Goal: Task Accomplishment & Management: Manage account settings

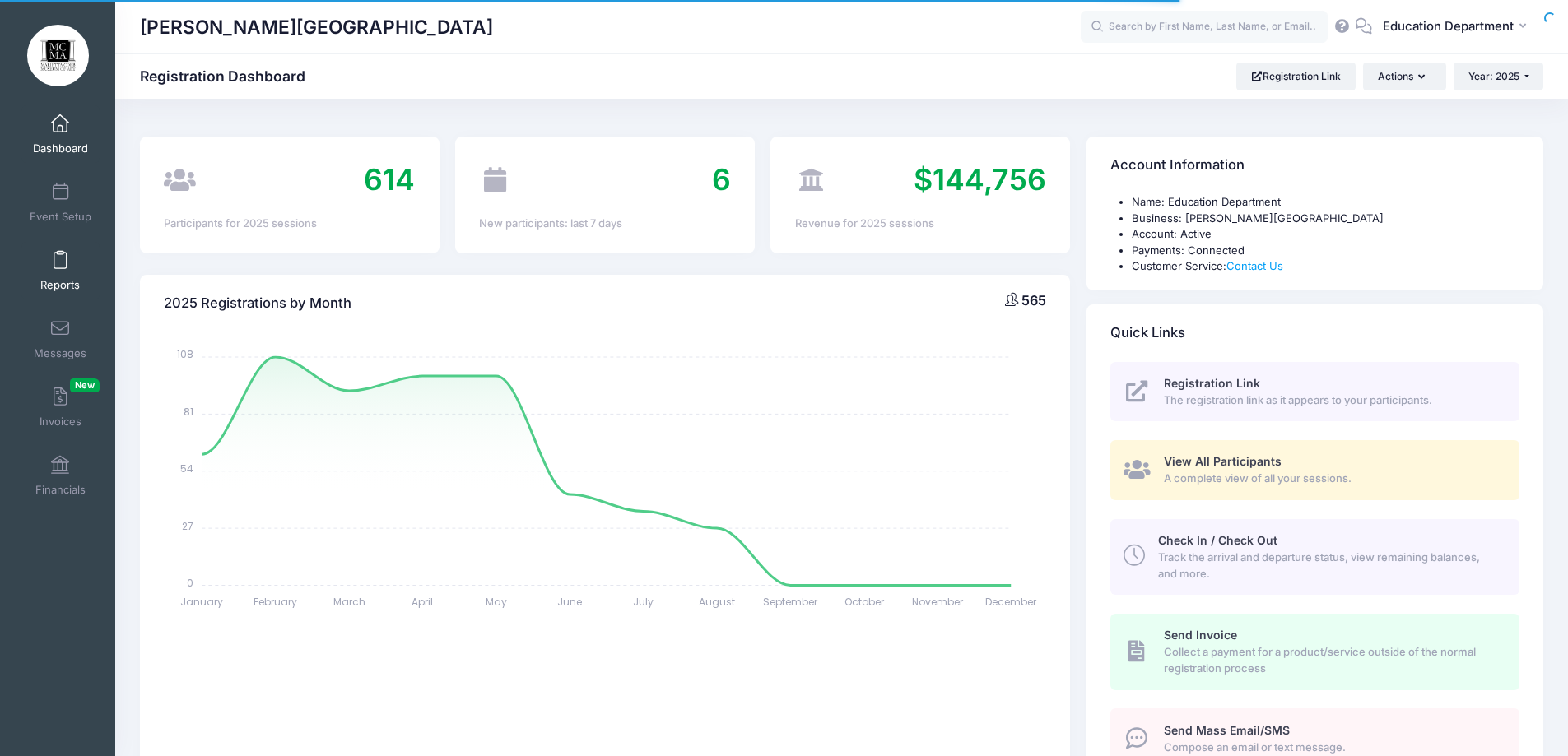
click at [60, 252] on span at bounding box center [60, 260] width 0 height 19
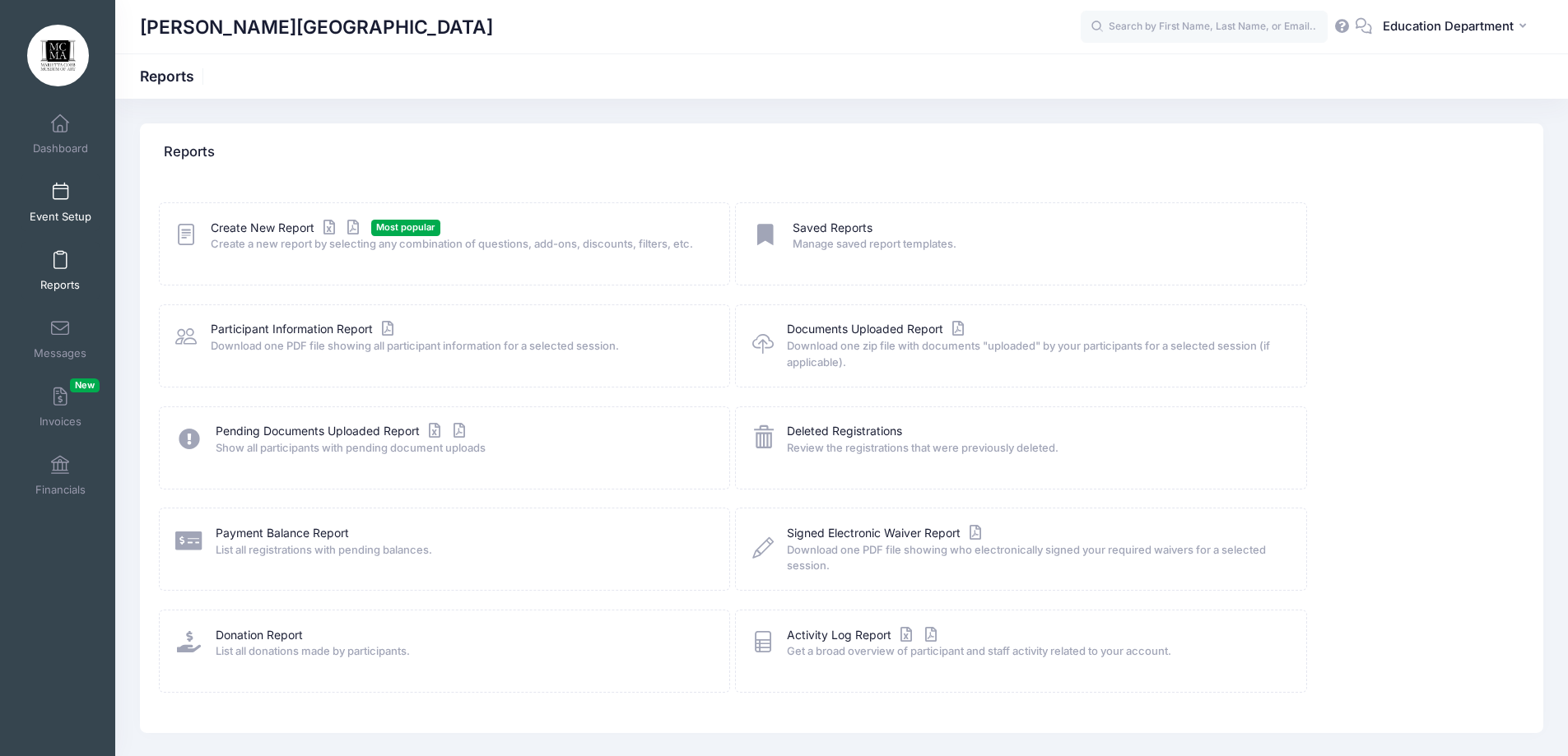
click at [60, 197] on span at bounding box center [60, 192] width 0 height 19
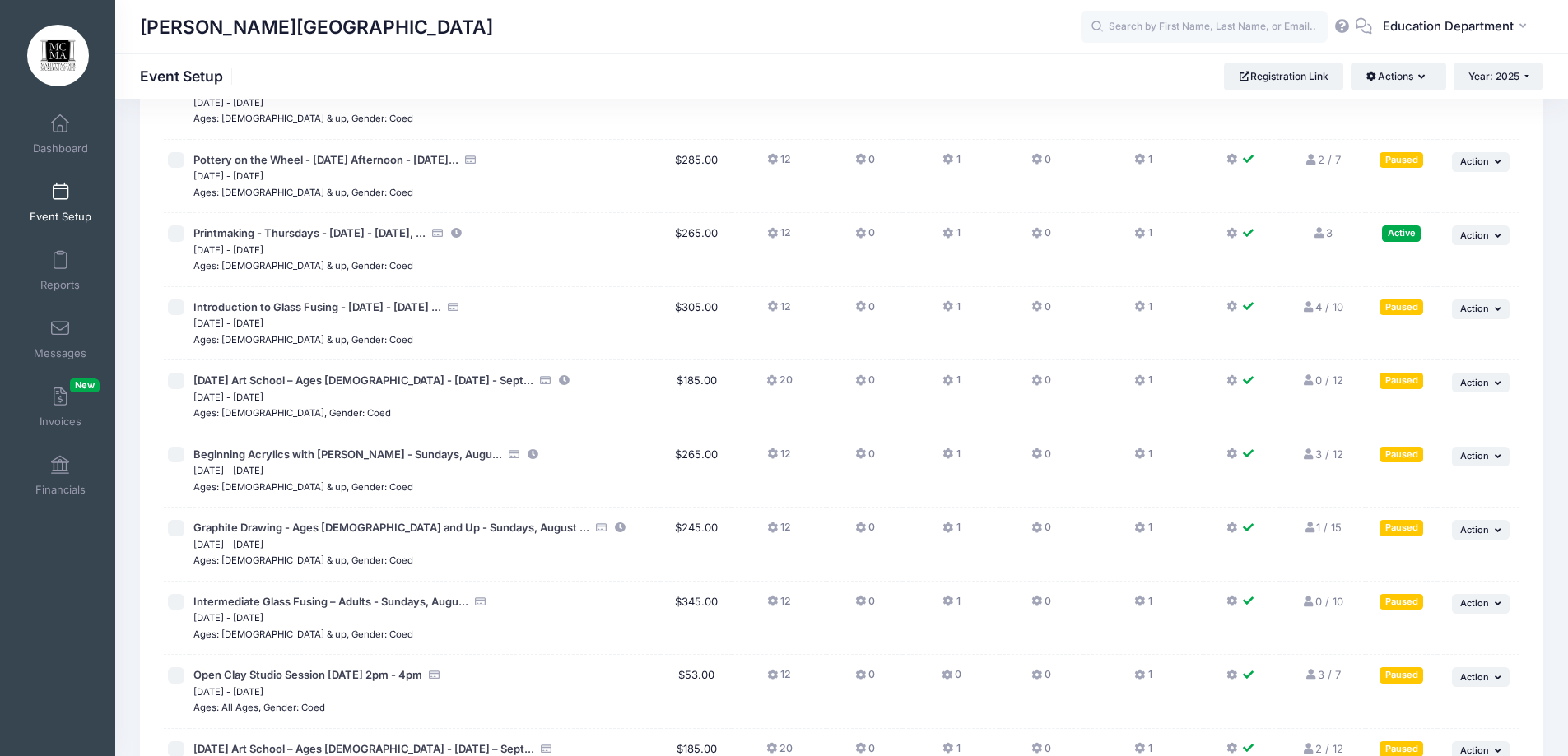
scroll to position [12528, 0]
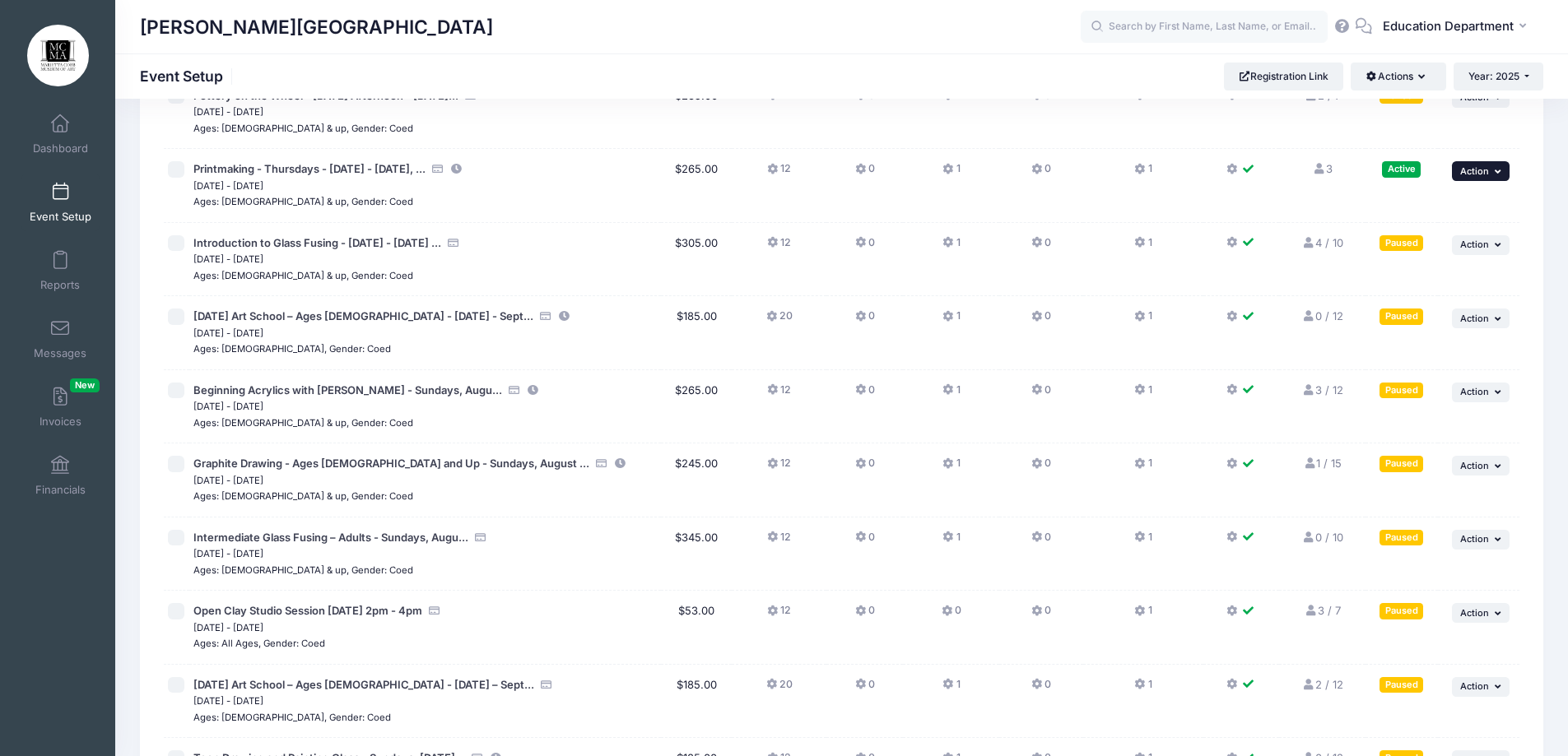
click at [1467, 179] on button "... Action" at bounding box center [1480, 171] width 58 height 20
click at [1435, 202] on link "Pause Session" at bounding box center [1427, 208] width 149 height 31
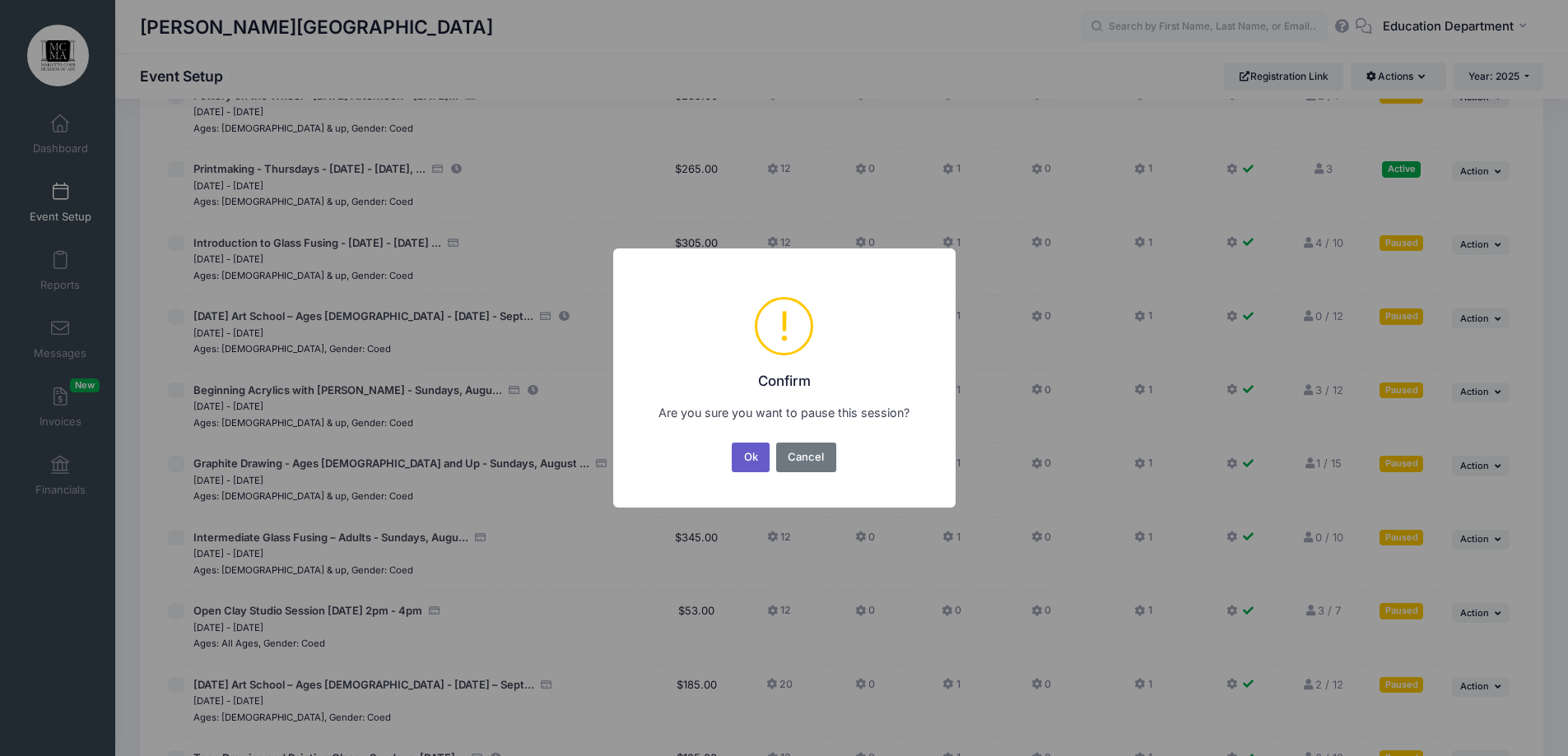
click at [744, 452] on button "Ok" at bounding box center [750, 458] width 38 height 29
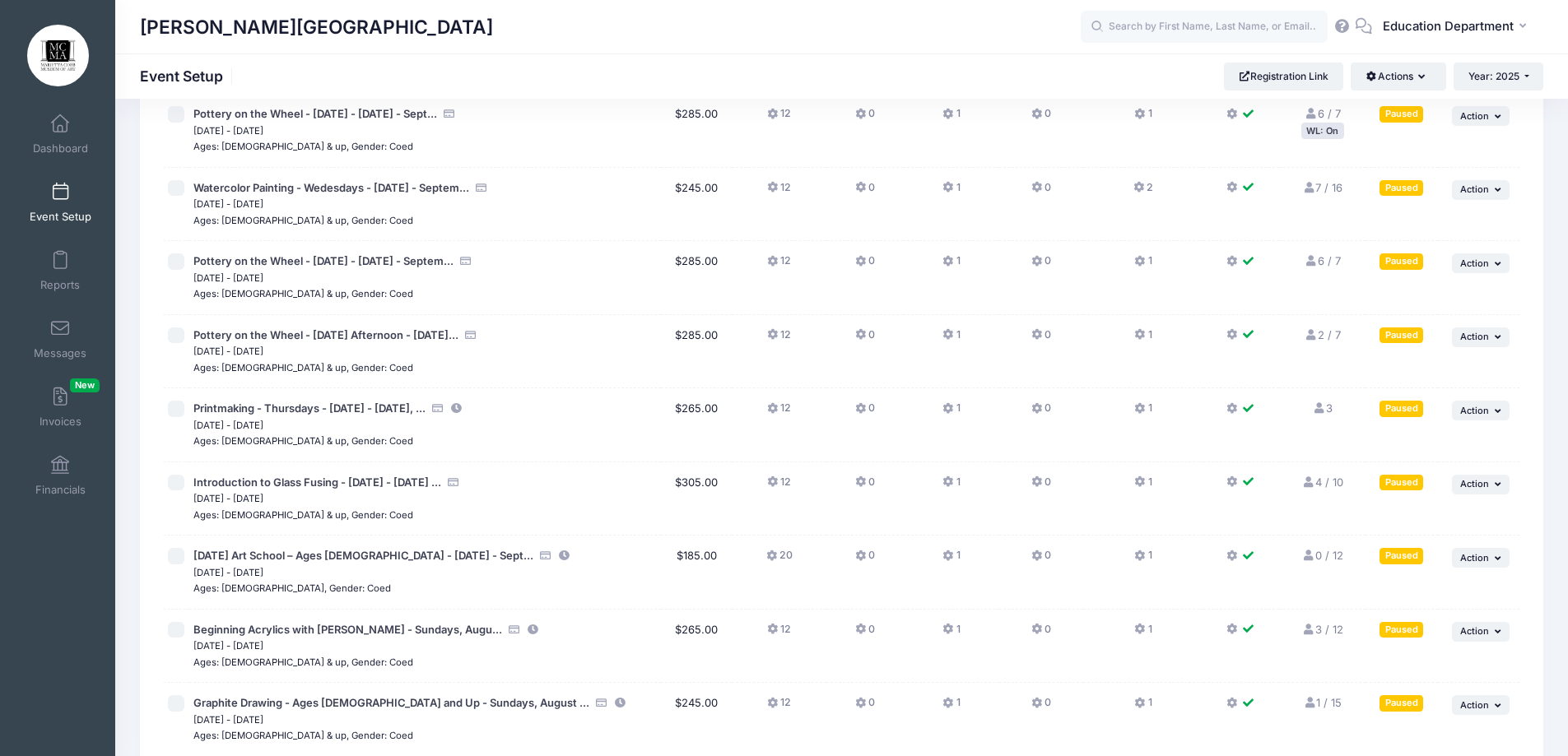
scroll to position [12320, 0]
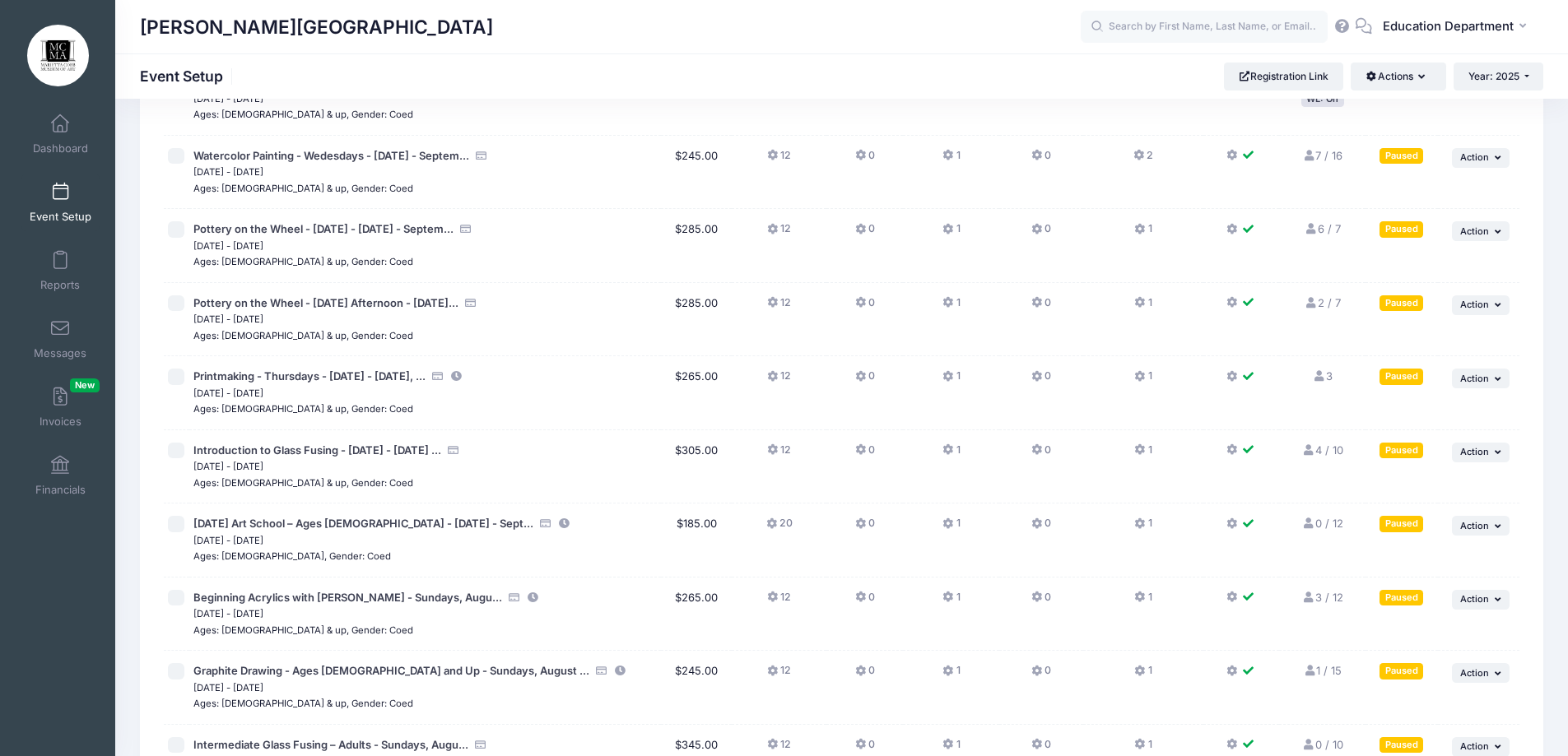
click at [1319, 372] on icon at bounding box center [1318, 377] width 13 height 11
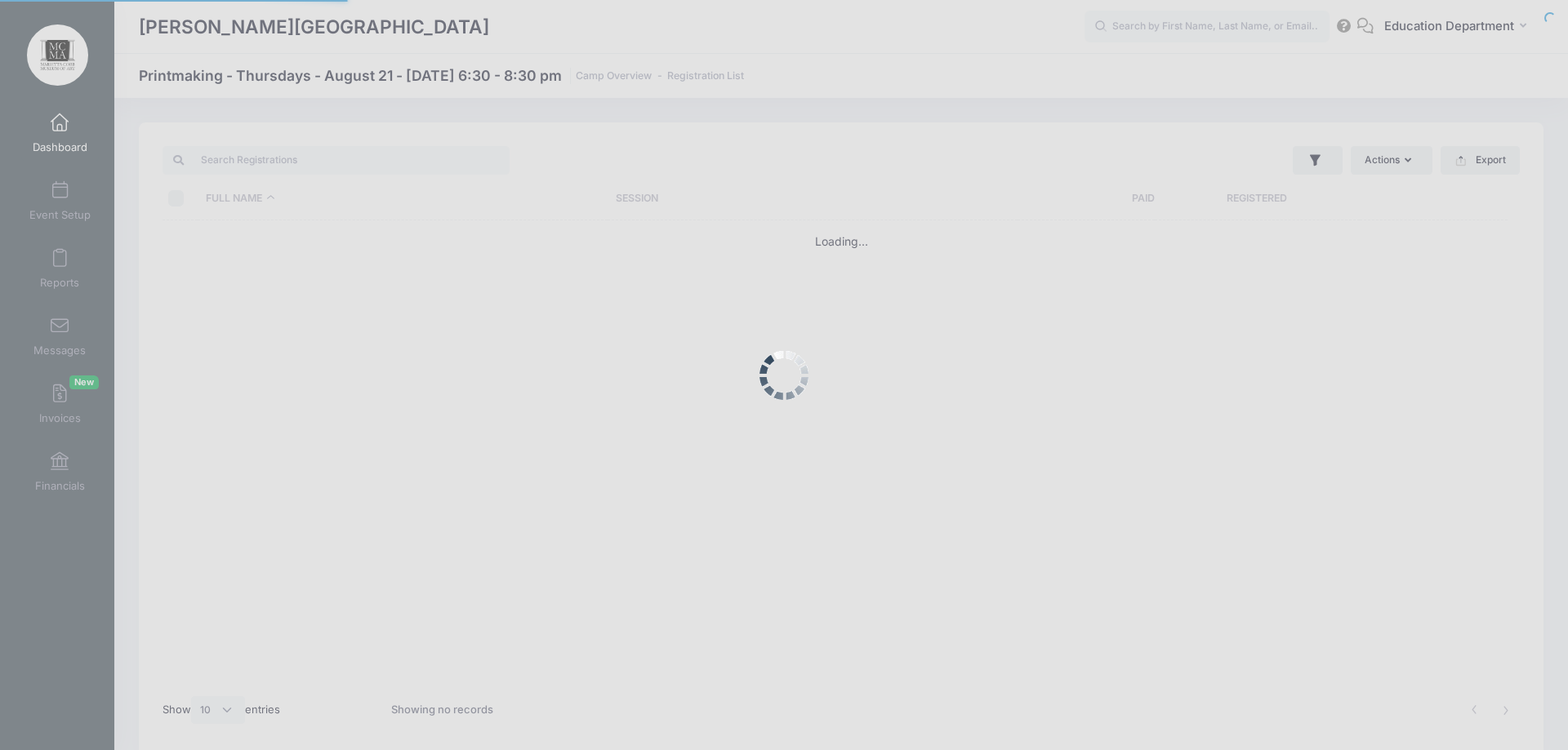
select select "10"
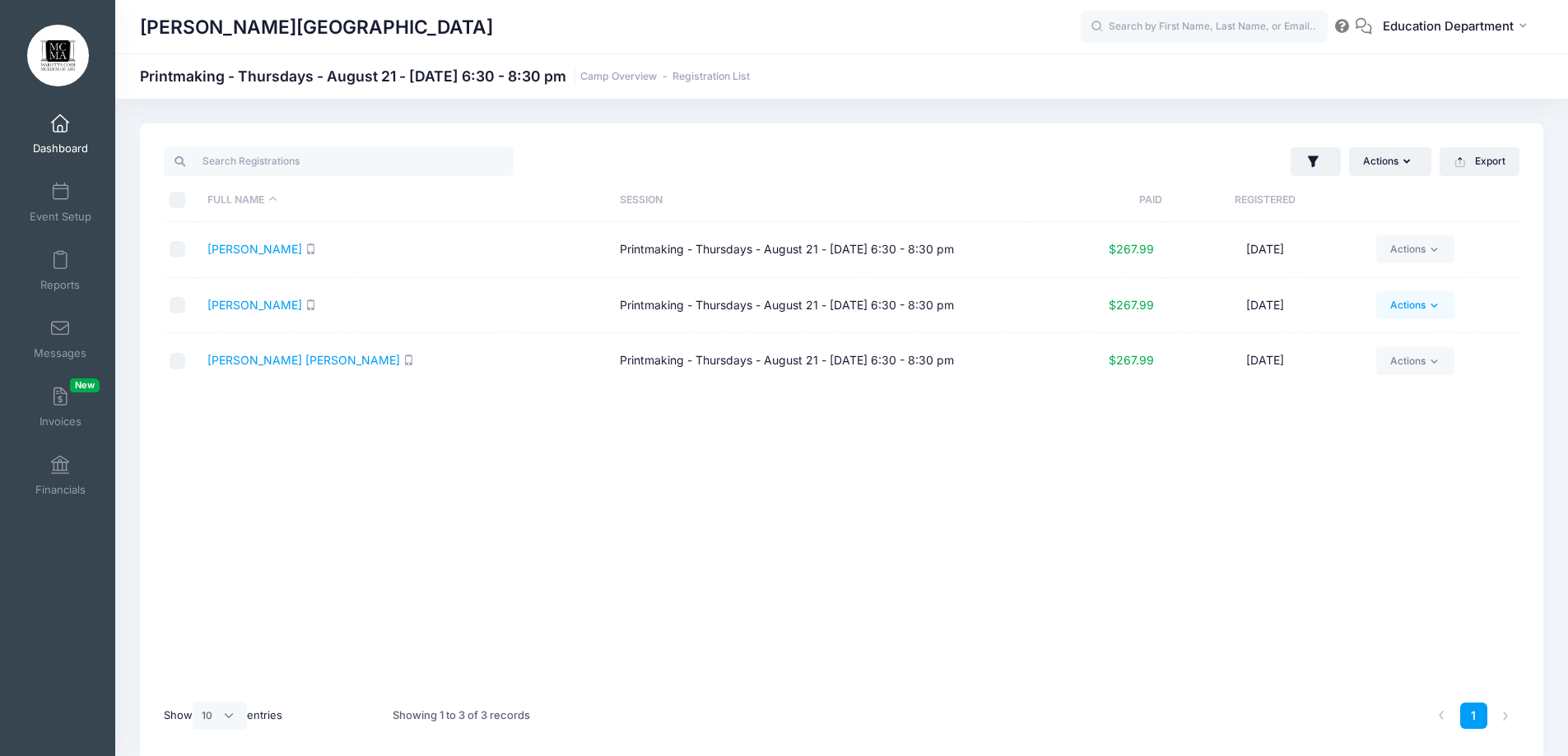
click at [1414, 319] on link "Actions" at bounding box center [1416, 305] width 78 height 28
click at [254, 312] on link "[PERSON_NAME]" at bounding box center [255, 304] width 95 height 14
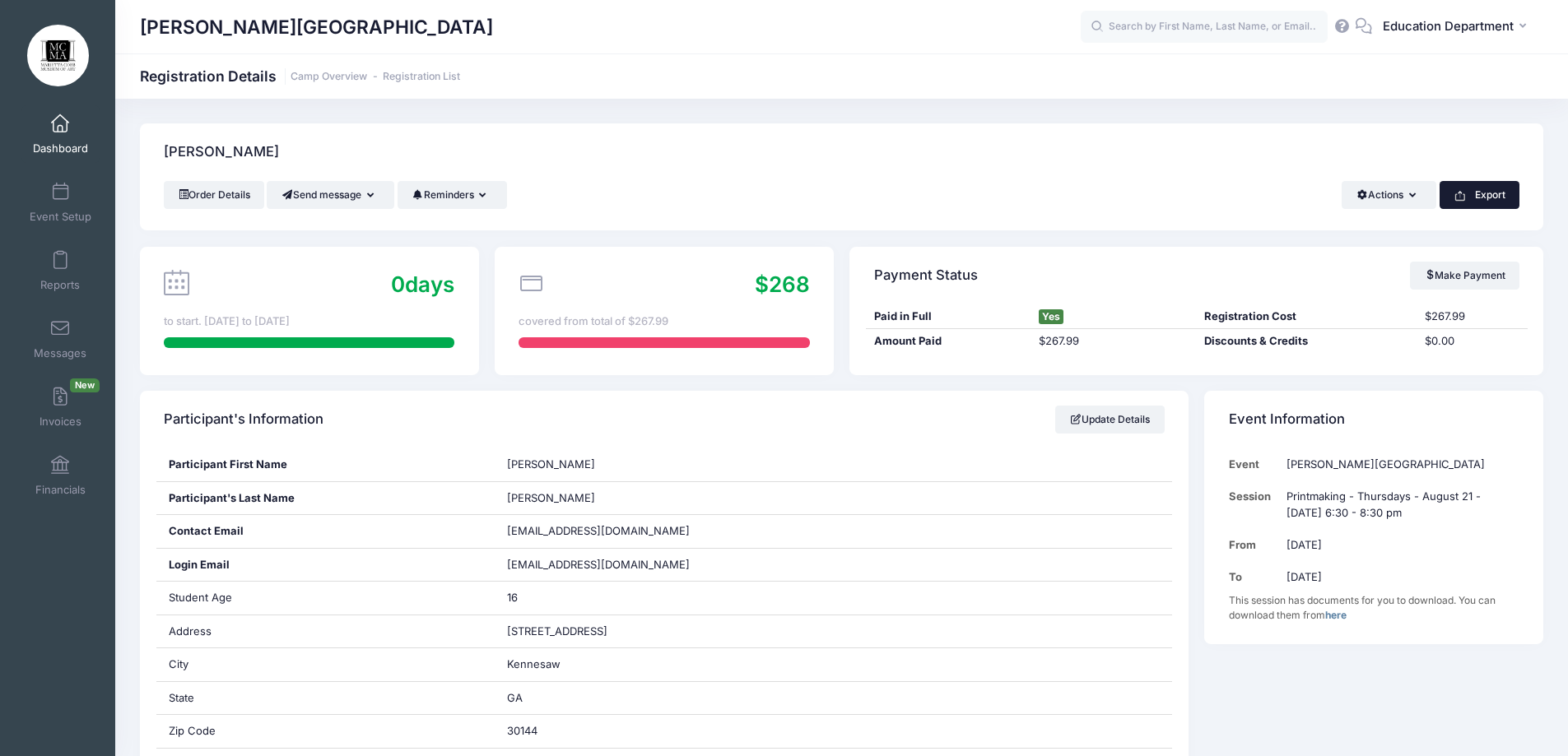
click at [1472, 192] on button "Export" at bounding box center [1480, 195] width 80 height 28
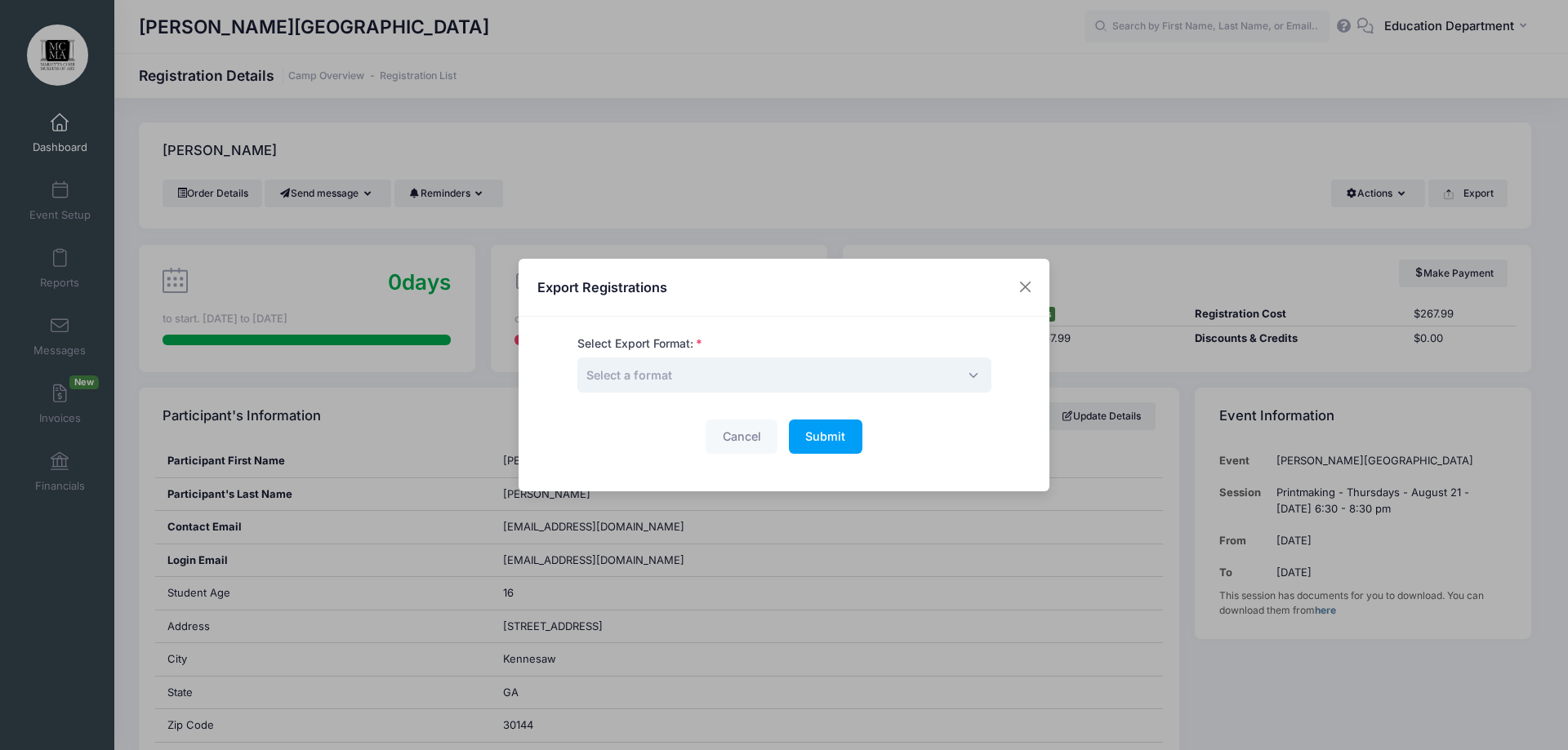
click at [770, 384] on span "Select a format" at bounding box center [784, 375] width 414 height 35
select select "pdf"
click at [820, 439] on span "Submit" at bounding box center [825, 436] width 40 height 14
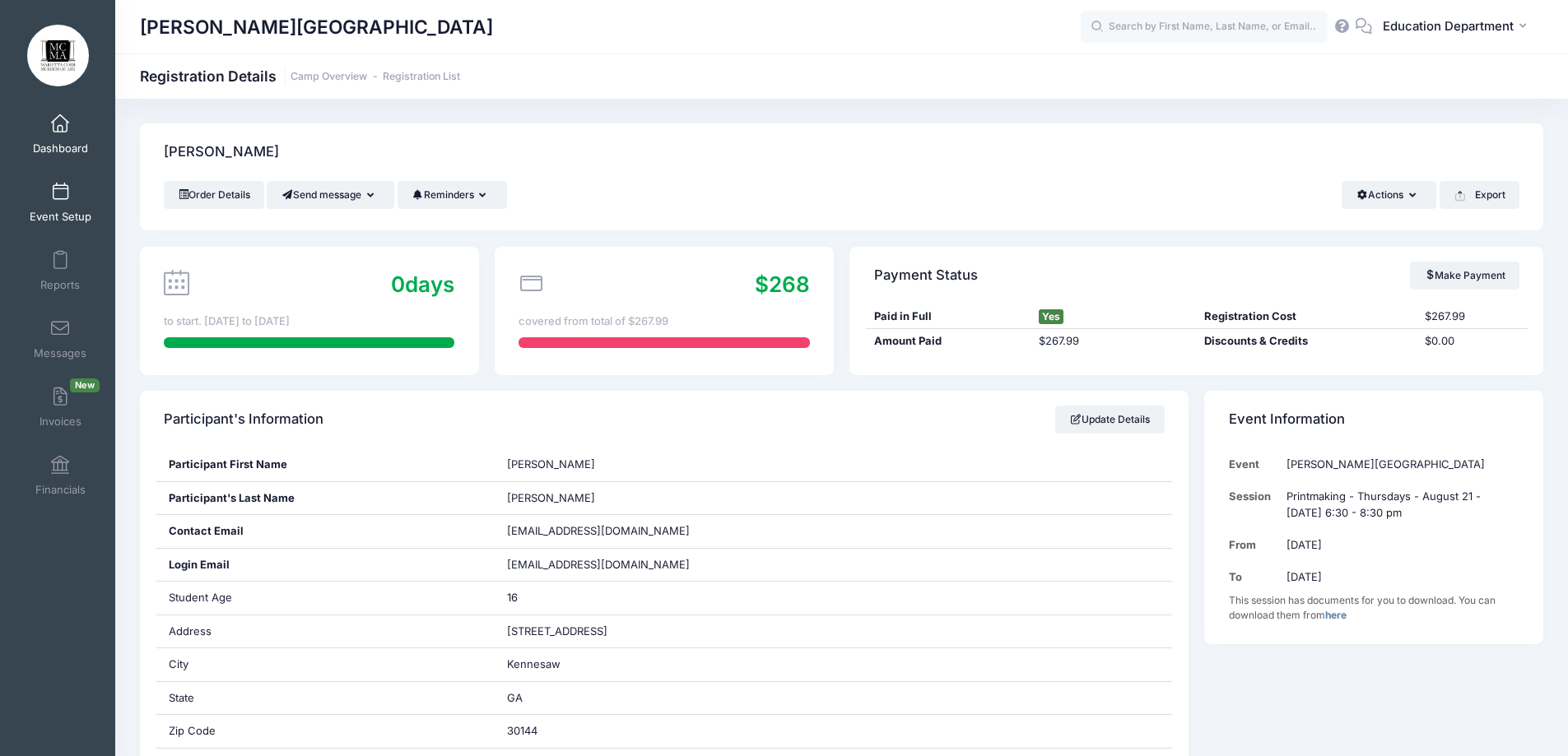
click at [66, 199] on link "Event Setup" at bounding box center [60, 202] width 78 height 58
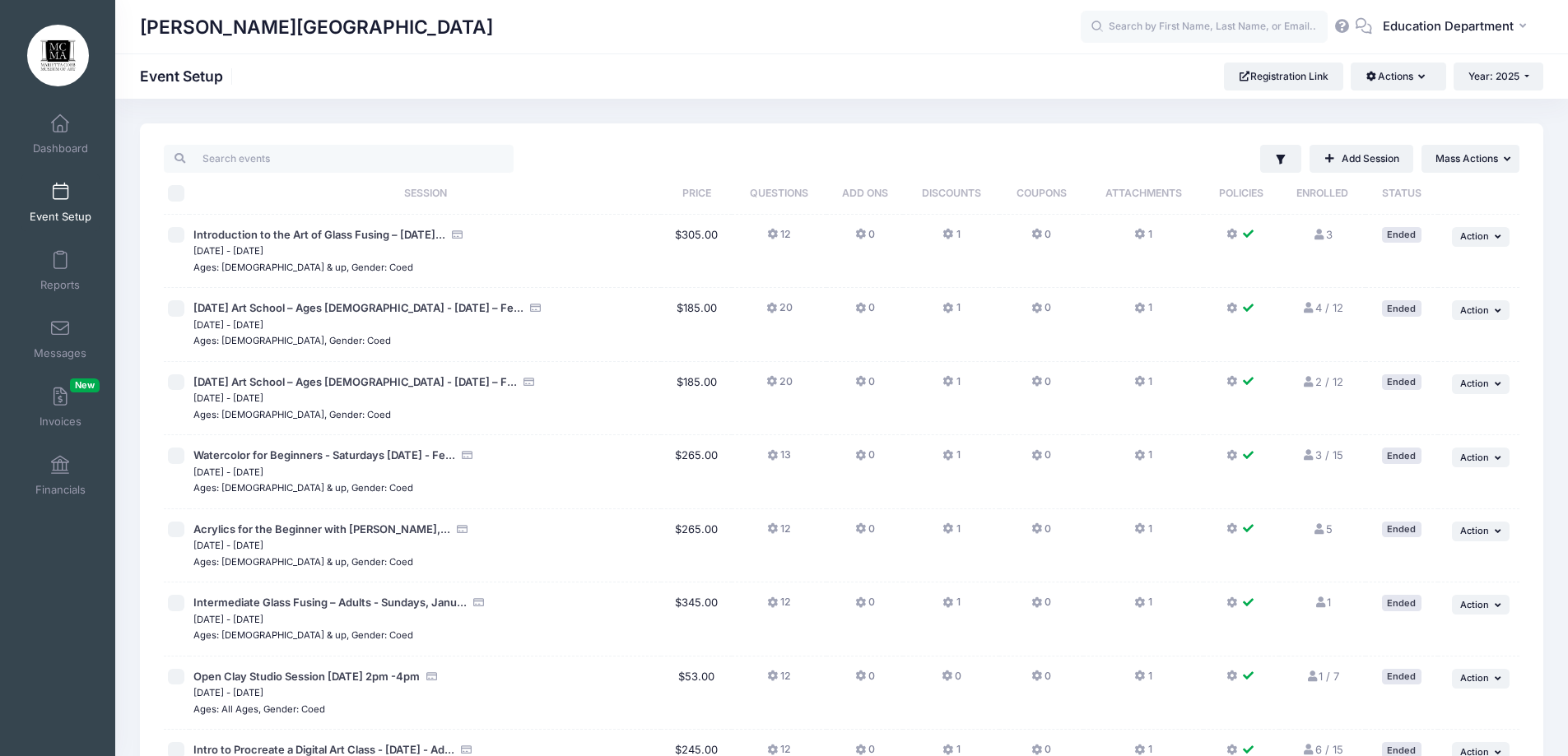
click at [1488, 60] on div "[PERSON_NAME][GEOGRAPHIC_DATA] Event Setup Registration Link Actions Manage Reg…" at bounding box center [841, 76] width 1453 height 45
click at [1493, 76] on span "Year: 2025" at bounding box center [1494, 76] width 51 height 13
click at [1504, 118] on link "Year: 2024" at bounding box center [1508, 129] width 107 height 21
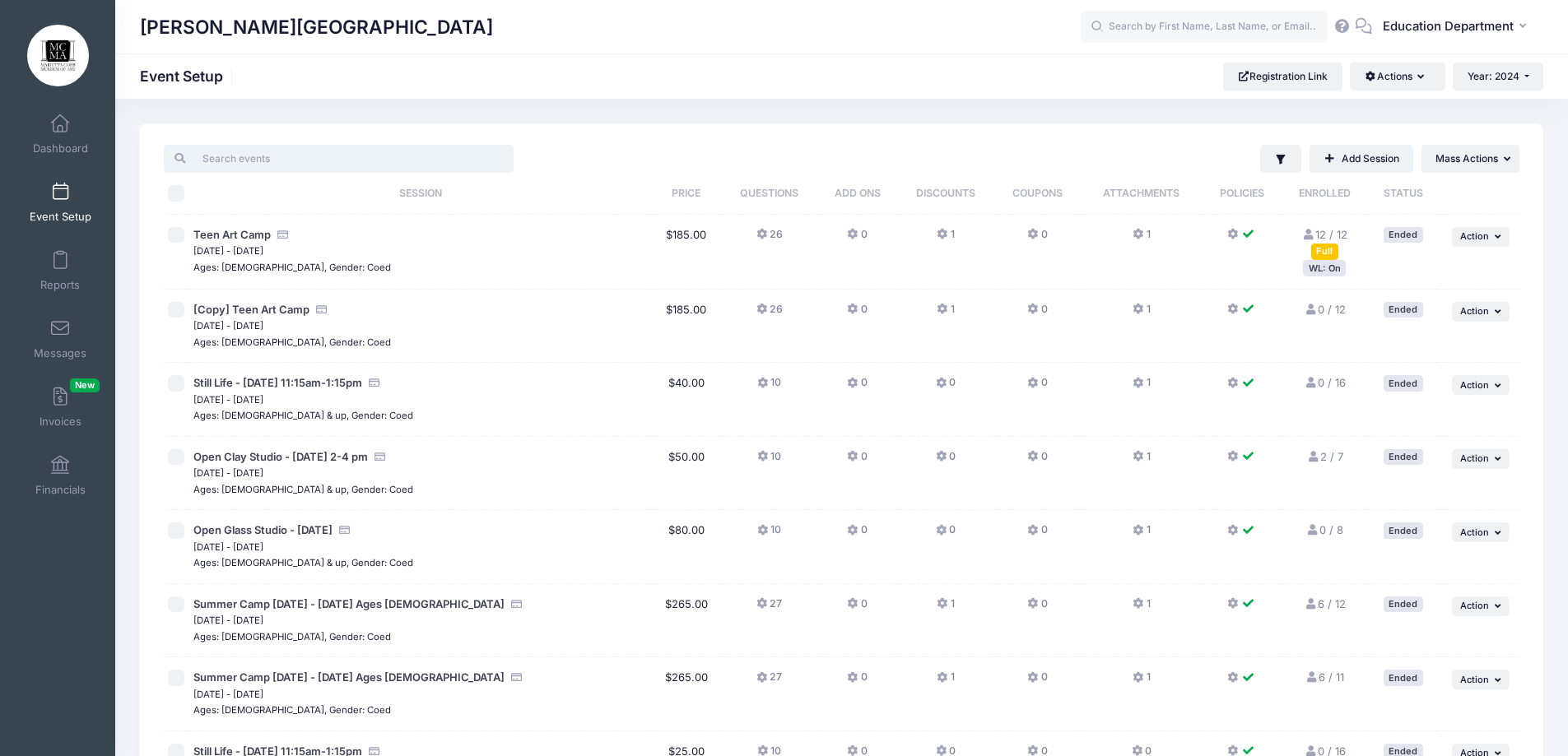
click at [311, 165] on input "search" at bounding box center [339, 158] width 350 height 28
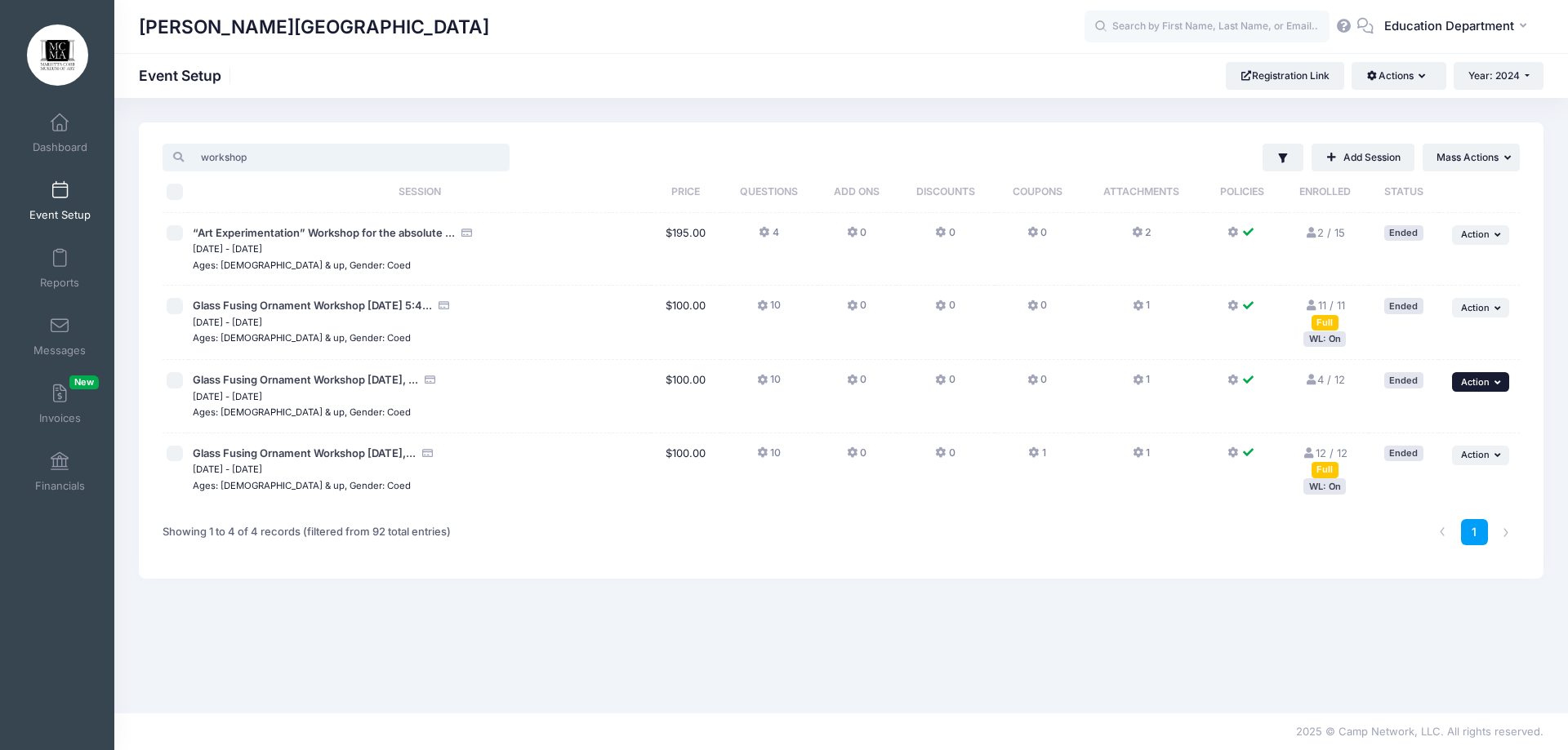
type input "workshop"
click at [1460, 381] on button "... Action" at bounding box center [1480, 382] width 57 height 19
click at [1421, 447] on link "Duplicate Session" at bounding box center [1428, 449] width 148 height 31
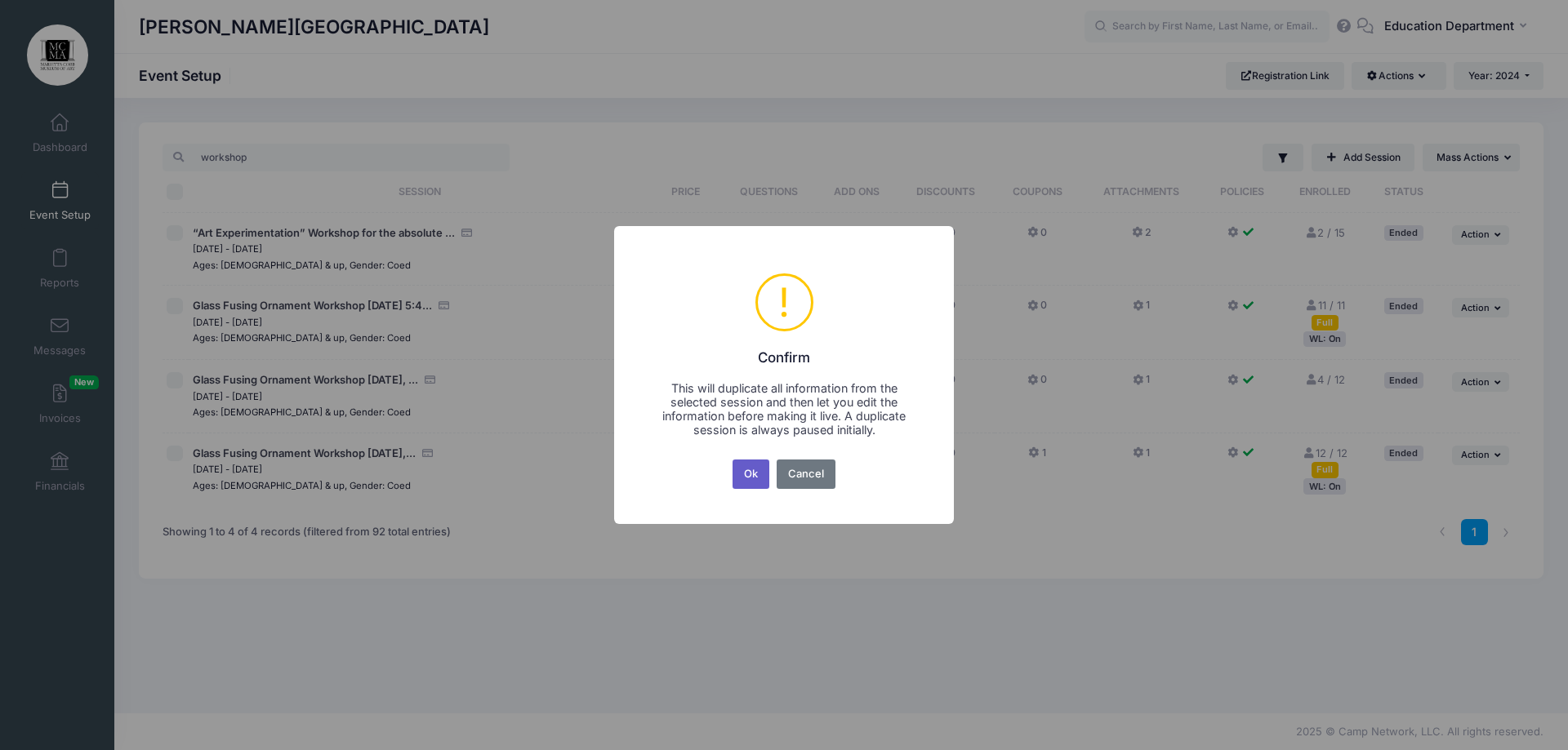
click at [759, 473] on button "Ok" at bounding box center [751, 474] width 38 height 29
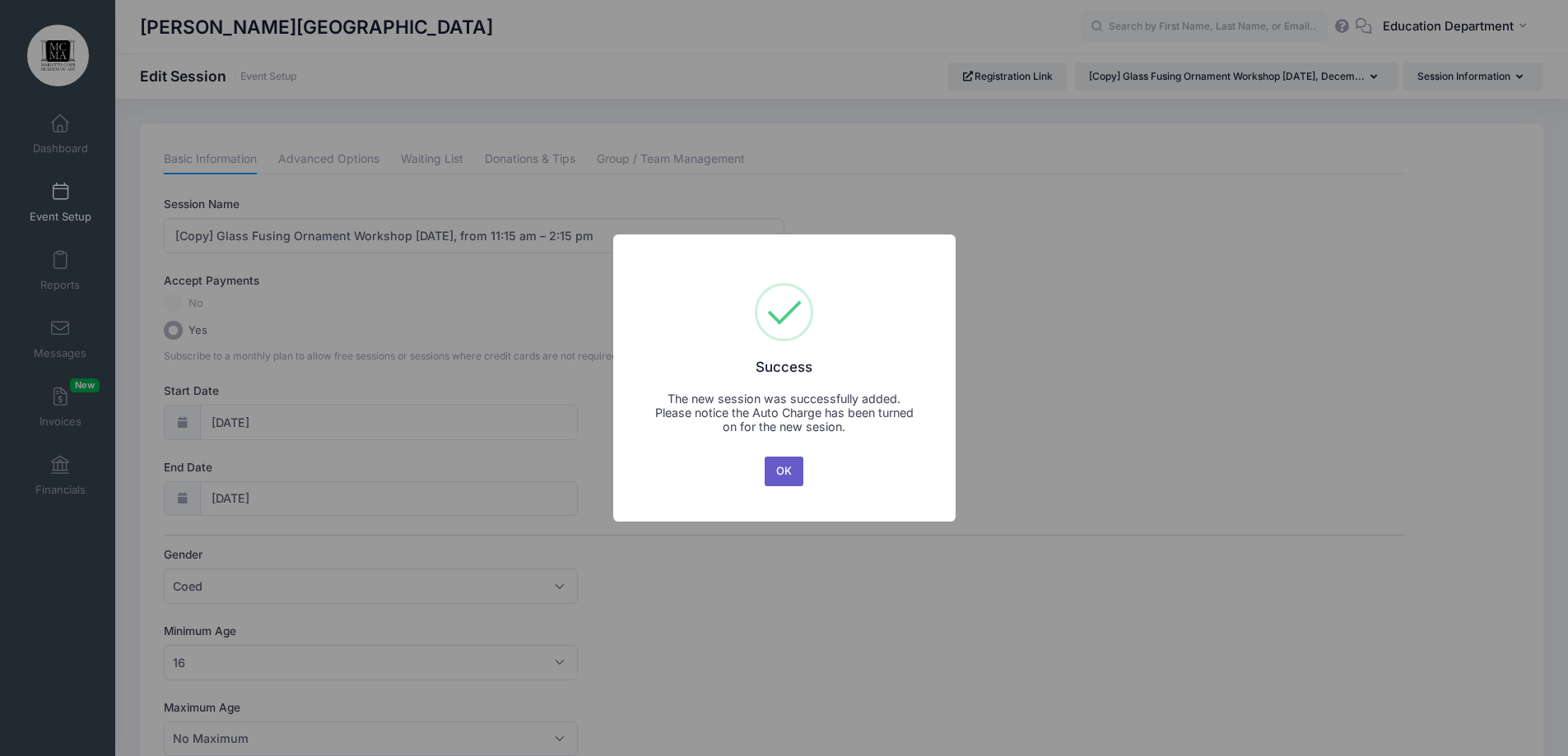
click at [766, 476] on button "OK" at bounding box center [784, 471] width 39 height 29
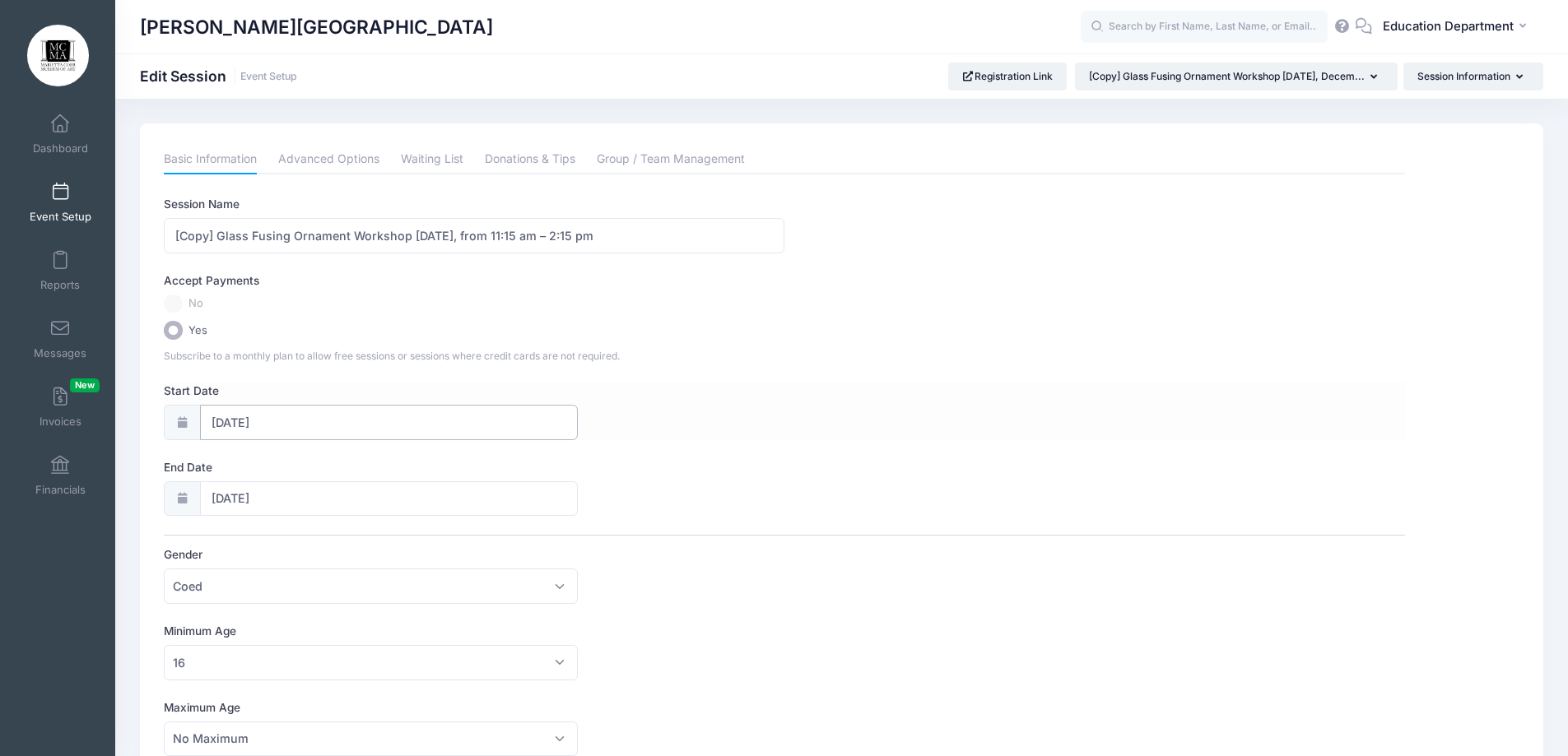
click at [262, 418] on input "[DATE]" at bounding box center [388, 422] width 378 height 35
click at [408, 467] on icon at bounding box center [406, 465] width 11 height 11
type input "2025"
click at [408, 467] on icon at bounding box center [406, 465] width 11 height 11
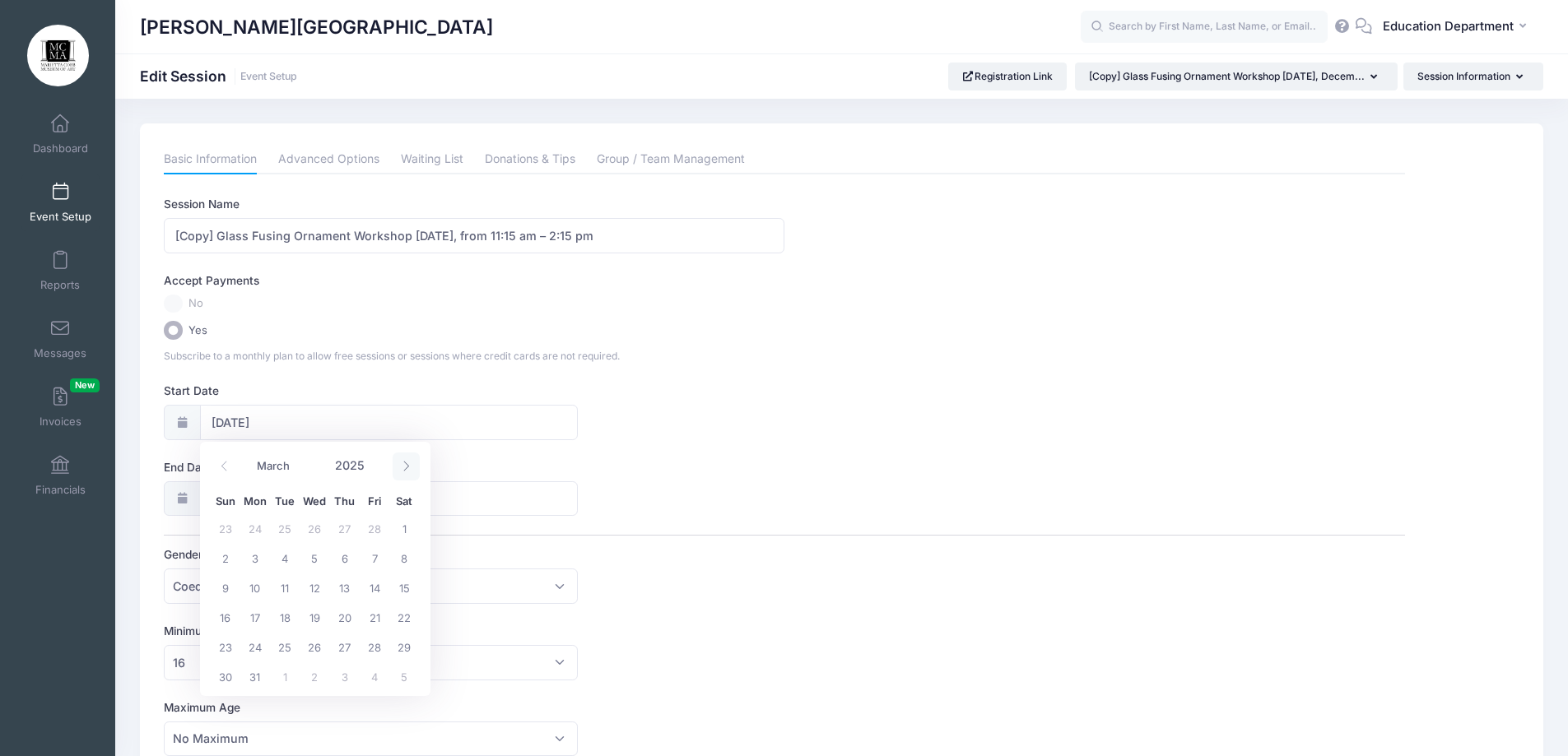
click at [408, 467] on icon at bounding box center [406, 465] width 11 height 11
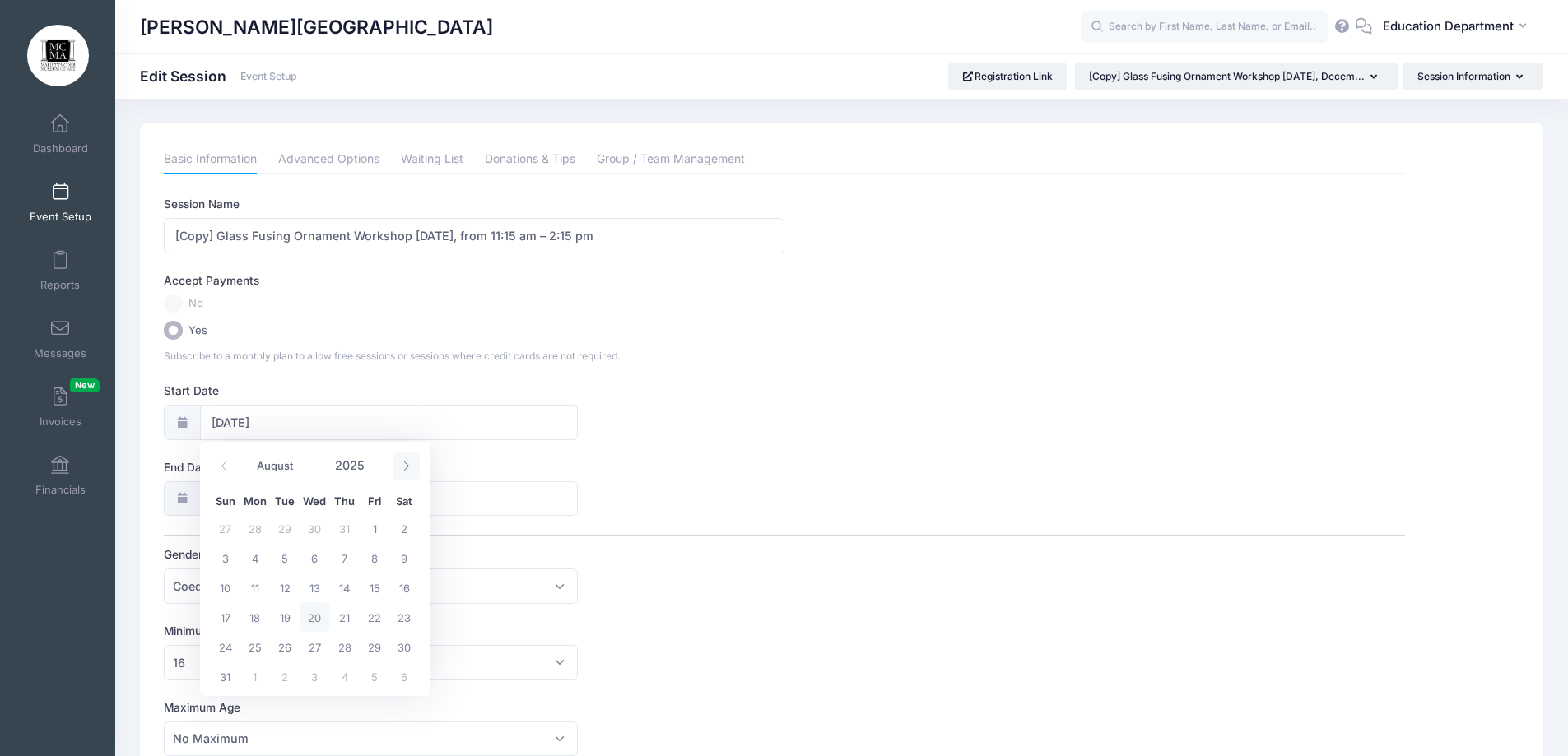
click at [408, 467] on icon at bounding box center [406, 465] width 11 height 11
select select "8"
click at [233, 560] on span "7" at bounding box center [225, 558] width 29 height 29
type input "09/07/2025"
type input "09/08/2025"
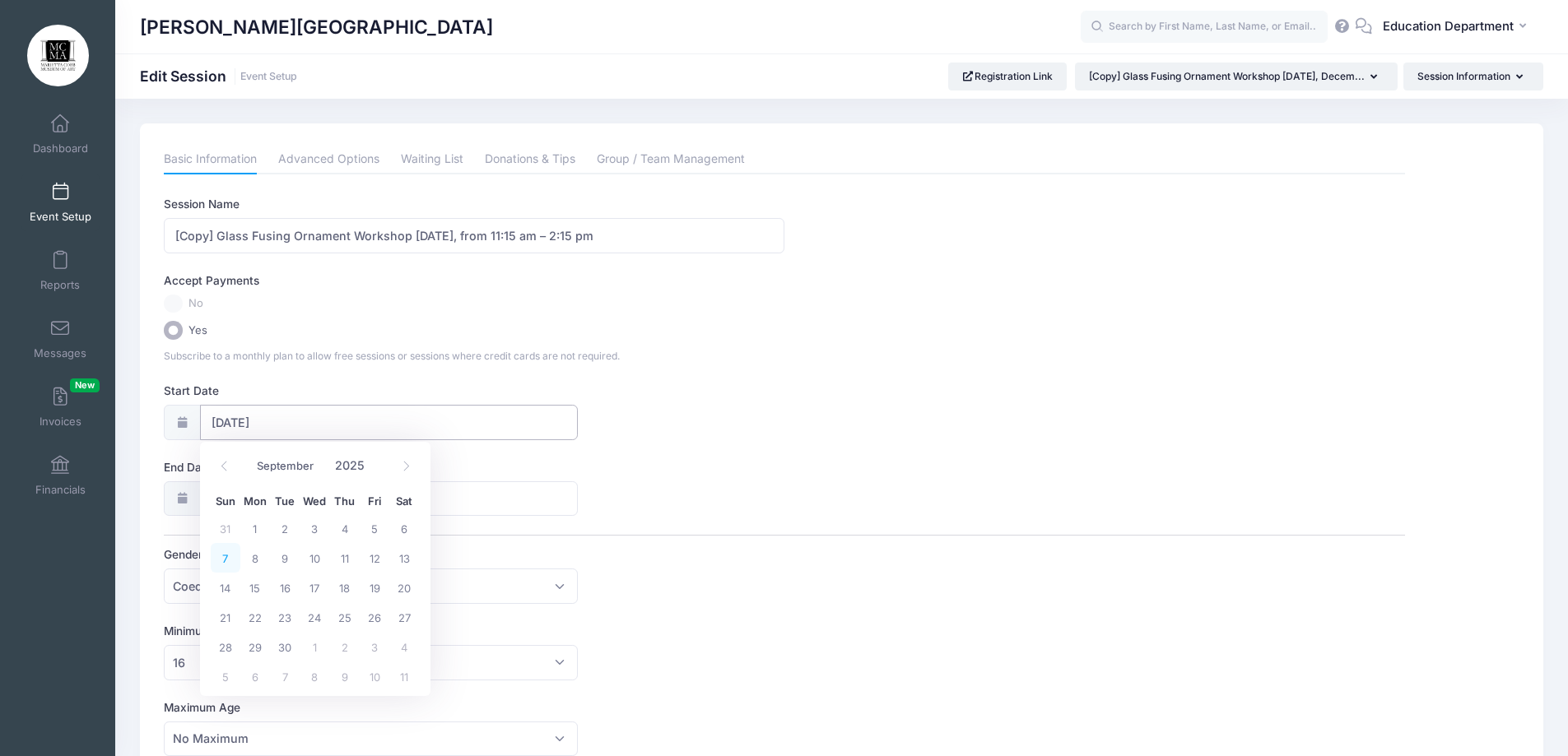
type input "2025"
select select "8"
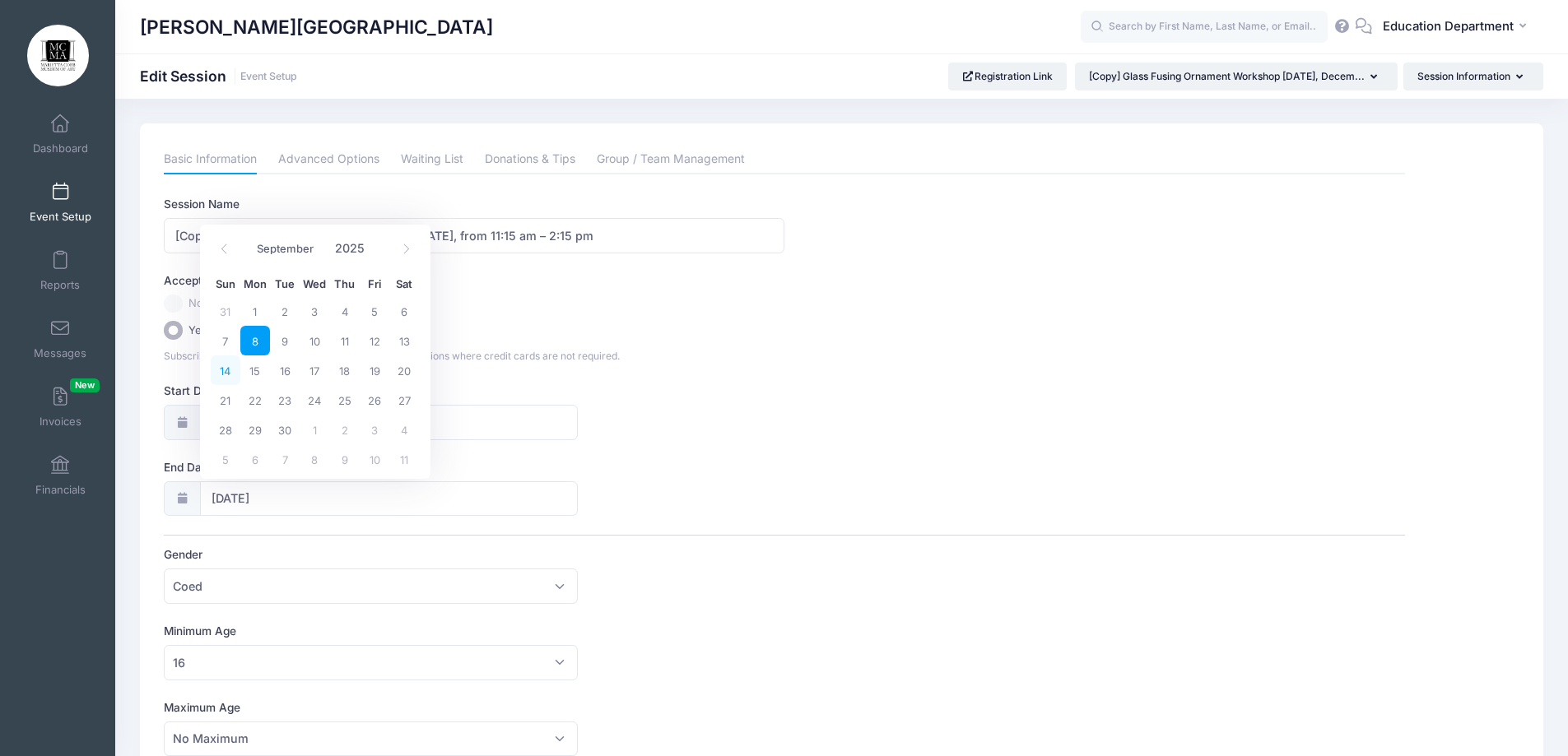
click at [229, 371] on span "14" at bounding box center [225, 370] width 29 height 29
type input "09/14/2025"
drag, startPoint x: 347, startPoint y: 235, endPoint x: 160, endPoint y: 245, distance: 187.3
click at [160, 245] on div "Basic Information Advanced Options Waiting List Donations & Tips Group / Team M…" at bounding box center [784, 709] width 1257 height 1130
click at [283, 235] on input "Fall Thrown Vessel Workshop Tuesday, December 3, 2024, from 11:15 am – 2:15 pm" at bounding box center [474, 236] width 621 height 35
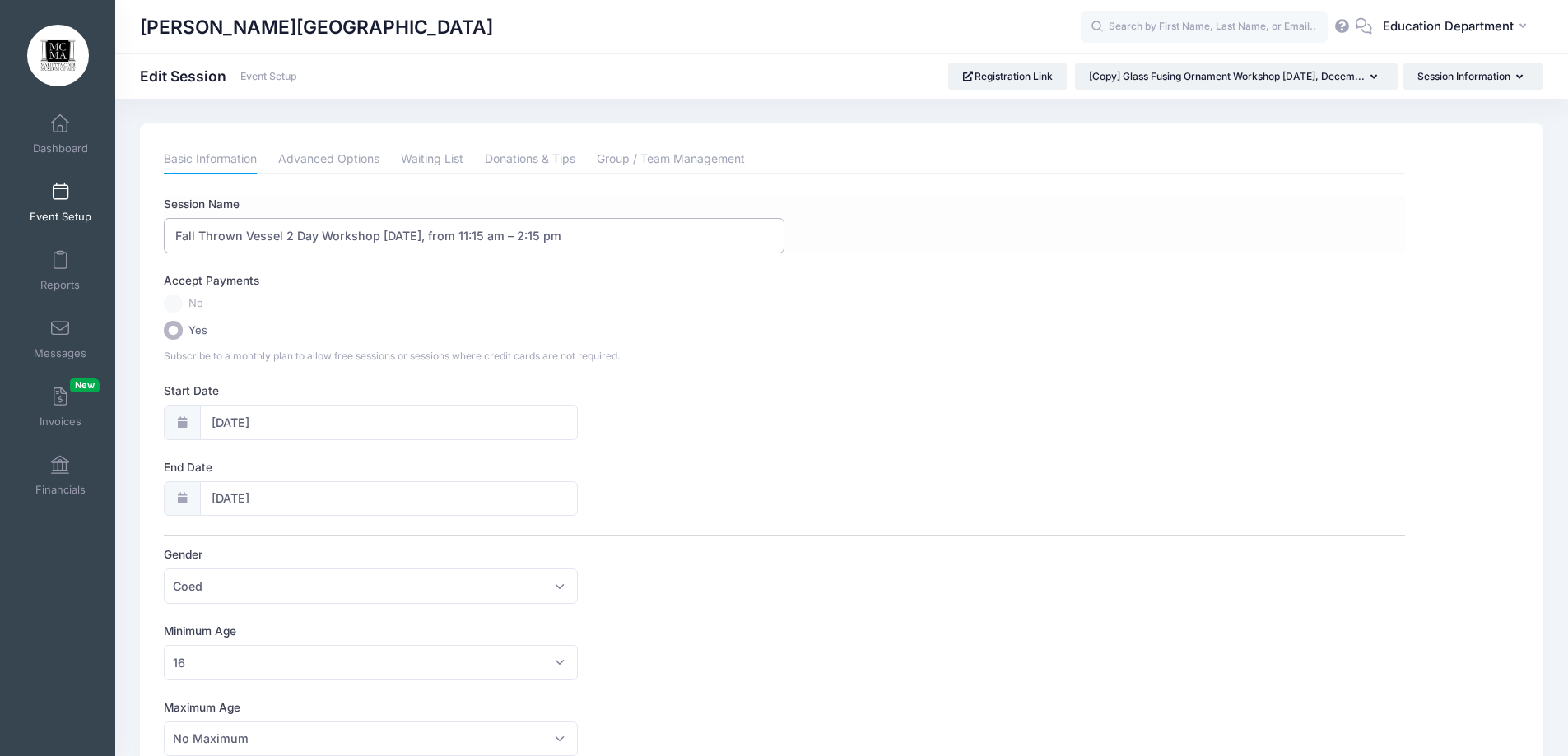
click at [381, 240] on input "Fall Thrown Vessel 2 Day Workshop Tuesday, December 3, 2024, from 11:15 am – 2:…" at bounding box center [474, 236] width 621 height 35
drag, startPoint x: 389, startPoint y: 234, endPoint x: 435, endPoint y: 241, distance: 46.5
click at [435, 241] on input "Fall Thrown Vessel 2 Day Workshop - Tuesday, December 3, 2024, from 11:15 am – …" at bounding box center [474, 236] width 621 height 35
drag, startPoint x: 442, startPoint y: 235, endPoint x: 512, endPoint y: 236, distance: 70.0
click at [512, 236] on input "Fall Thrown Vessel 2 Day Workshop - Sundays, December 3, 2024, from 11:15 am – …" at bounding box center [474, 236] width 621 height 35
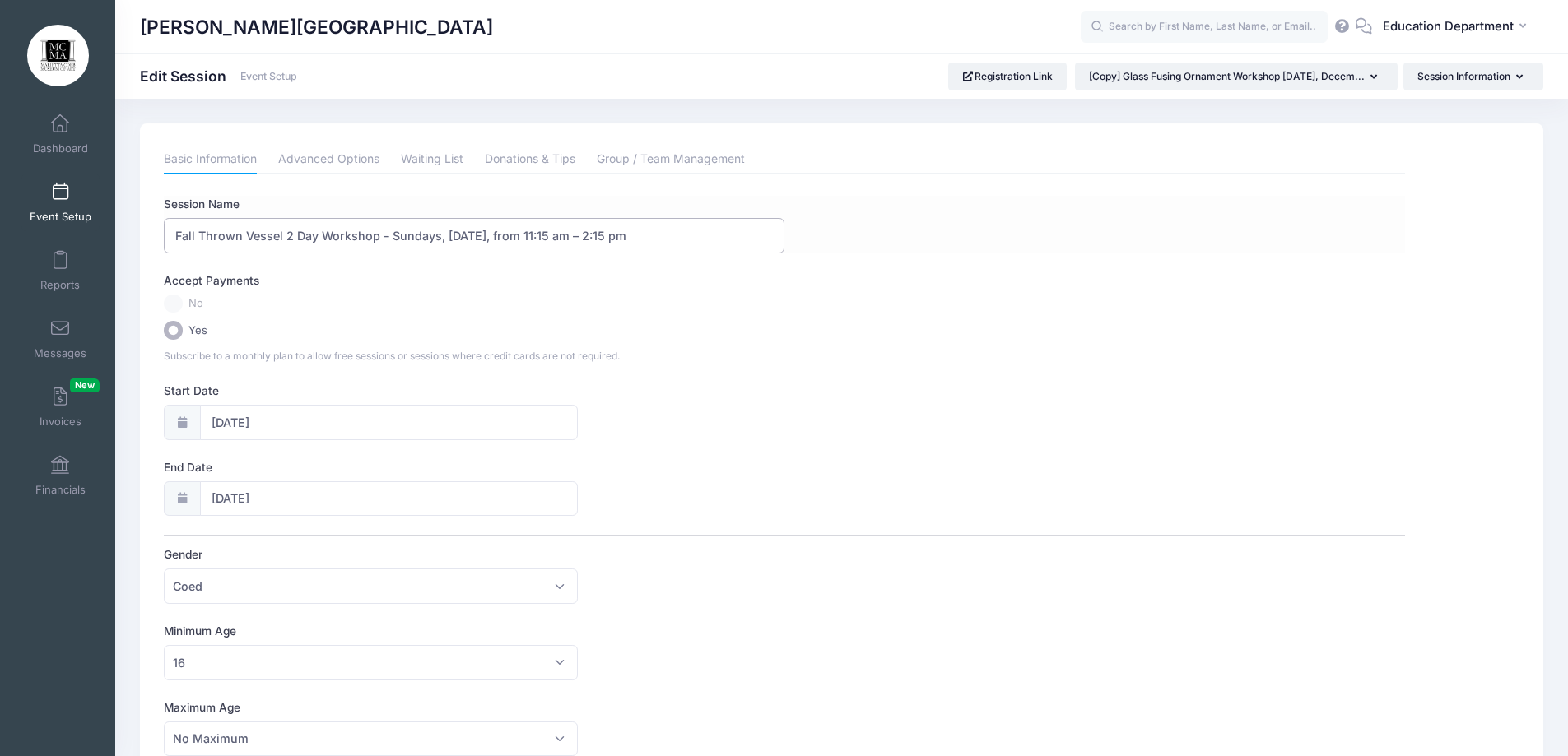
drag, startPoint x: 695, startPoint y: 238, endPoint x: 508, endPoint y: 232, distance: 187.1
click at [508, 232] on input "Fall Thrown Vessel 2 Day Workshop - Sundays, September , 2024, from 11:15 am – …" at bounding box center [474, 236] width 621 height 35
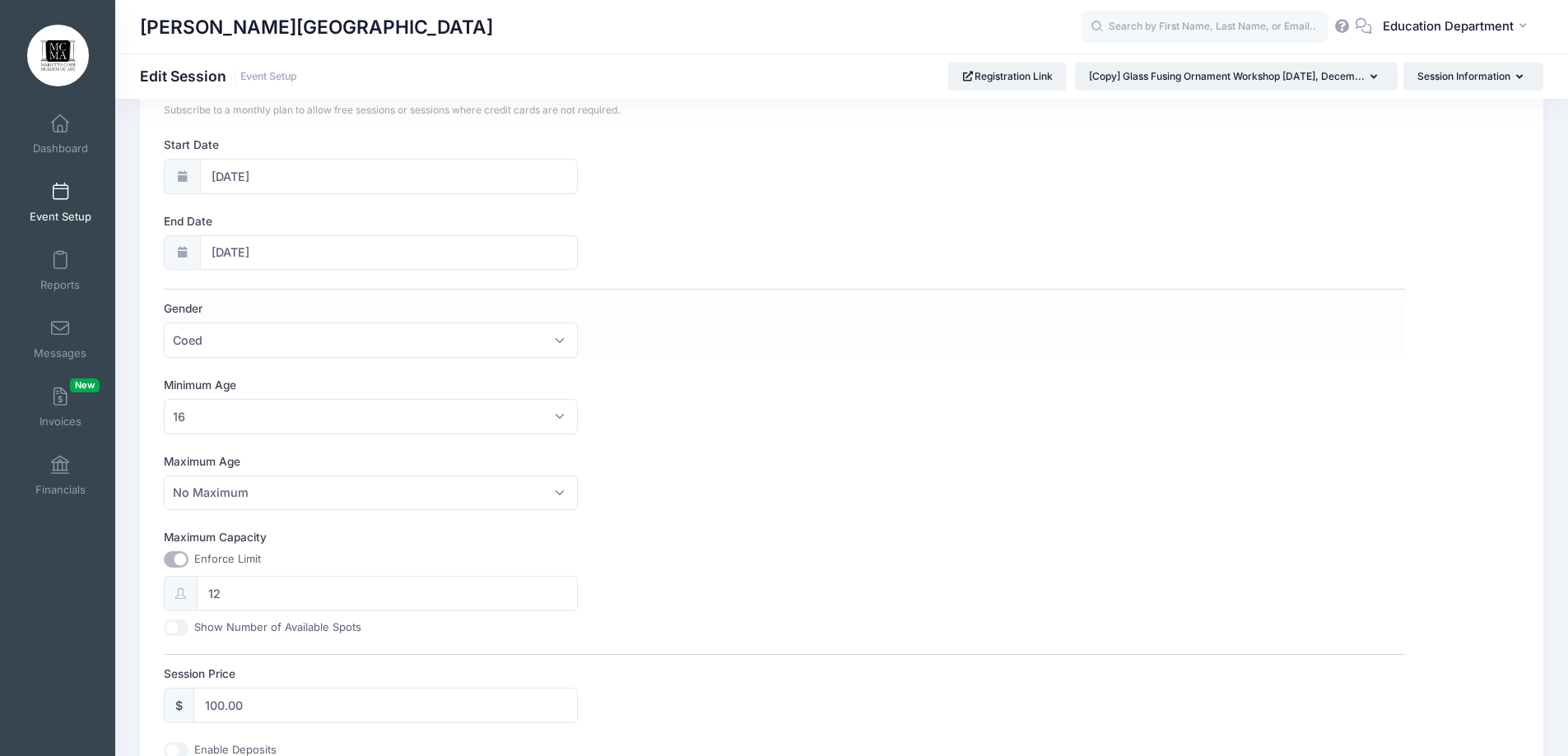
scroll to position [247, 0]
type input "Fall Thrown Vessel 2 Day Workshop - Sundays, September 7 & 14, 2025 - 11am-1pm"
drag, startPoint x: 253, startPoint y: 405, endPoint x: 252, endPoint y: 415, distance: 10.0
click at [253, 415] on span "16" at bounding box center [371, 416] width 414 height 35
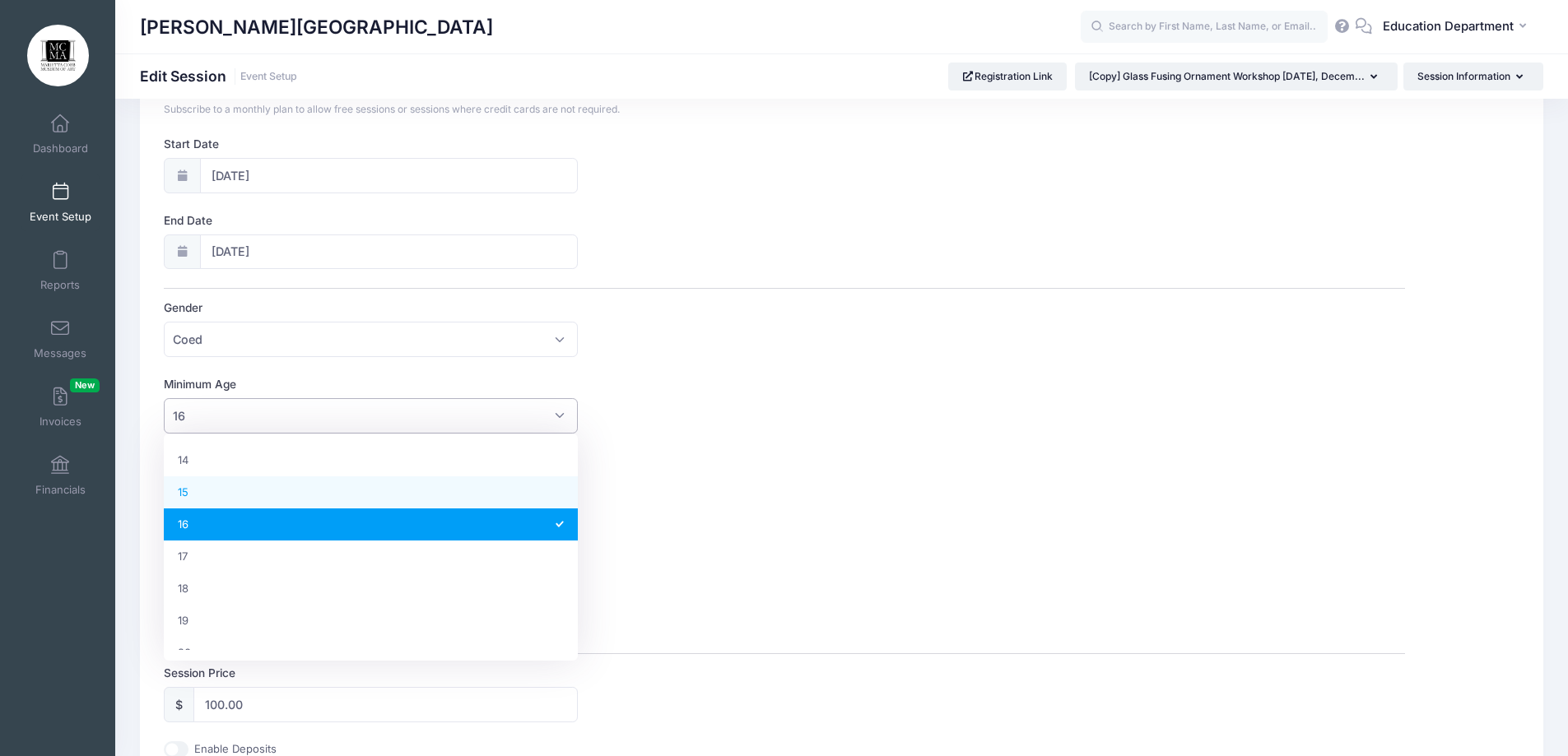
scroll to position [367, 0]
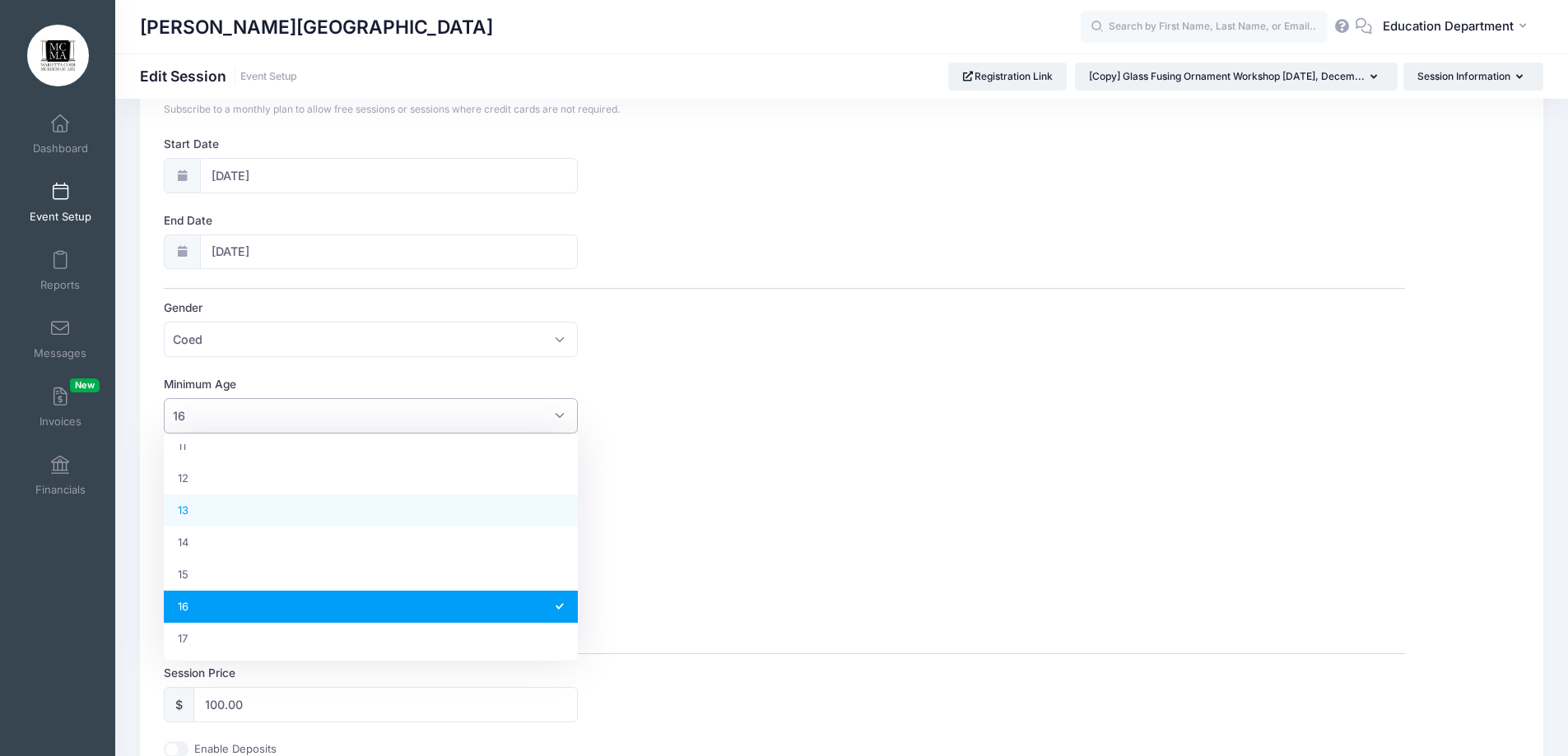
select select "13"
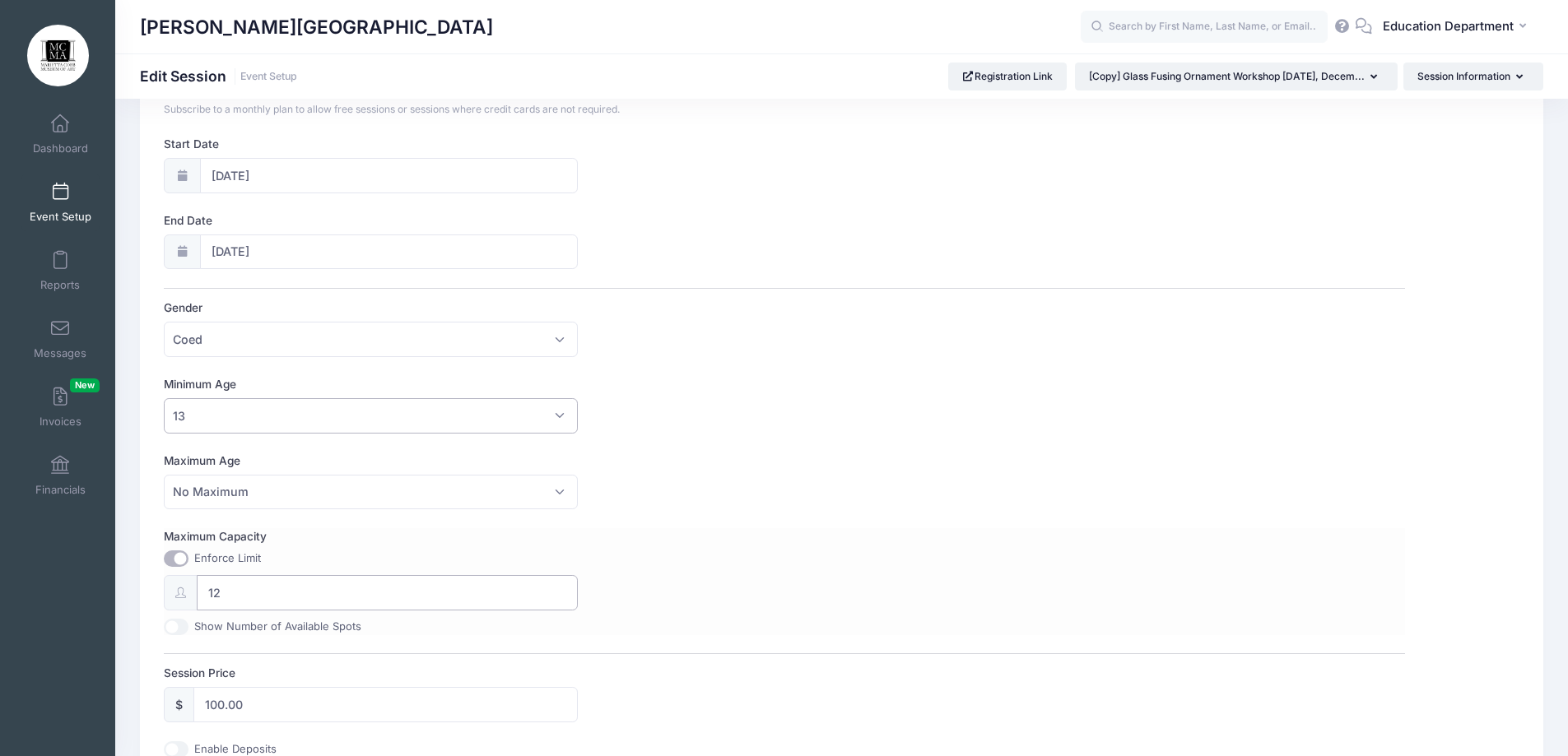
click at [263, 596] on input "12" at bounding box center [387, 593] width 382 height 35
type input "1"
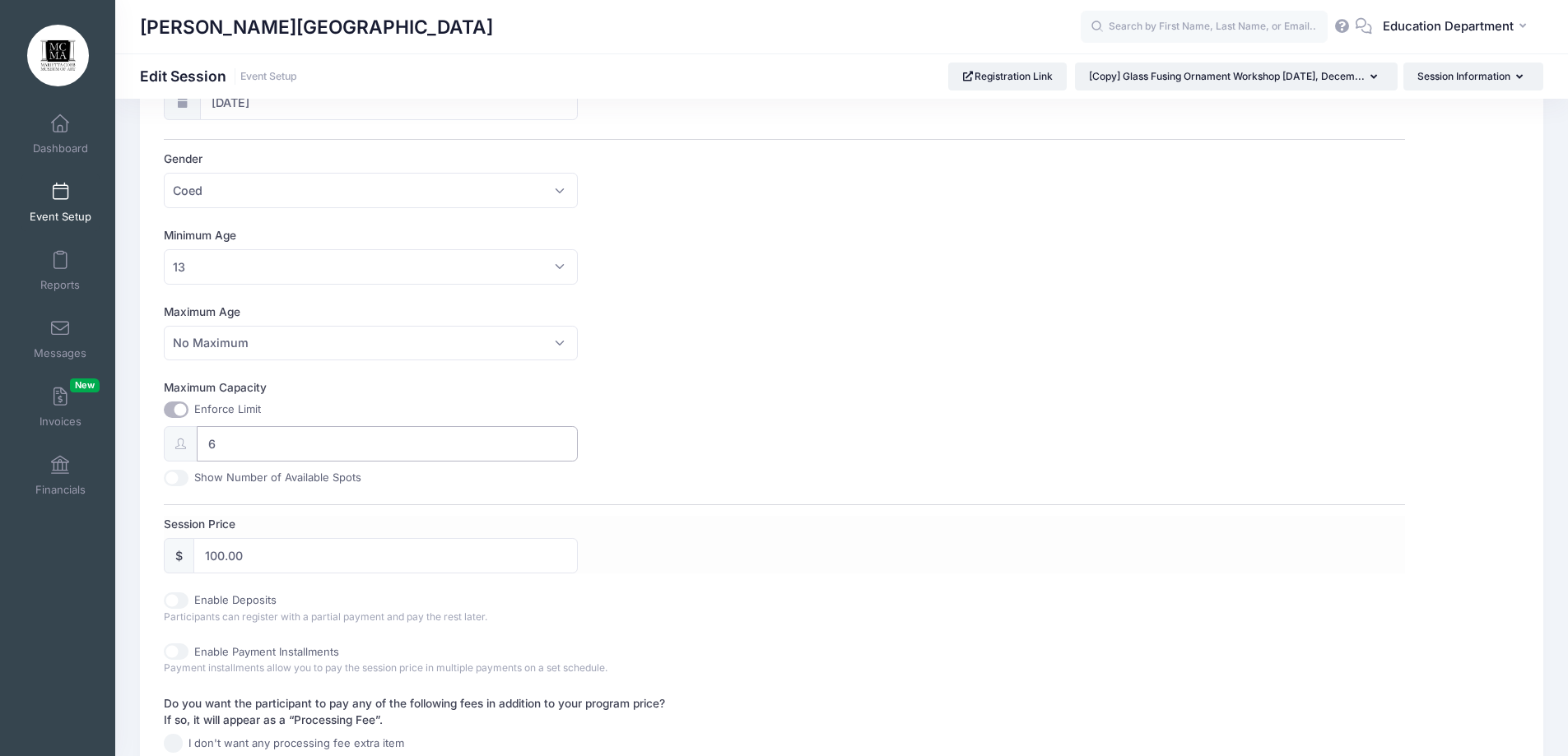
scroll to position [412, 0]
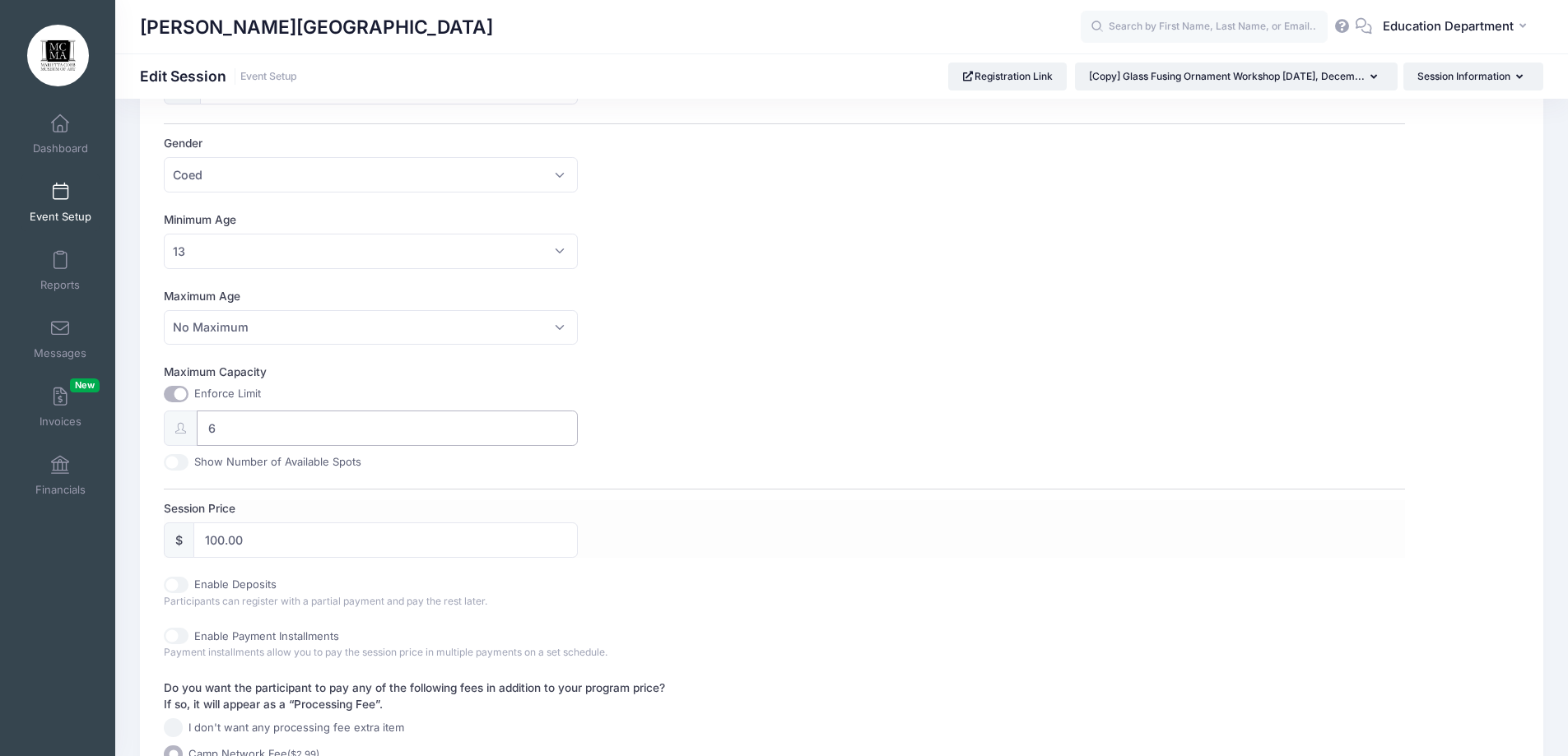
type input "6"
click at [395, 550] on input "100.00" at bounding box center [385, 540] width 384 height 35
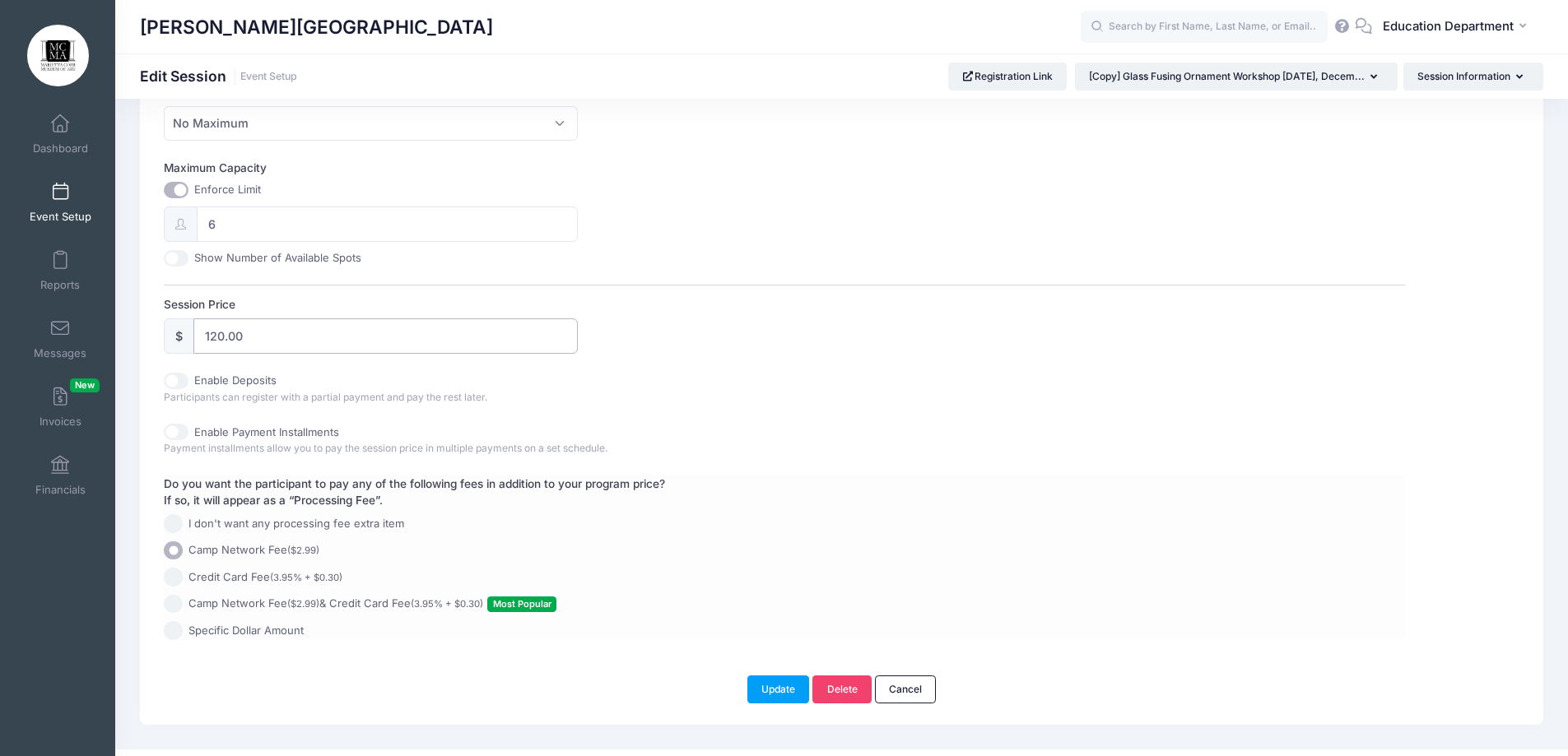
scroll to position [646, 0]
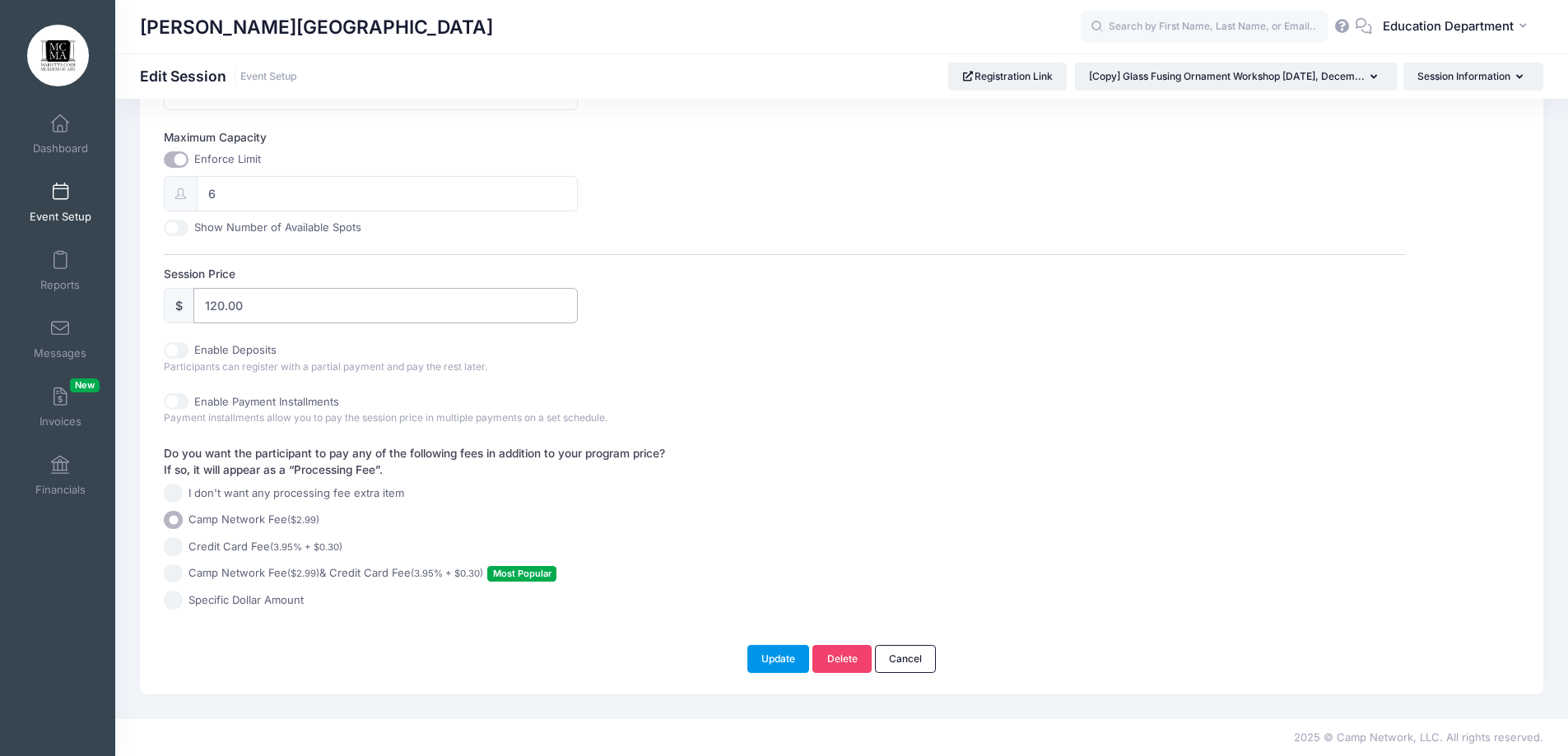
type input "120.00"
click at [782, 662] on button "Update" at bounding box center [779, 658] width 62 height 28
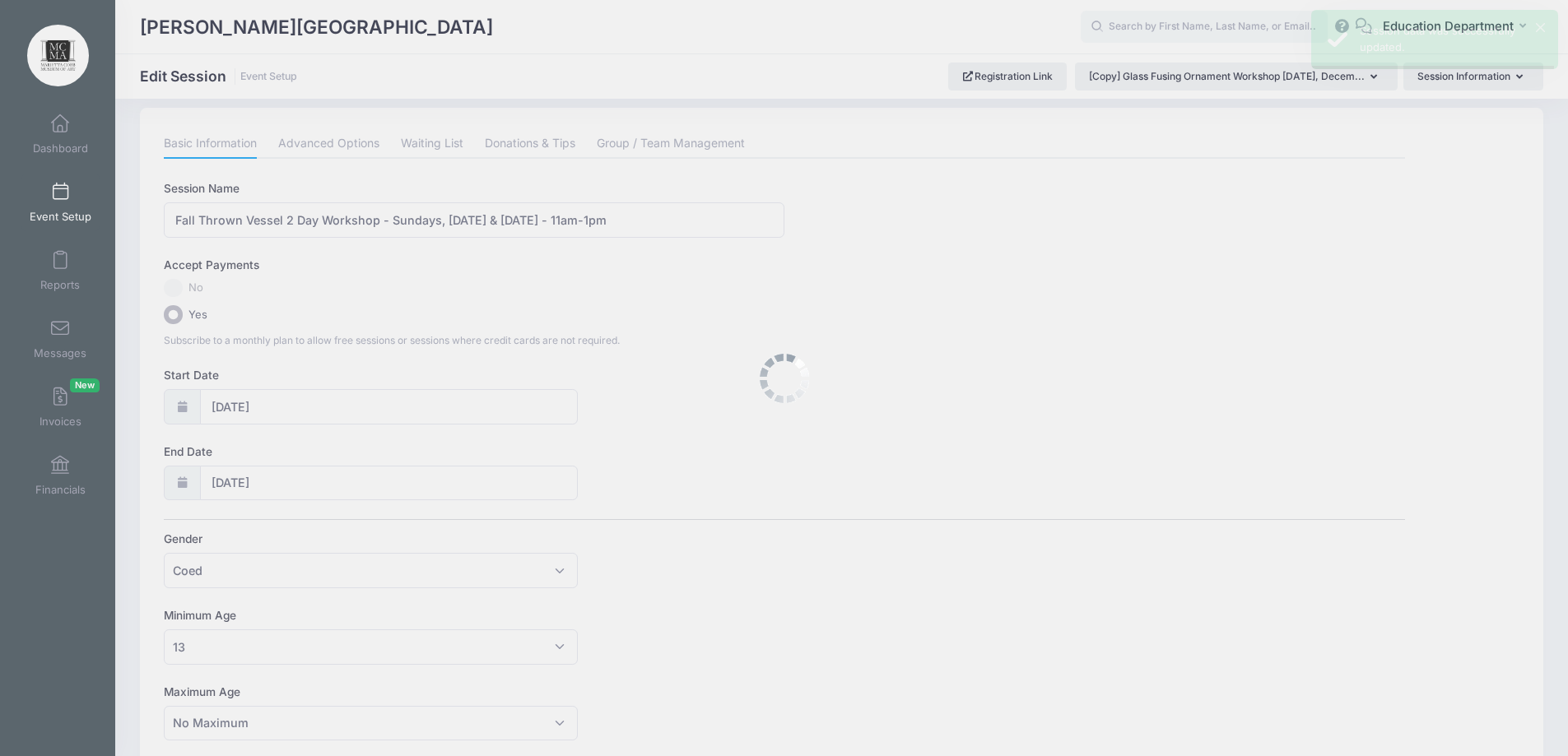
scroll to position [0, 0]
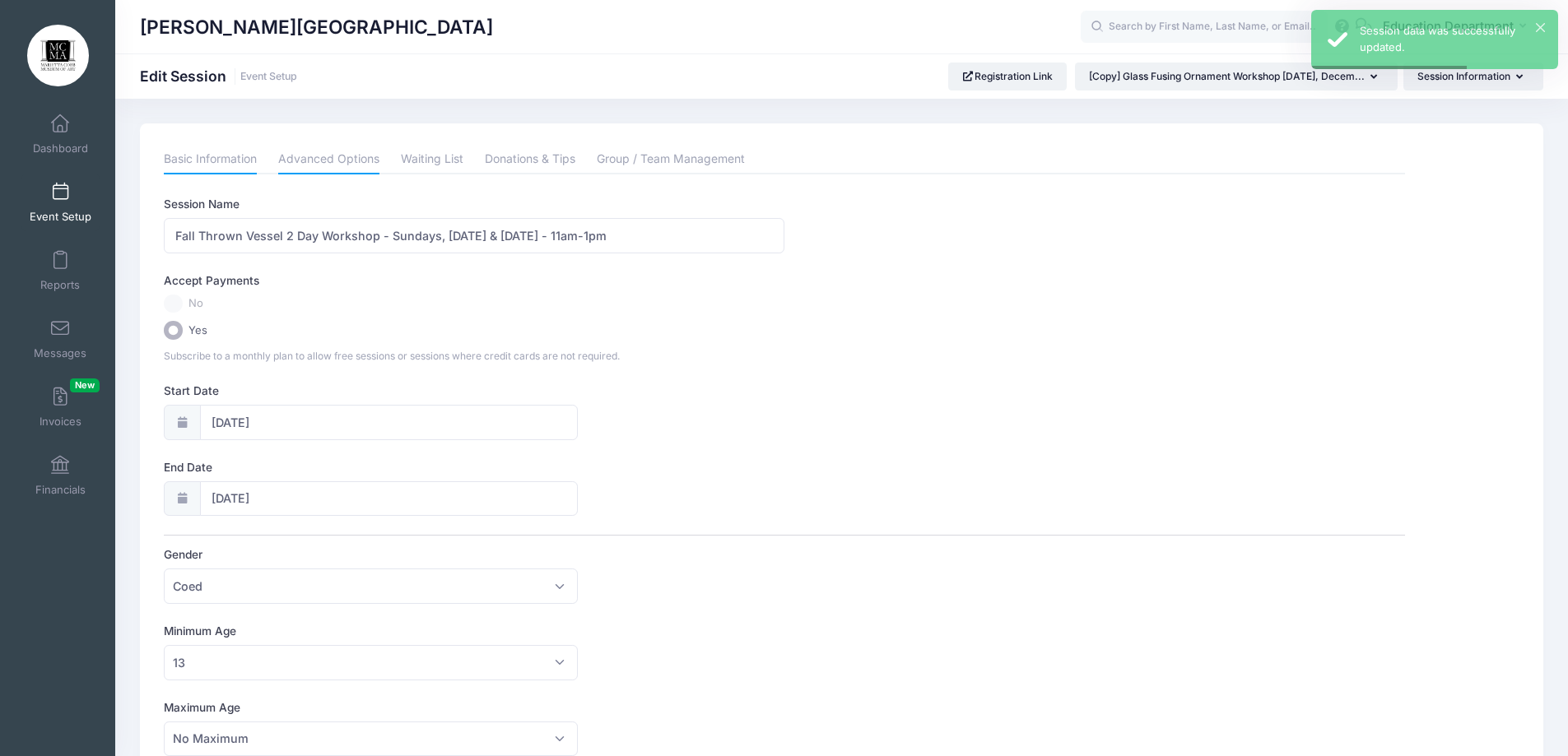
click at [313, 158] on link "Advanced Options" at bounding box center [329, 159] width 101 height 29
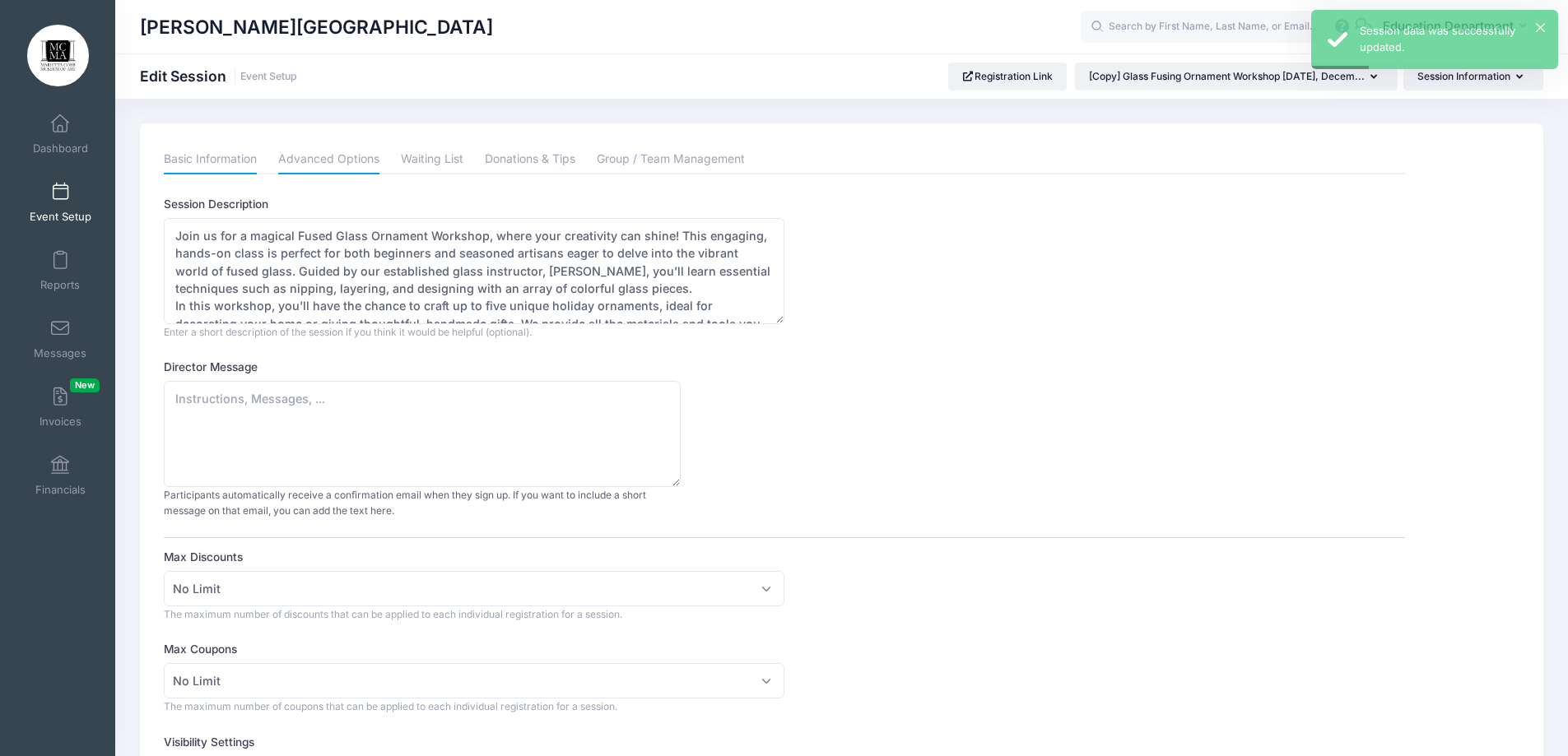
click at [196, 156] on link "Basic Information" at bounding box center [210, 159] width 93 height 29
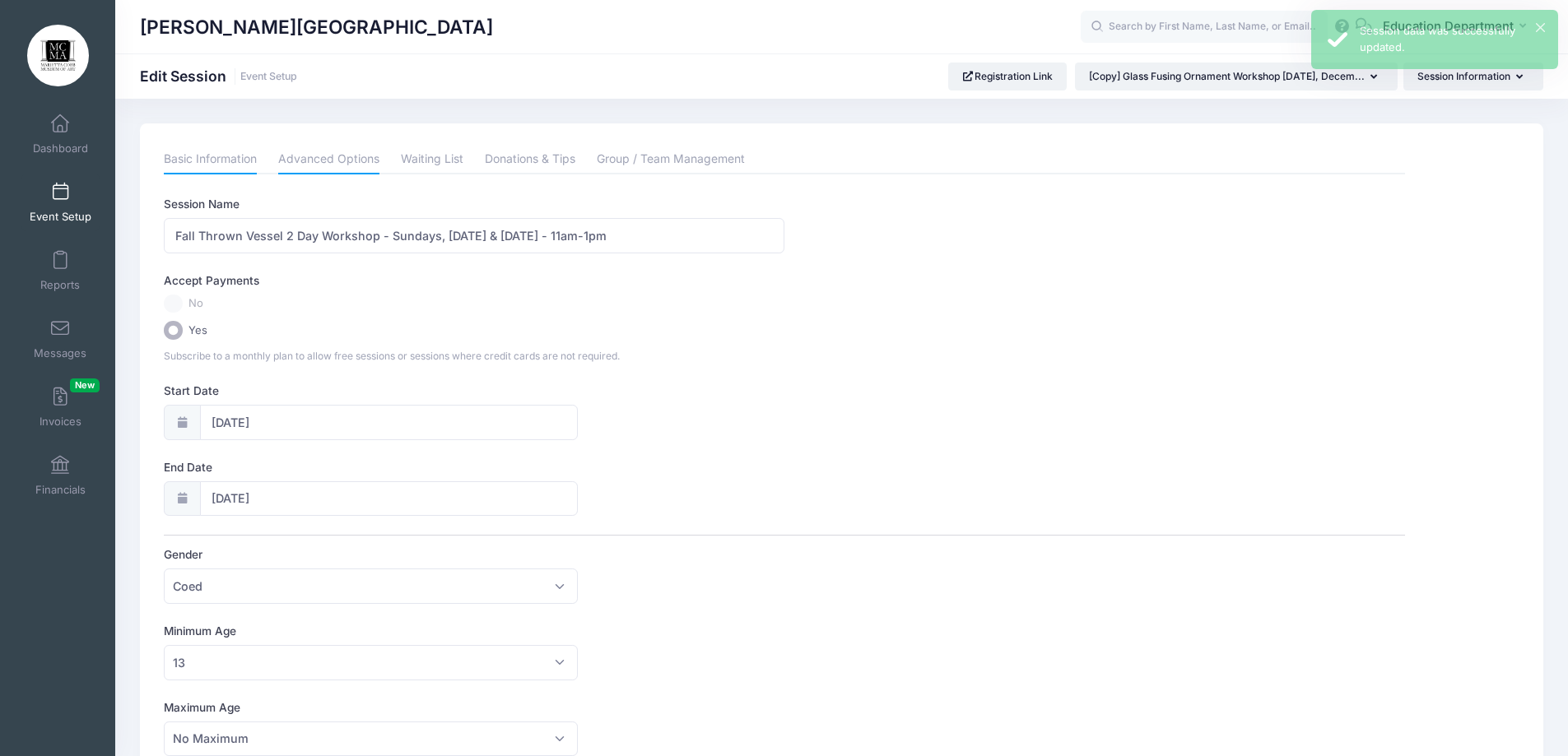
click at [328, 169] on link "Advanced Options" at bounding box center [329, 159] width 101 height 29
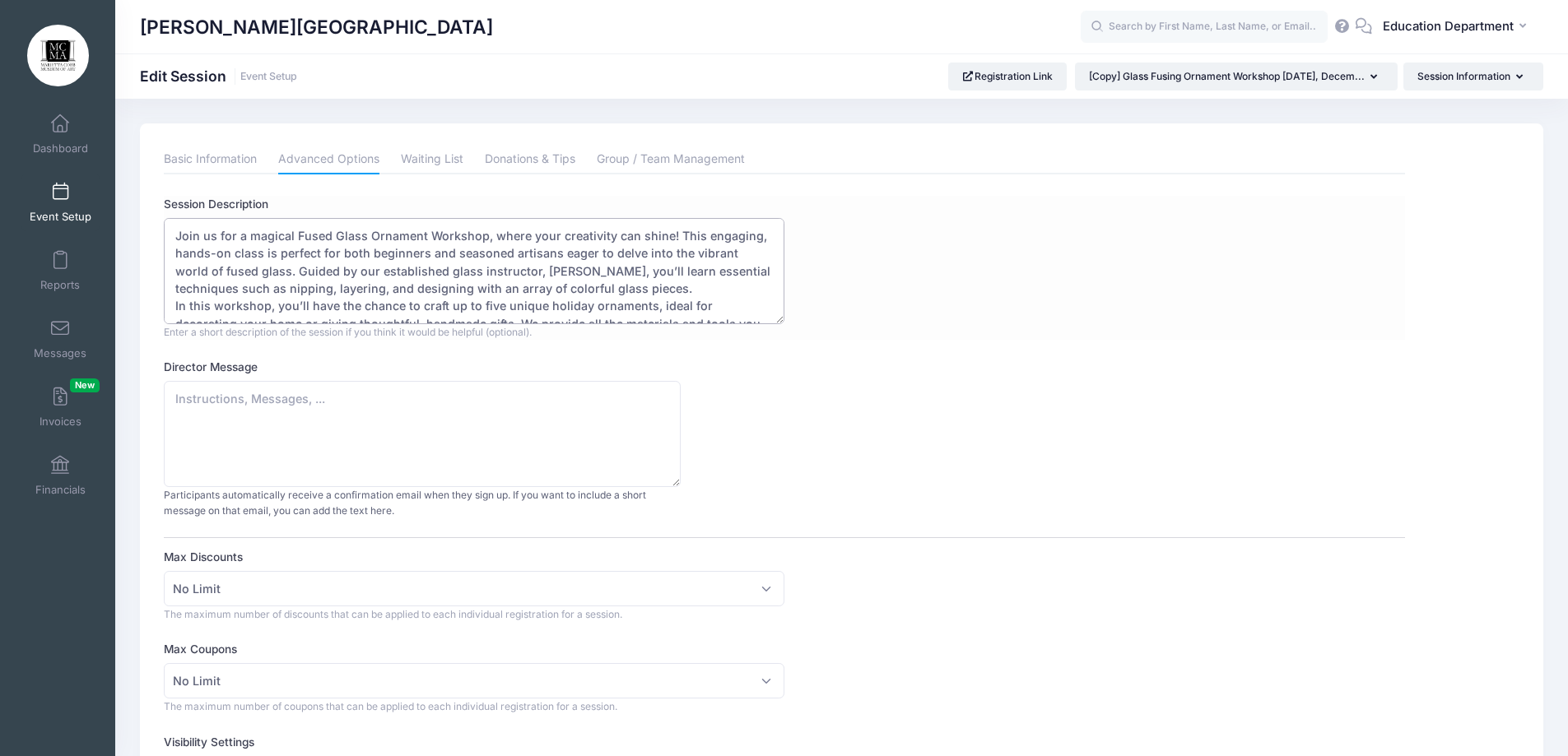
click at [292, 269] on textarea "Join us for a magical Fused Glass Ornament Workshop, where your creativity can …" at bounding box center [474, 271] width 621 height 106
type textarea "In this workshop, you’ll have the chance to craft up to five unique holiday orn…"
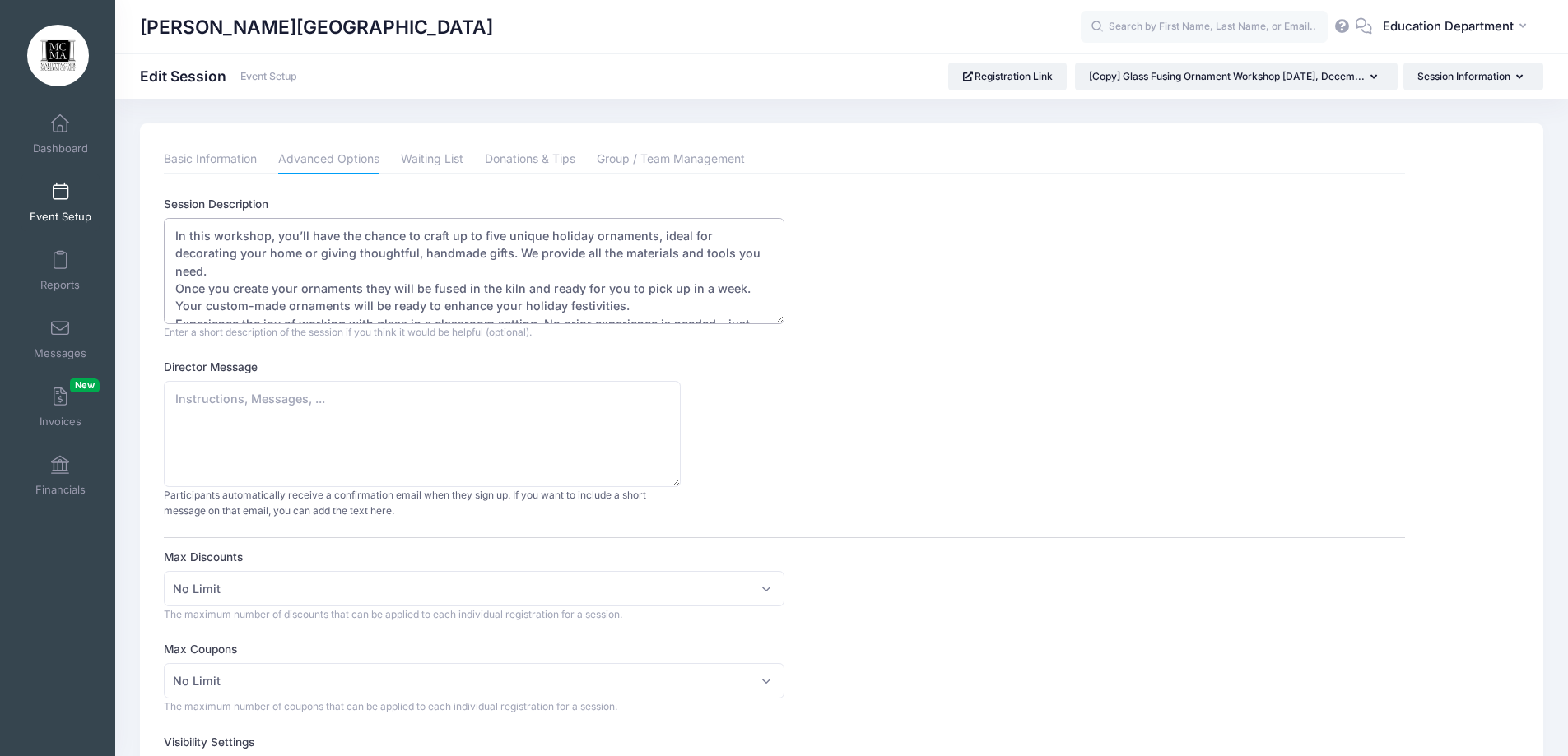
scroll to position [53, 0]
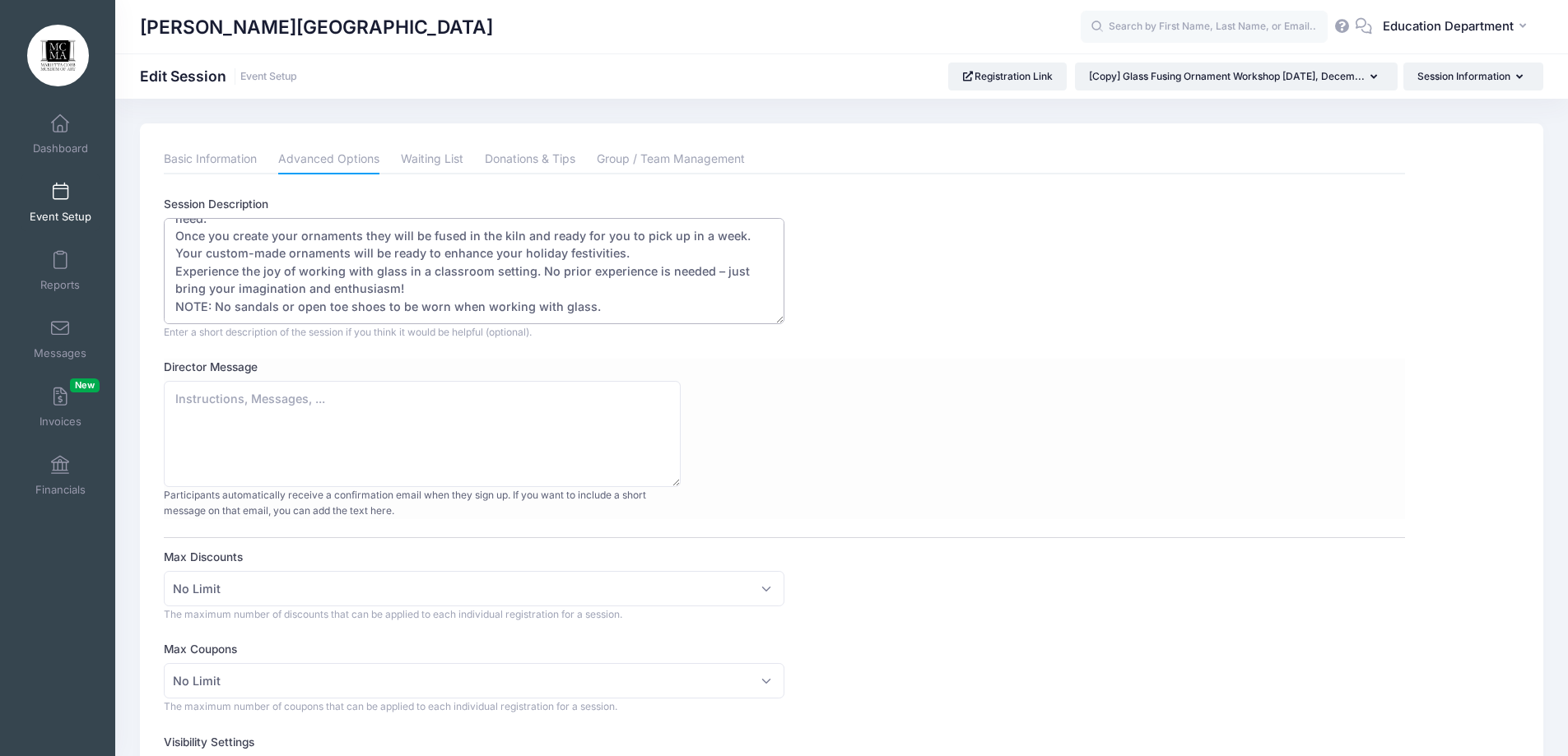
drag, startPoint x: 172, startPoint y: 232, endPoint x: 673, endPoint y: 429, distance: 538.3
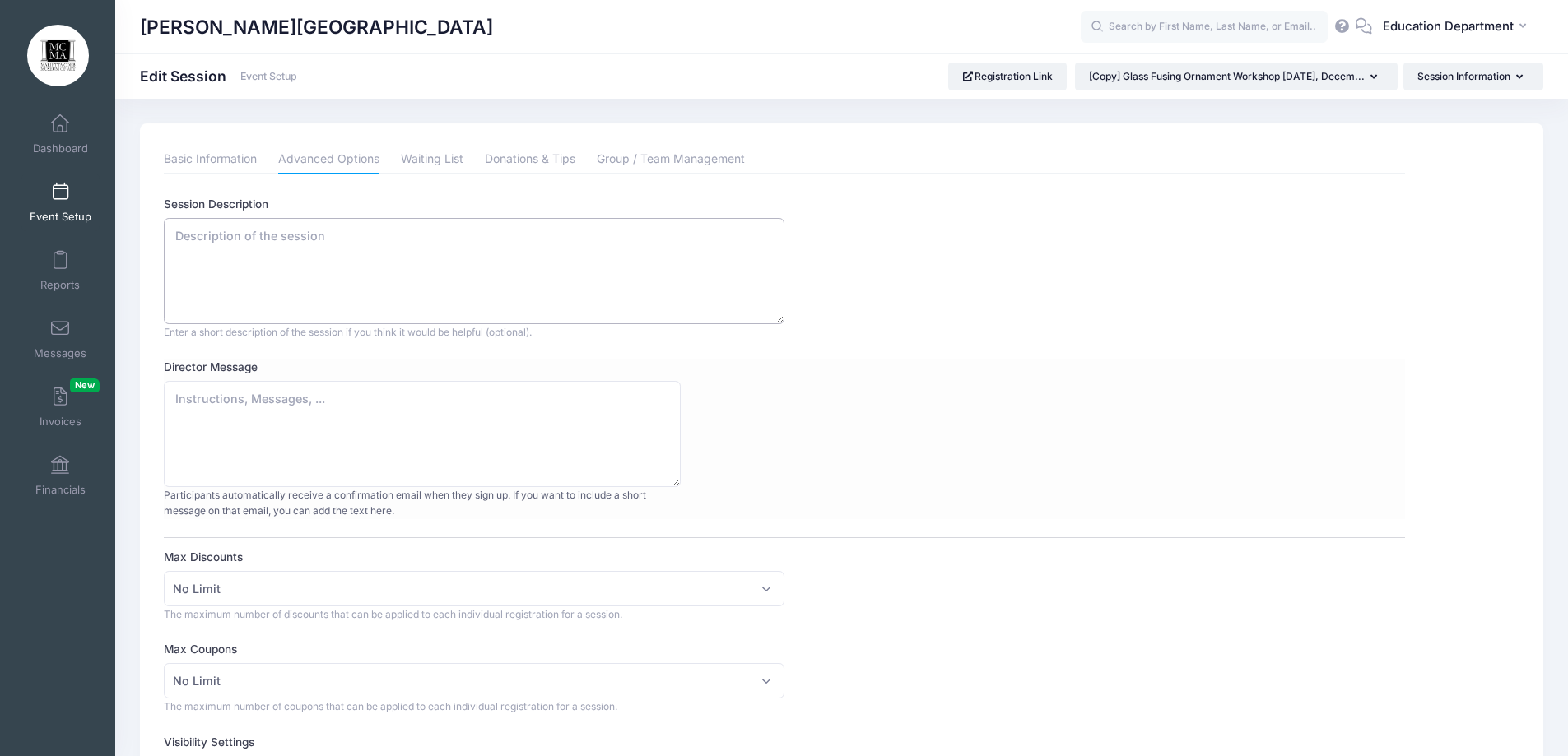
scroll to position [0, 0]
paste textarea "Students will throw, trim, and sculpt a fall vessel over the course of 2 days."
paste textarea "Students MUST have previous wheel experience to attend this workshop."
click at [486, 256] on textarea "Join us for a magical Fused Glass Ornament Workshop, where your creativity can …" at bounding box center [474, 271] width 621 height 106
click at [704, 249] on textarea "Join us for a magical Fused Glass Ornament Workshop, where your creativity can …" at bounding box center [474, 271] width 621 height 106
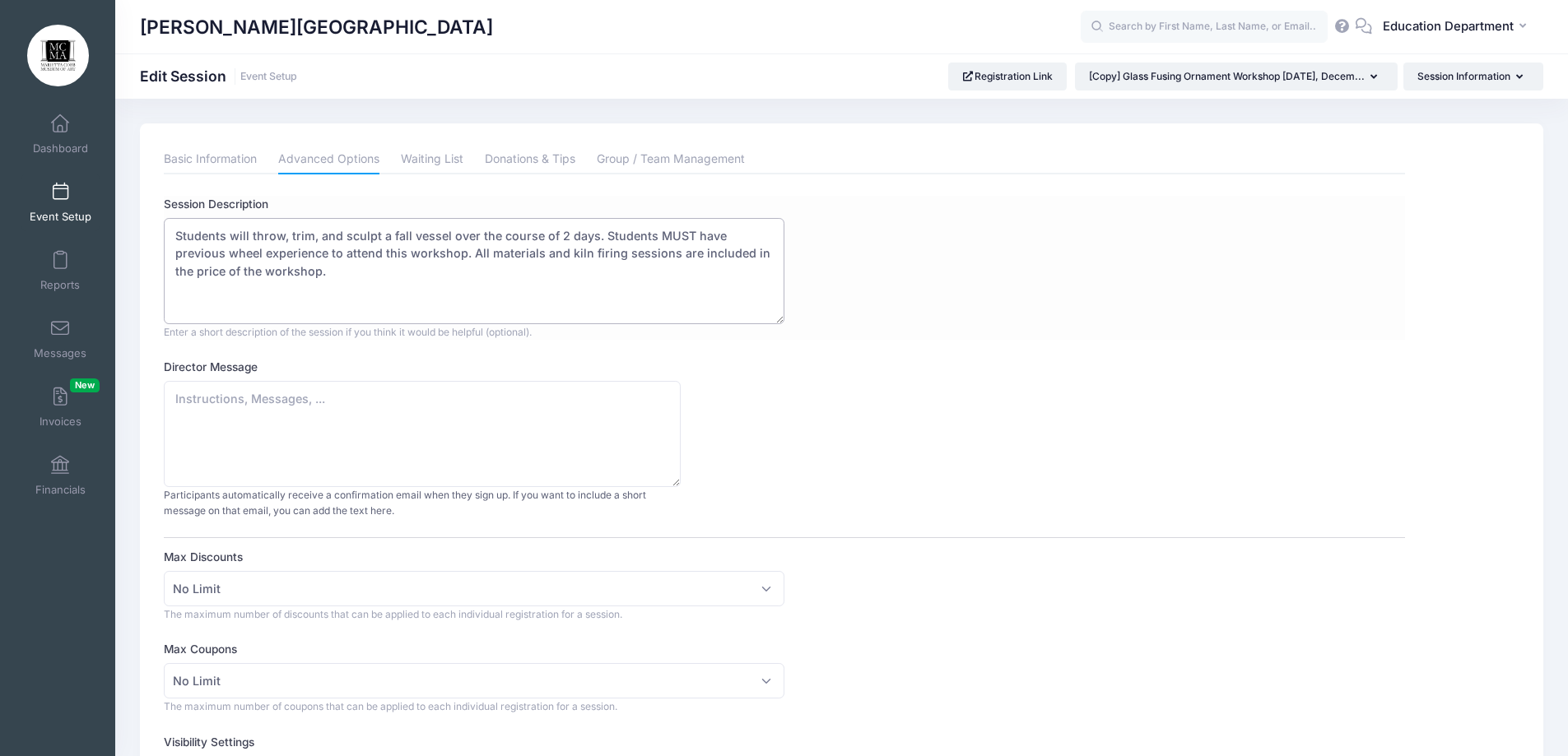
click at [178, 235] on textarea "Join us for a magical Fused Glass Ornament Workshop, where your creativity can …" at bounding box center [474, 271] width 621 height 106
type textarea "Join us in a Students will throw, trim, and sculpt a fall vessel over the cours…"
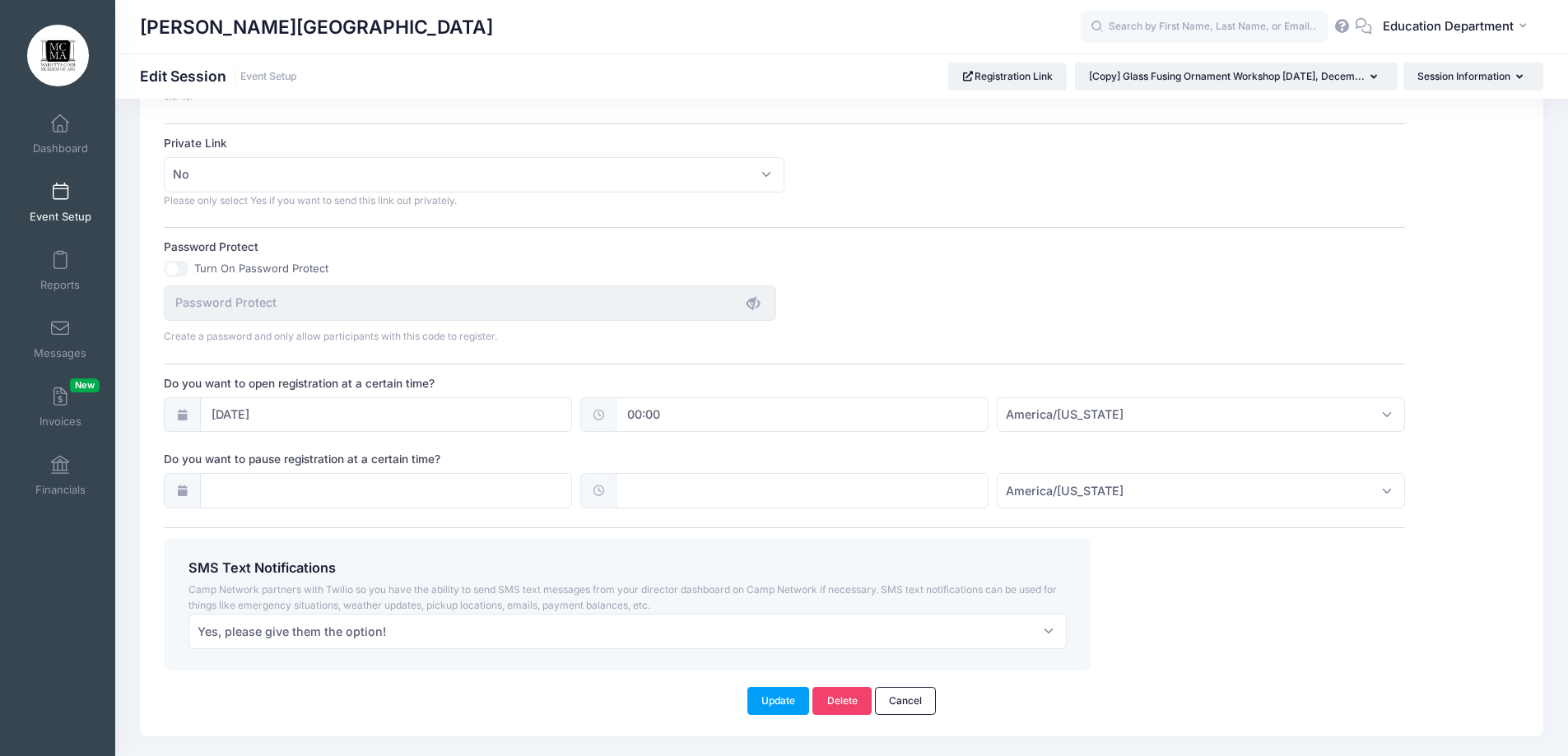
scroll to position [1015, 0]
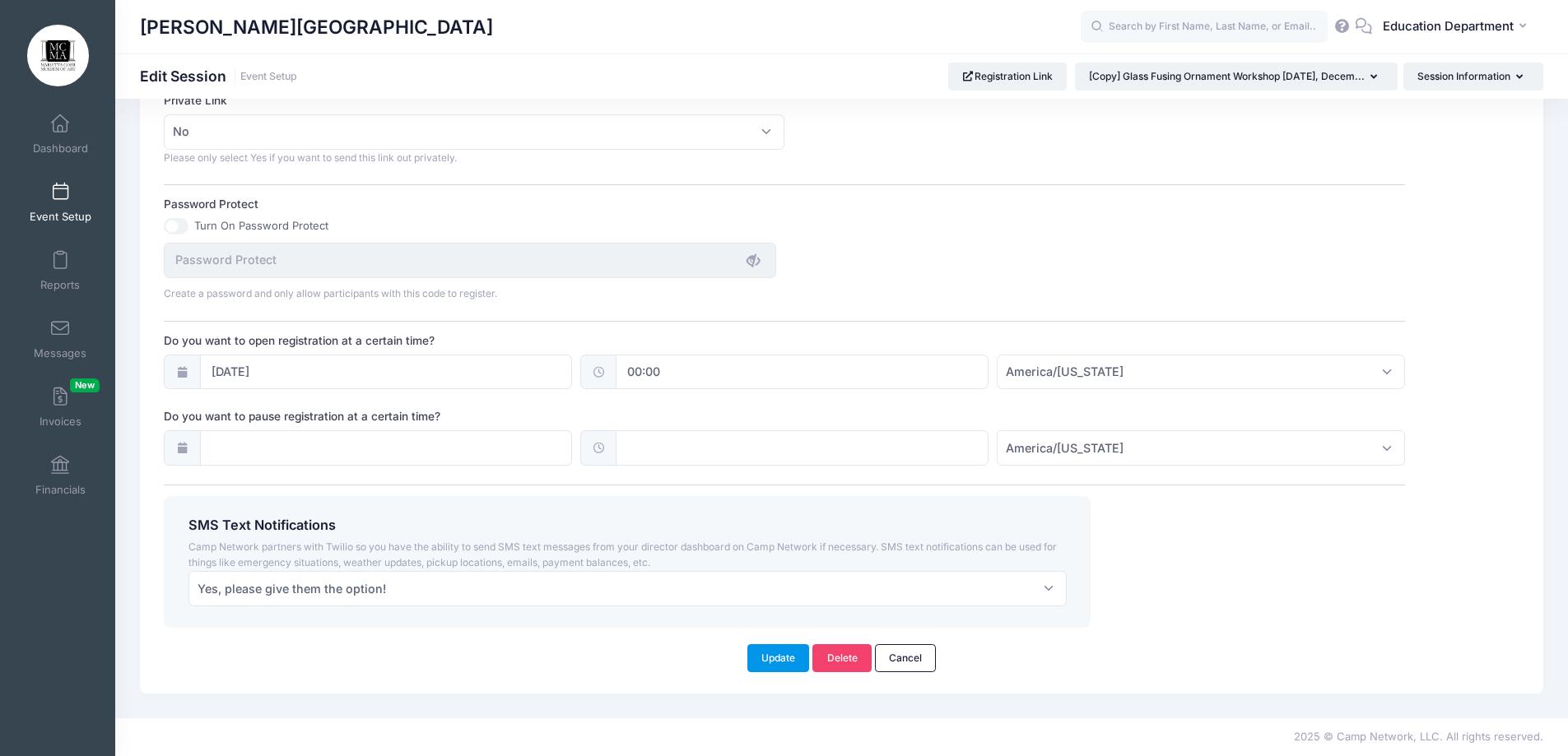
click at [775, 647] on button "Update" at bounding box center [779, 658] width 62 height 28
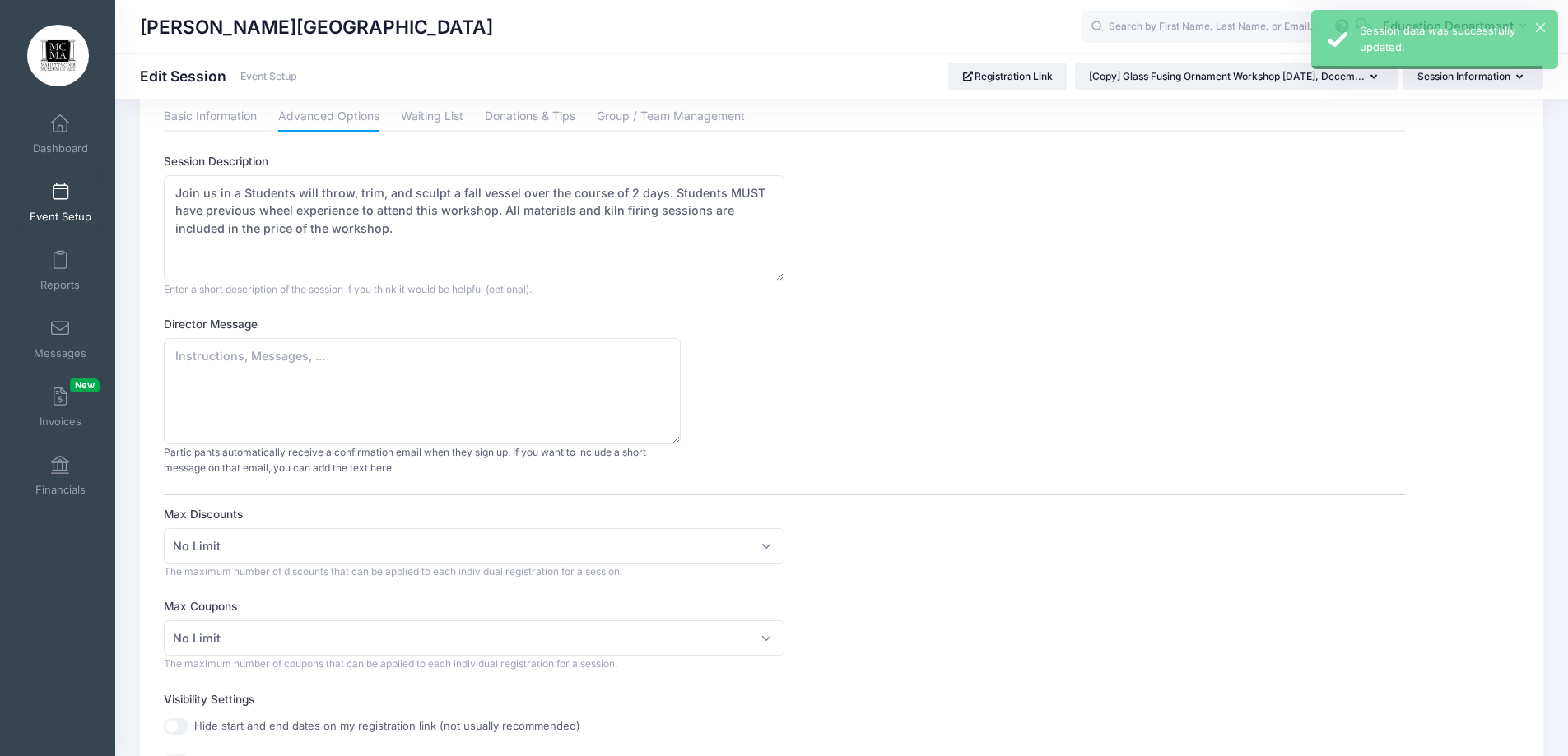
scroll to position [0, 0]
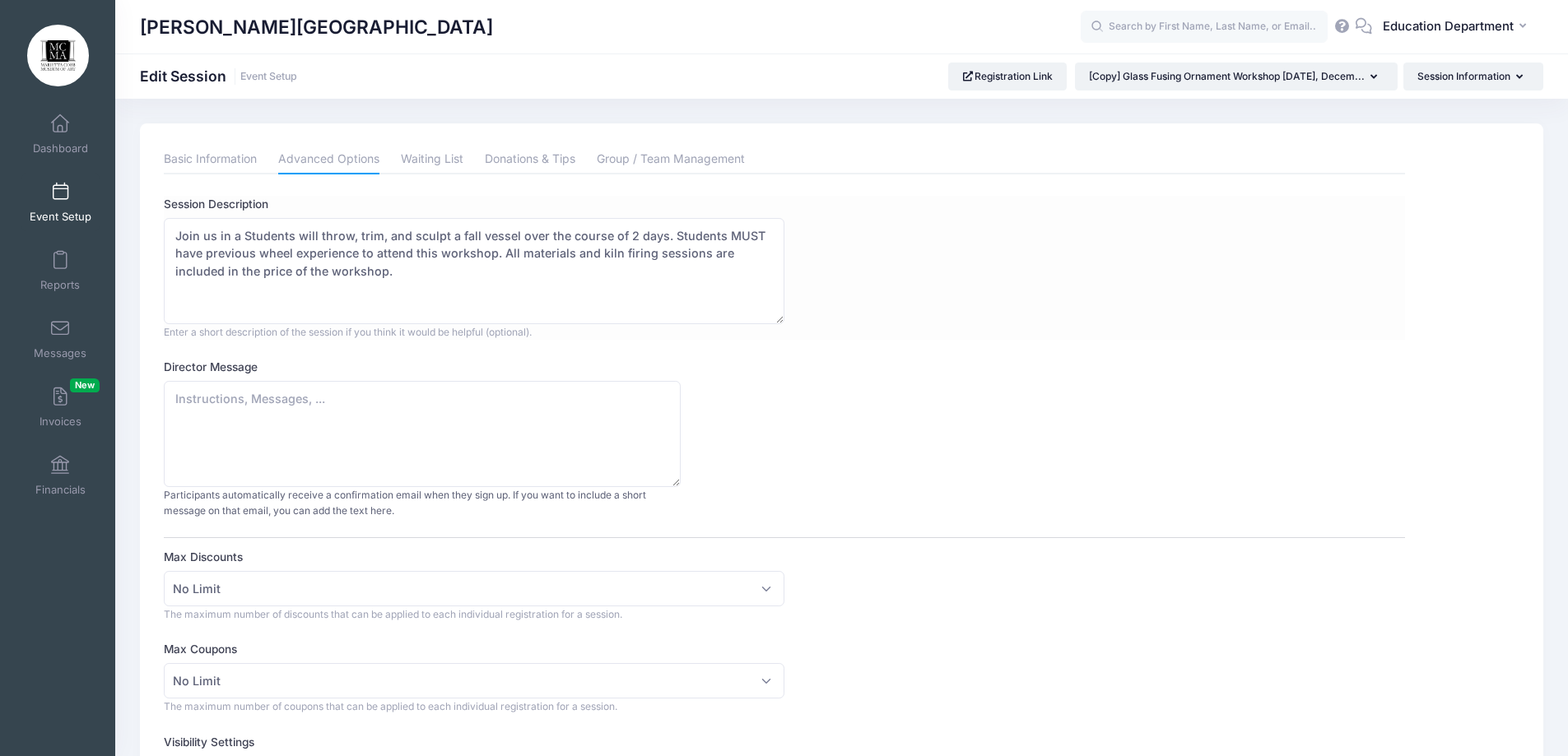
click at [1161, 307] on div "Session Description Enter a short description of the session if you think it wo…" at bounding box center [784, 268] width 1241 height 144
click at [424, 275] on textarea "Join us for a magical Fused Glass Ornament Workshop, where your creativity can …" at bounding box center [474, 271] width 621 height 106
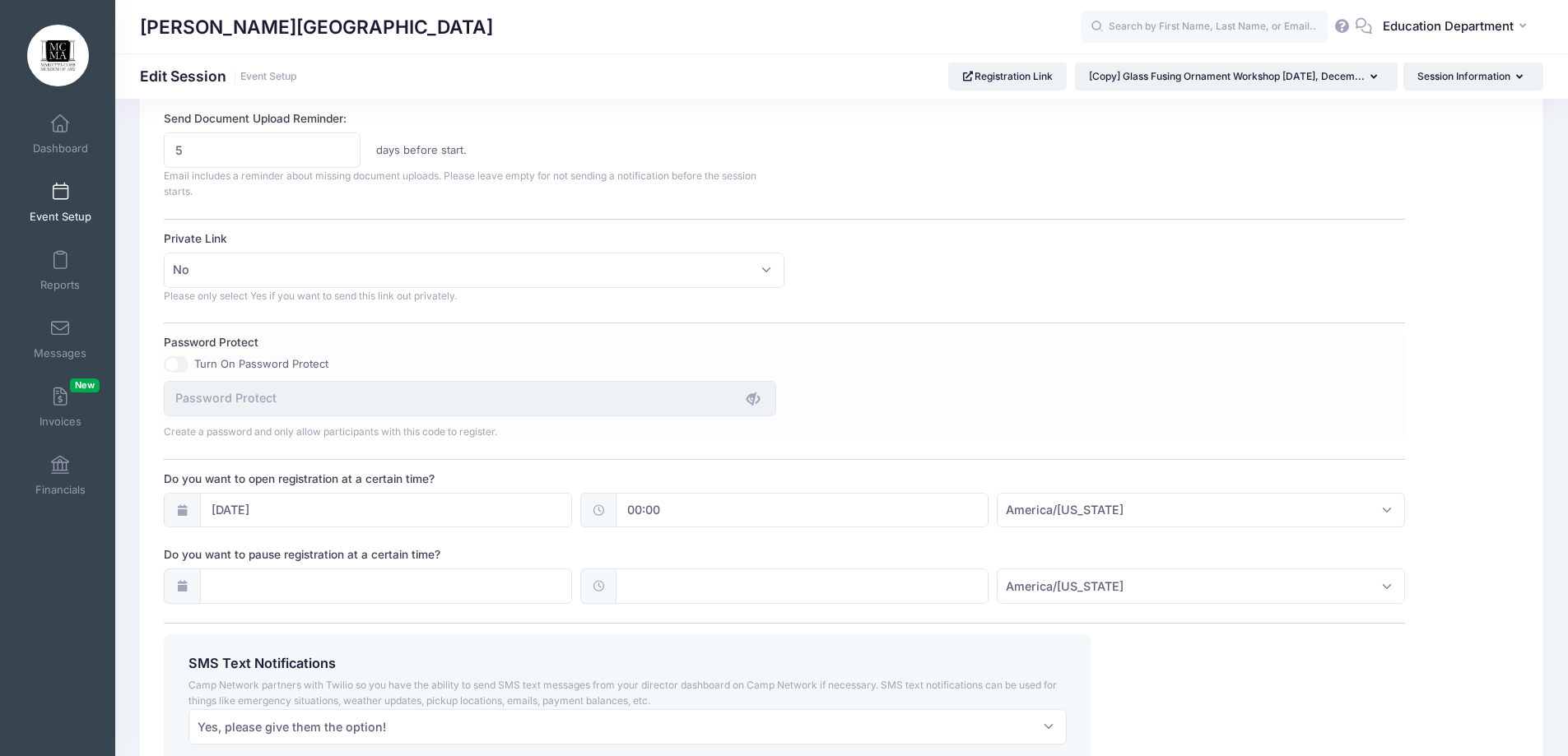
scroll to position [905, 0]
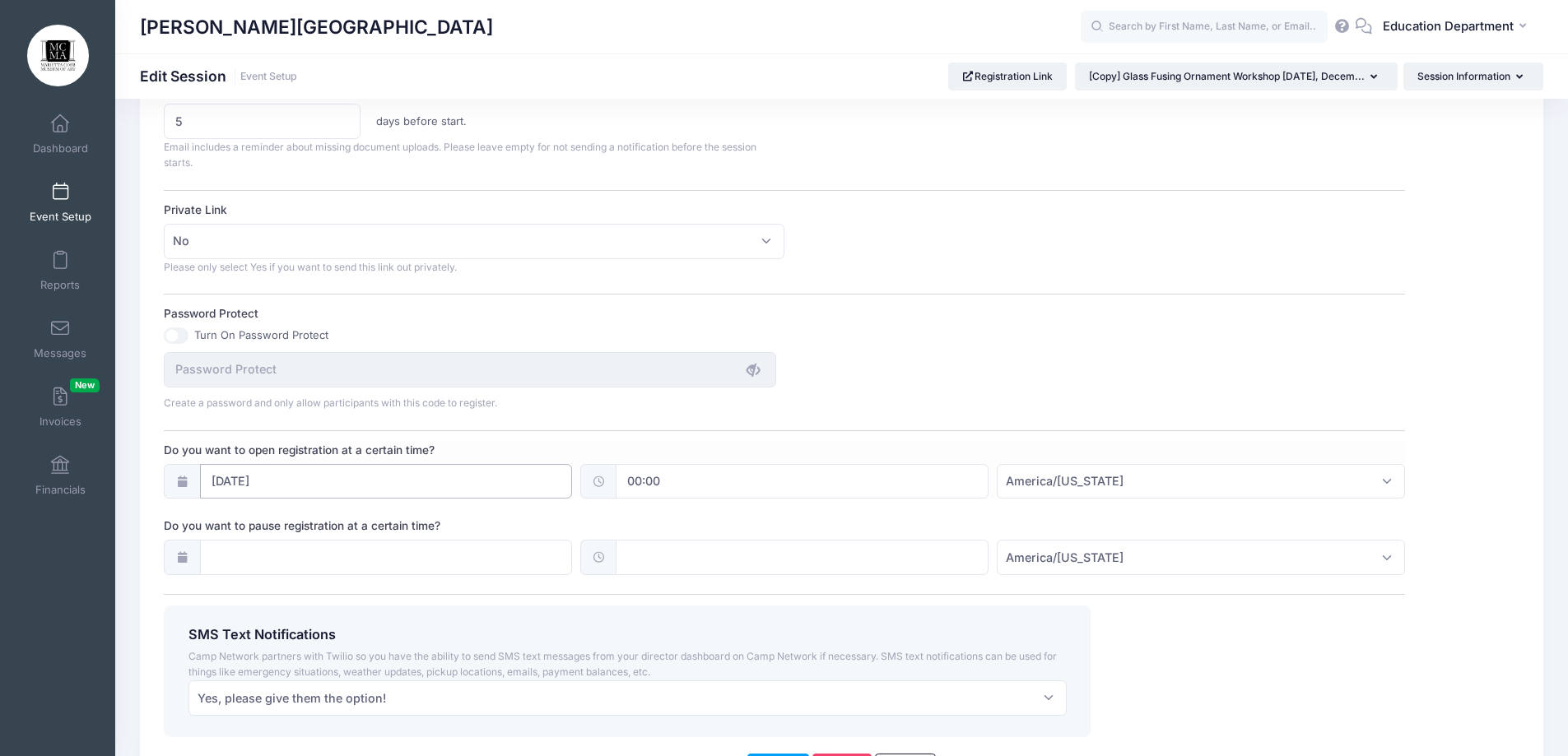
click at [308, 475] on input "06/03/2024" at bounding box center [386, 482] width 373 height 35
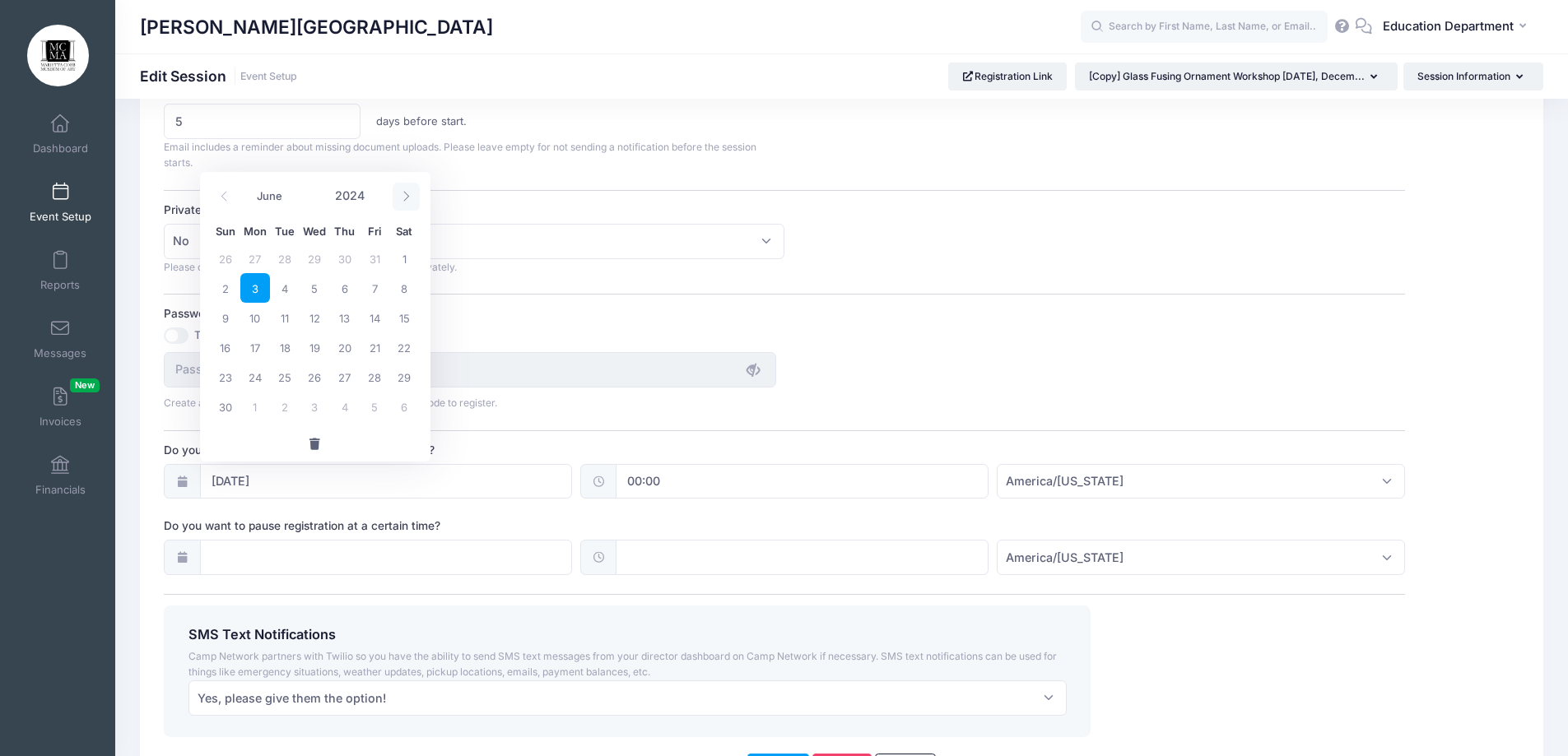
click at [404, 197] on icon at bounding box center [406, 196] width 11 height 11
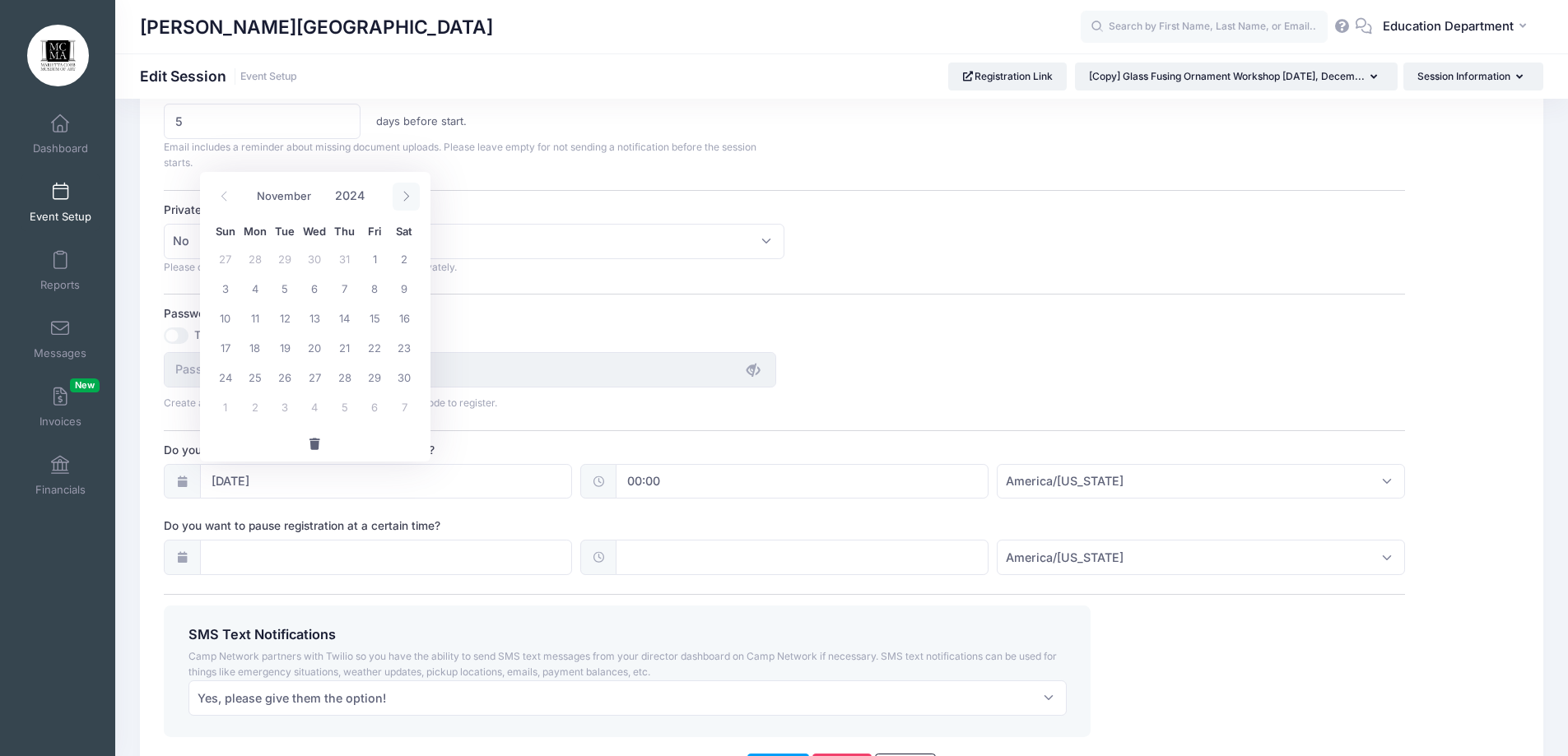
click at [404, 197] on icon at bounding box center [406, 196] width 11 height 11
select select "11"
click at [404, 197] on icon at bounding box center [406, 196] width 11 height 11
type input "2025"
click at [404, 197] on icon at bounding box center [406, 196] width 11 height 11
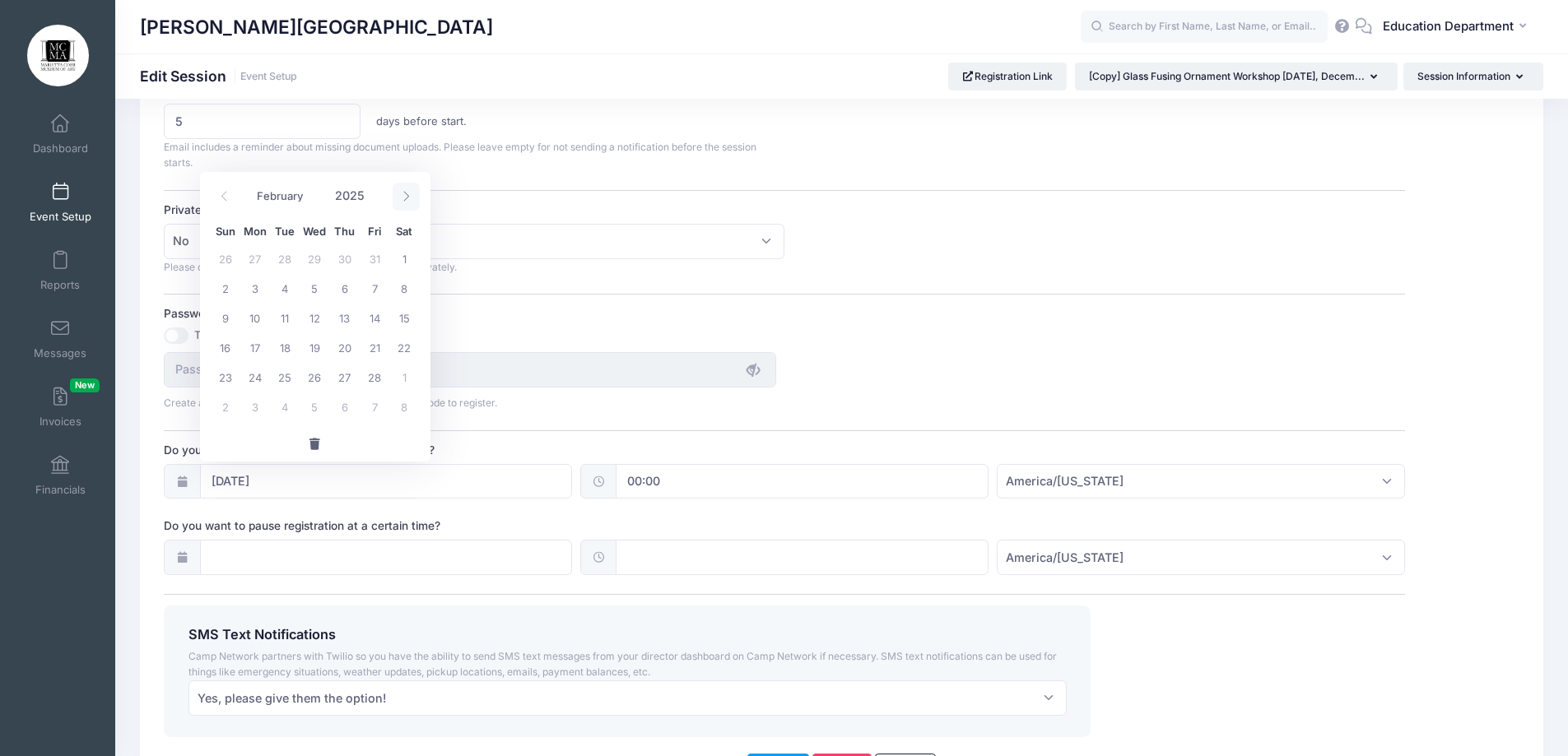
click at [403, 201] on icon at bounding box center [406, 196] width 11 height 11
select select "3"
click at [290, 253] on span "1" at bounding box center [285, 259] width 29 height 29
type input "04/01/2025"
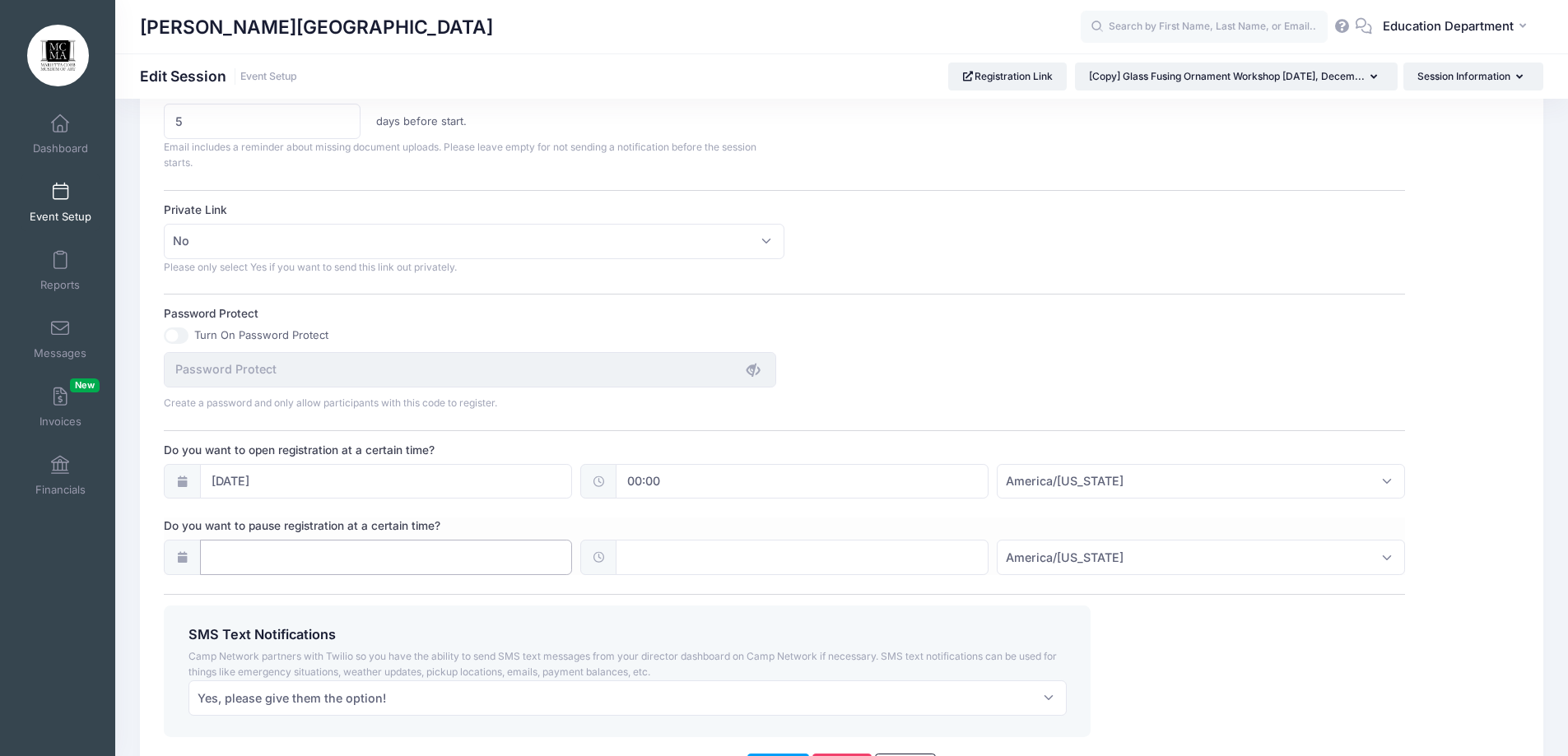
click at [391, 550] on input "Do you want to pause registration at a certain time?" at bounding box center [386, 557] width 373 height 35
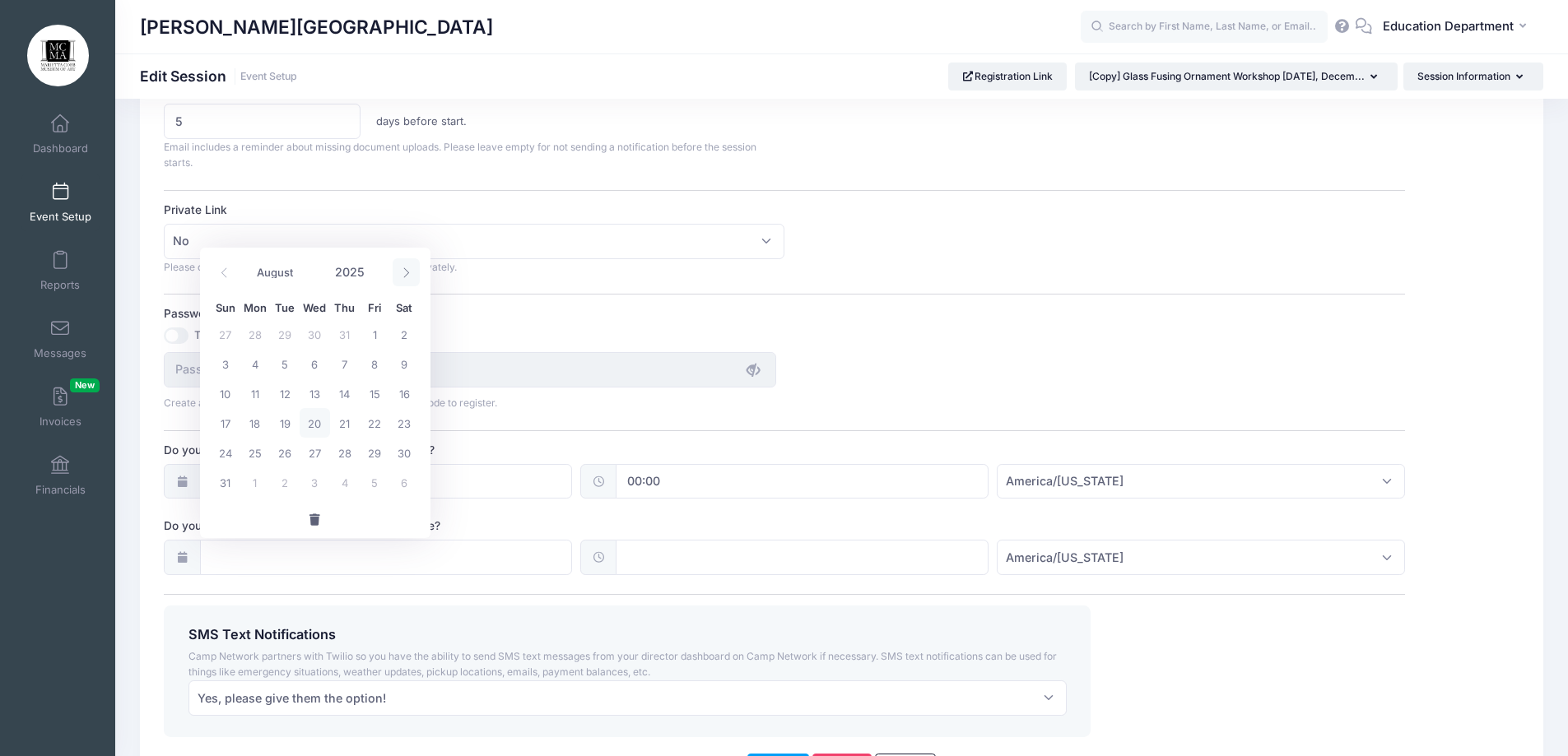
click at [409, 283] on span at bounding box center [406, 272] width 27 height 28
click at [229, 281] on span at bounding box center [224, 272] width 27 height 28
select select "8"
click at [396, 337] on span "6" at bounding box center [404, 334] width 29 height 29
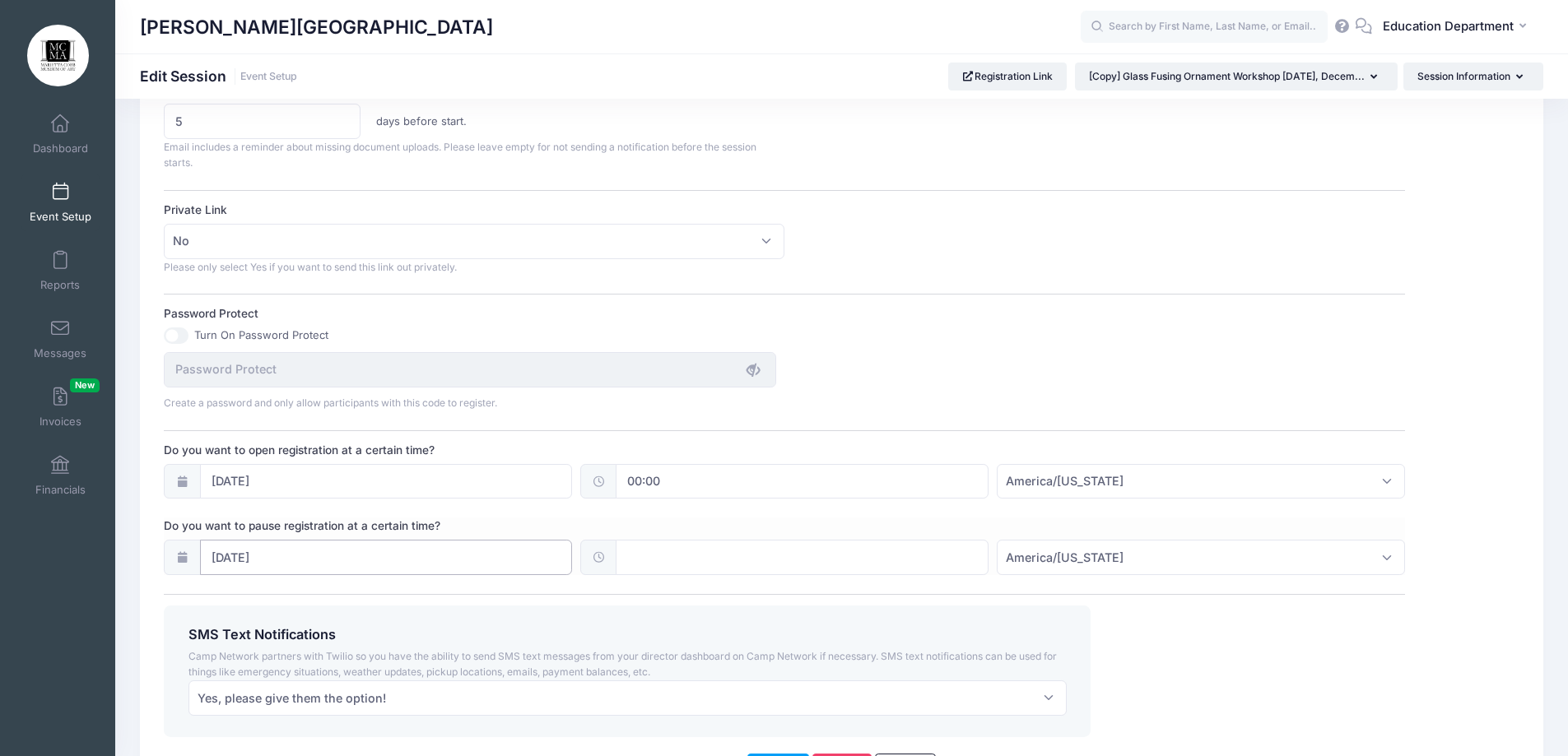
click at [477, 565] on input "09/06/2025" at bounding box center [386, 557] width 373 height 35
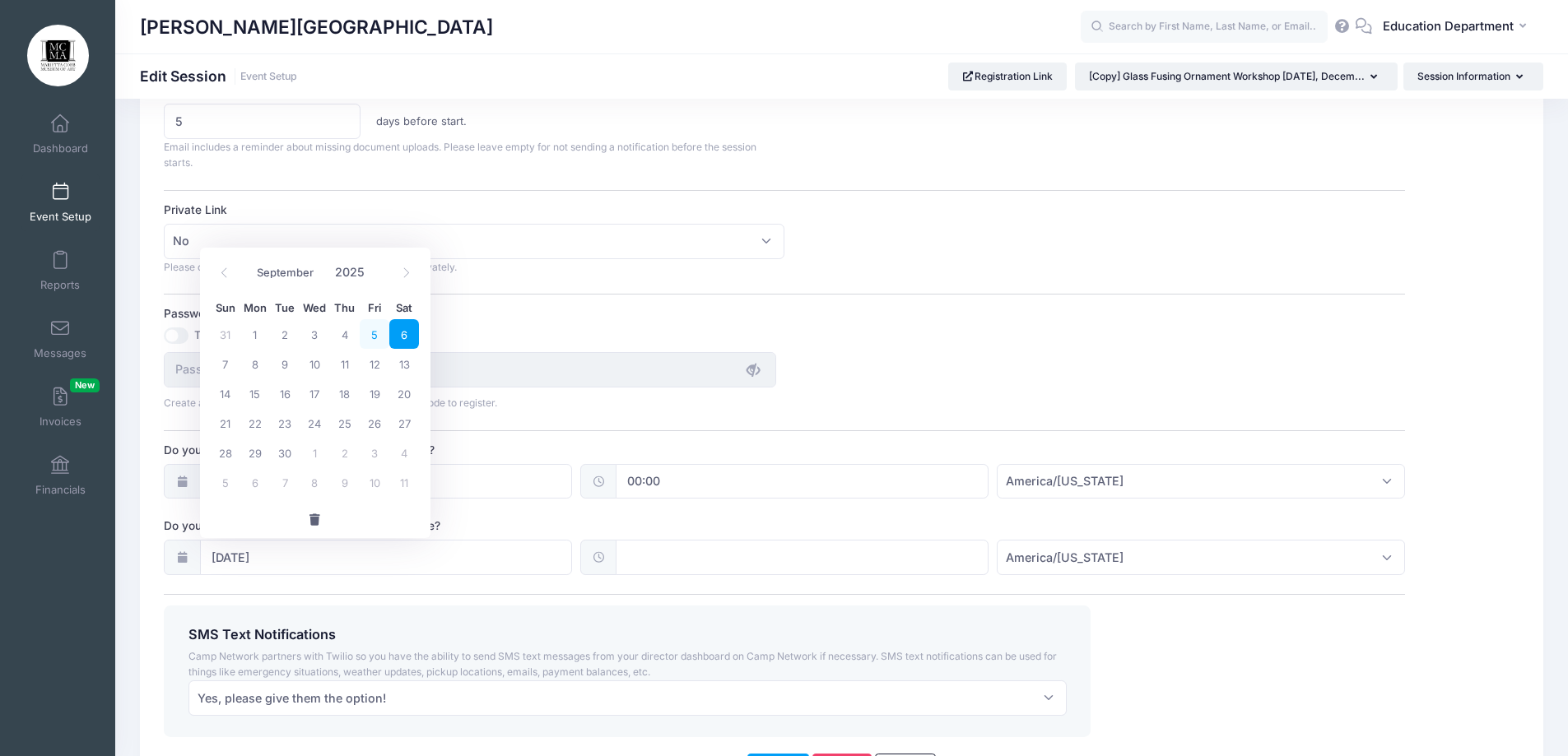
click at [371, 344] on span "5" at bounding box center [375, 334] width 29 height 29
type input "09/05/2025"
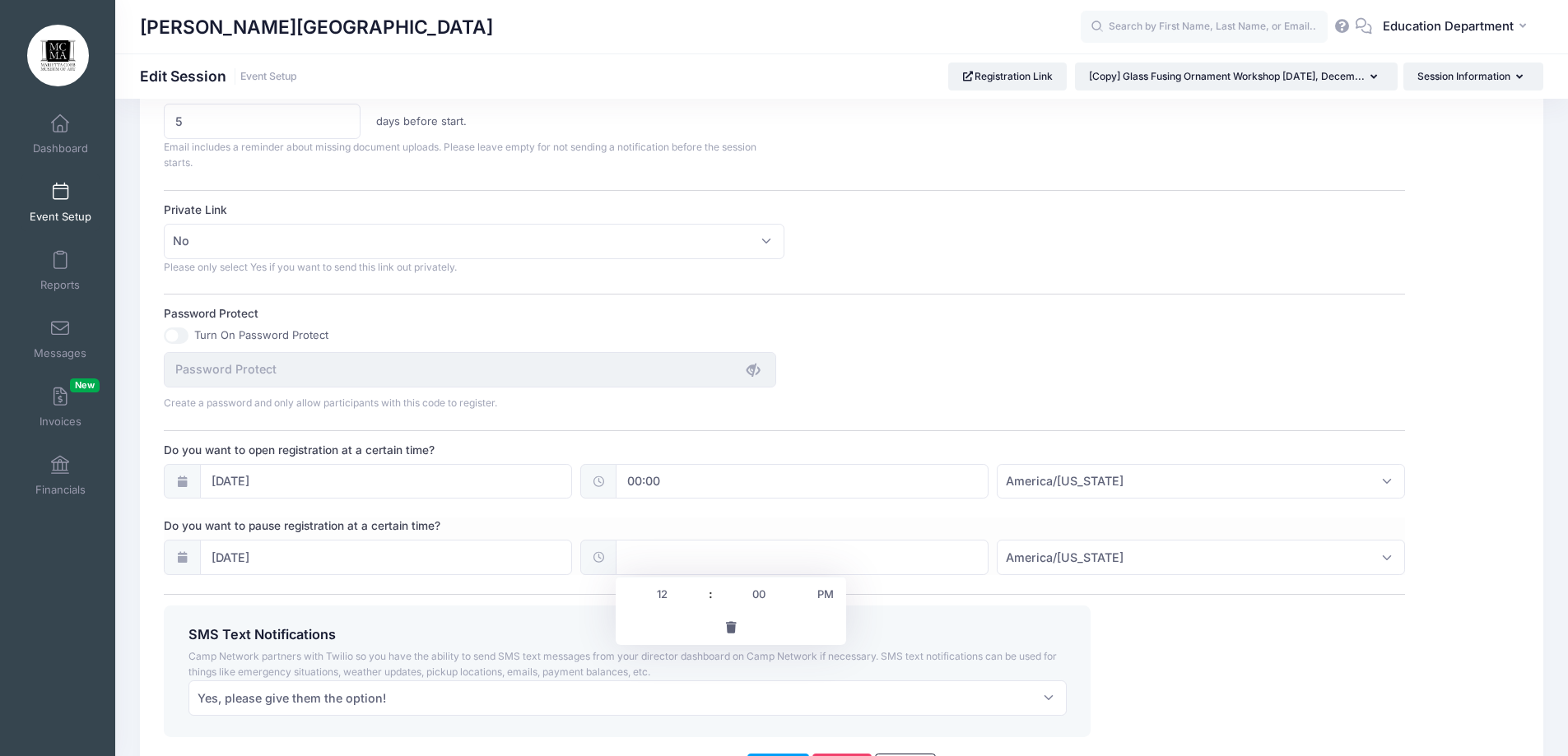
click at [637, 563] on input "text" at bounding box center [802, 557] width 373 height 35
click at [794, 585] on span at bounding box center [799, 585] width 12 height 17
type input "12:05"
type input "05"
click at [794, 585] on span at bounding box center [799, 585] width 12 height 17
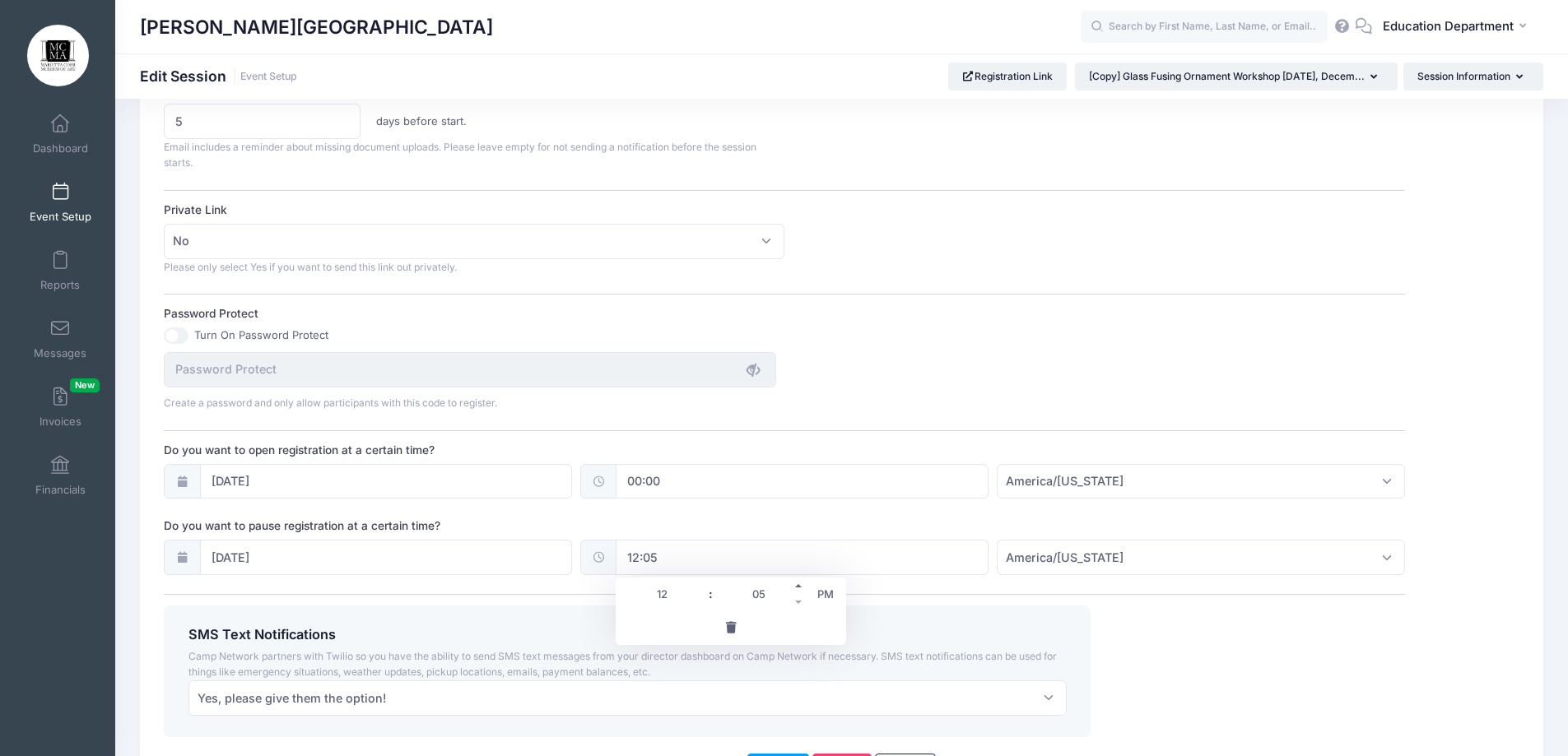
type input "12:10"
type input "10"
click at [801, 581] on span at bounding box center [799, 585] width 12 height 17
type input "12:15"
type input "15"
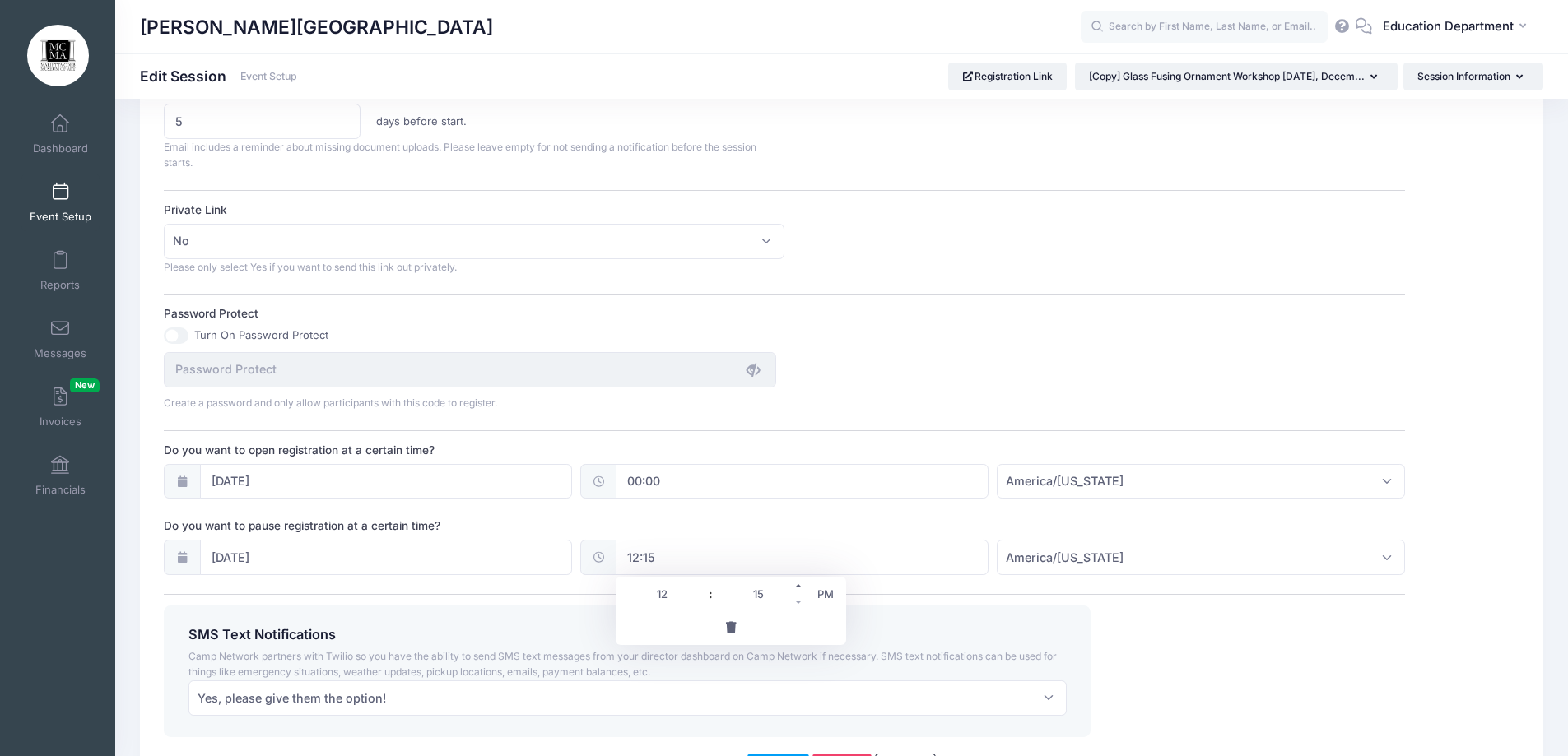
click at [801, 581] on span at bounding box center [799, 585] width 12 height 17
type input "12:20"
type input "20"
click at [801, 581] on span at bounding box center [799, 585] width 12 height 17
type input "12:25"
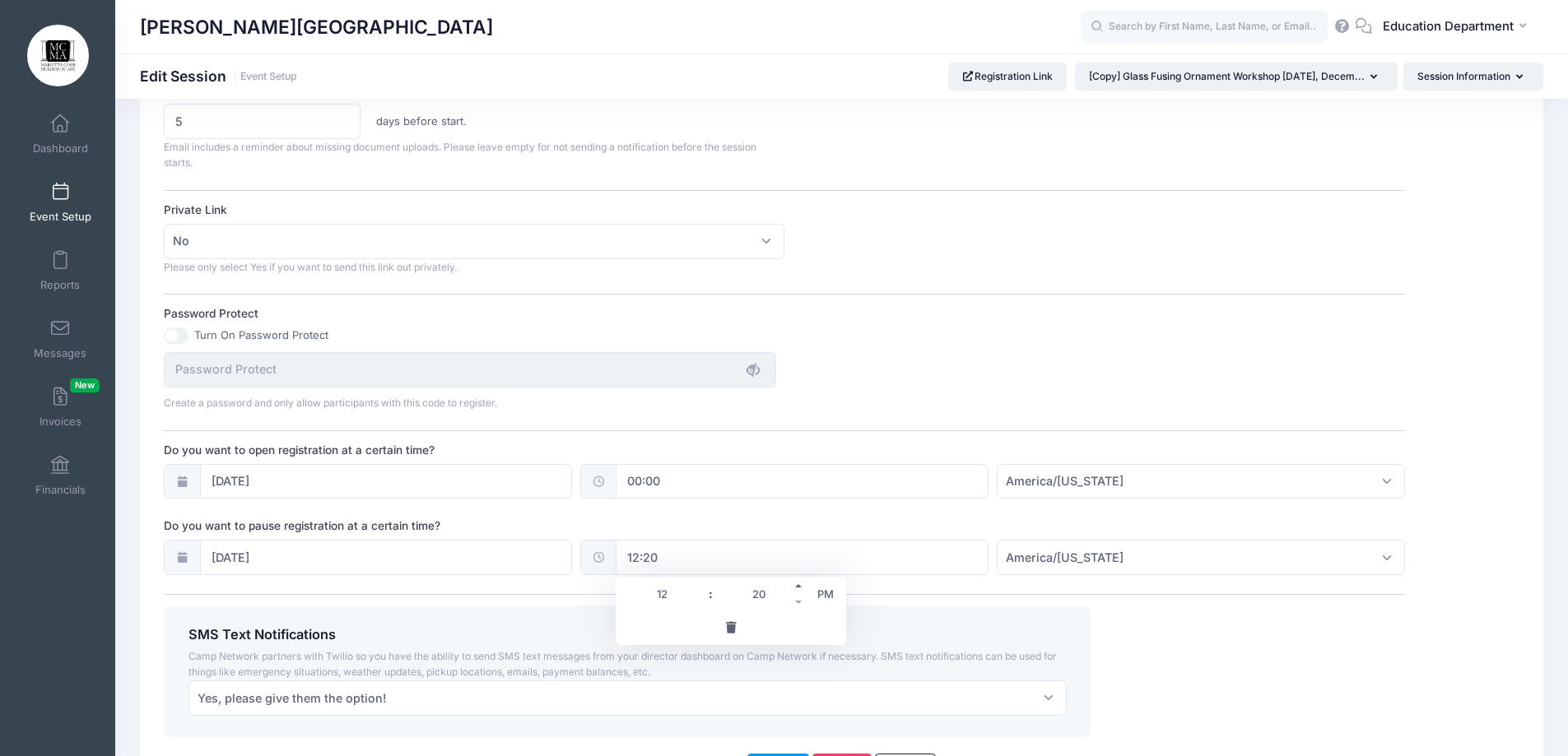
type input "25"
click at [801, 581] on span at bounding box center [799, 585] width 12 height 17
type input "12:30"
type input "30"
click at [700, 589] on span at bounding box center [703, 585] width 12 height 17
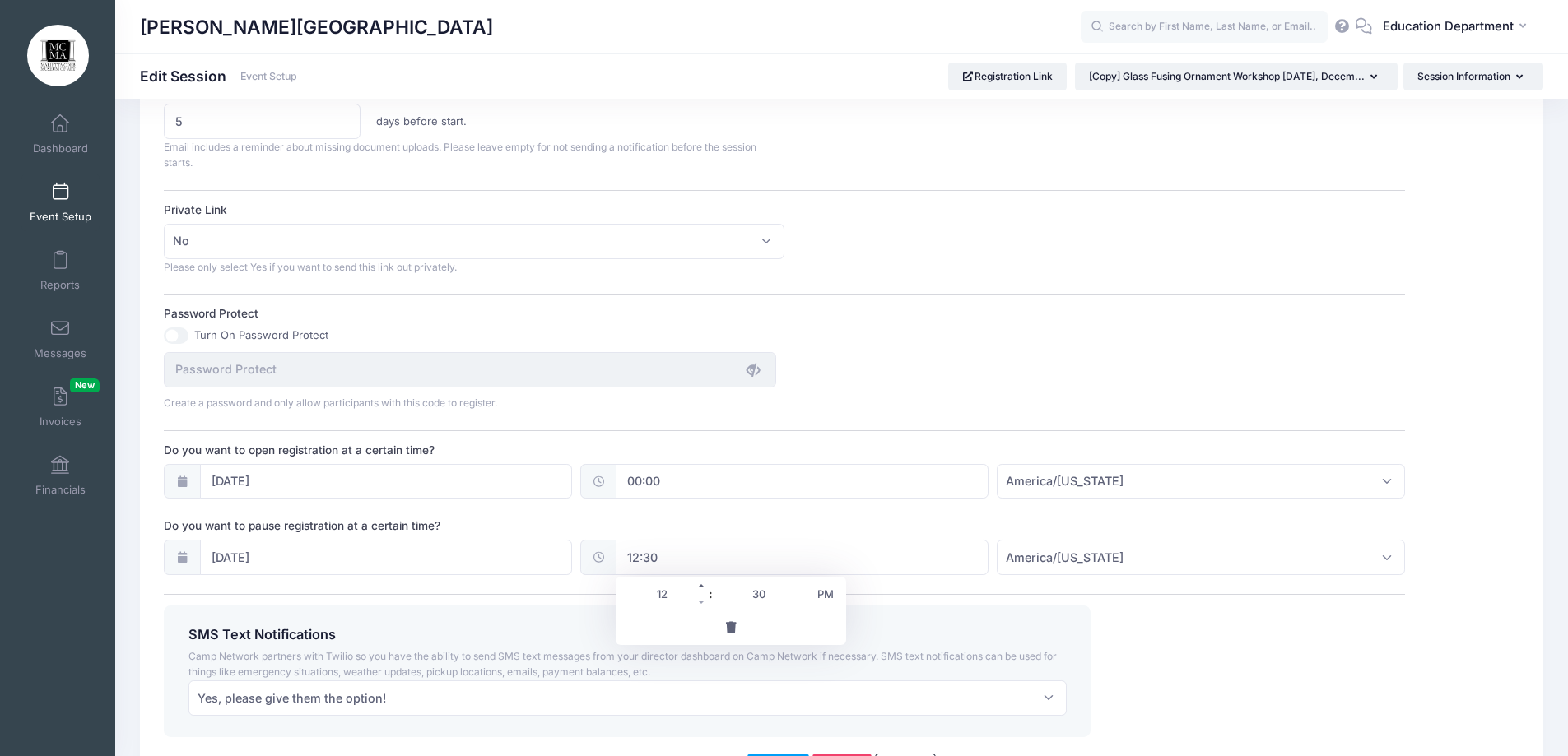
type input "13:30"
type input "01"
click at [700, 589] on span at bounding box center [703, 585] width 12 height 17
type input "14:30"
type input "02"
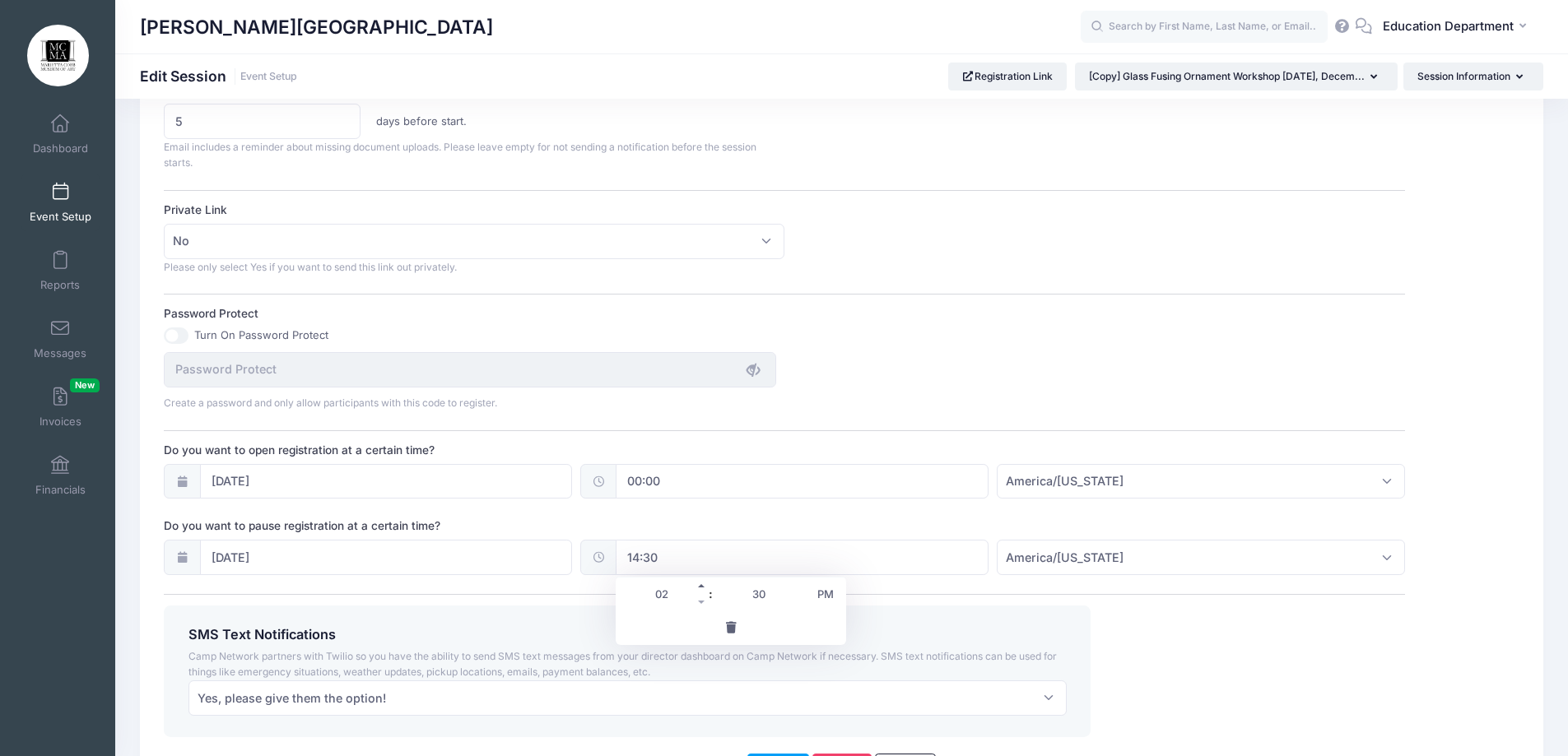
click at [700, 589] on span at bounding box center [703, 585] width 12 height 17
type input "15:30"
type input "03"
click at [700, 589] on span at bounding box center [703, 585] width 12 height 17
type input "16:30"
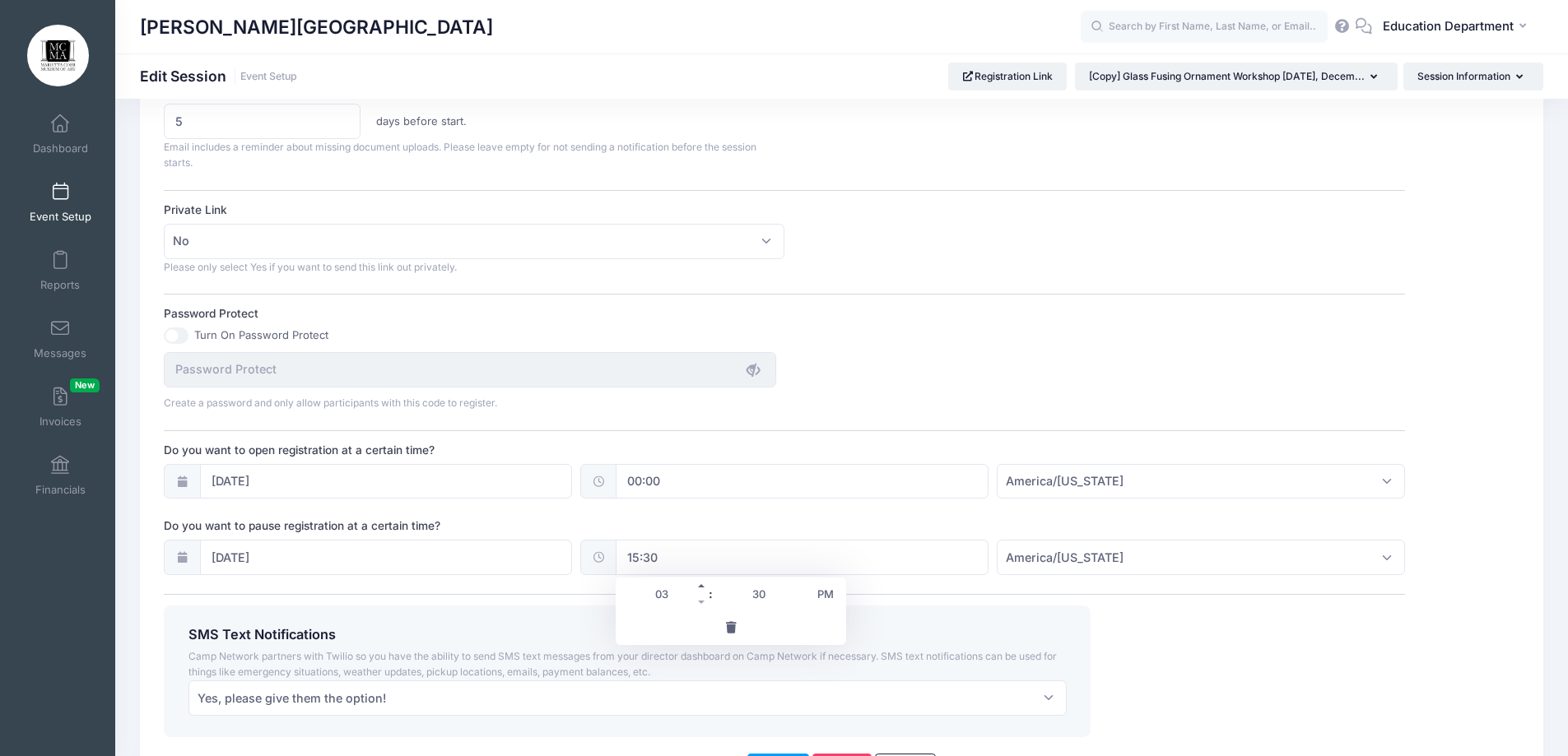
type input "04"
click at [704, 586] on span at bounding box center [703, 585] width 12 height 17
type input "17:30"
type input "05"
click at [704, 586] on span at bounding box center [703, 585] width 12 height 17
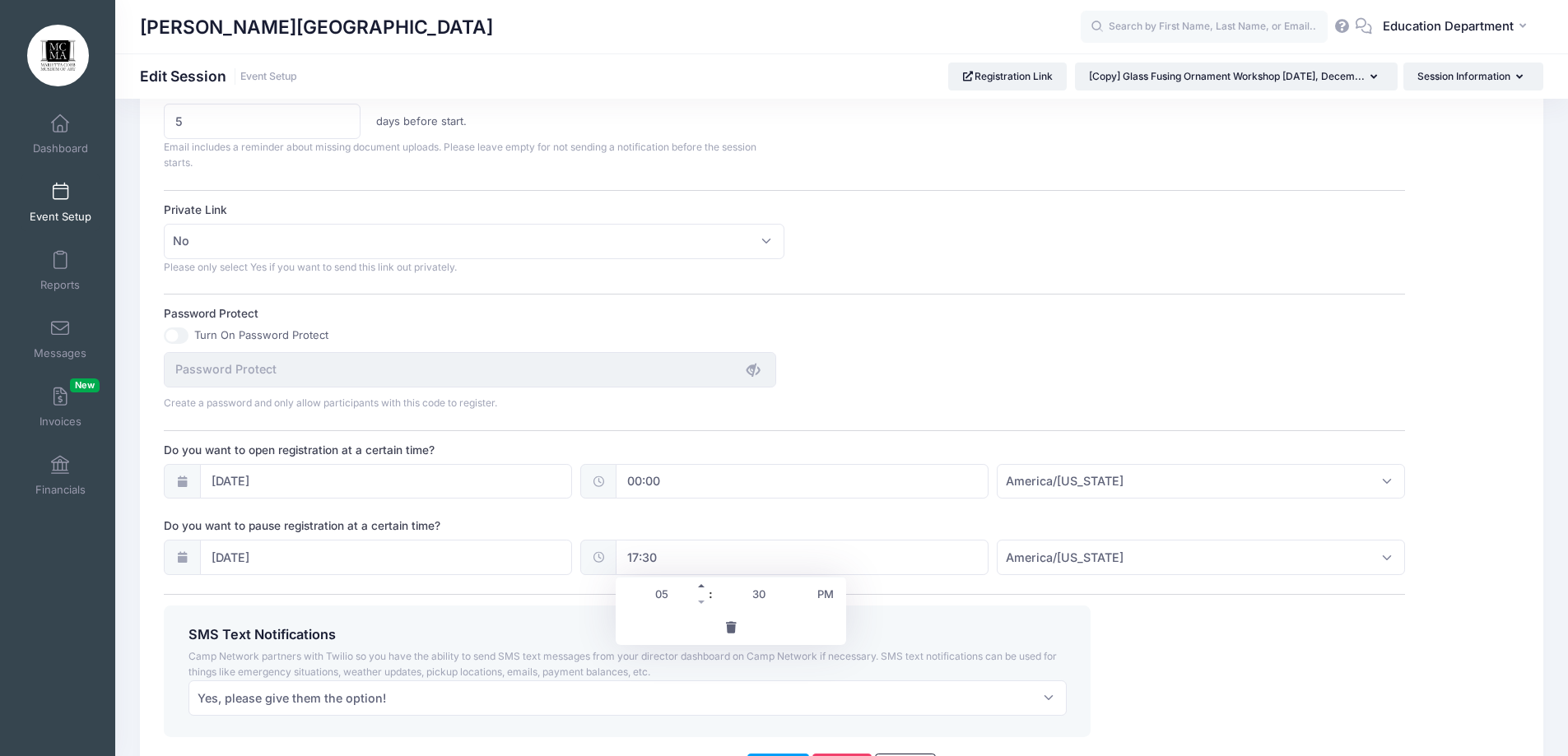
type input "18:30"
type input "06"
click at [551, 611] on div "SMS Text Notifications Camp Network partners with Twilio so you have the abilit…" at bounding box center [627, 671] width 927 height 132
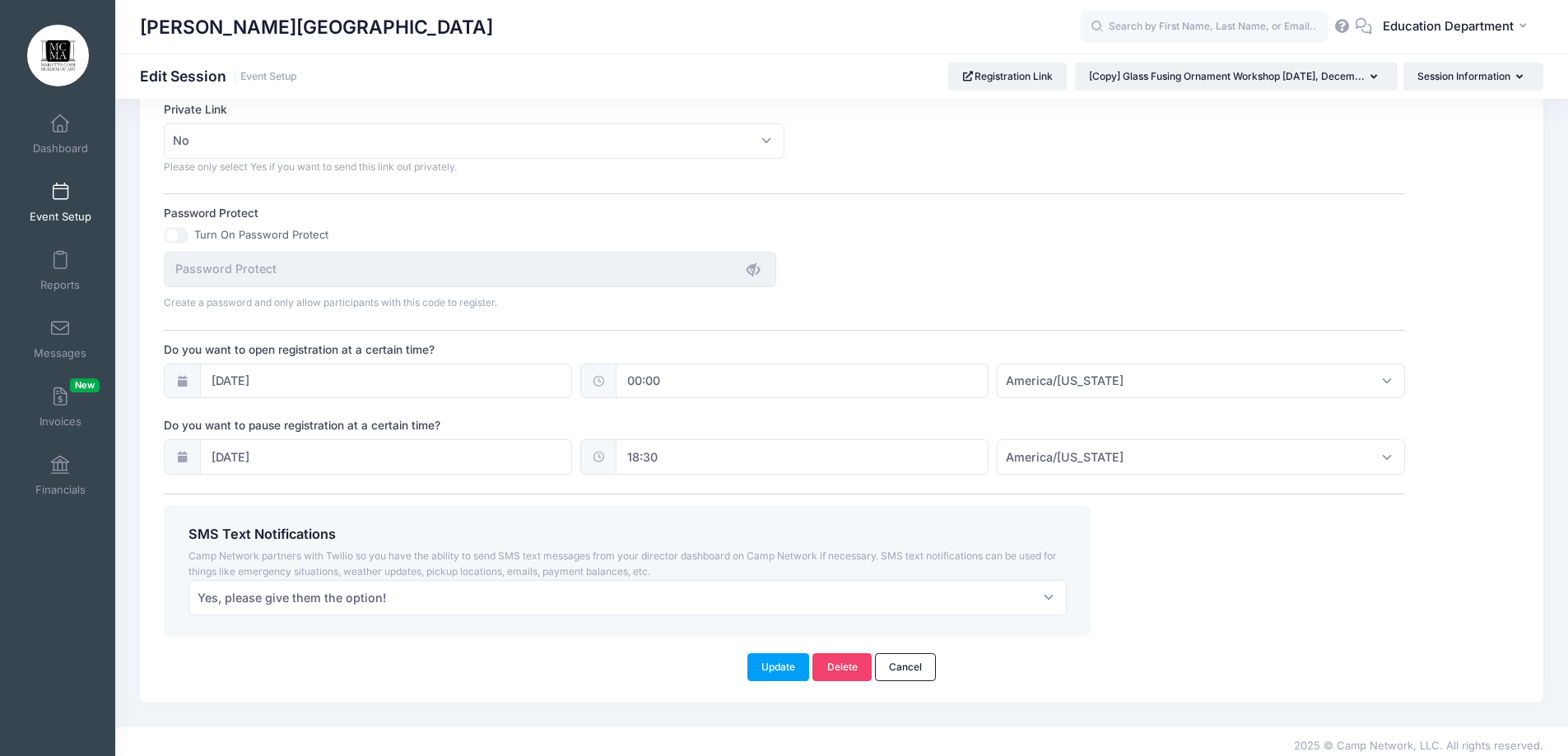
scroll to position [1015, 0]
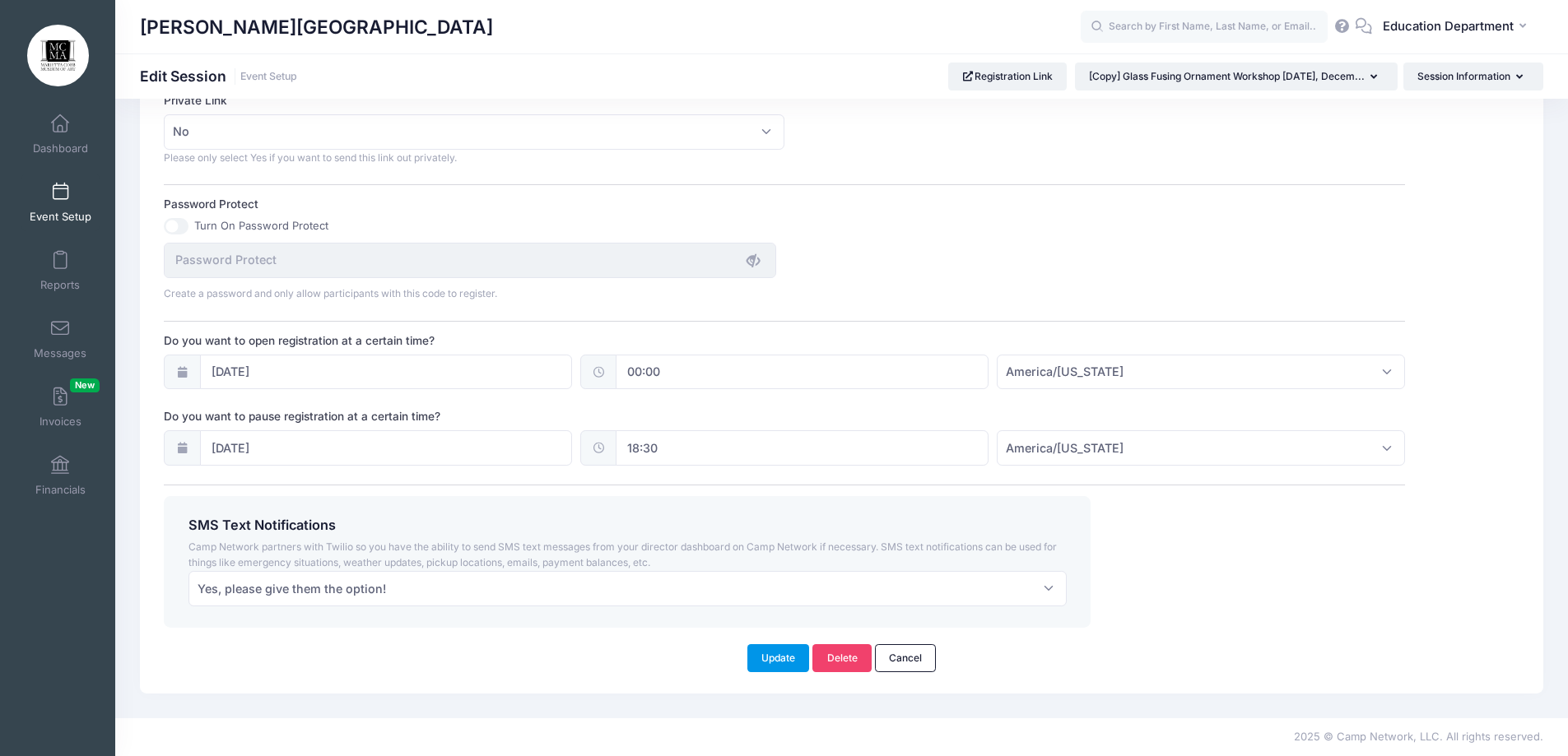
click at [767, 657] on button "Update" at bounding box center [779, 658] width 62 height 28
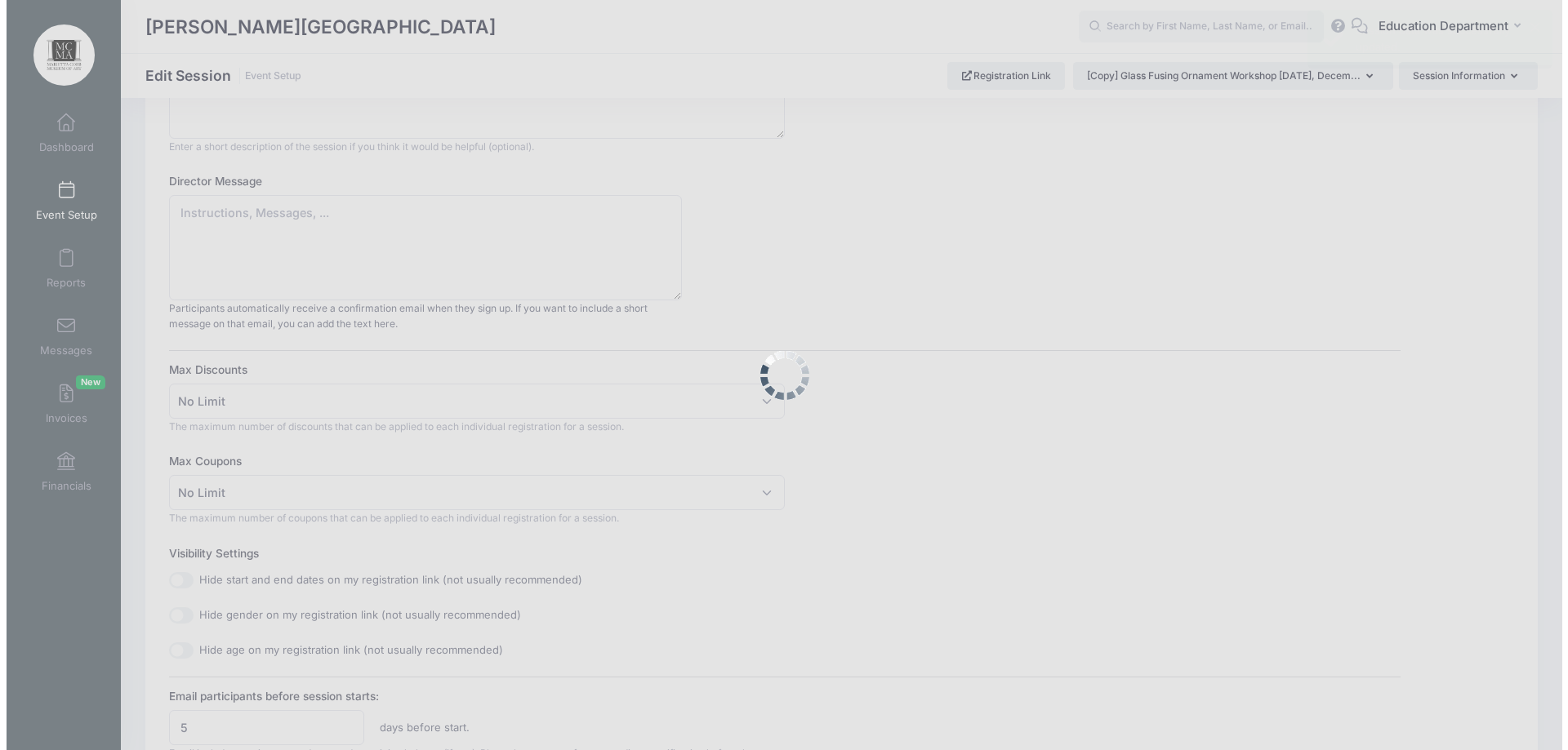
scroll to position [0, 0]
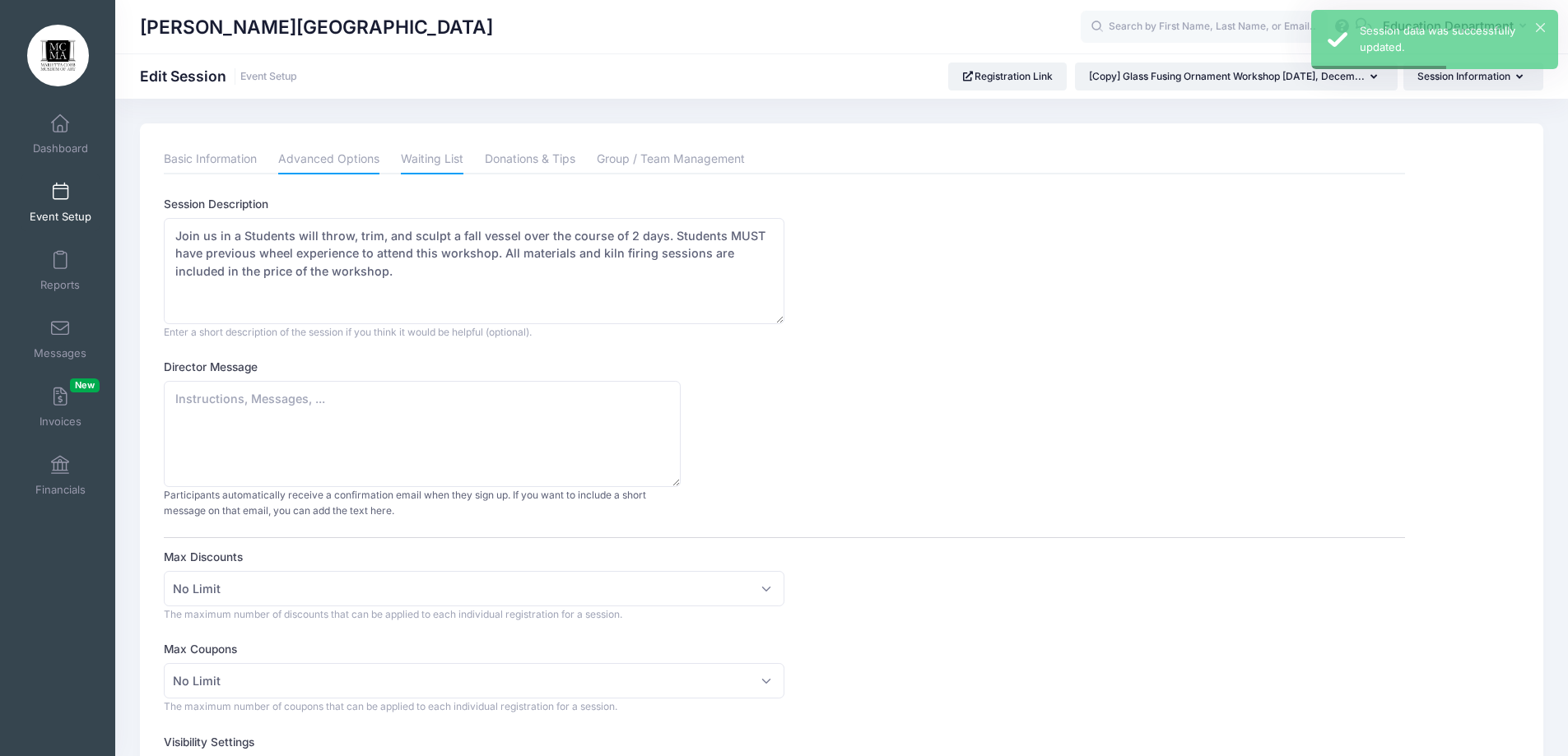
click at [435, 149] on link "Waiting List" at bounding box center [432, 159] width 62 height 29
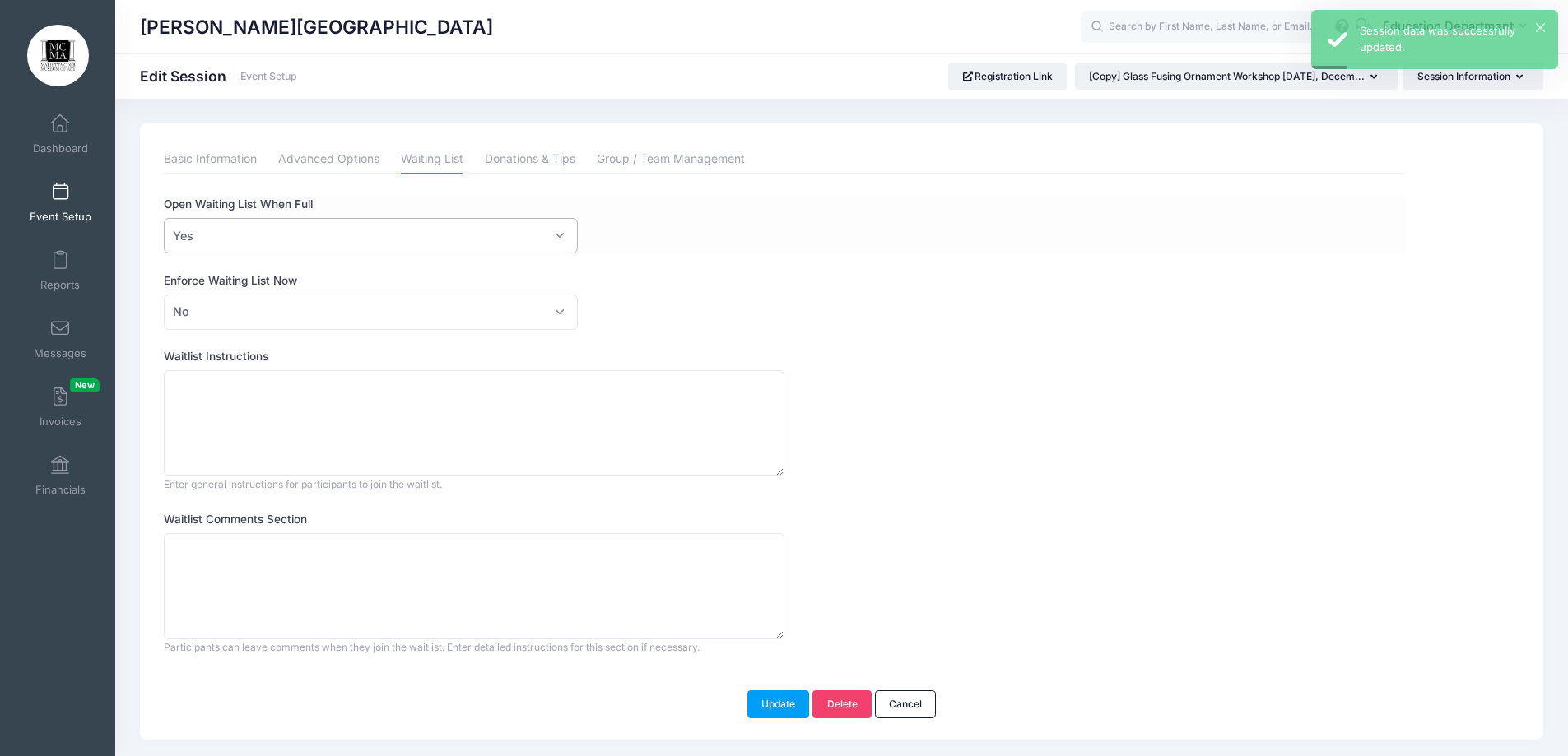
click at [371, 223] on span "Yes" at bounding box center [371, 236] width 414 height 35
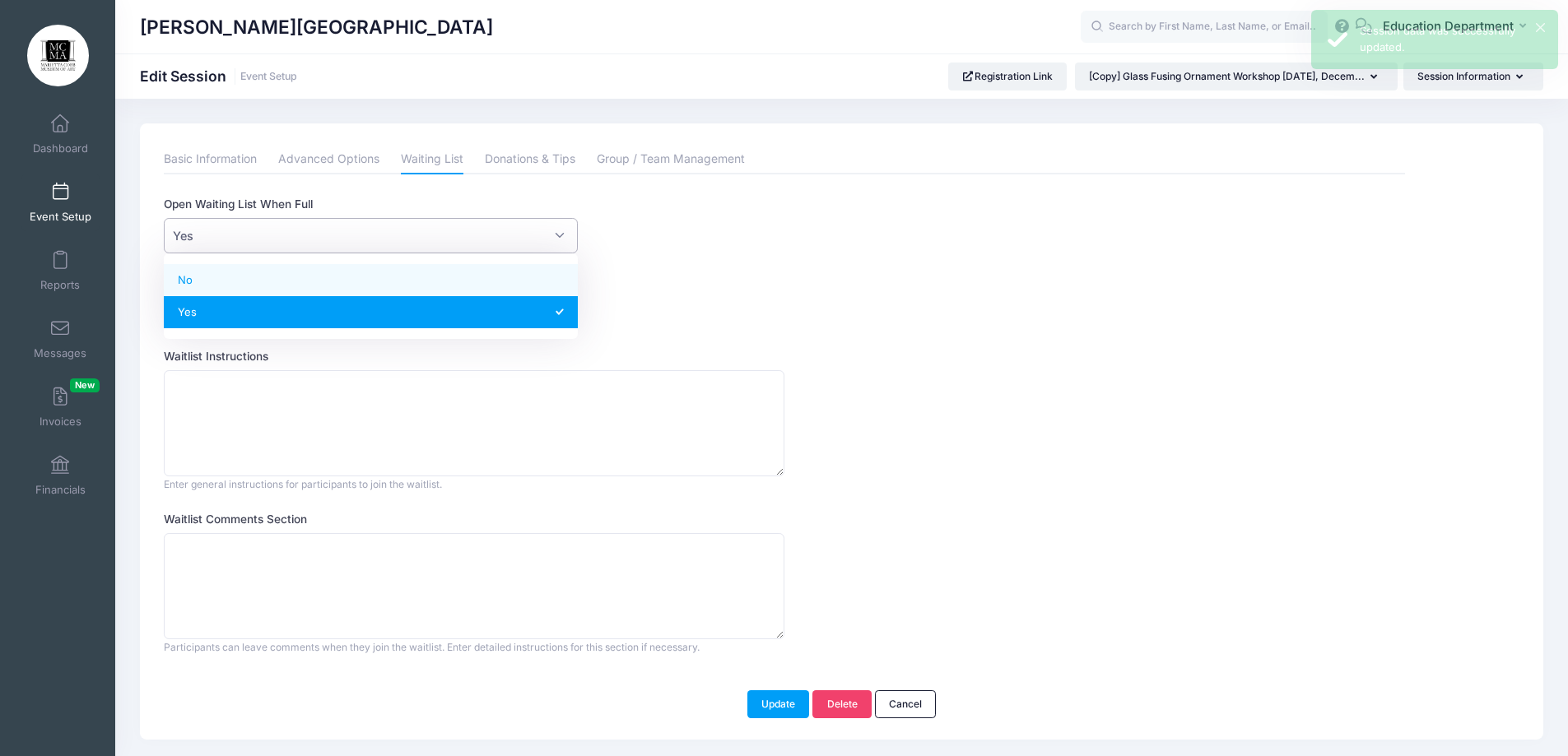
select select "0"
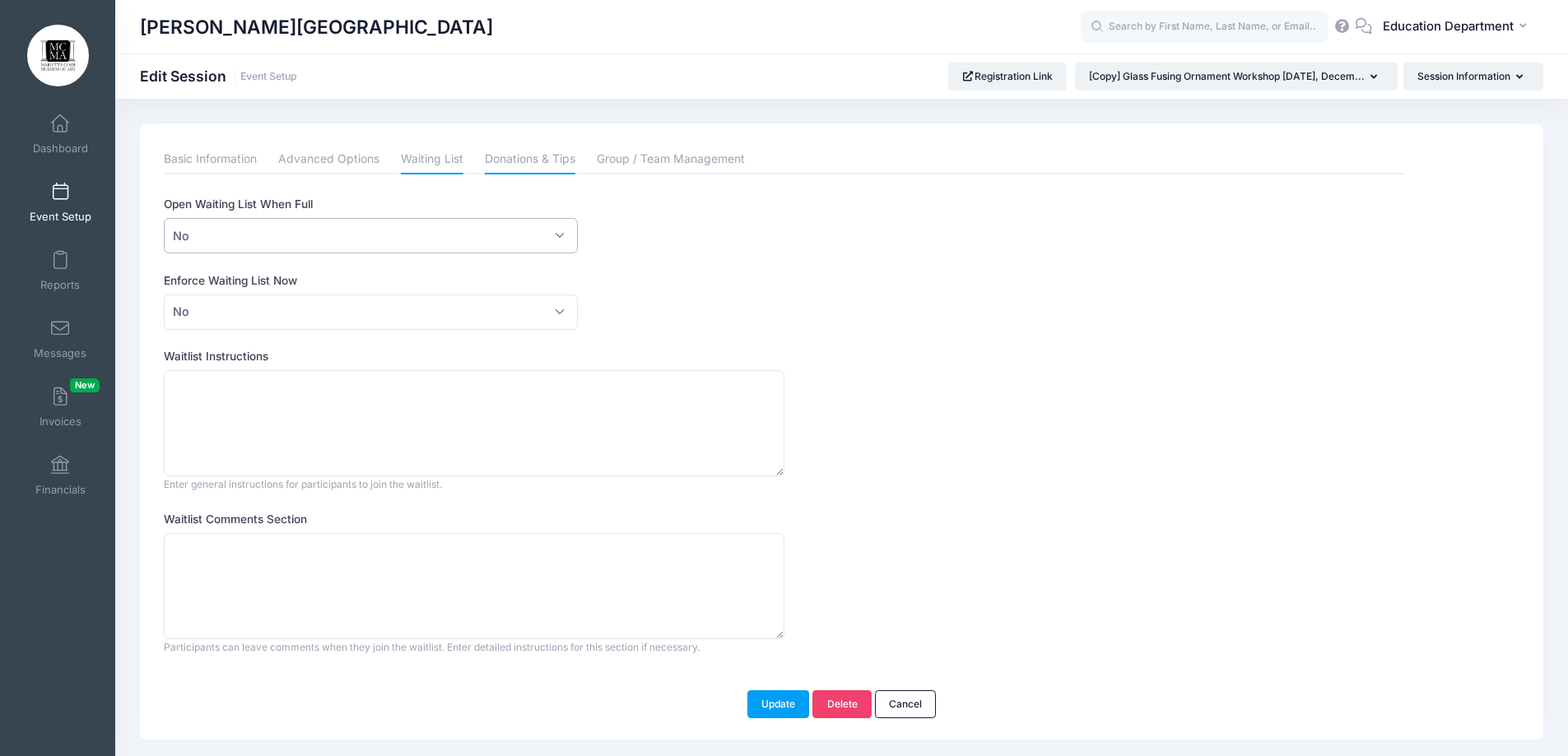
click at [540, 147] on link "Donations & Tips" at bounding box center [530, 159] width 91 height 29
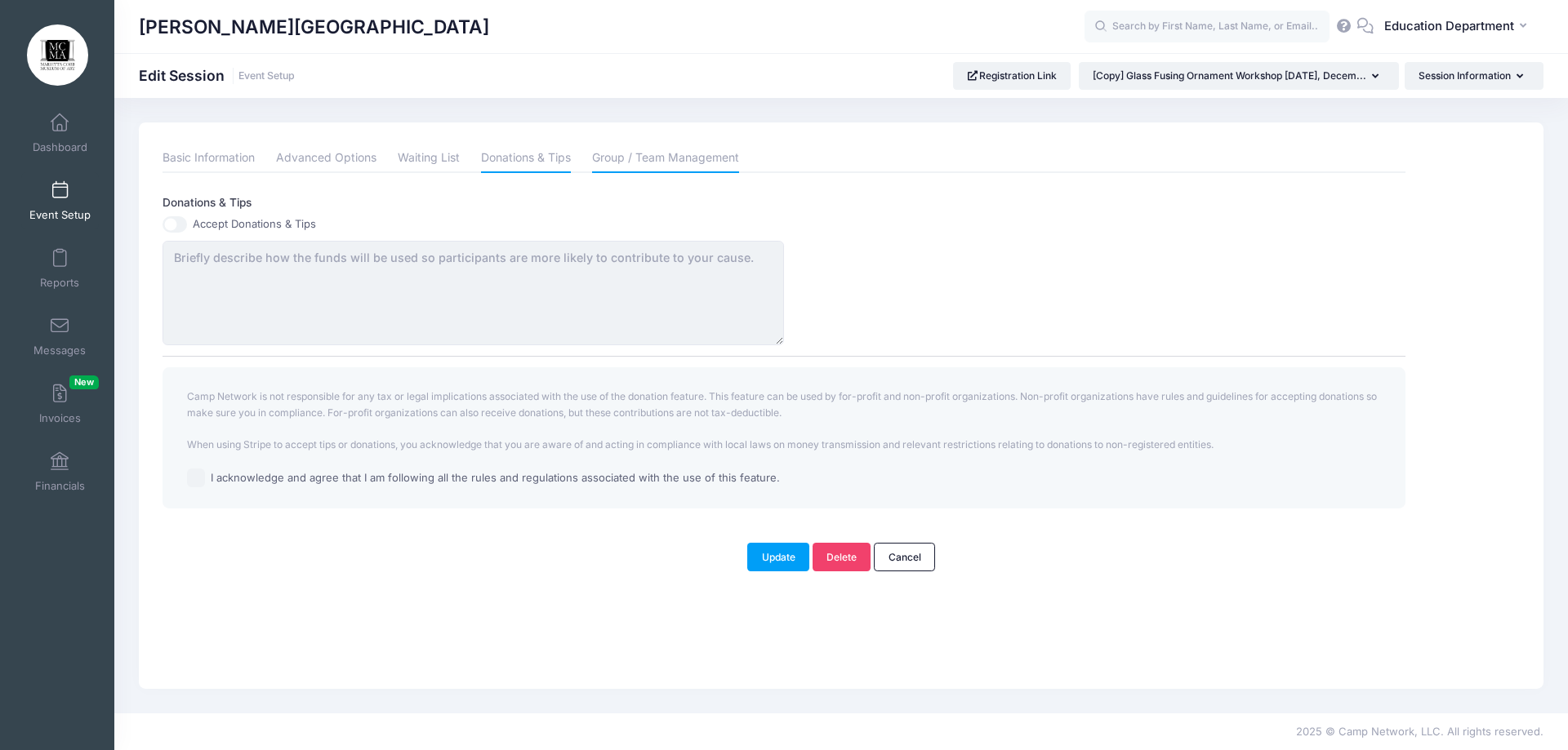
click at [629, 149] on link "Group / Team Management" at bounding box center [666, 158] width 147 height 29
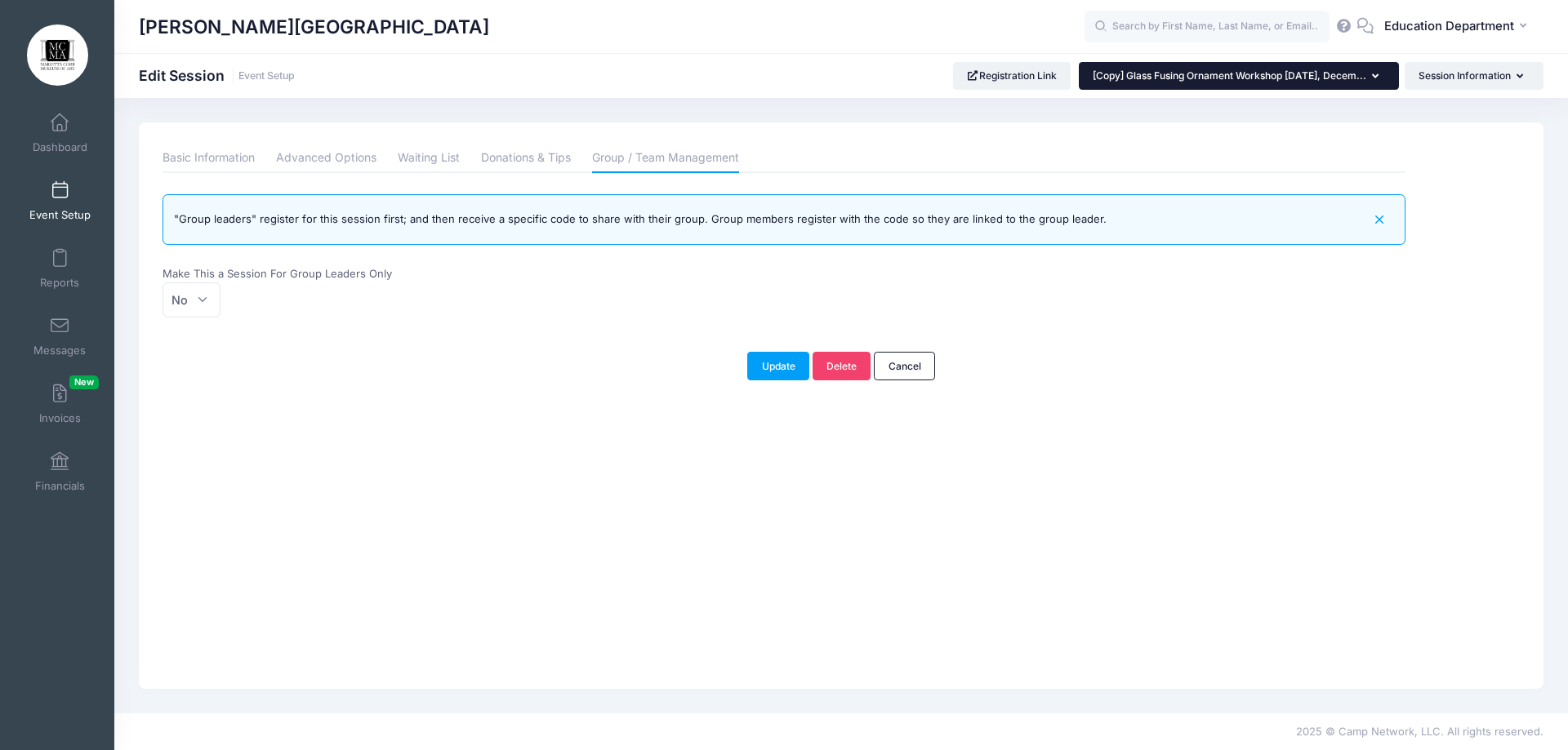
click at [1367, 79] on button "[Copy] Glass Fusing Ornament Workshop Tuesday, Decem..." at bounding box center [1239, 75] width 320 height 28
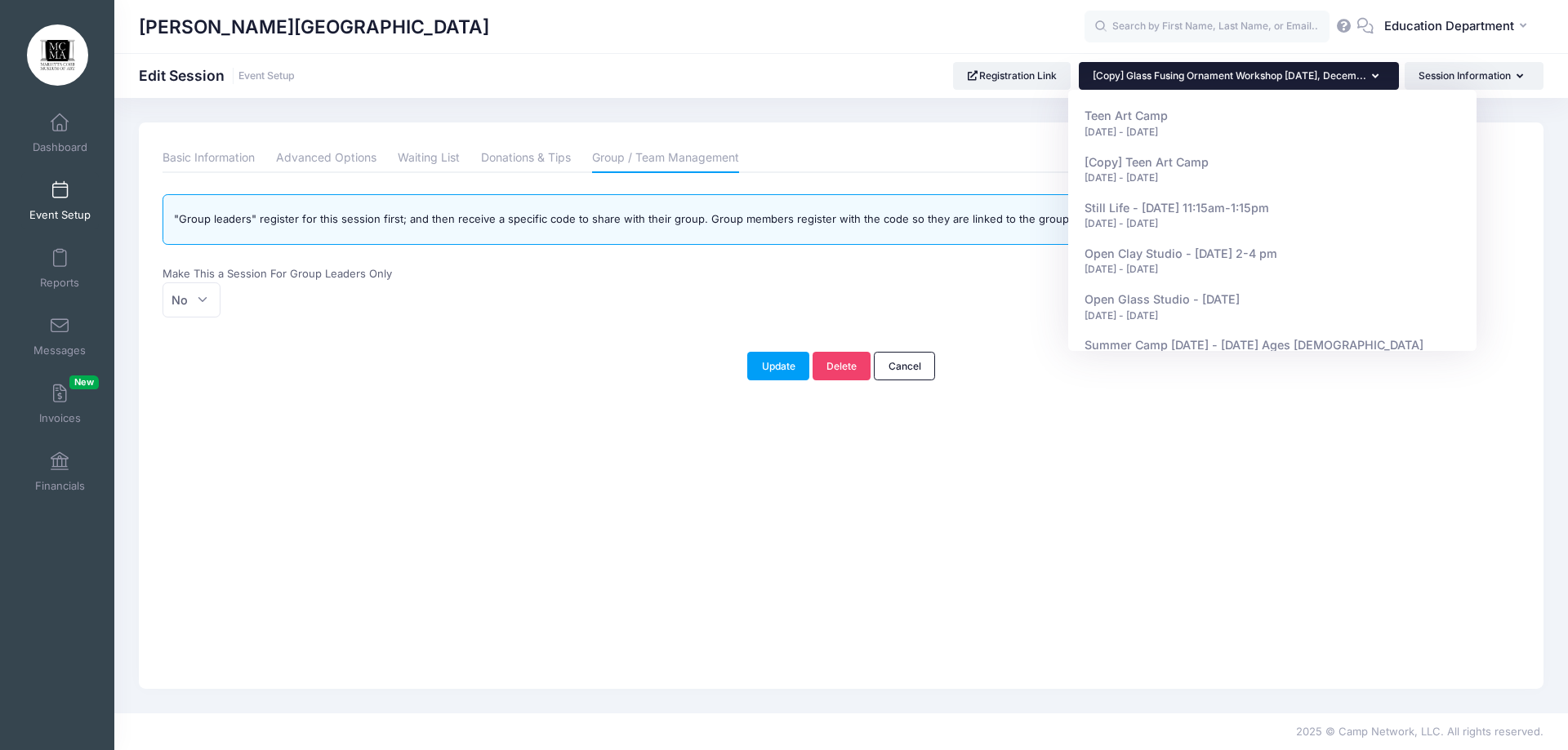
click at [1379, 72] on button "[Copy] Glass Fusing Ornament Workshop Tuesday, Decem..." at bounding box center [1239, 75] width 320 height 28
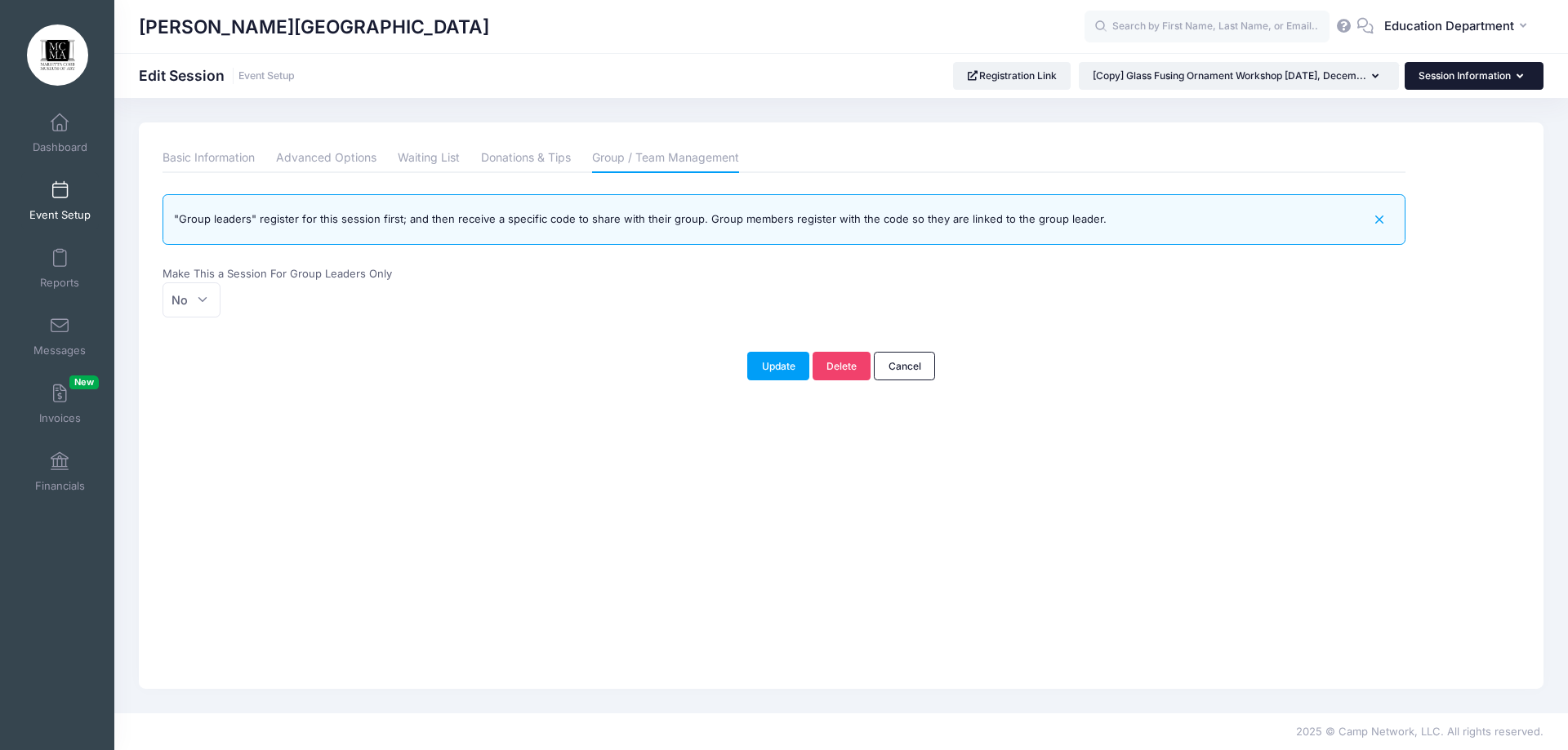
click at [1439, 74] on button "Session Information" at bounding box center [1473, 75] width 138 height 28
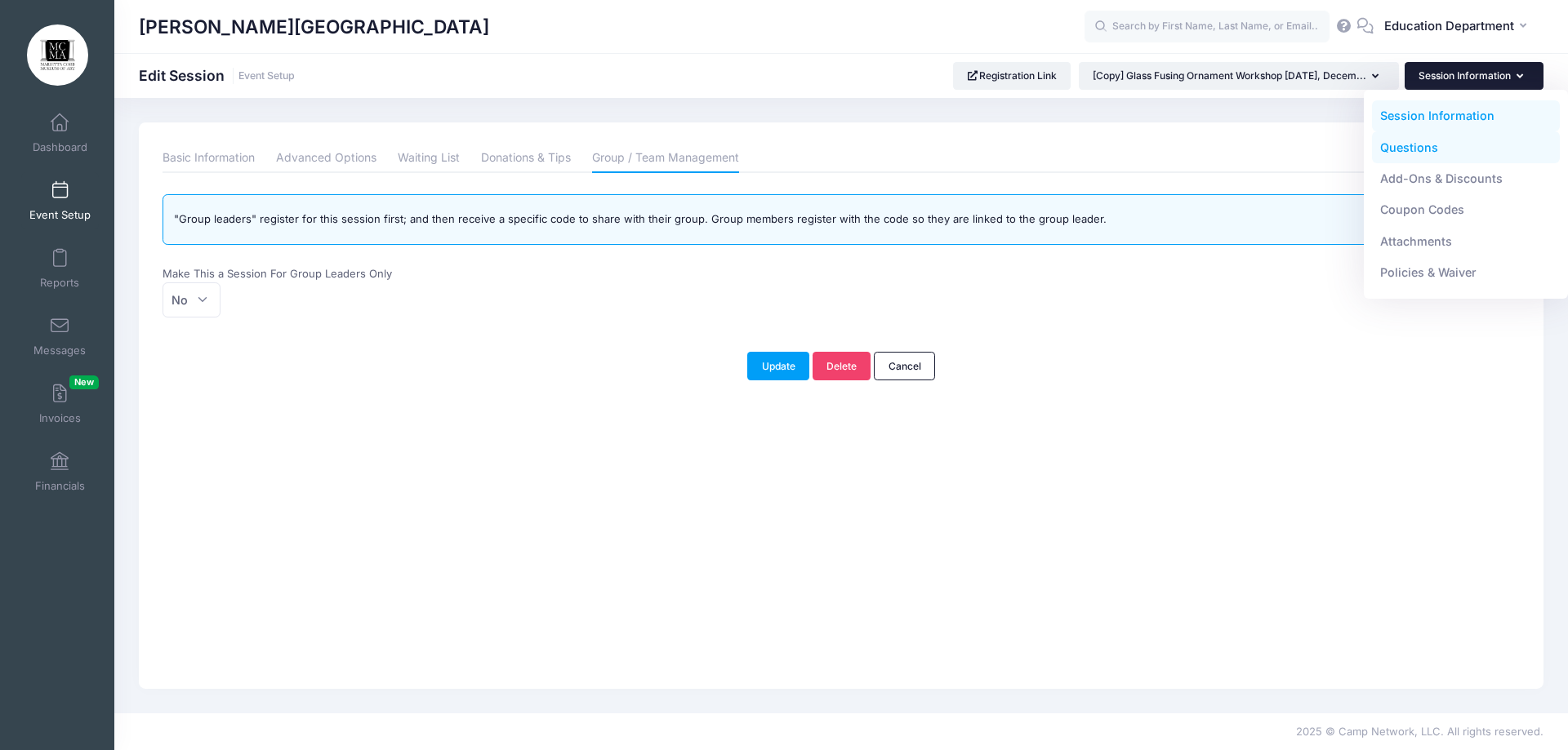
click at [1436, 141] on link "Questions" at bounding box center [1465, 147] width 189 height 31
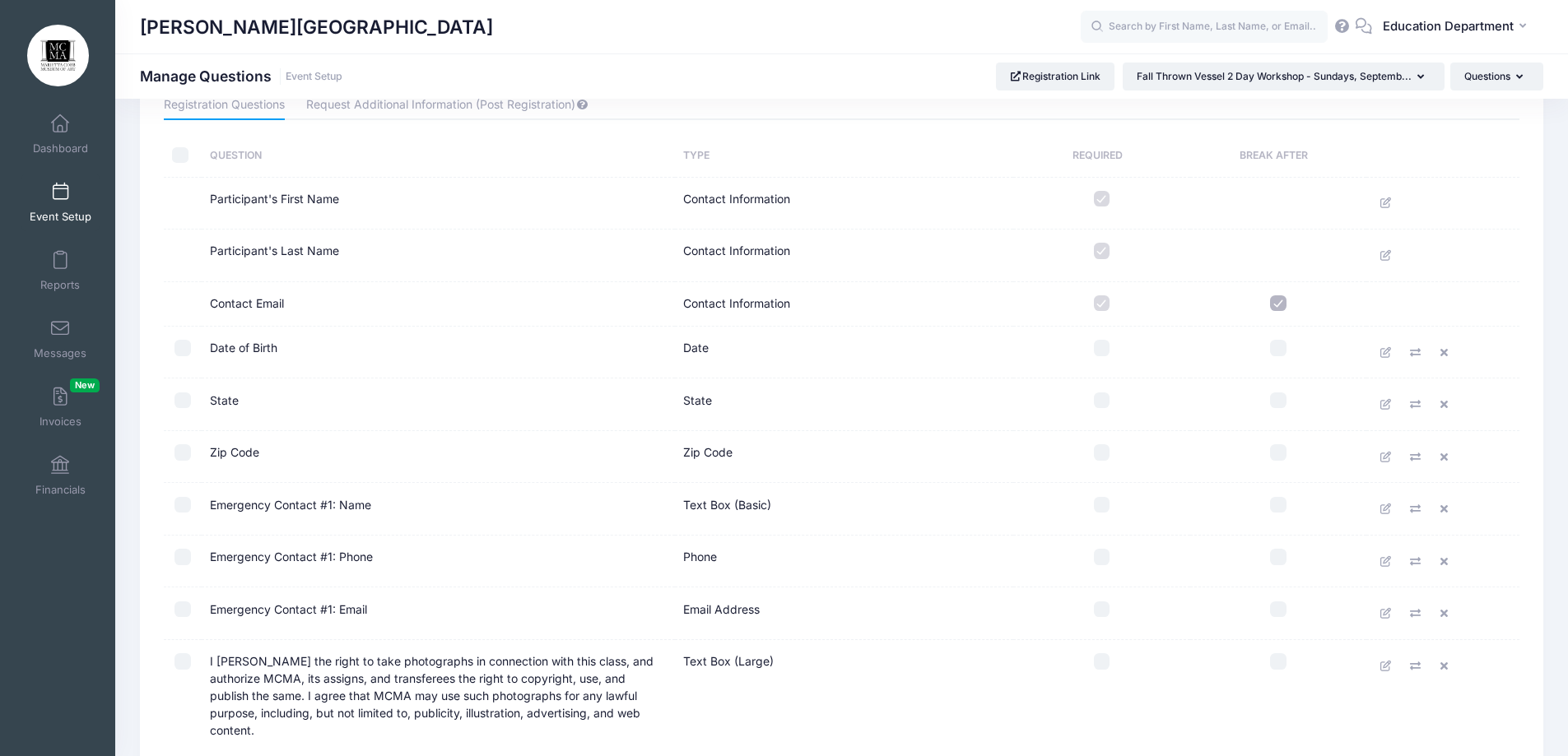
scroll to position [165, 0]
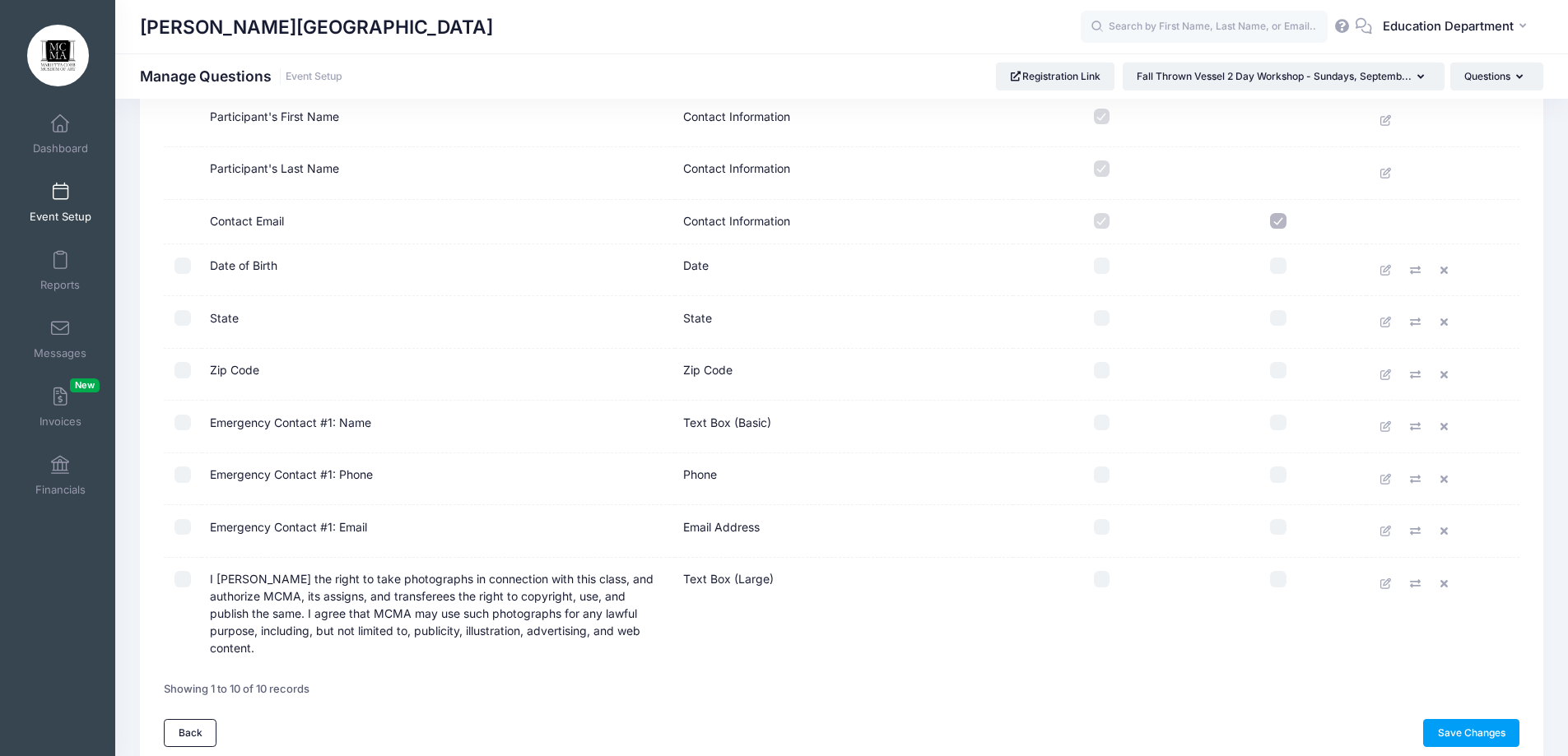
click at [1104, 420] on input "checkbox" at bounding box center [1102, 422] width 17 height 17
checkbox input "true"
click at [1108, 468] on input "checkbox" at bounding box center [1102, 474] width 17 height 17
checkbox input "true"
click at [1282, 578] on input "checkbox" at bounding box center [1278, 579] width 17 height 17
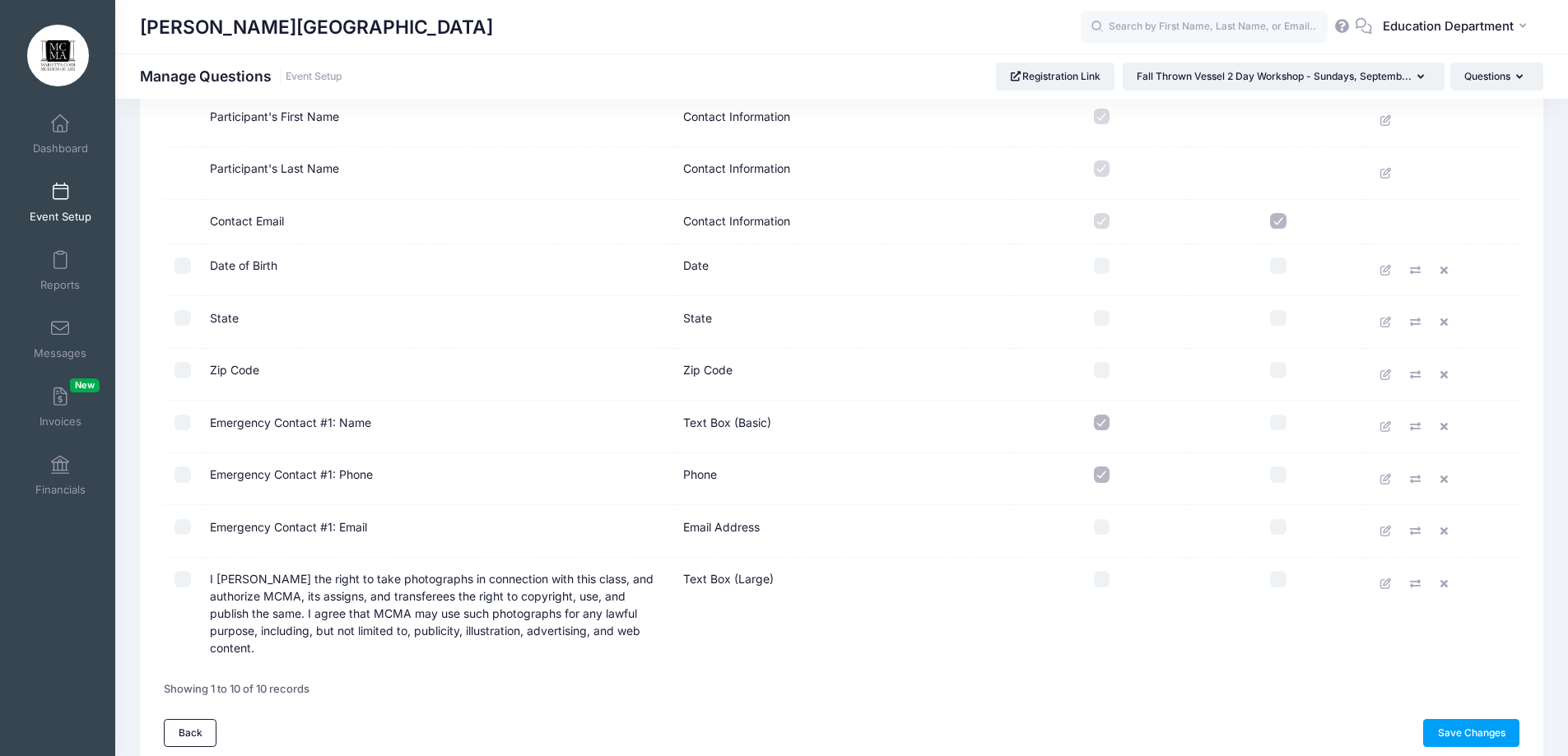
checkbox input "true"
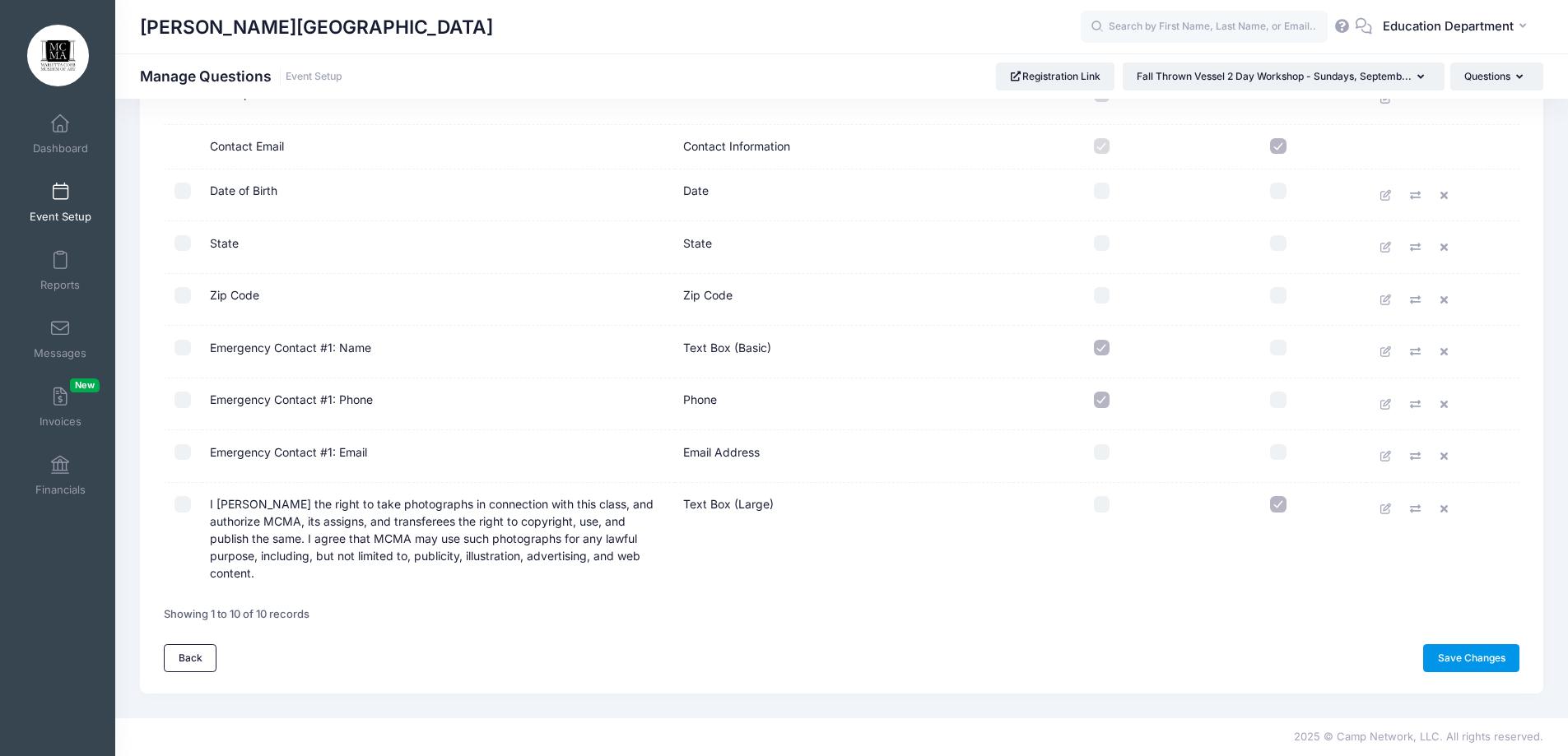
click at [1463, 654] on link "Save Changes" at bounding box center [1471, 658] width 97 height 28
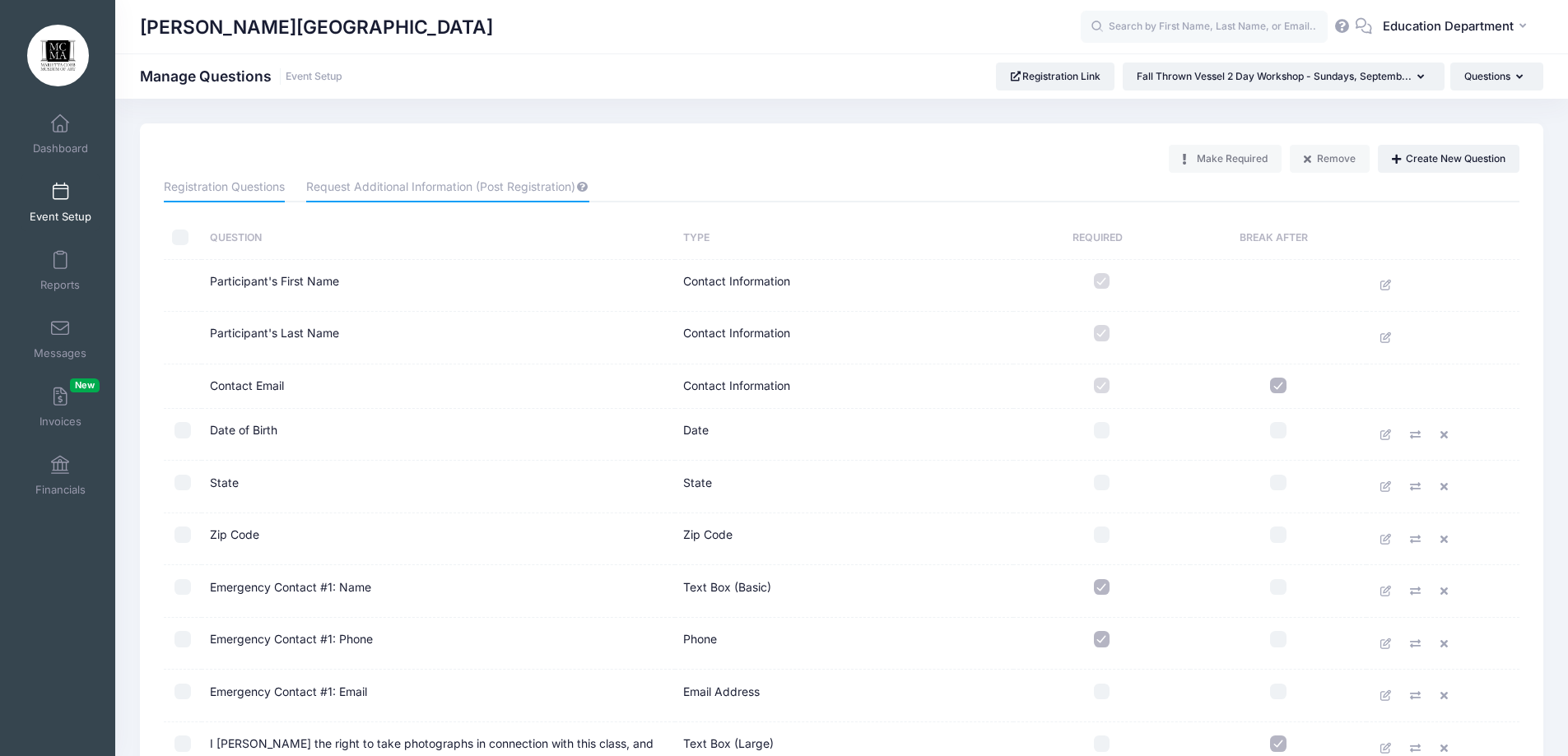
click at [399, 178] on link "Request Additional Information (Post Registration)" at bounding box center [447, 187] width 282 height 29
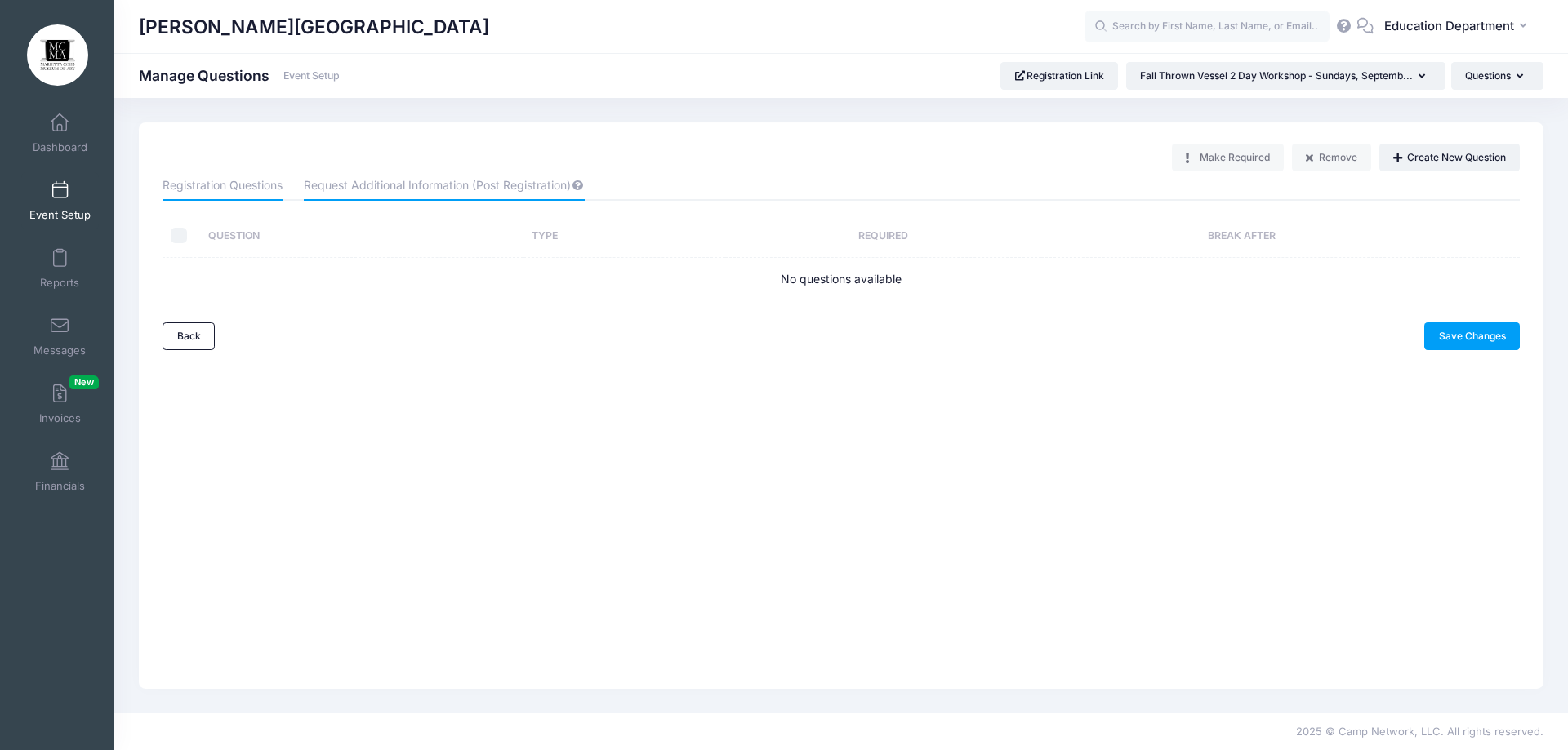
click at [256, 182] on link "Registration Questions" at bounding box center [223, 186] width 120 height 29
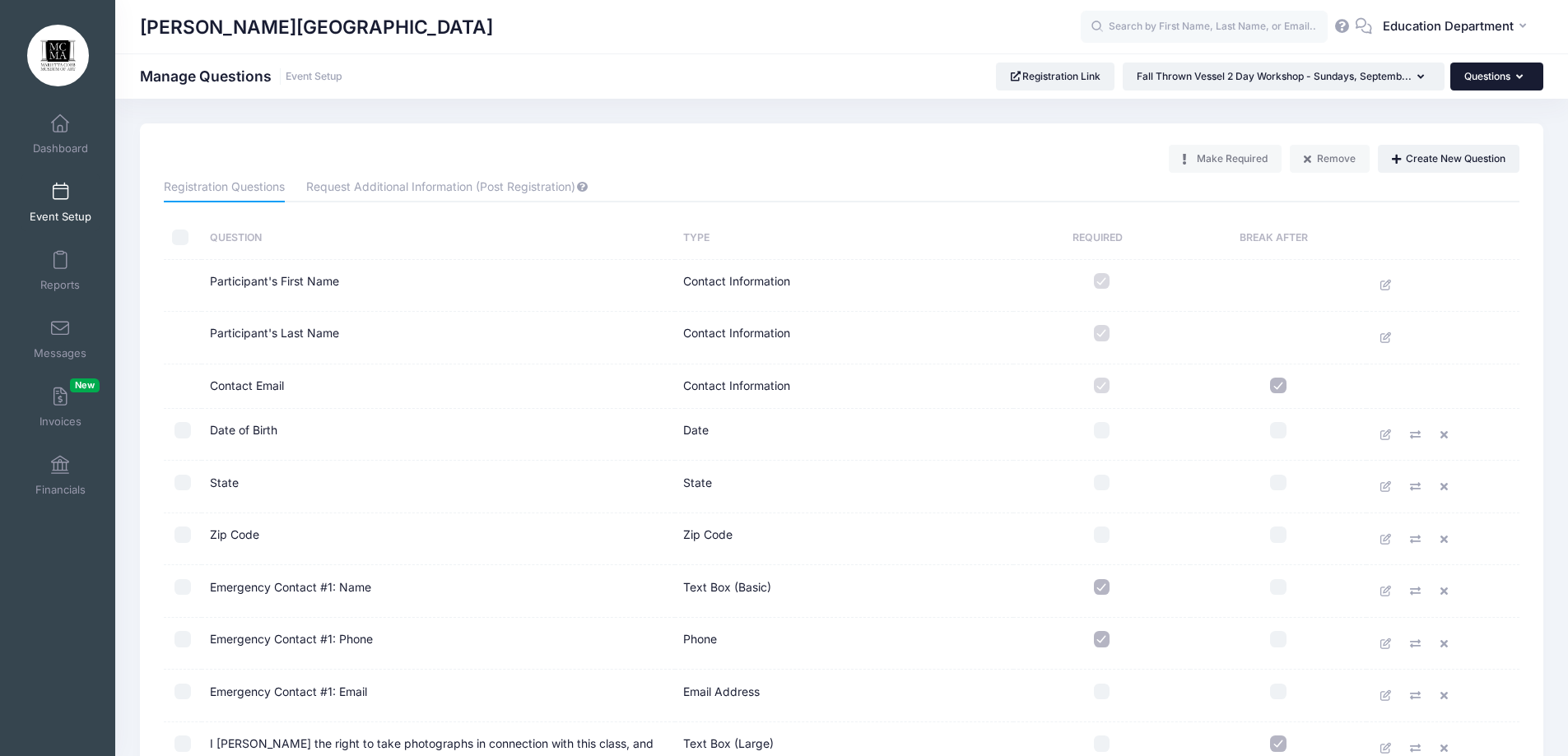
click at [1484, 65] on button "Questions" at bounding box center [1497, 76] width 93 height 28
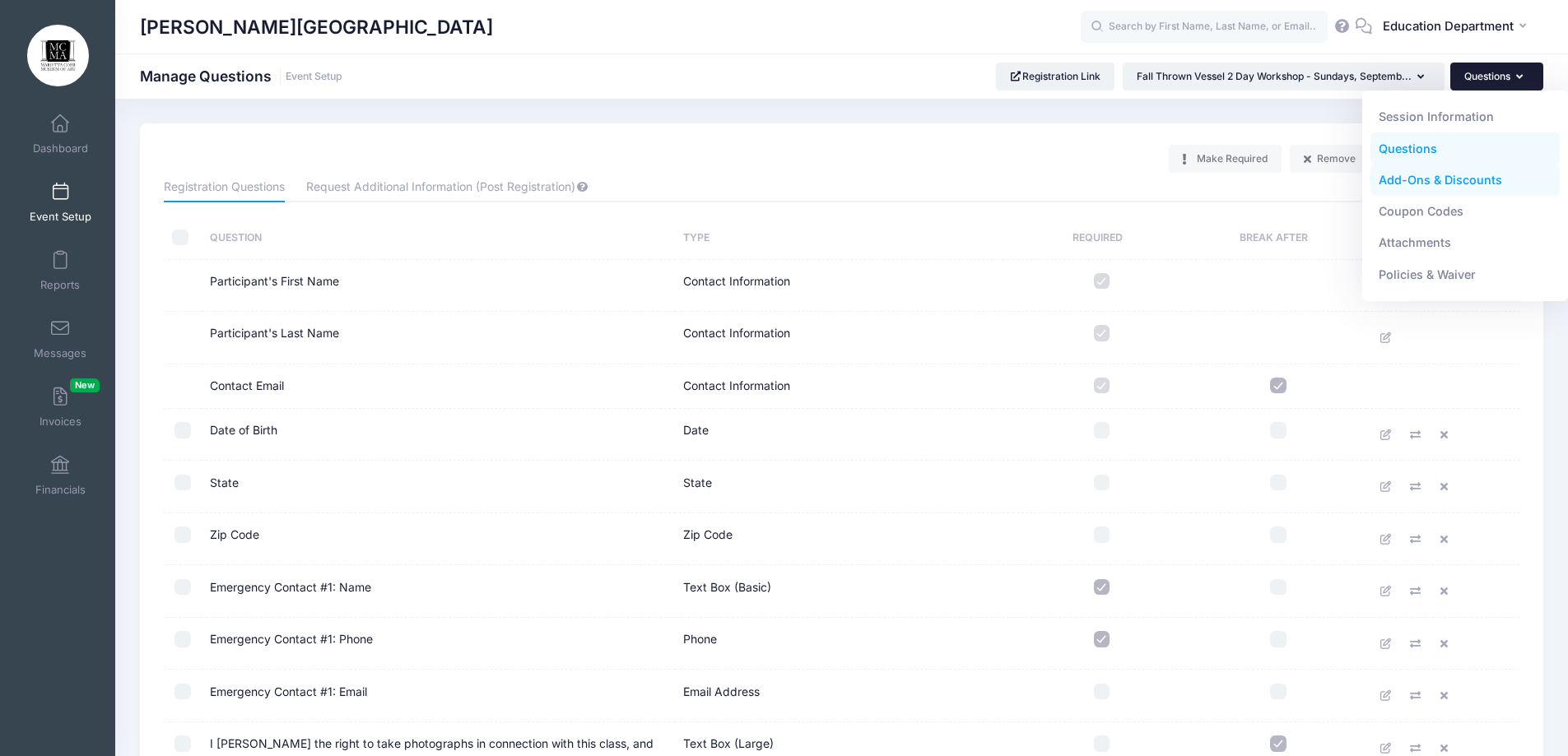
click at [1404, 181] on link "Add-Ons & Discounts" at bounding box center [1466, 180] width 190 height 31
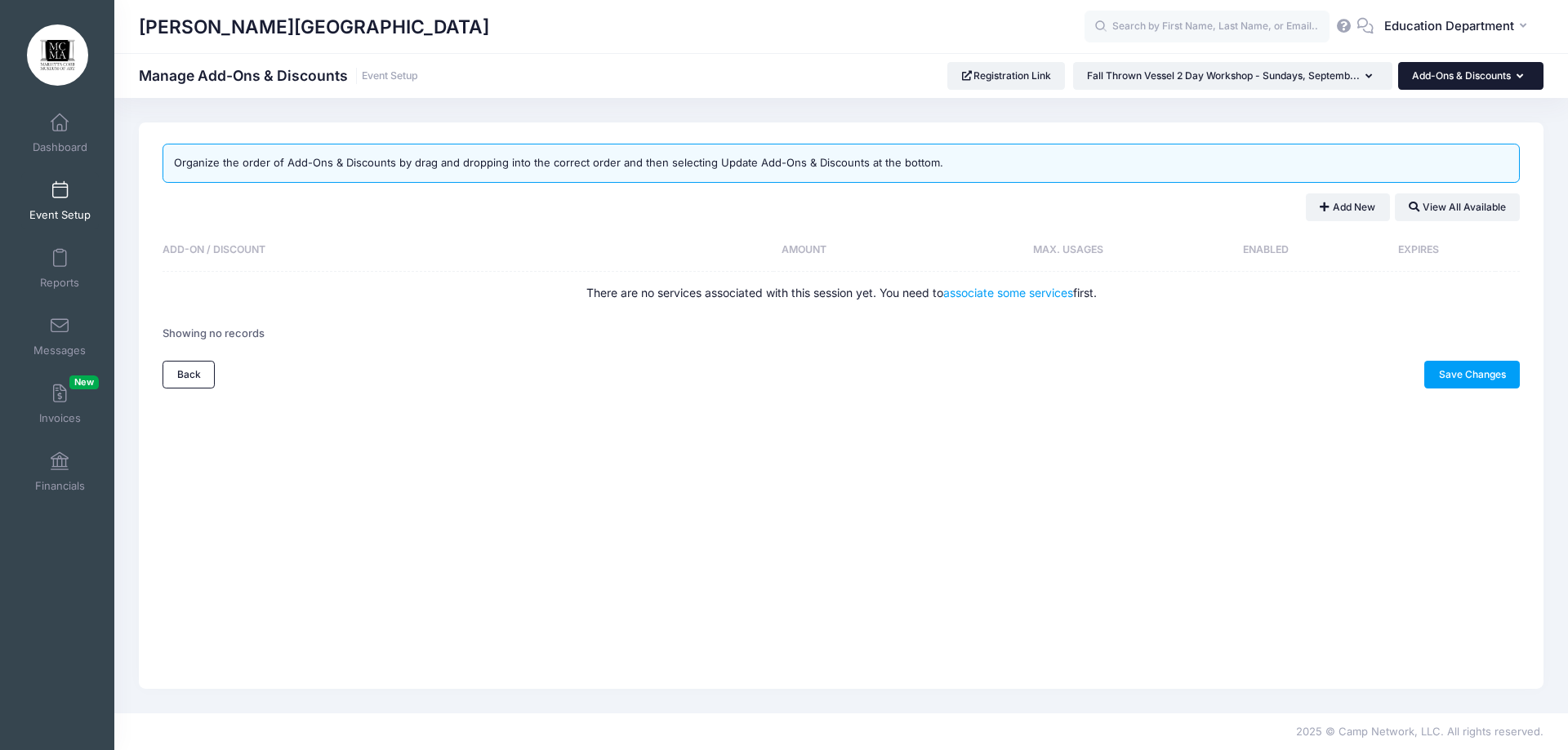
click at [1480, 75] on button "Add-Ons & Discounts" at bounding box center [1470, 75] width 145 height 28
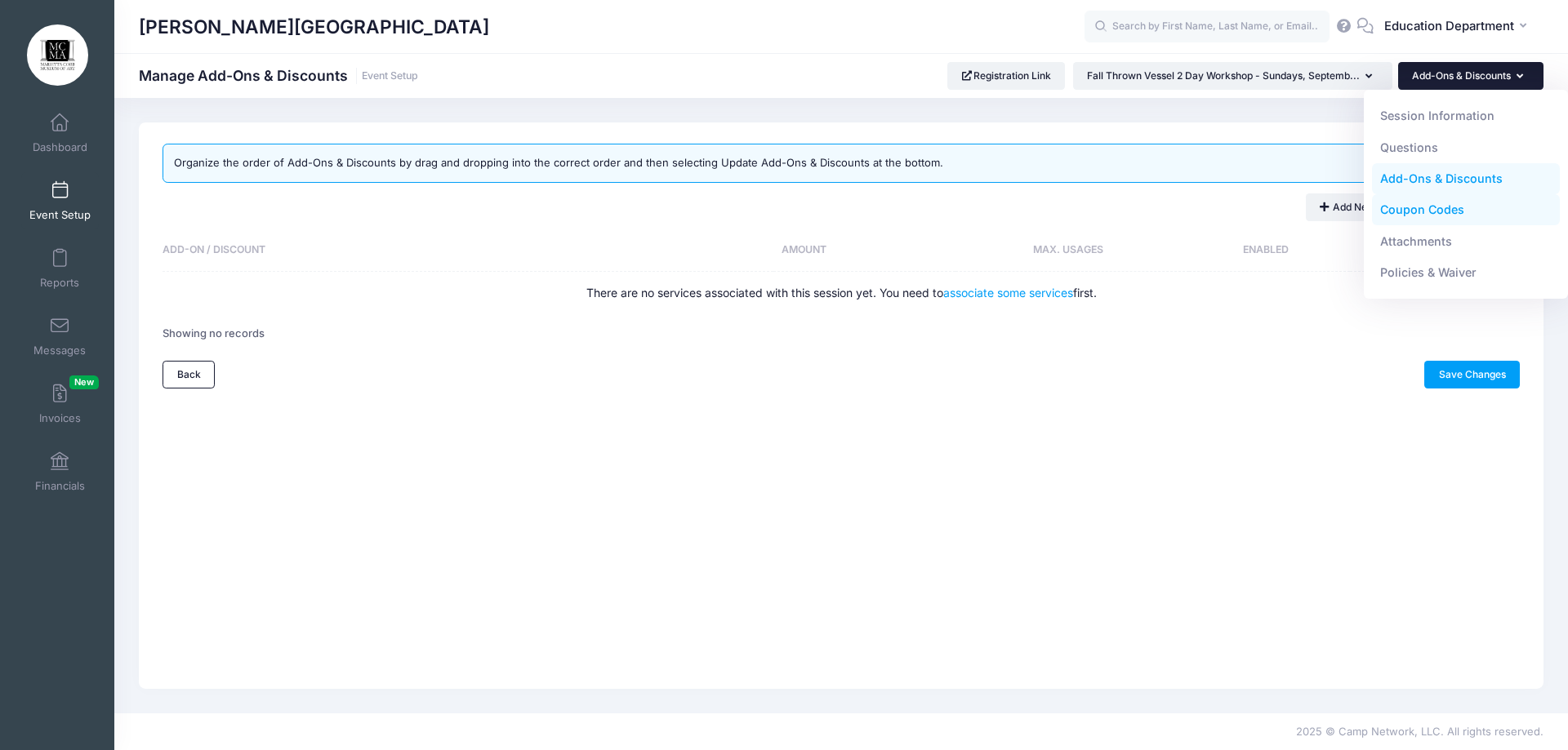
click at [1395, 214] on link "Coupon Codes" at bounding box center [1465, 210] width 189 height 31
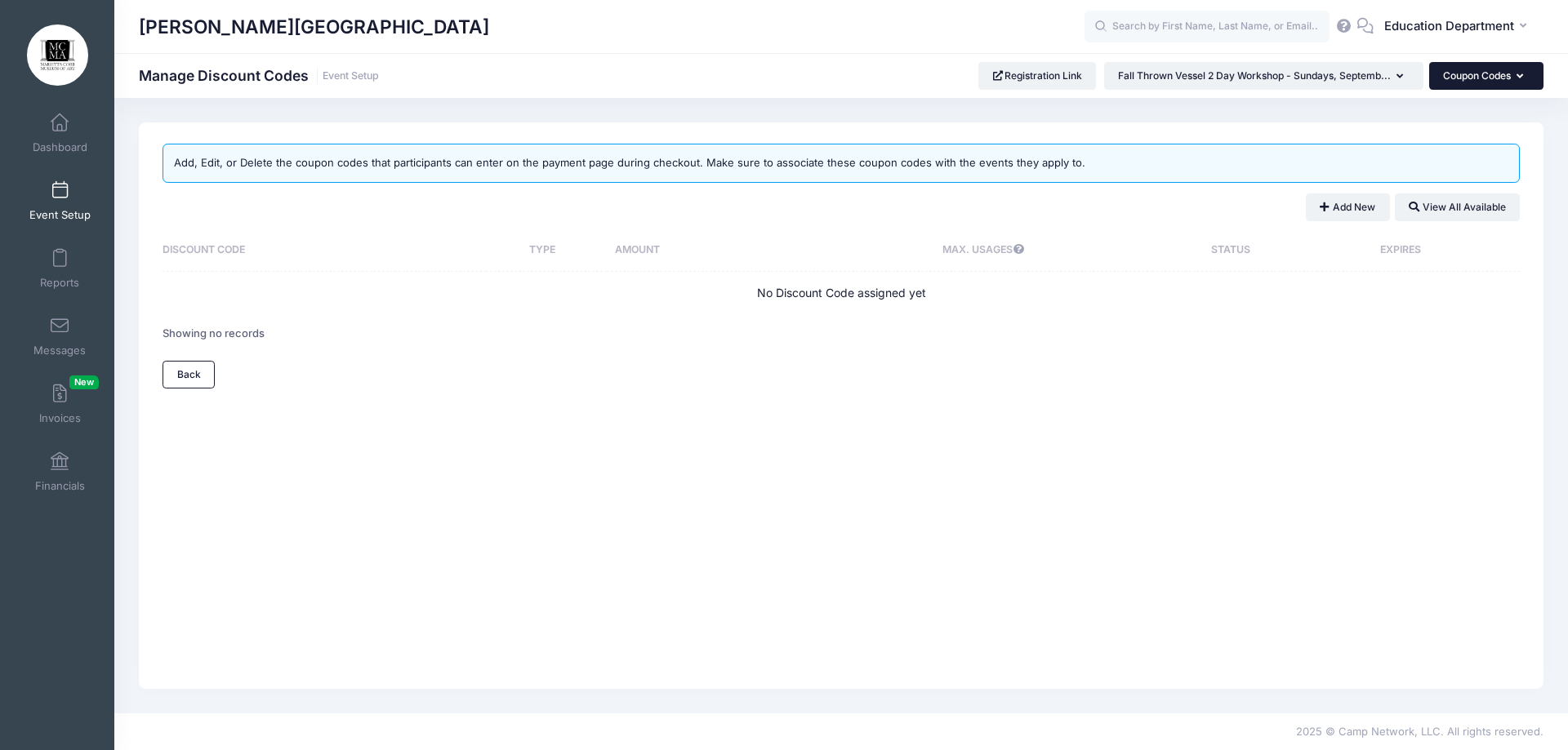
click at [1464, 71] on button "Coupon Codes" at bounding box center [1486, 75] width 114 height 28
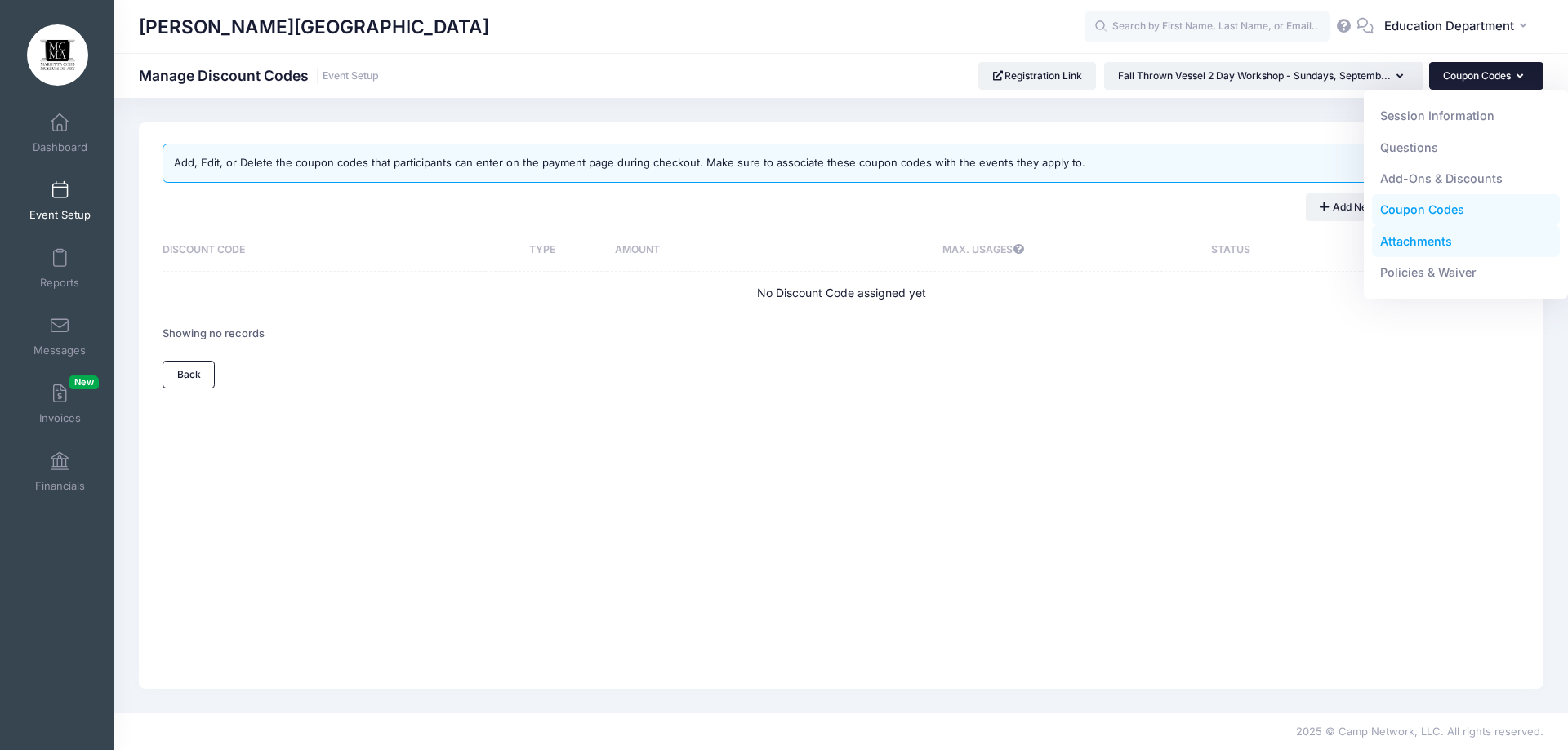
click at [1403, 243] on link "Attachments" at bounding box center [1465, 241] width 189 height 31
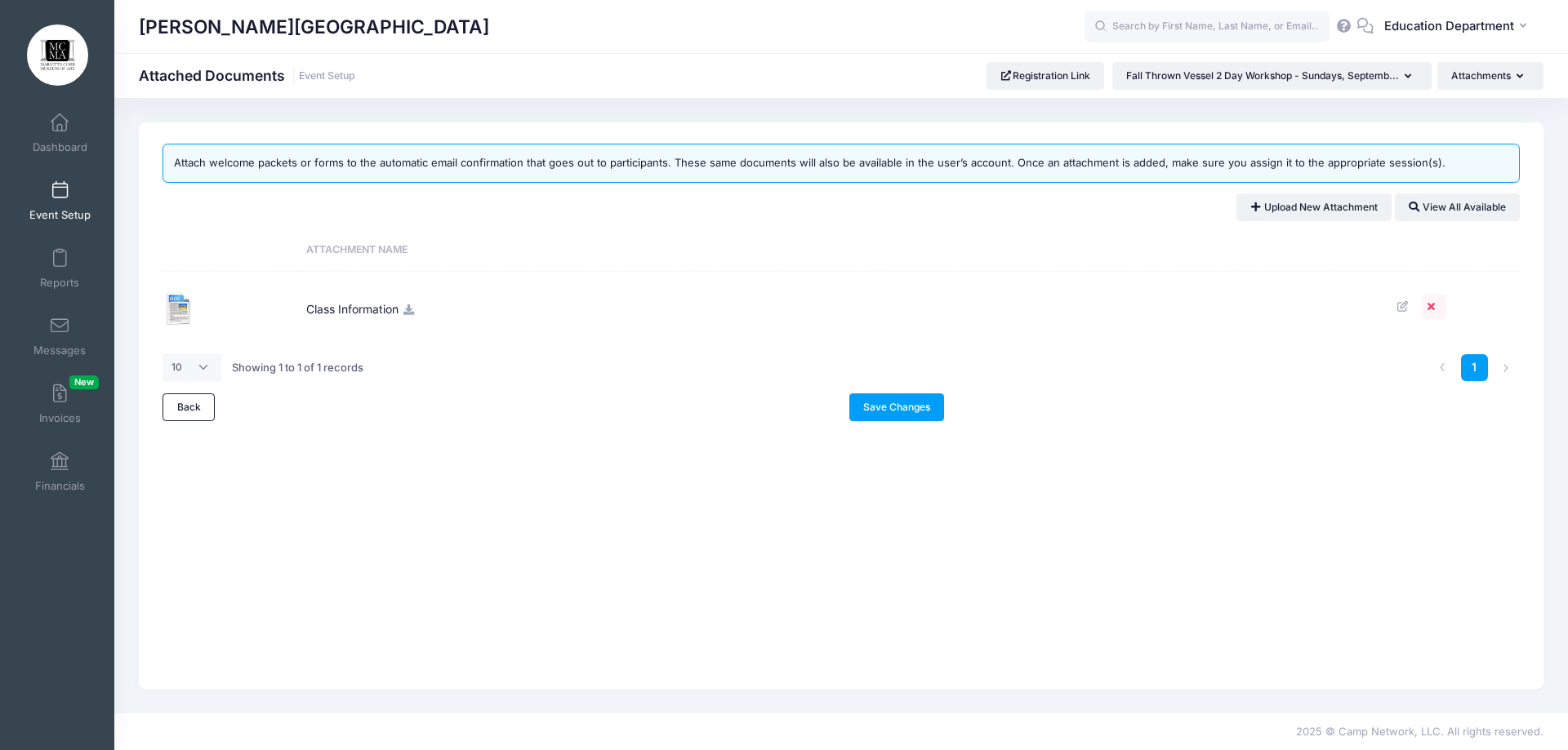
click at [1424, 312] on link at bounding box center [1433, 307] width 24 height 24
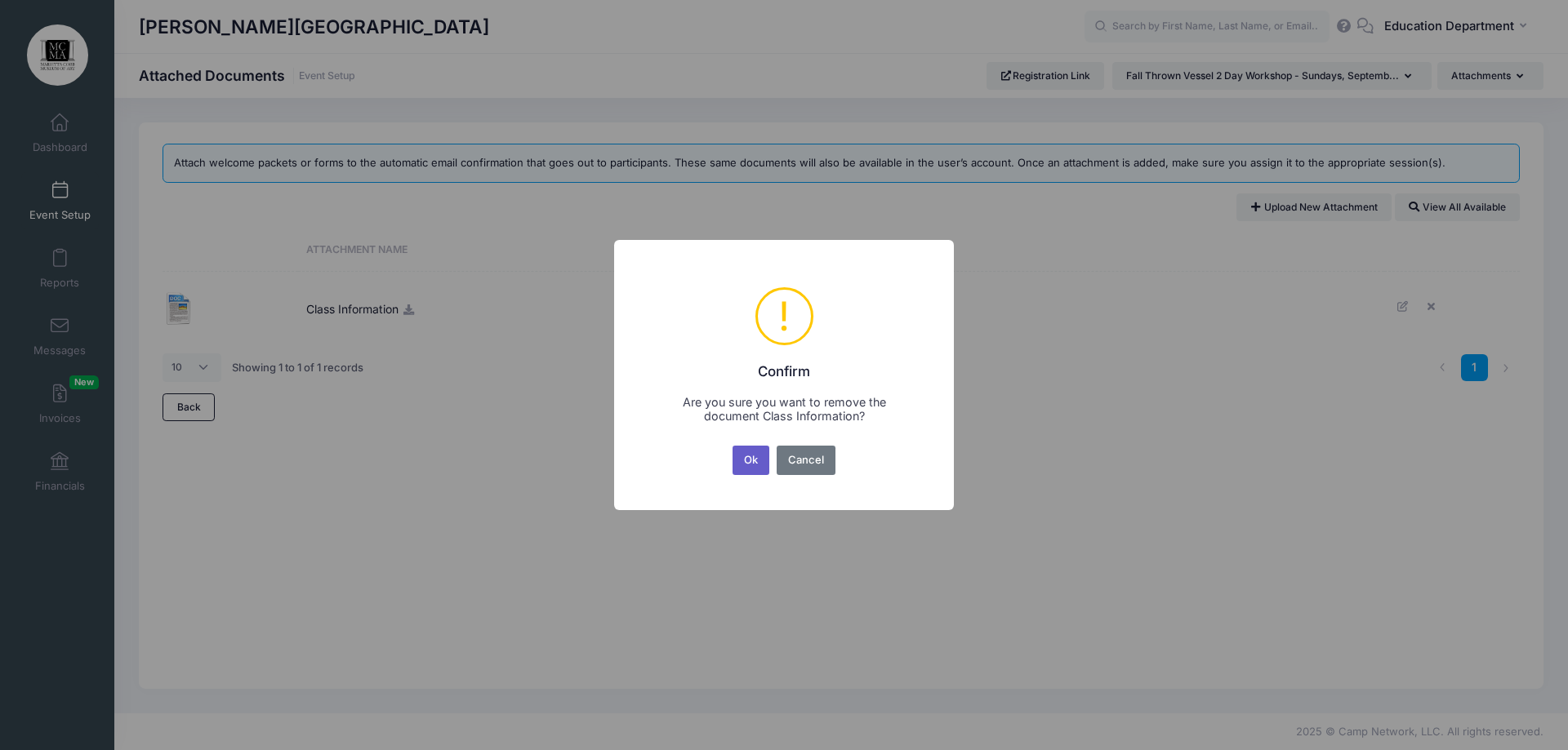
click at [764, 461] on button "Ok" at bounding box center [751, 461] width 38 height 29
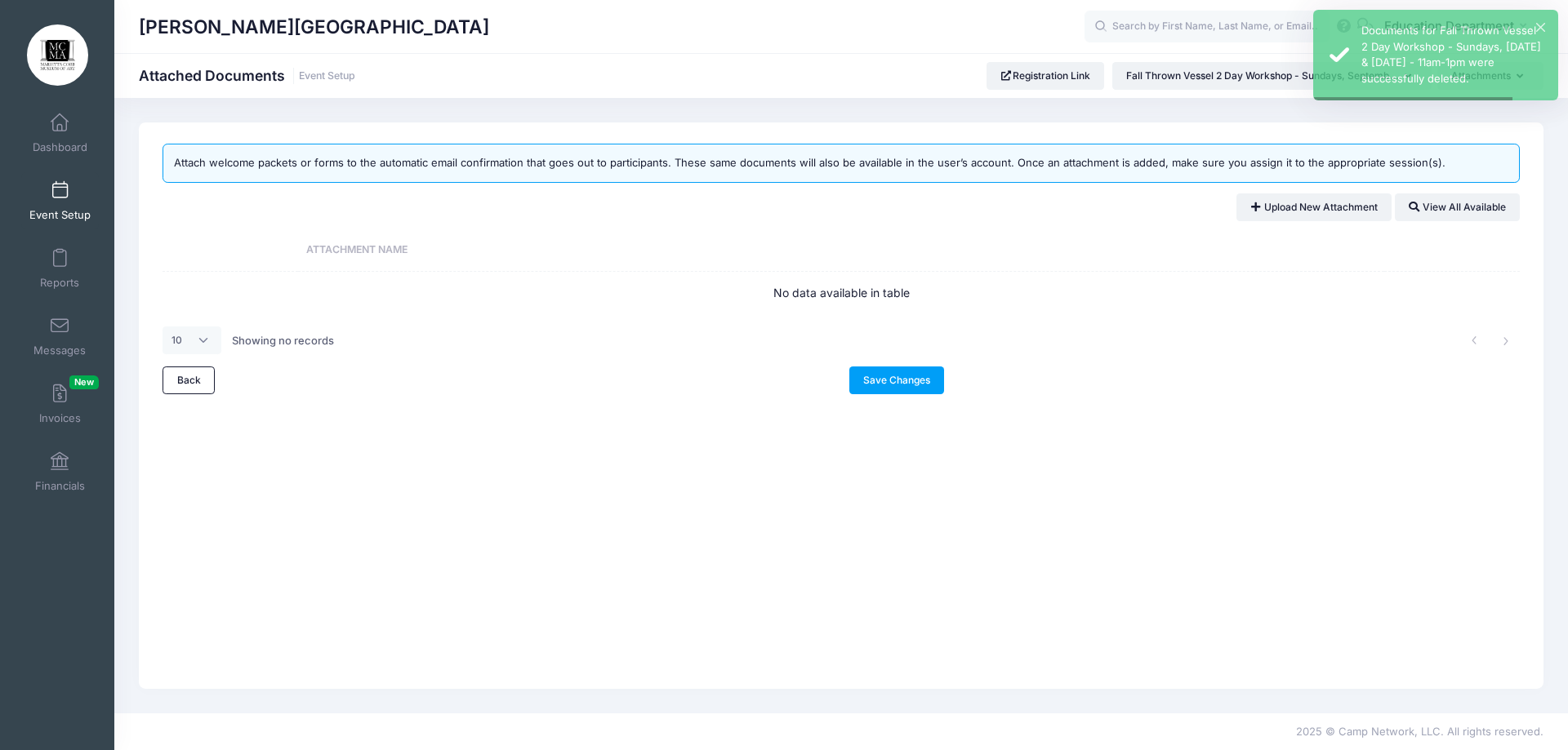
click at [871, 372] on link "Save Changes" at bounding box center [896, 380] width 96 height 28
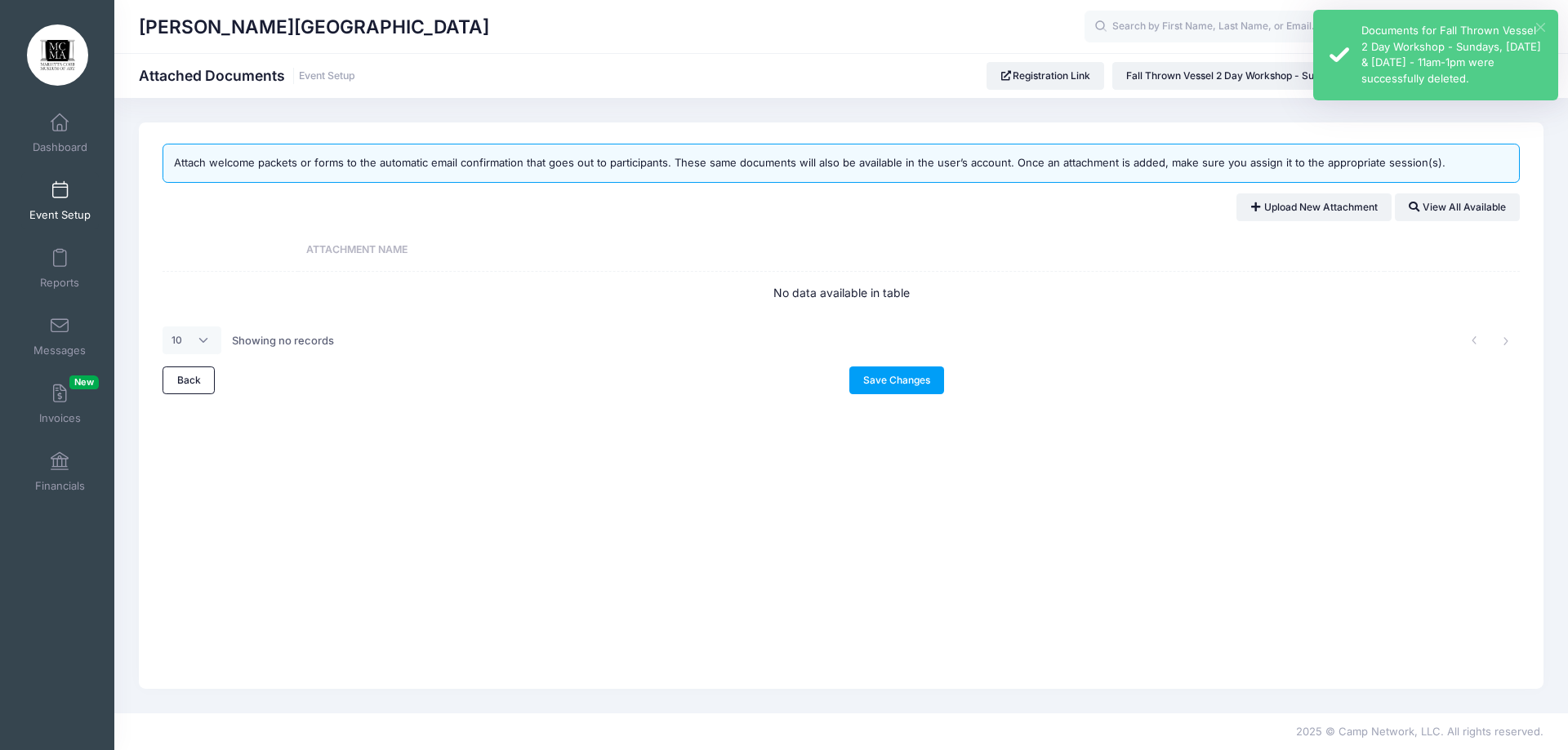
click at [1536, 29] on button "×" at bounding box center [1540, 27] width 9 height 9
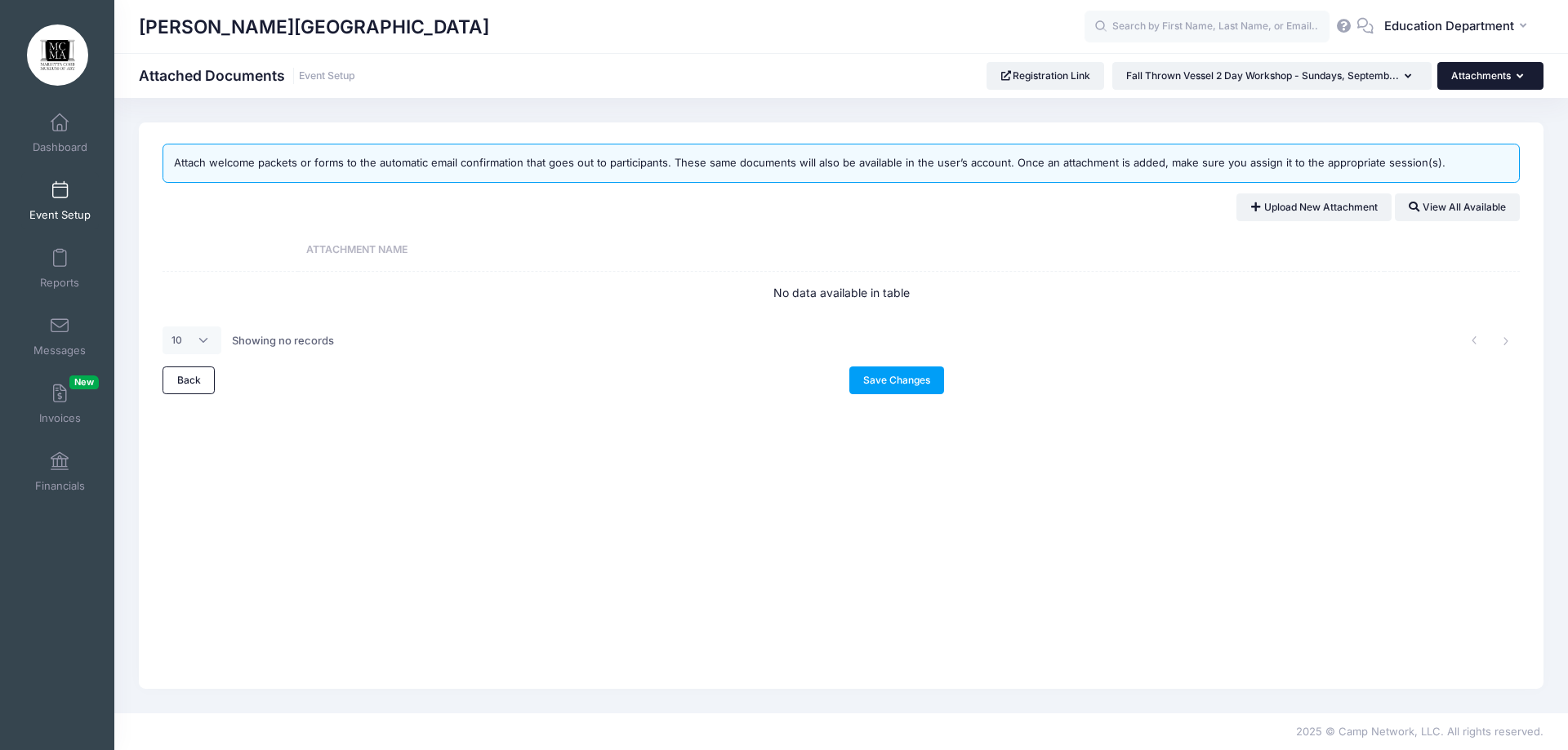
click at [1492, 75] on button "Attachments" at bounding box center [1491, 75] width 106 height 28
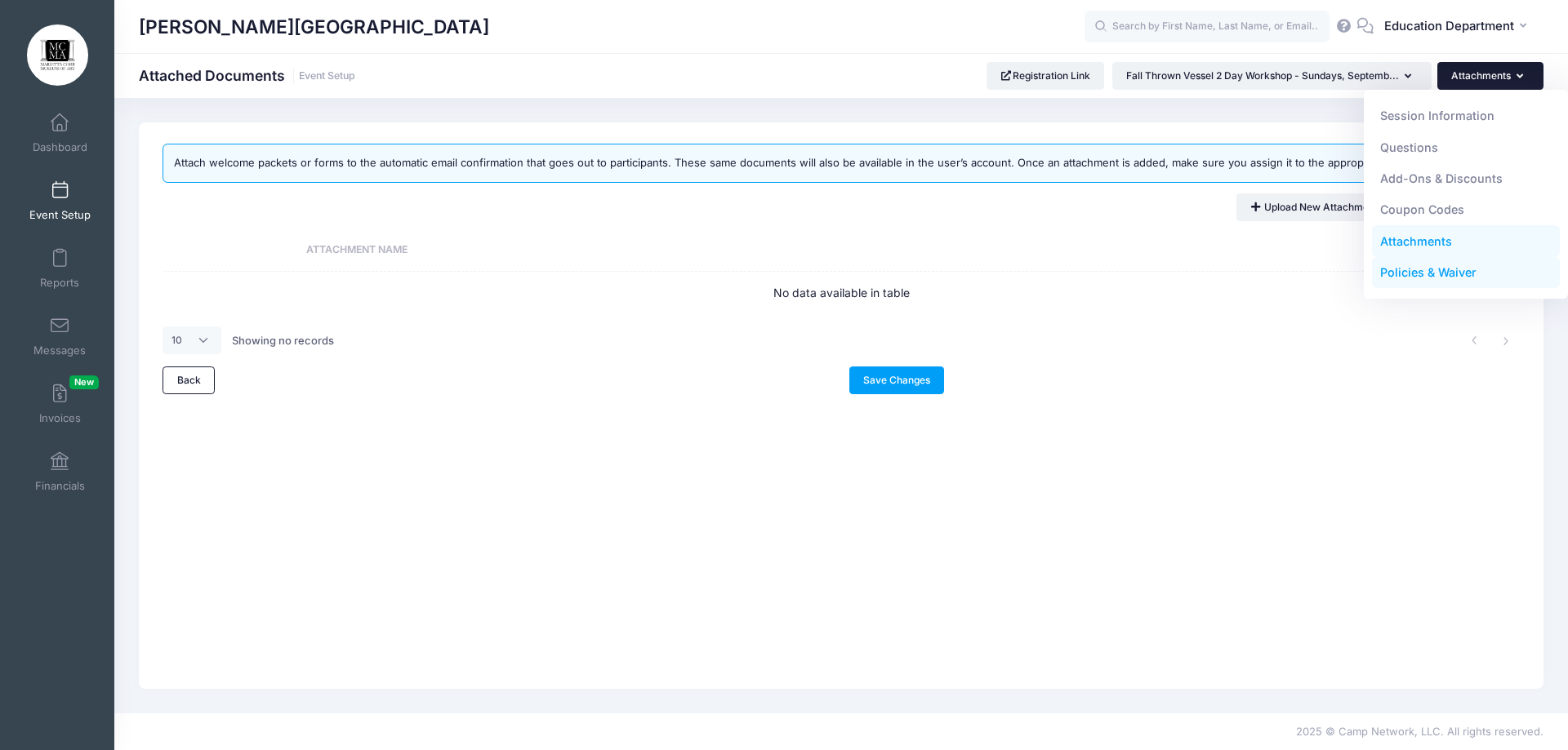
click at [1414, 261] on link "Policies & Waiver" at bounding box center [1465, 273] width 189 height 31
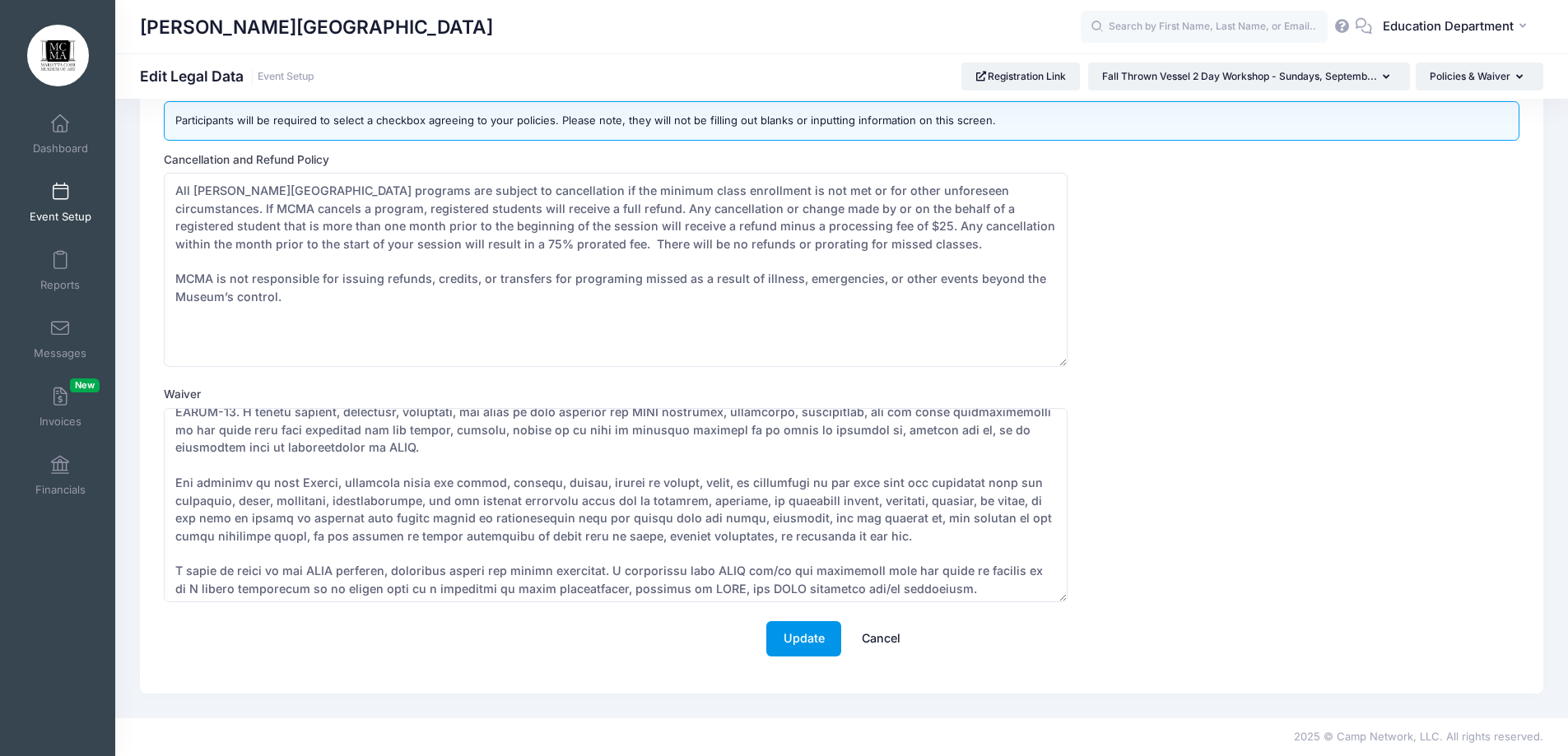
scroll to position [76, 0]
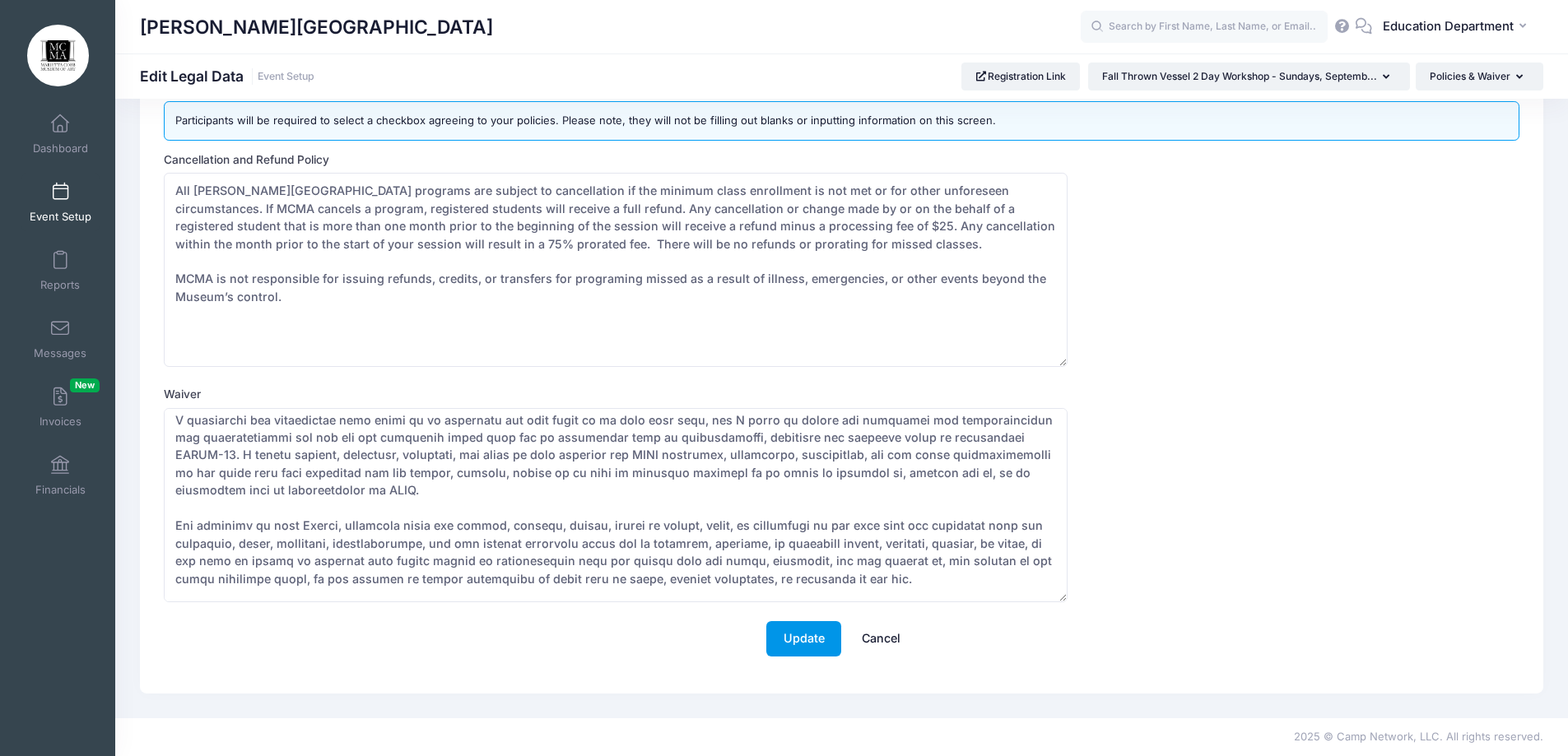
click at [801, 637] on button "Update" at bounding box center [803, 639] width 75 height 35
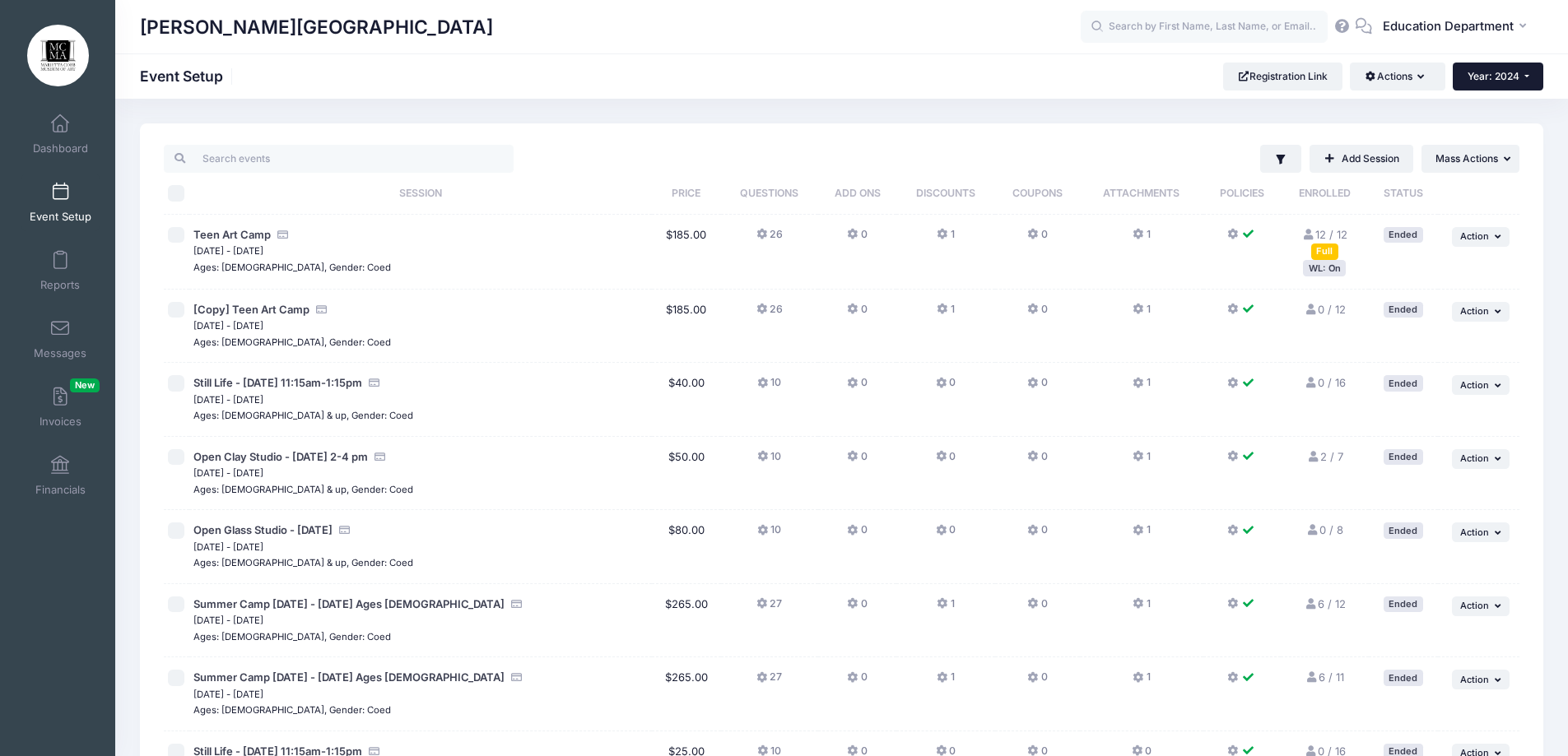
click at [1508, 71] on span "Year: 2024" at bounding box center [1493, 76] width 52 height 13
click at [1500, 108] on link "Year: 2025" at bounding box center [1507, 108] width 107 height 21
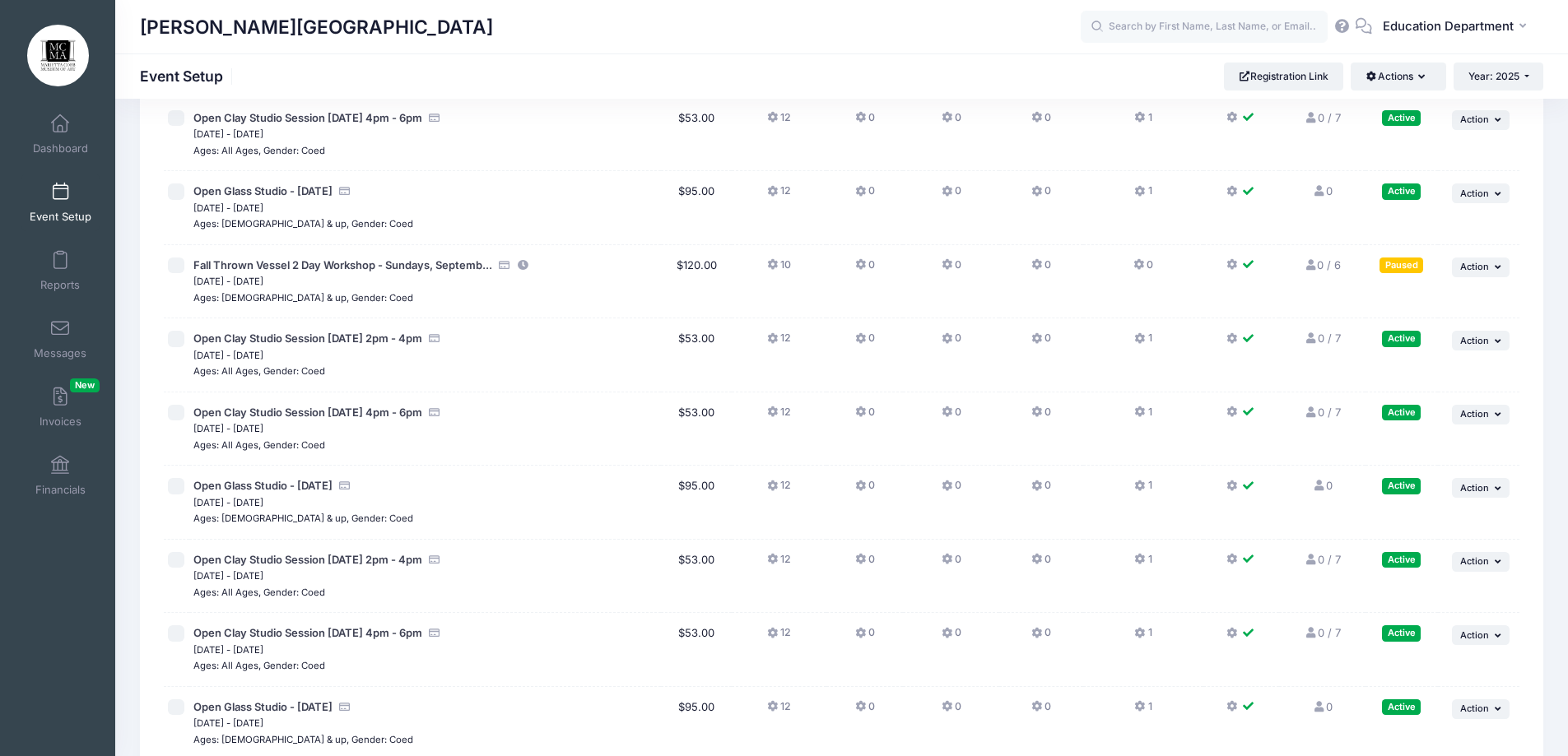
scroll to position [13371, 0]
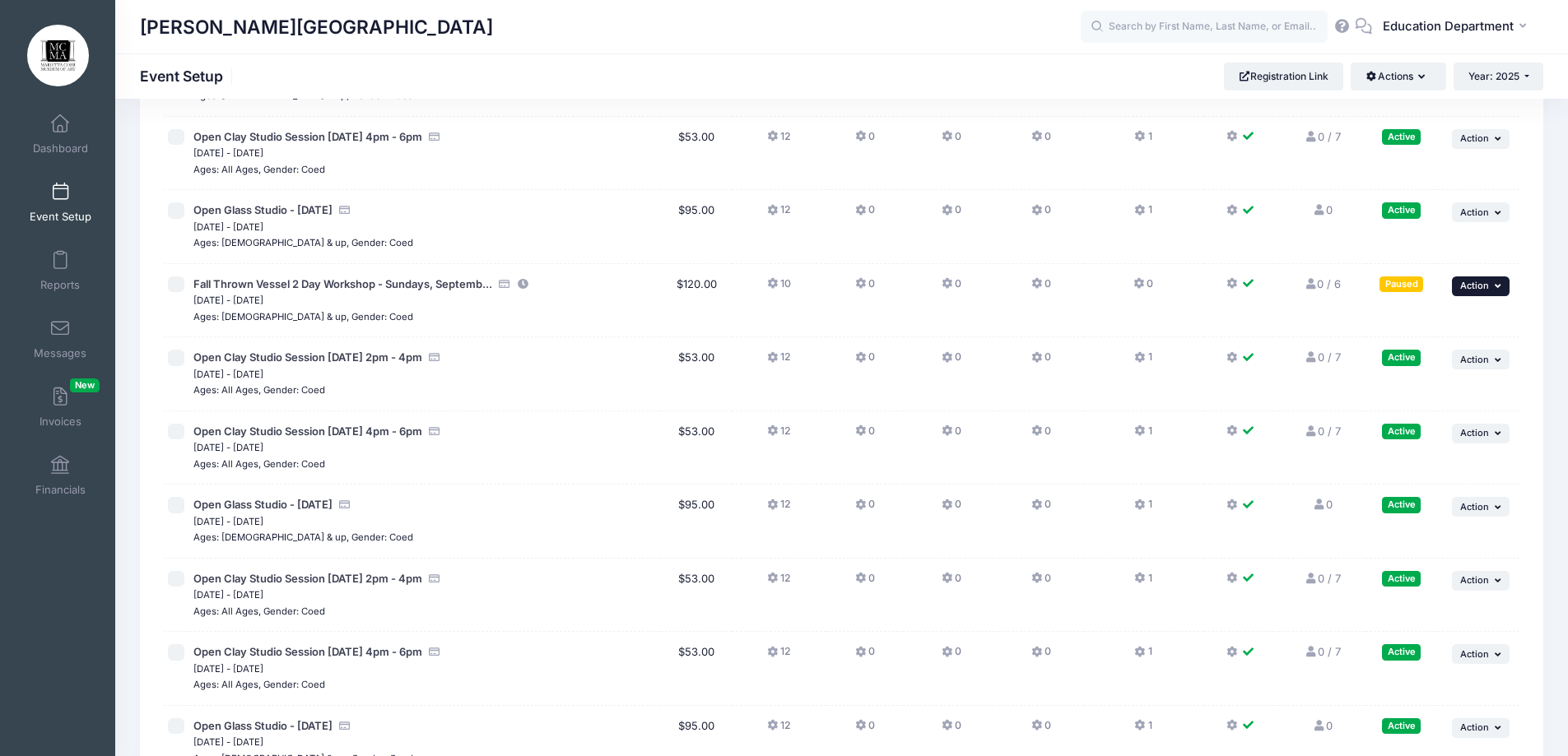
click at [1474, 286] on span "Action" at bounding box center [1475, 286] width 29 height 12
click at [1403, 387] on link "Duplicate Session" at bounding box center [1427, 386] width 149 height 31
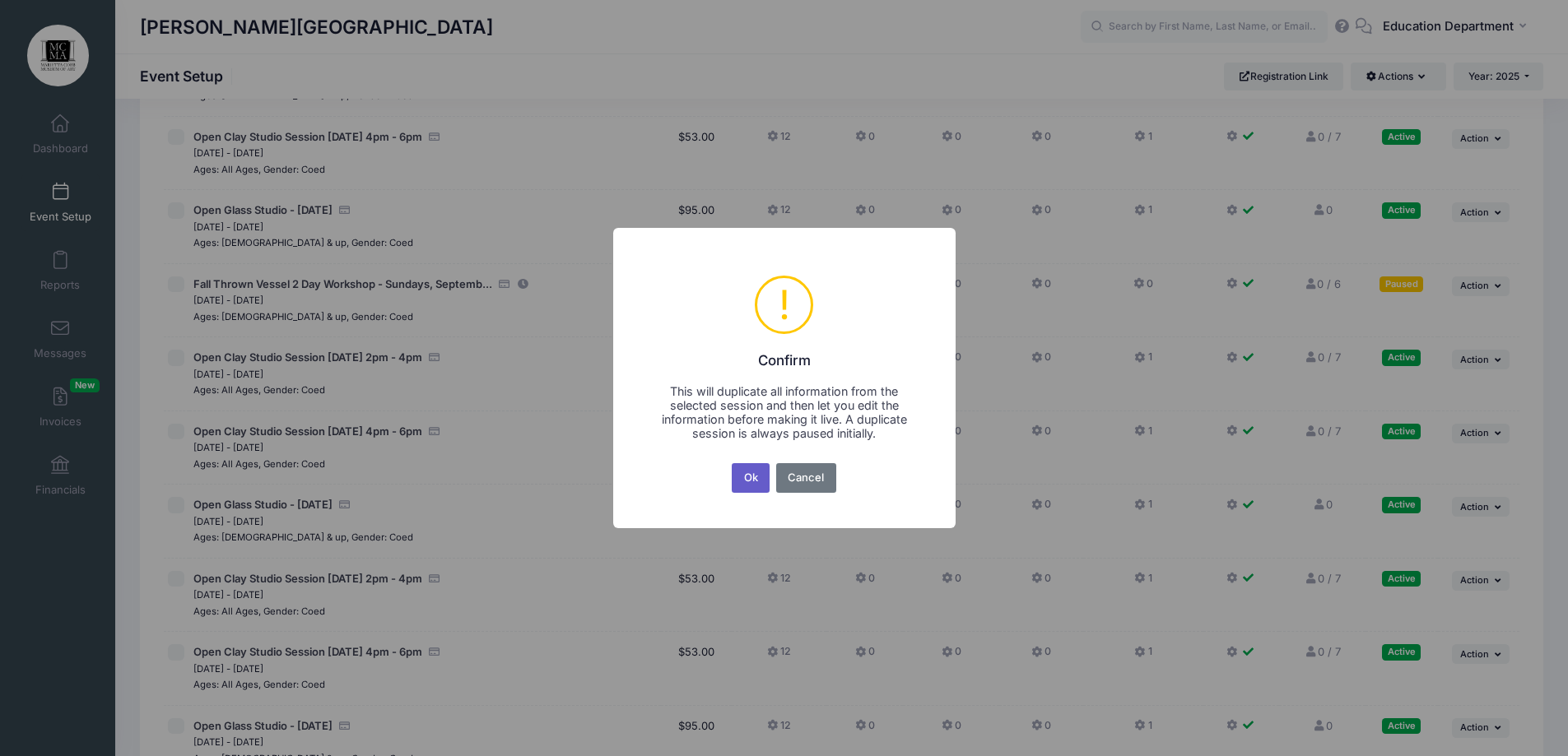
click at [743, 484] on button "Ok" at bounding box center [750, 478] width 38 height 29
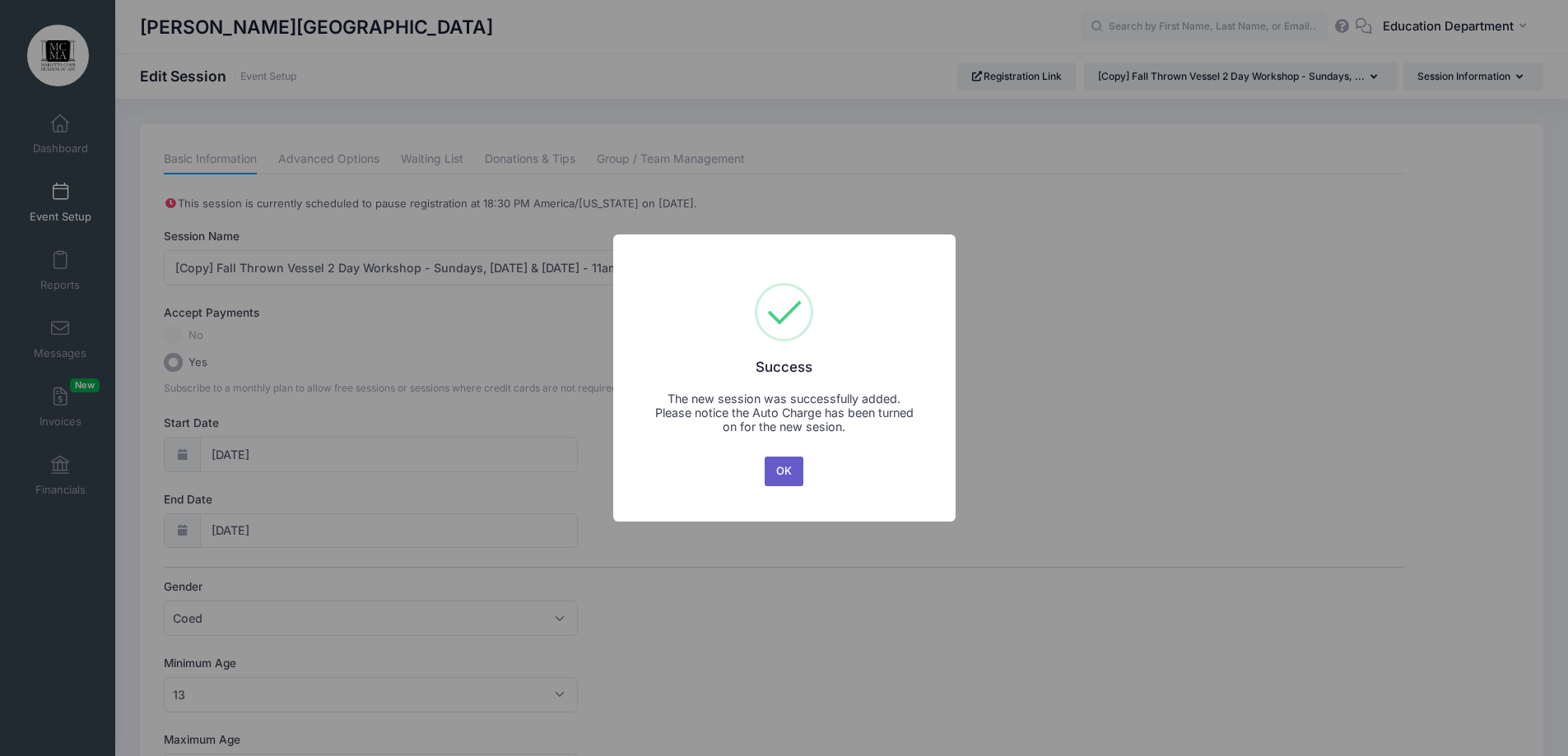
click at [784, 486] on button "OK" at bounding box center [784, 471] width 39 height 29
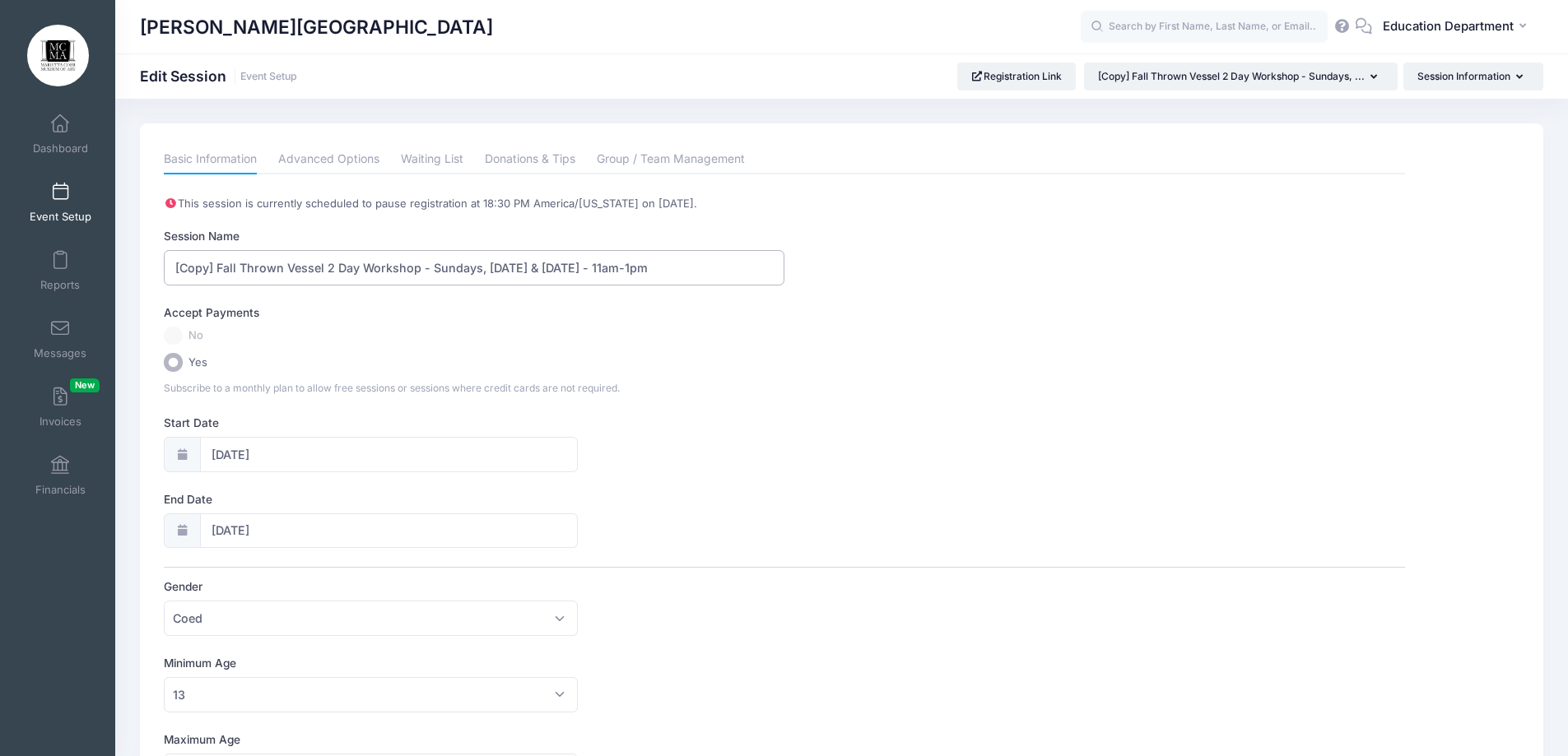
drag, startPoint x: 419, startPoint y: 271, endPoint x: 163, endPoint y: 282, distance: 256.2
click at [163, 282] on div "Basic Information Advanced Options Waiting List Donations & Tips Group / Team M…" at bounding box center [784, 725] width 1257 height 1162
drag, startPoint x: 377, startPoint y: 267, endPoint x: 331, endPoint y: 274, distance: 46.5
click at [331, 274] on input "Fall Slab Pumpkin Project - Sundays, September 7 & 14, 2025 - 11am-1pm" at bounding box center [474, 267] width 621 height 35
drag, startPoint x: 483, startPoint y: 267, endPoint x: 449, endPoint y: 272, distance: 34.4
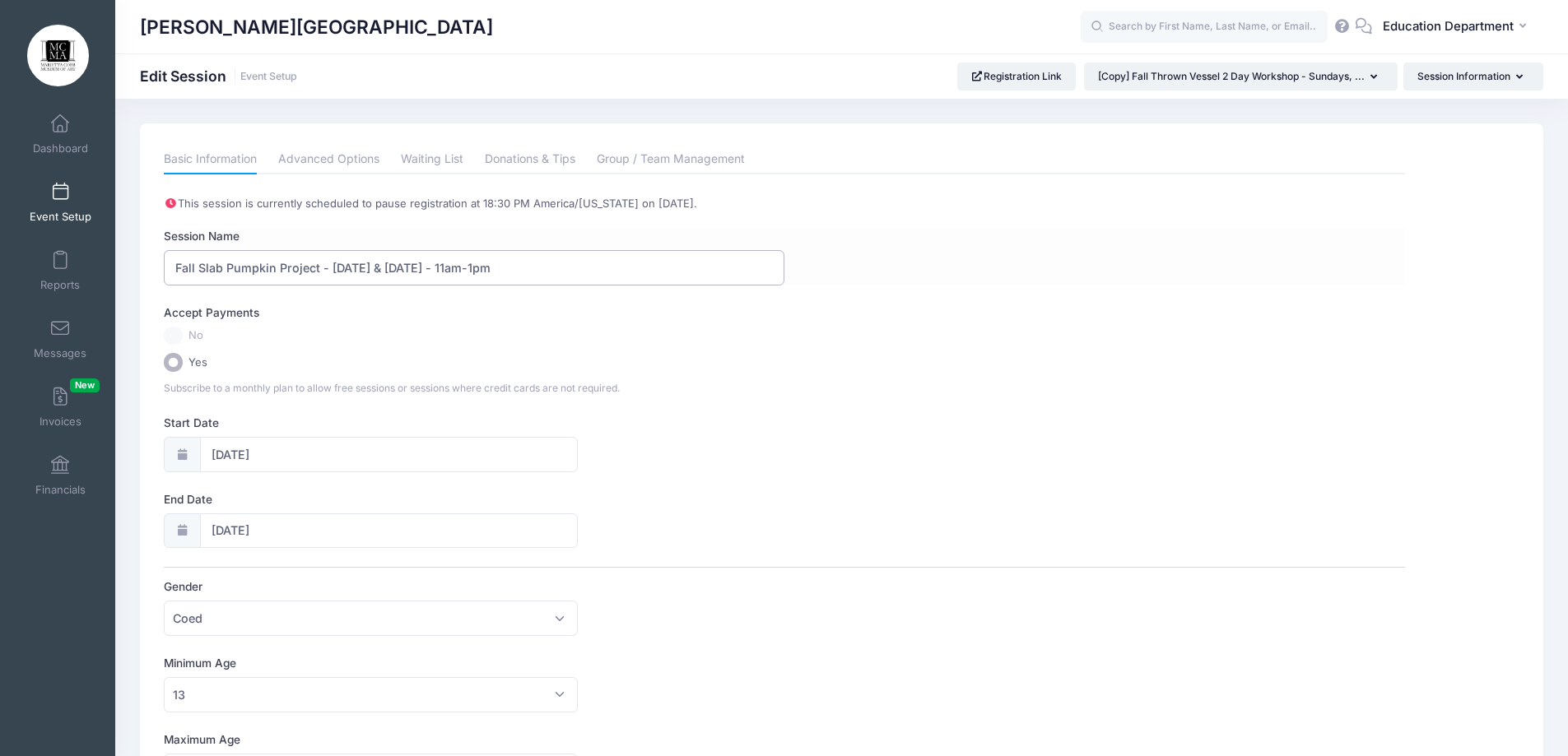
click at [449, 272] on input "Fall Slab Pumpkin Project - Saturday, September 7 & 14, 2025 - 11am-1pm" at bounding box center [474, 267] width 621 height 35
drag, startPoint x: 573, startPoint y: 268, endPoint x: 542, endPoint y: 273, distance: 31.4
click at [542, 273] on input "Fall Slab Pumpkin Project - Saturday, September 13, 2025 - 11am-1pm" at bounding box center [474, 267] width 621 height 35
type input "Fall Slab Pumpkin Project - Saturday, September 13, 2025 - 11am-3pm"
click at [247, 449] on input "09/07/2025" at bounding box center [388, 455] width 378 height 35
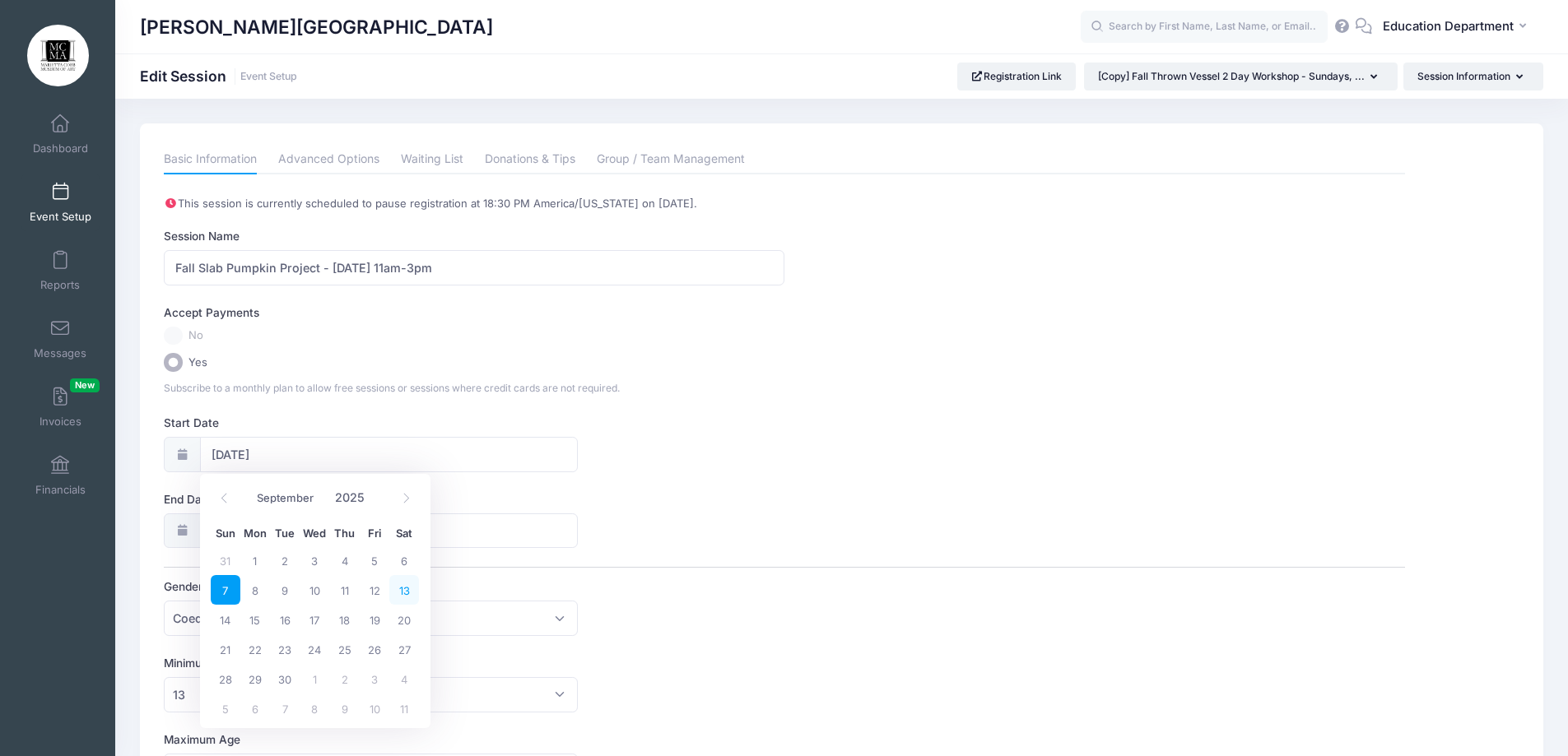
click at [398, 596] on span "13" at bounding box center [404, 590] width 29 height 29
type input "09/13/2025"
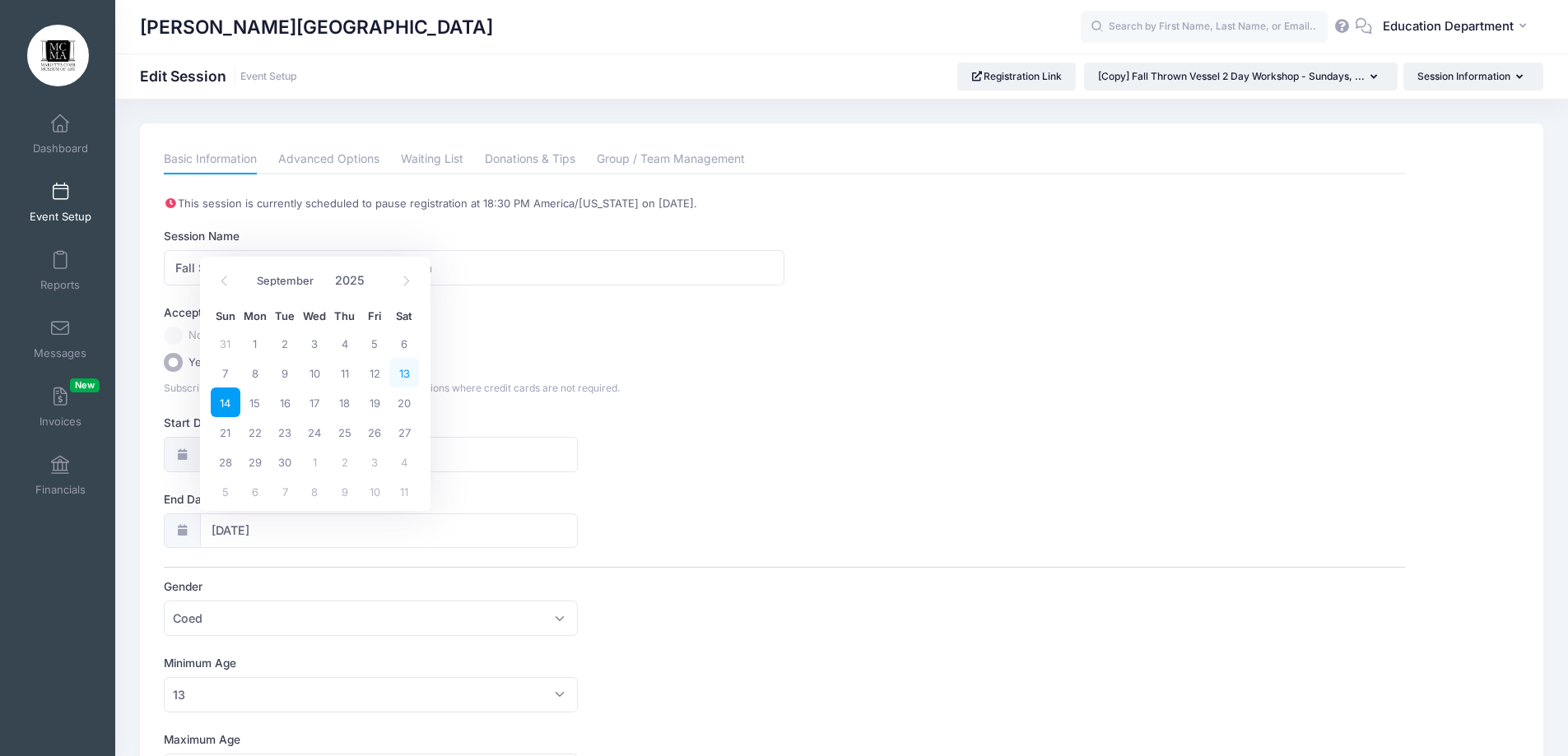
click at [413, 378] on span "13" at bounding box center [404, 373] width 29 height 29
type input "09/13/2025"
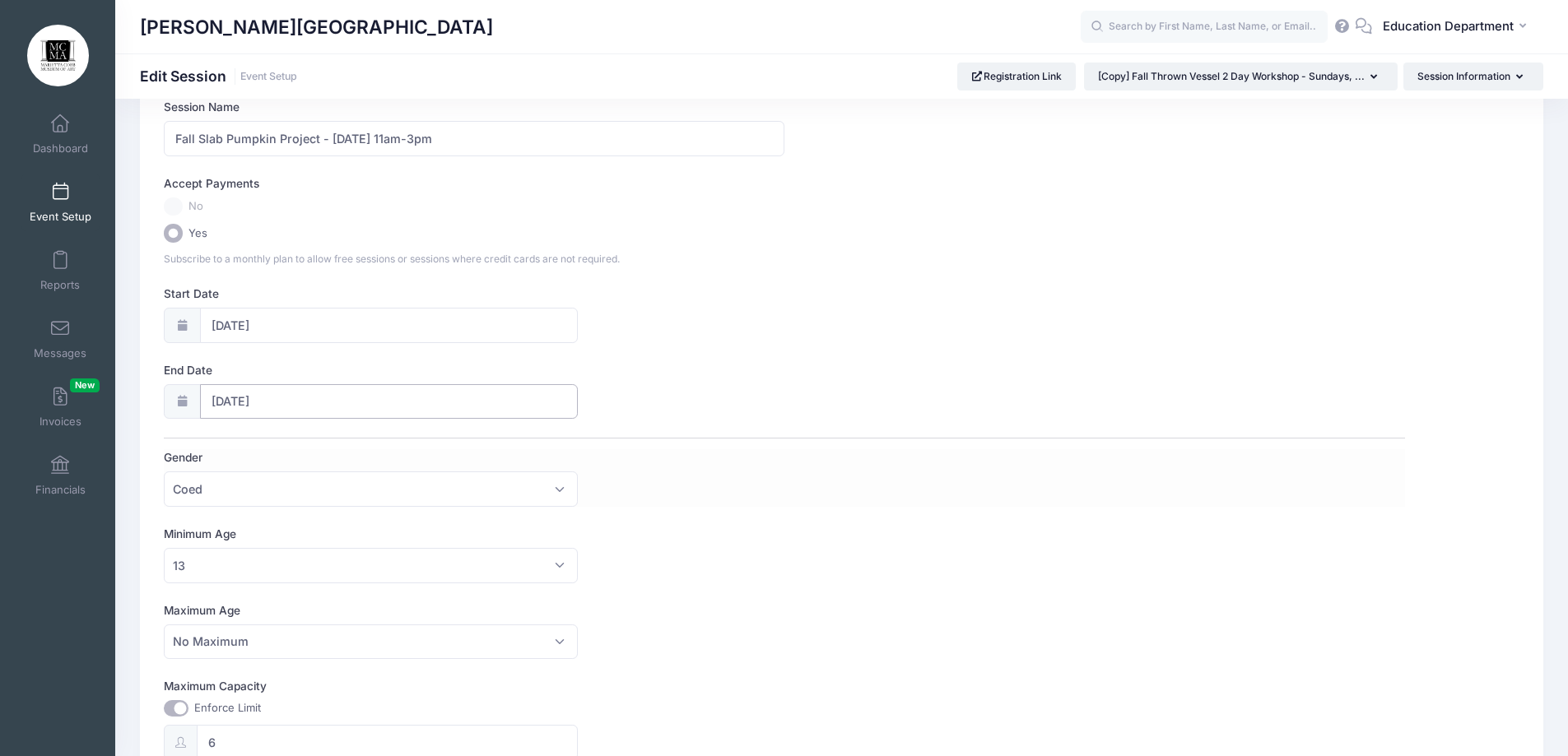
scroll to position [165, 0]
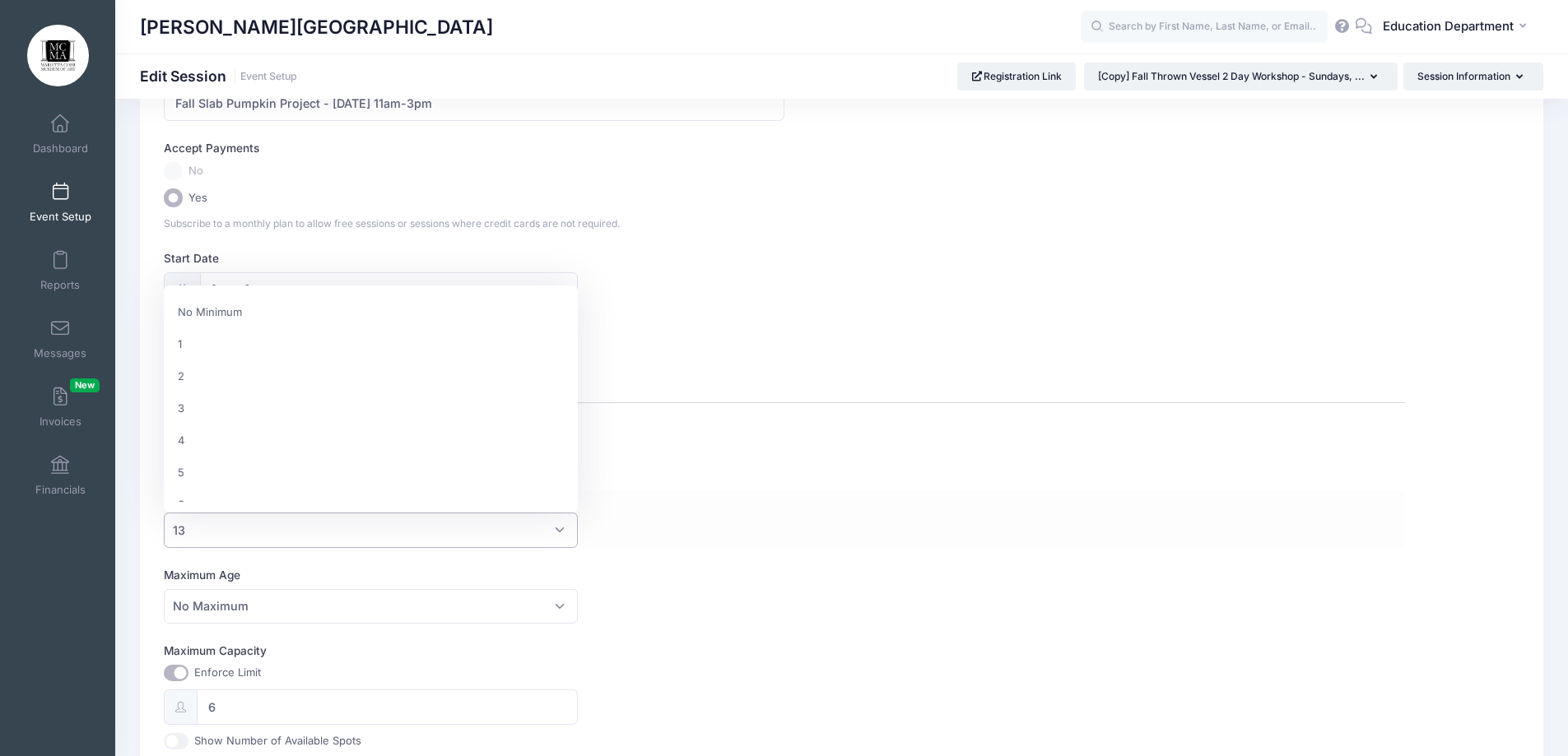
click at [230, 529] on span "13" at bounding box center [371, 531] width 414 height 35
select select "7"
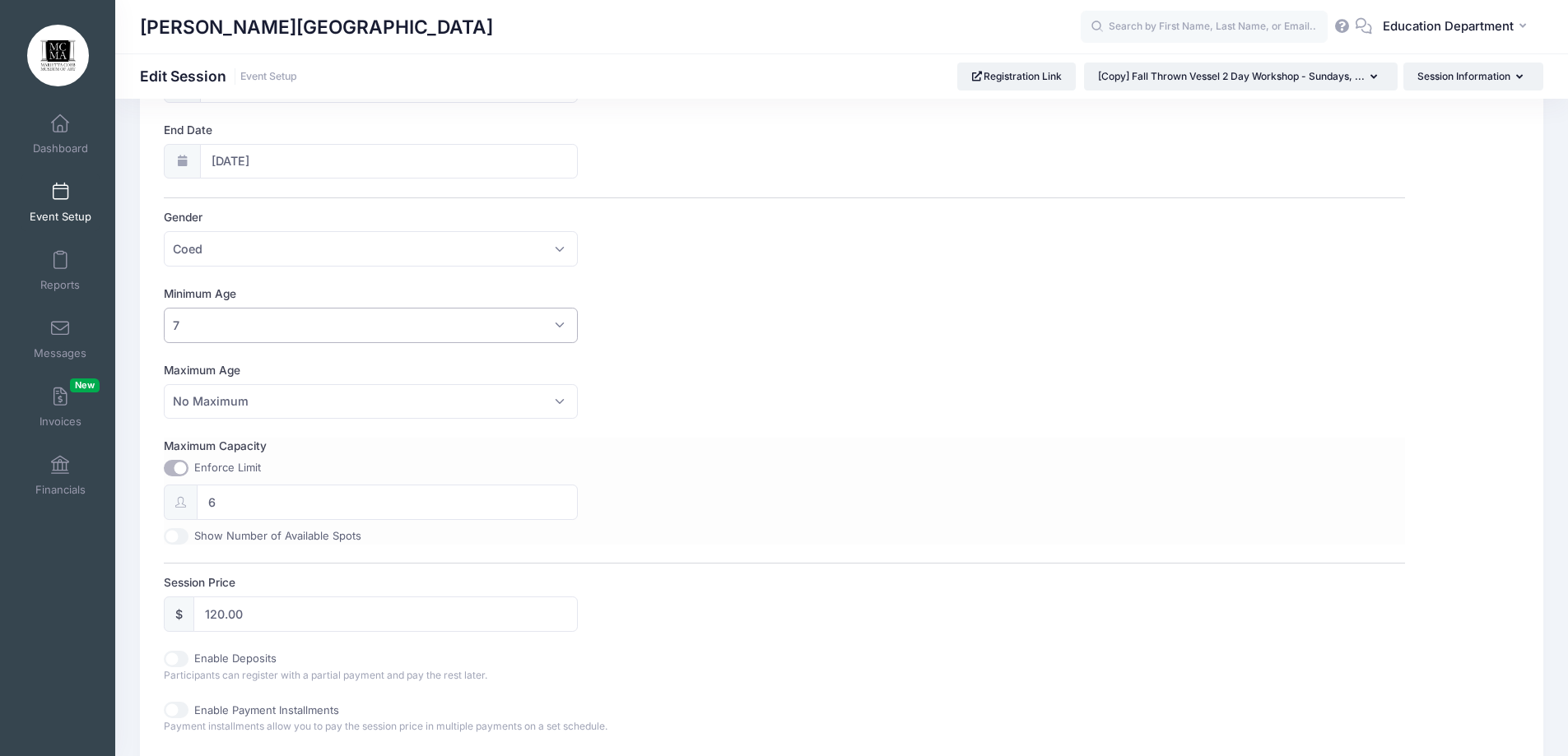
scroll to position [412, 0]
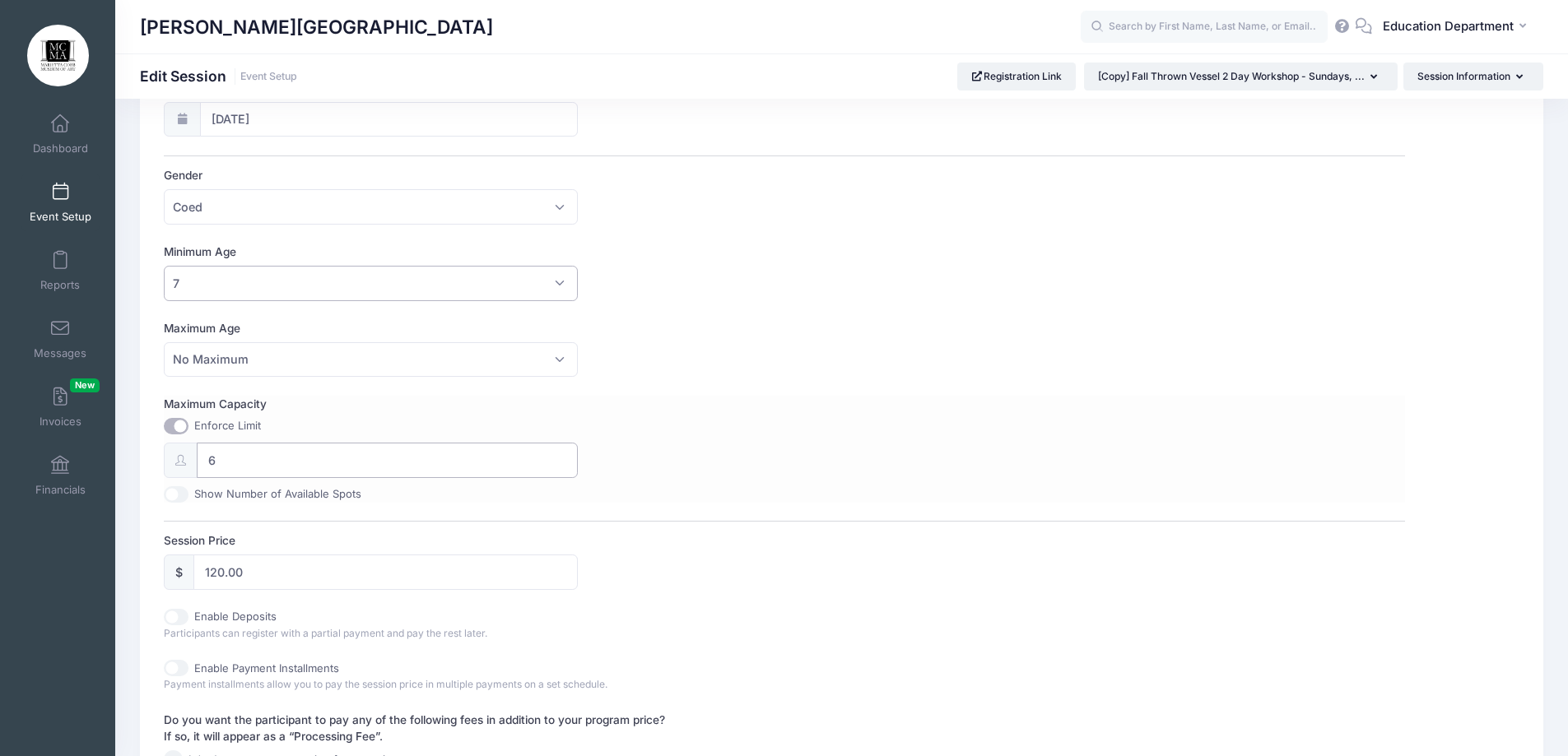
click at [237, 465] on input "6" at bounding box center [387, 460] width 382 height 35
type input "6"
type input "12"
click at [181, 492] on input "Show Number of Available Spots" at bounding box center [176, 495] width 24 height 17
checkbox input "true"
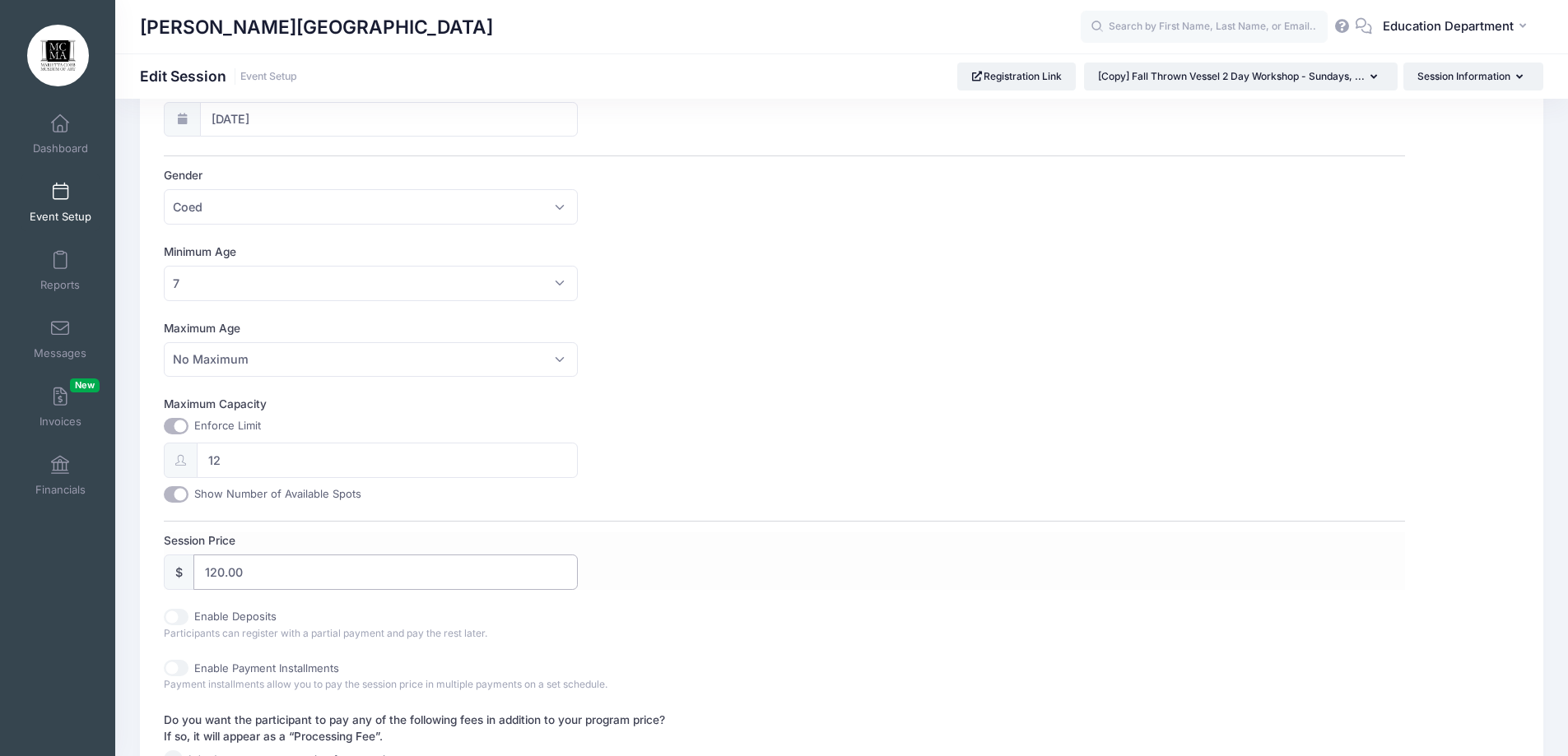
click at [223, 573] on input "120.00" at bounding box center [385, 573] width 384 height 35
type input "60.00"
click at [517, 544] on label "Session Price" at bounding box center [474, 540] width 621 height 17
click at [517, 555] on input "60.00" at bounding box center [385, 573] width 384 height 35
click at [699, 640] on div "Enable Deposits Participants can register with a partial payment and pay the re…" at bounding box center [474, 625] width 621 height 33
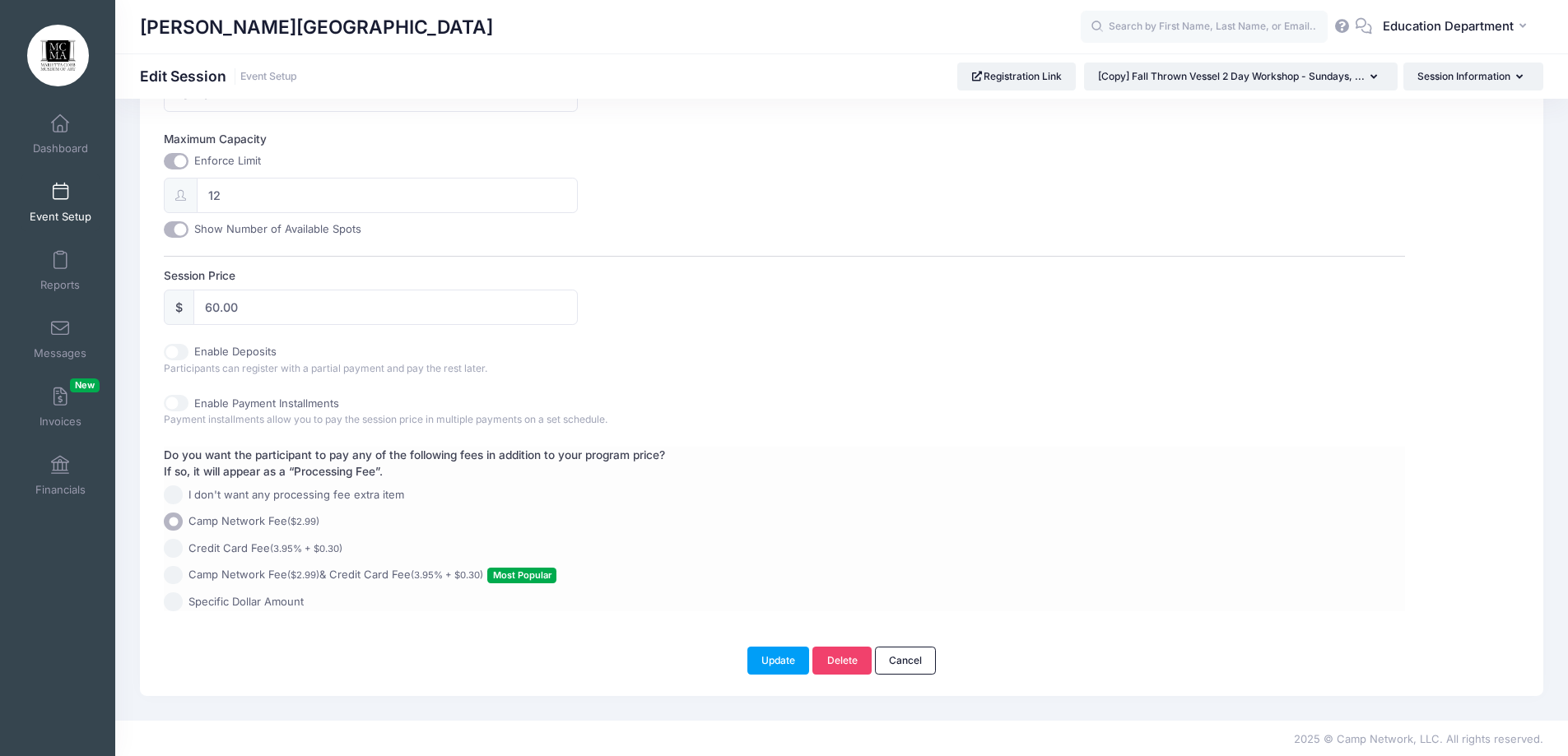
scroll to position [678, 0]
click at [775, 654] on button "Update" at bounding box center [779, 658] width 62 height 28
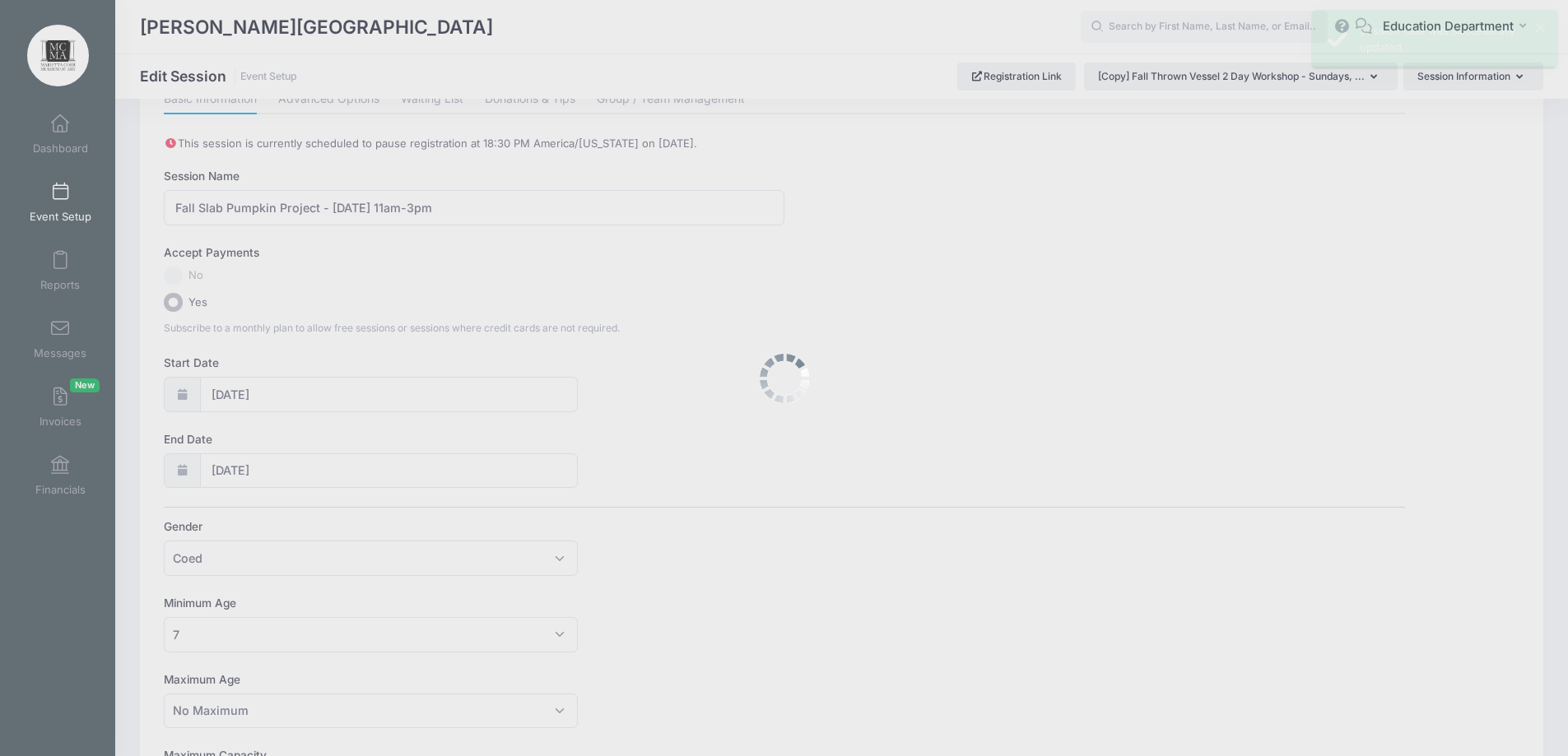
scroll to position [0, 0]
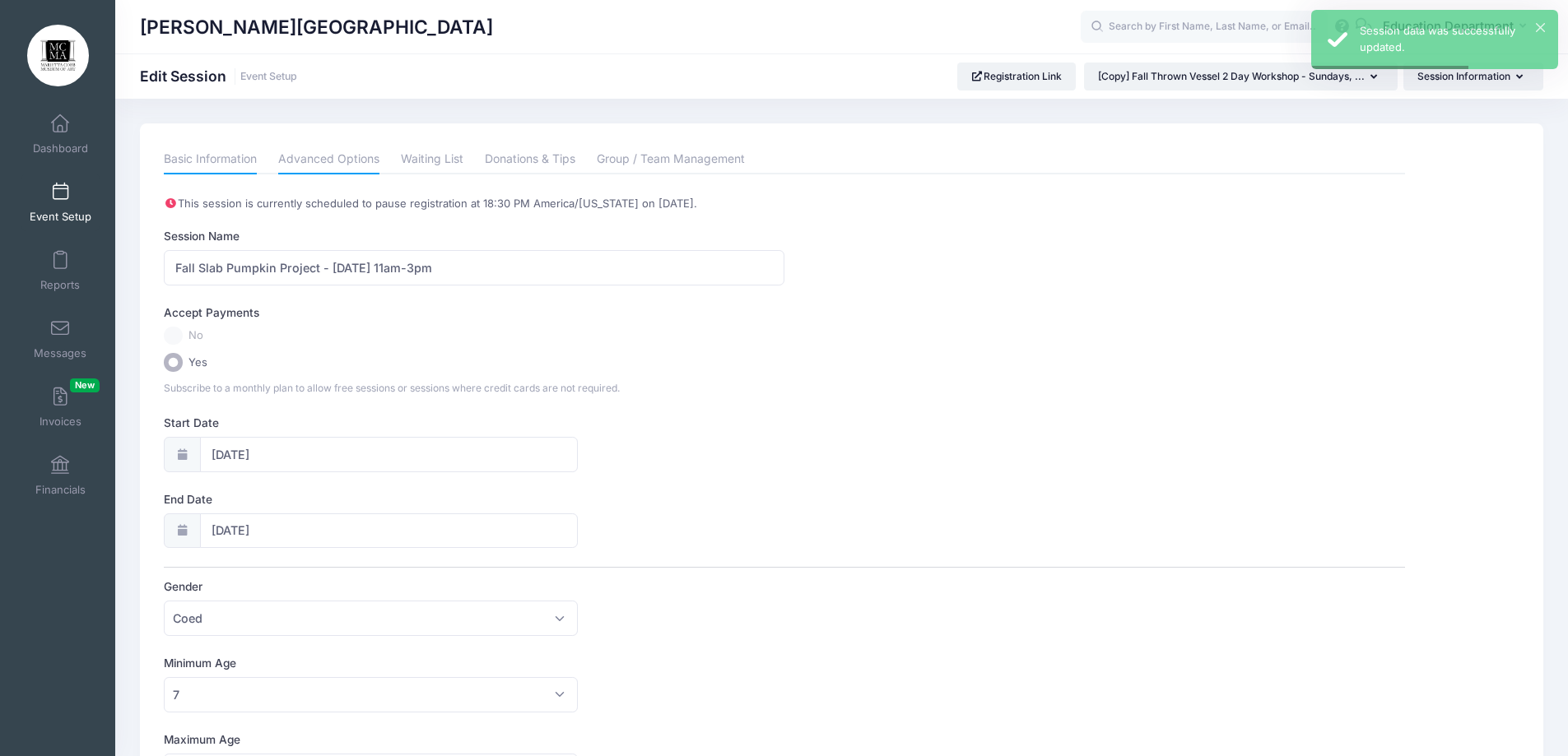
click at [300, 160] on link "Advanced Options" at bounding box center [329, 159] width 101 height 29
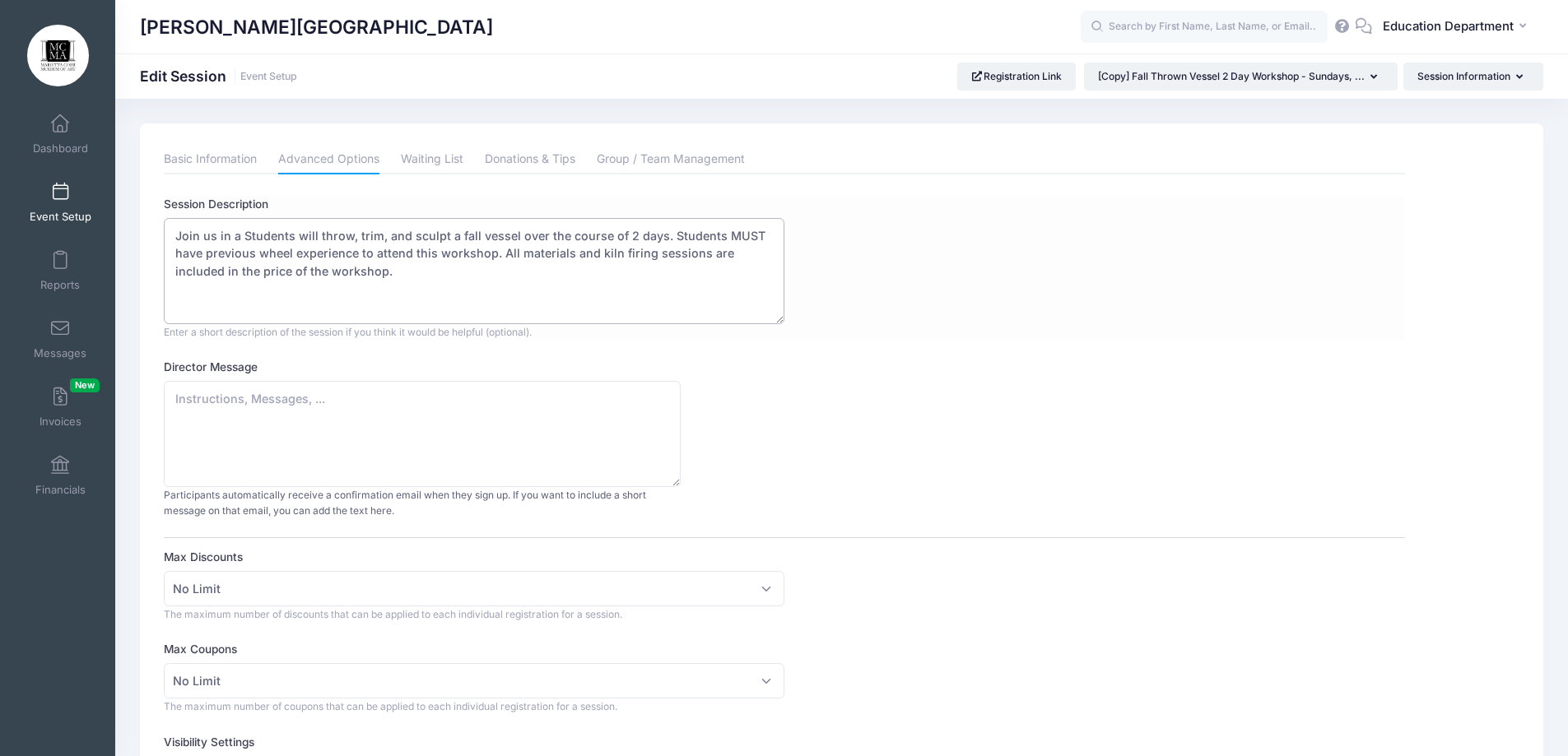
click at [184, 235] on textarea "Join us in a Students will throw, trim, and sculpt a fall vessel over the cours…" at bounding box center [474, 271] width 621 height 106
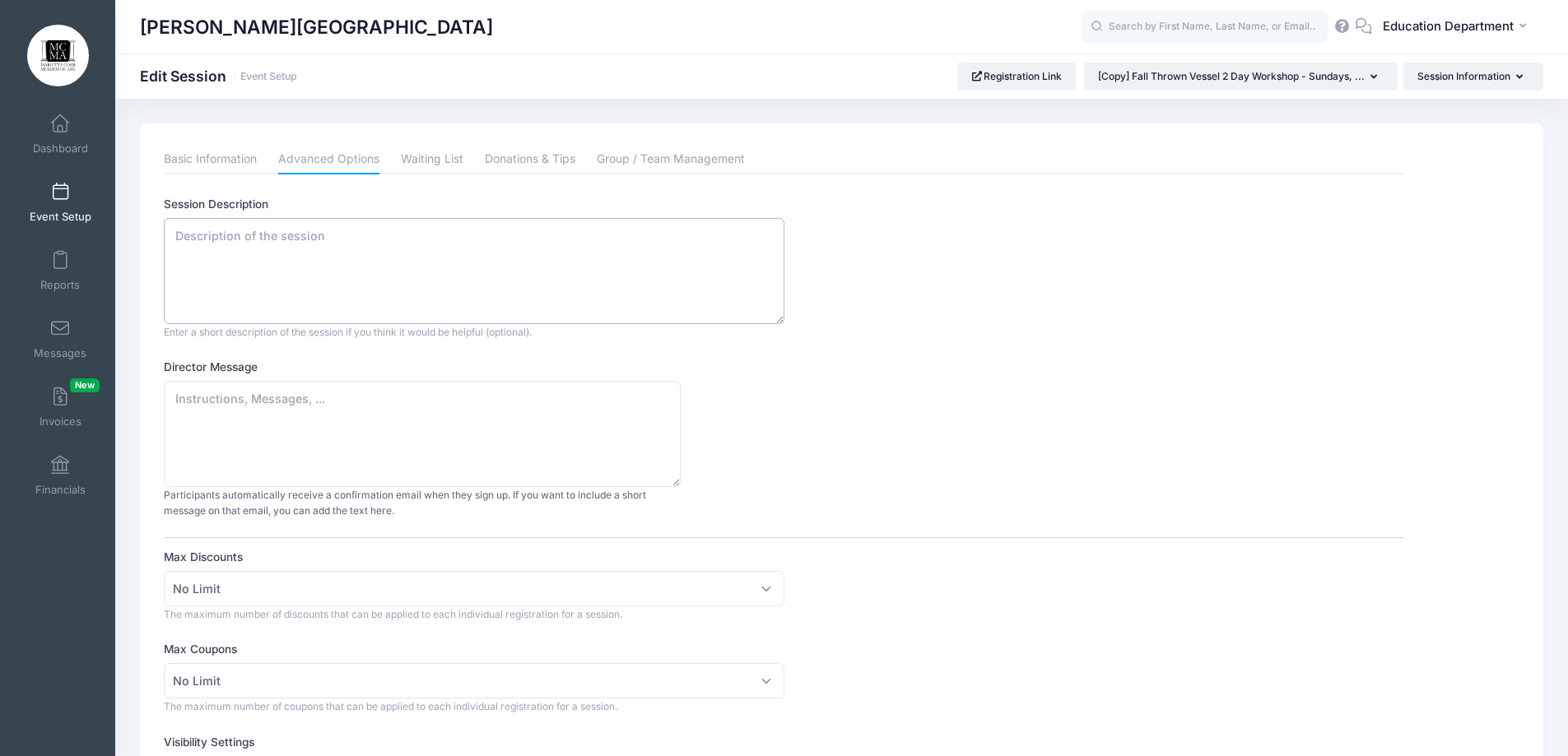
paste textarea "Students will use the slab roller, cookie cutters, and hand sculpting technique…"
click at [171, 235] on textarea "Join us in a Students will throw, trim, and sculpt a fall vessel over the cours…" at bounding box center [474, 271] width 621 height 106
click at [229, 234] on textarea "Join us in a Students will throw, trim, and sculpt a fall vessel over the cours…" at bounding box center [474, 271] width 621 height 106
click at [631, 254] on textarea "Join us in a Students will throw, trim, and sculpt a fall vessel over the cours…" at bounding box center [474, 271] width 621 height 106
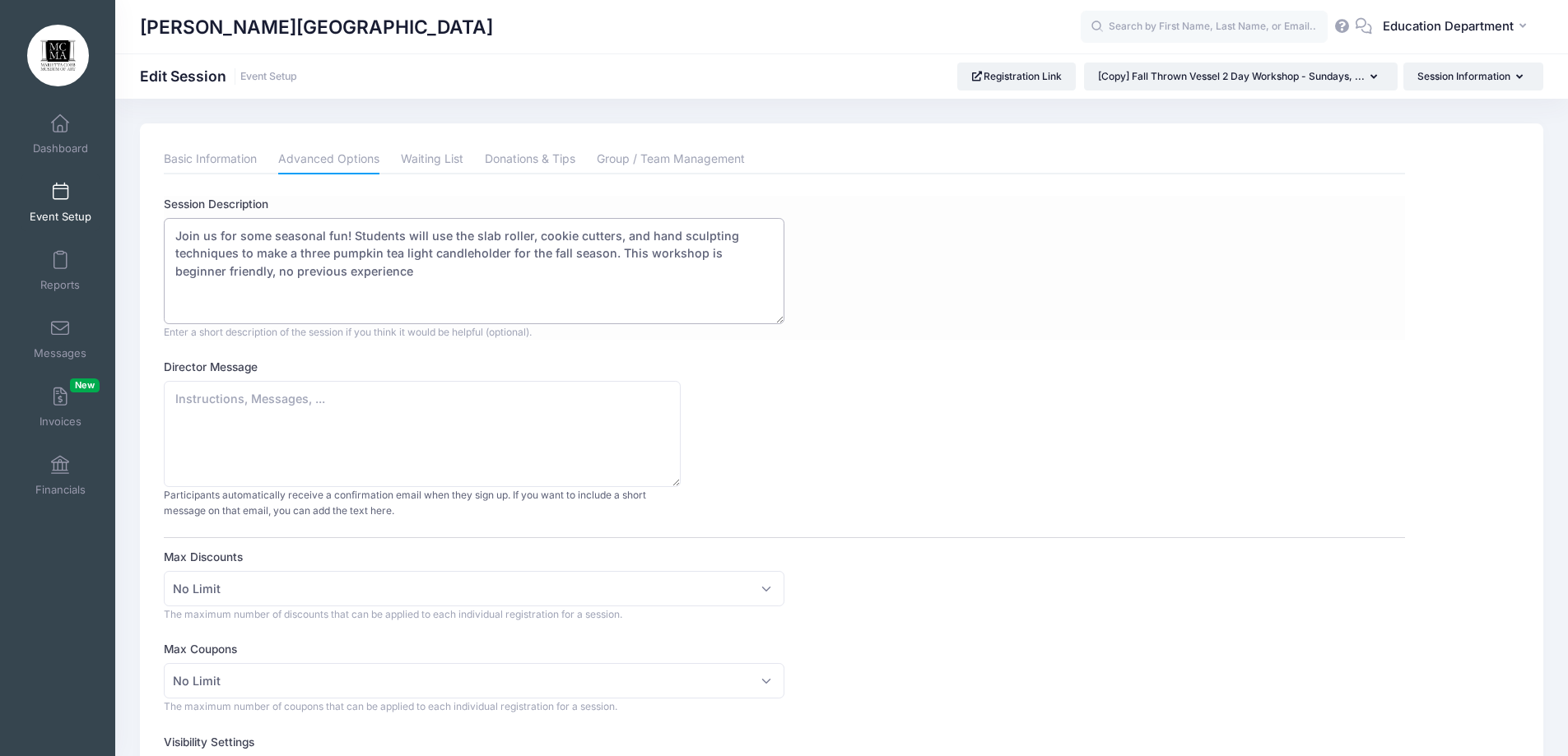
click at [308, 276] on textarea "Join us in a Students will throw, trim, and sculpt a fall vessel over the cours…" at bounding box center [474, 271] width 621 height 106
click at [251, 293] on textarea "Join us in a Students will throw, trim, and sculpt a fall vessel over the cours…" at bounding box center [474, 271] width 621 height 106
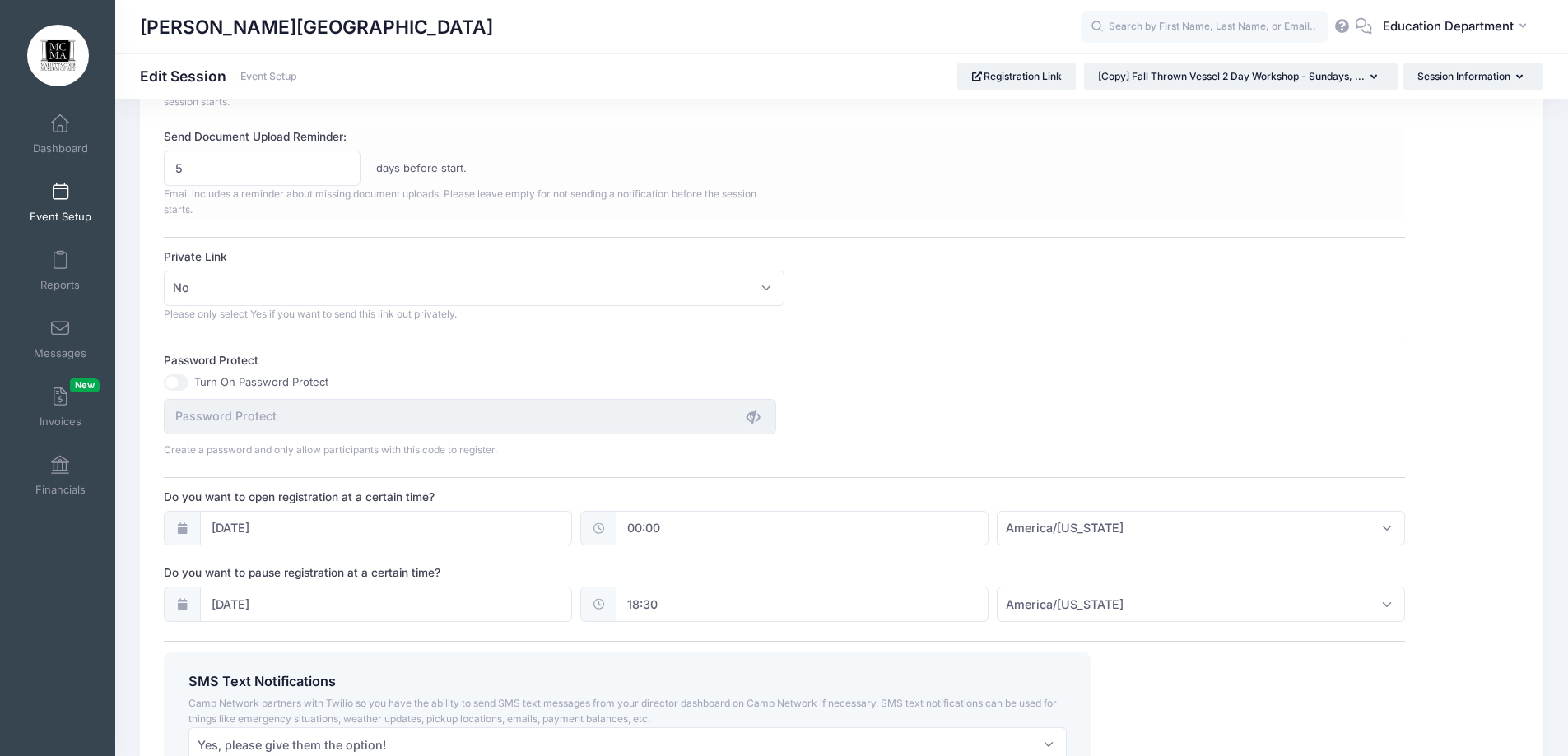
scroll to position [905, 0]
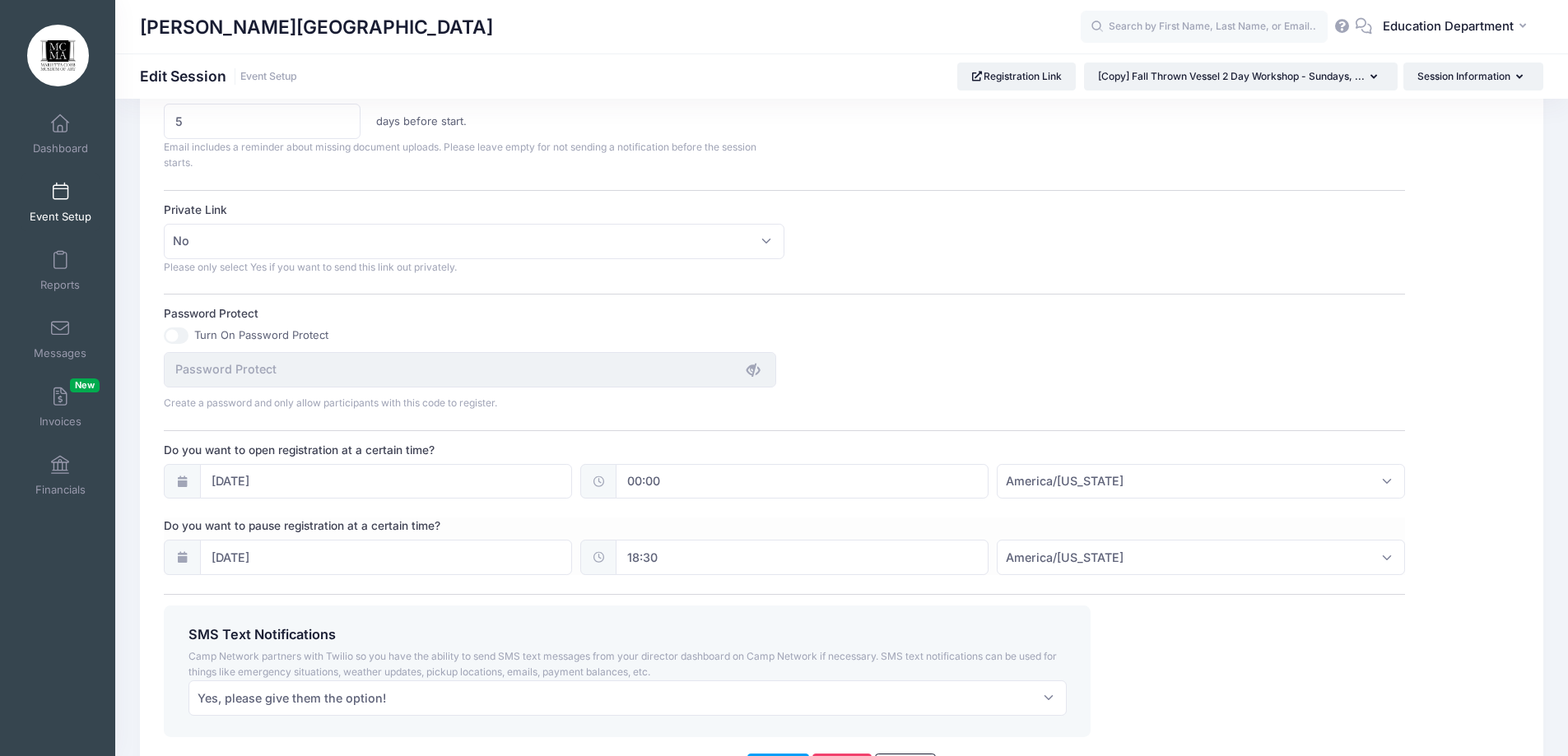
type textarea "Join us for some seasonal fun! Students will use the slab roller, cookie cutter…"
click at [302, 561] on input "09/05/2025" at bounding box center [386, 557] width 373 height 35
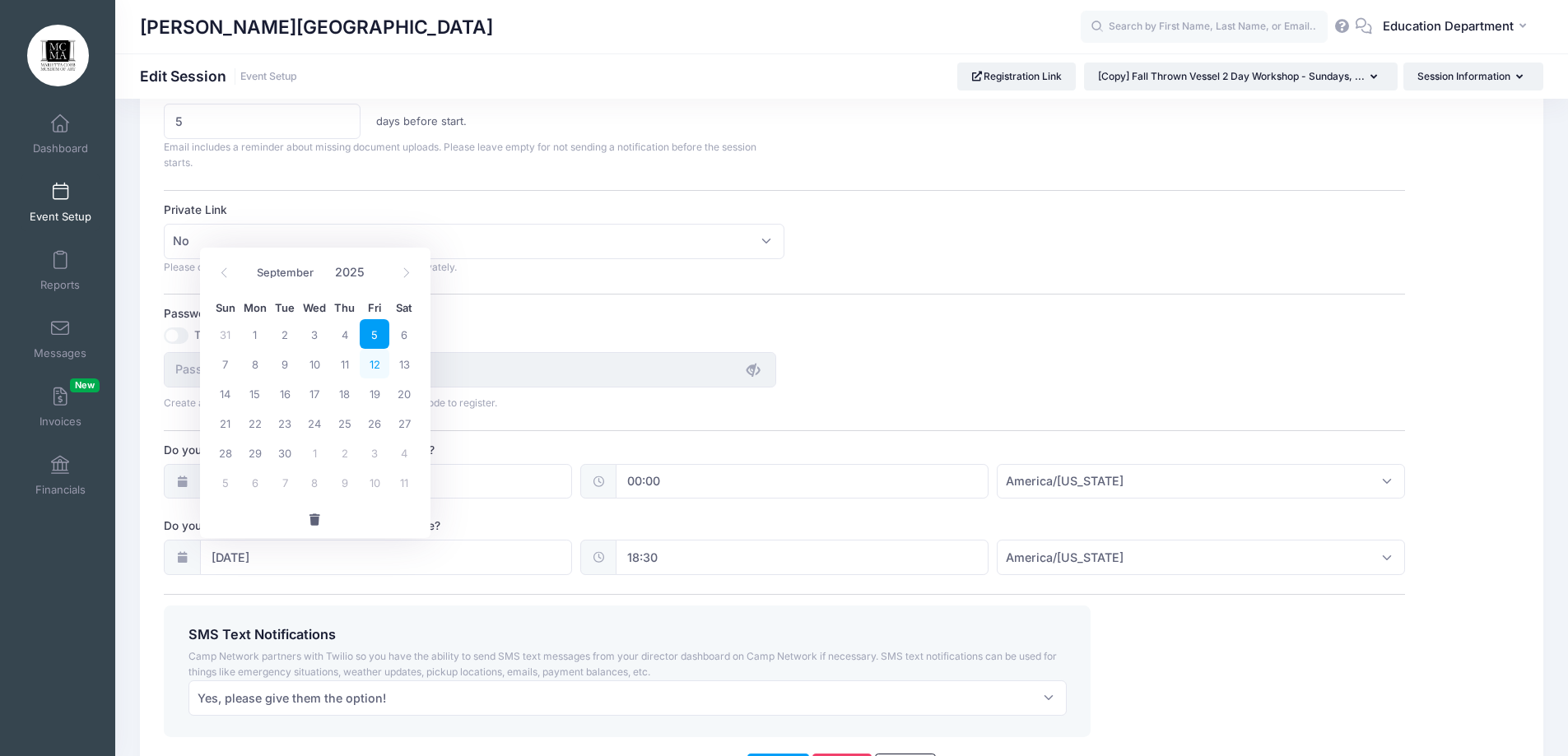
click at [369, 372] on span "12" at bounding box center [375, 364] width 29 height 29
type input "09/12/2025"
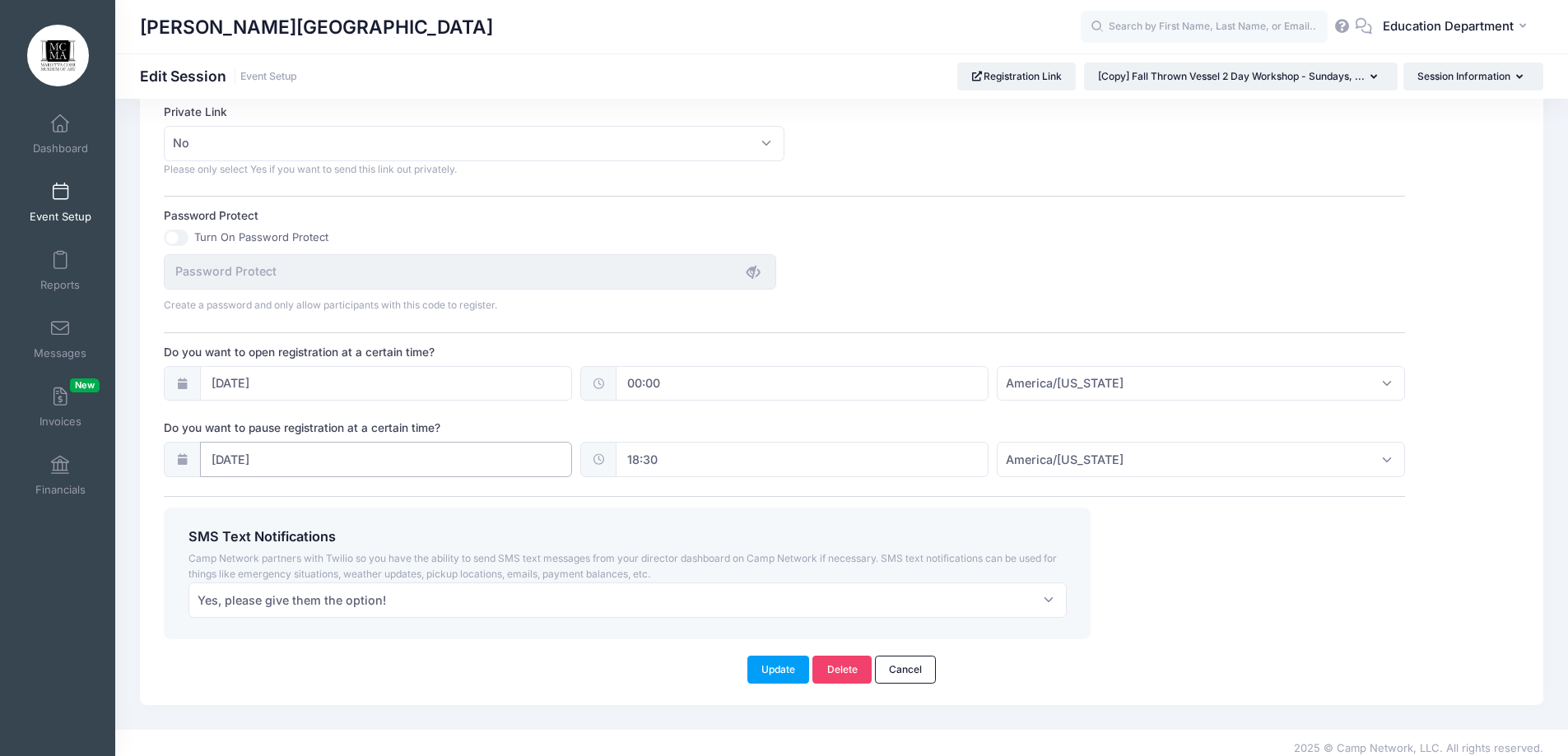
scroll to position [1015, 0]
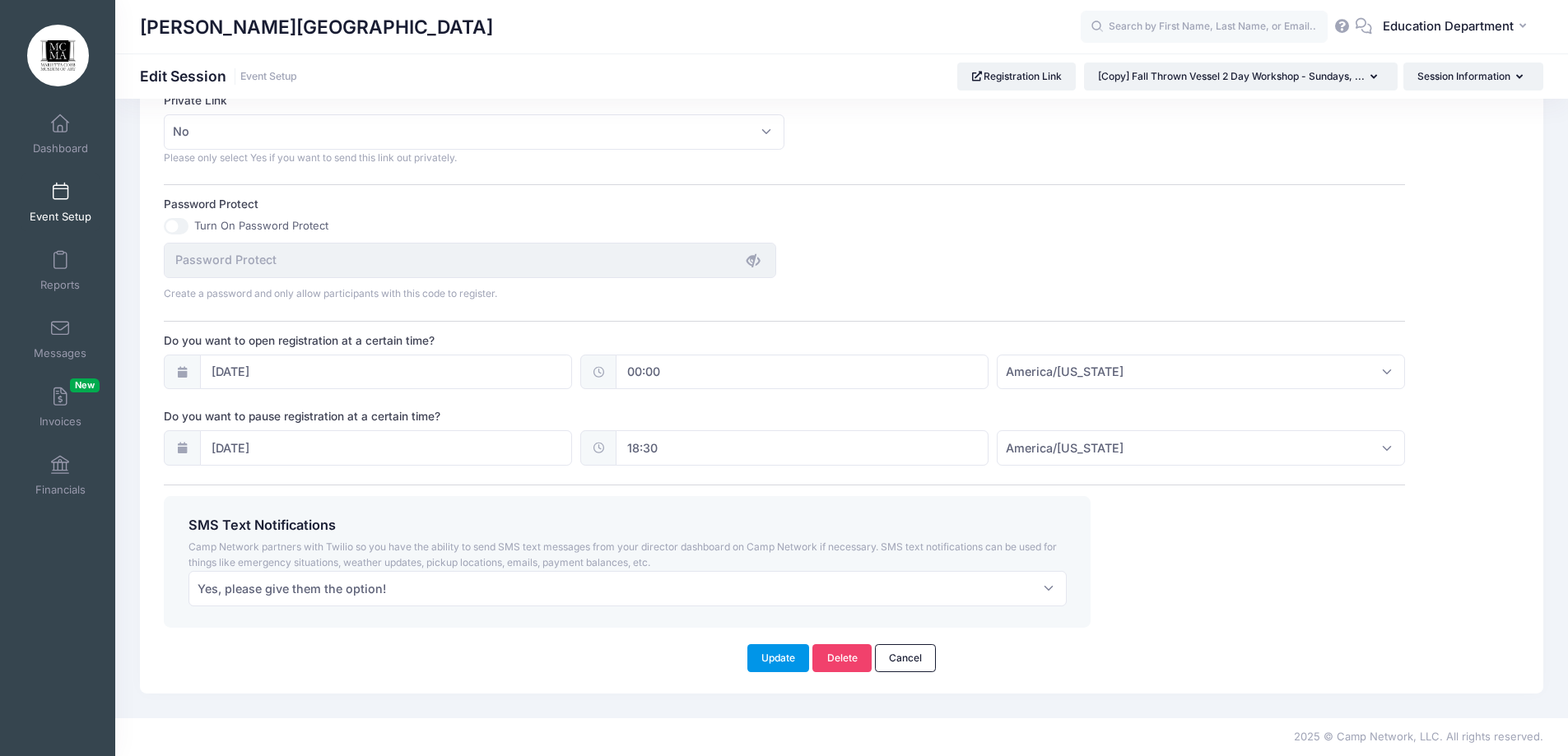
click at [772, 665] on button "Update" at bounding box center [779, 658] width 62 height 28
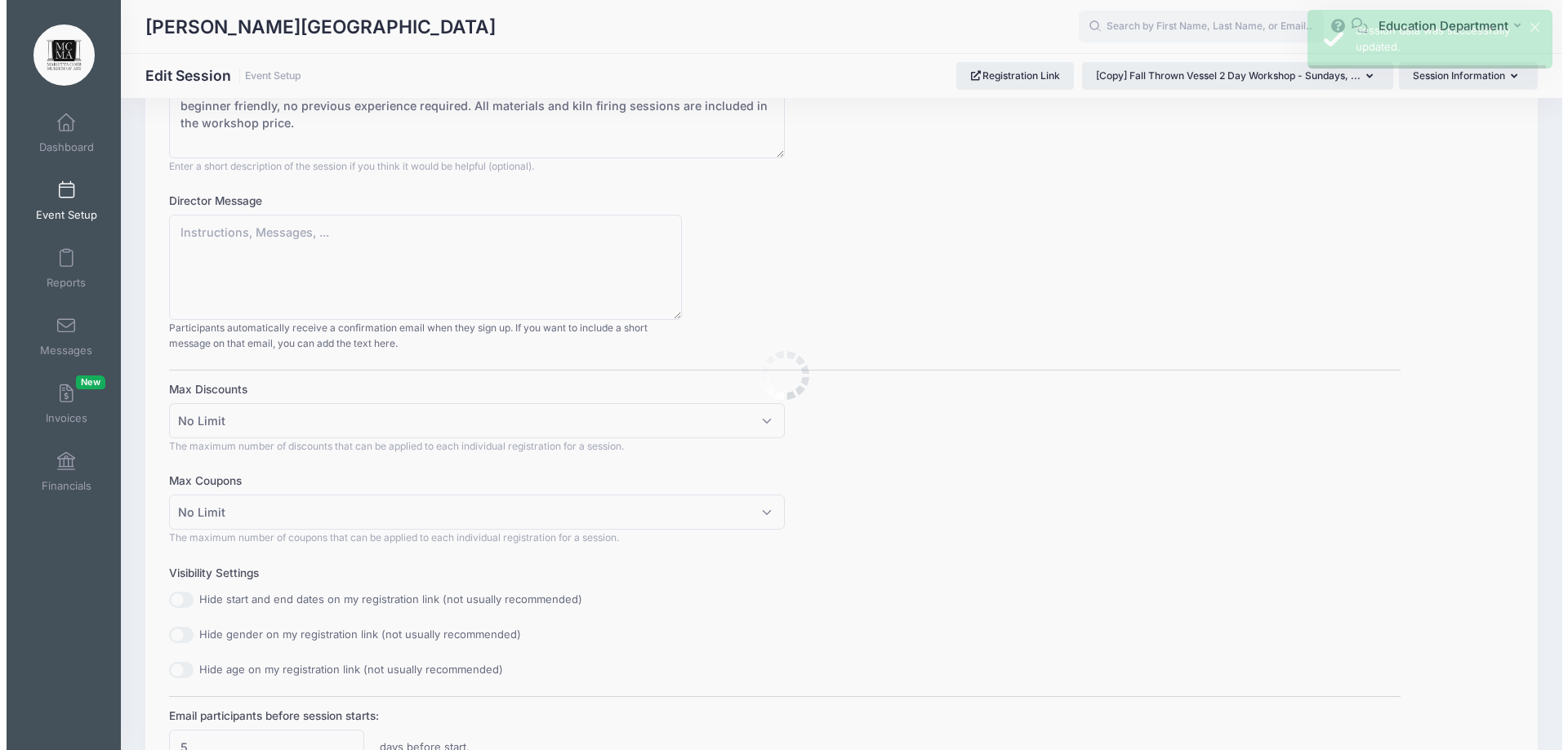
scroll to position [0, 0]
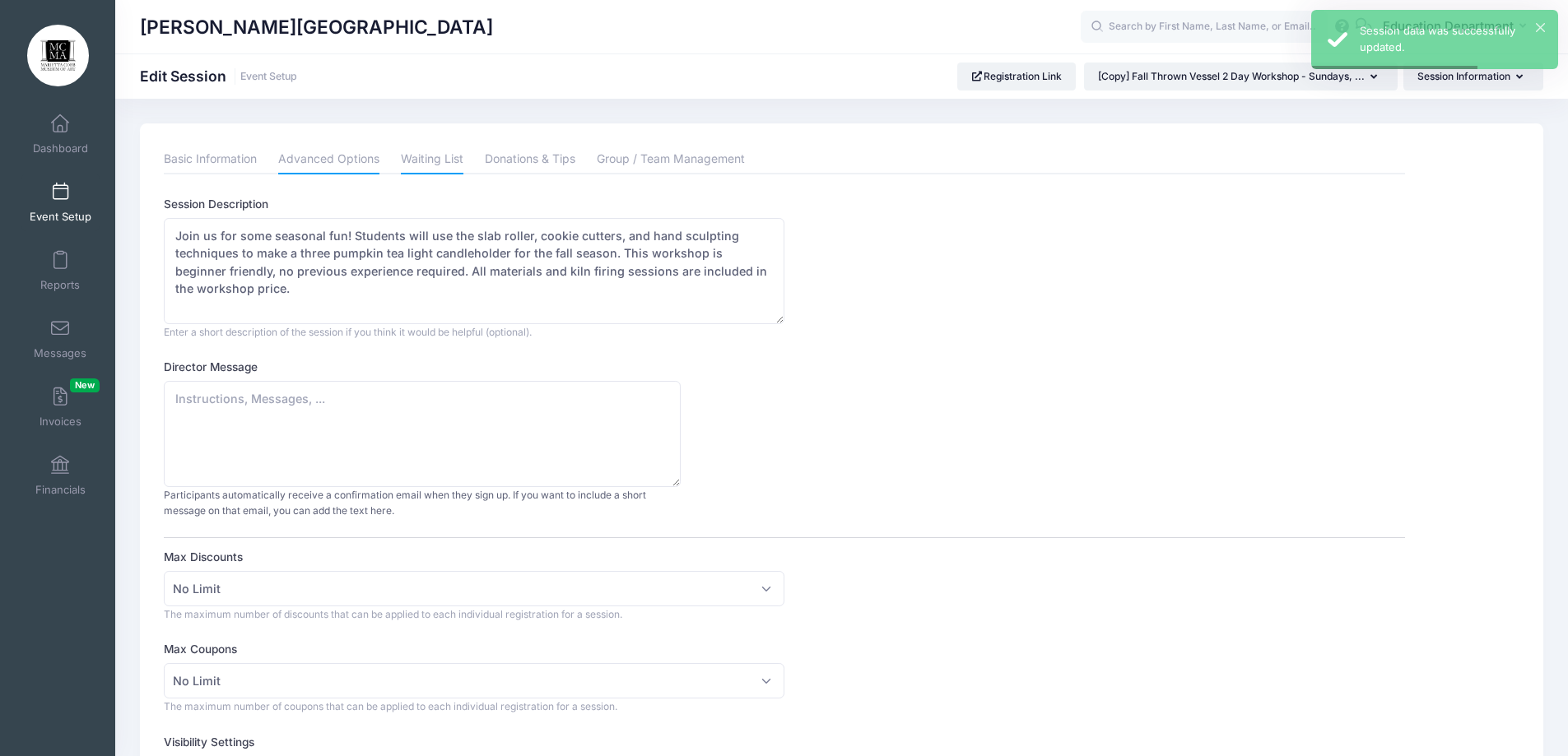
click at [434, 165] on link "Waiting List" at bounding box center [432, 159] width 62 height 29
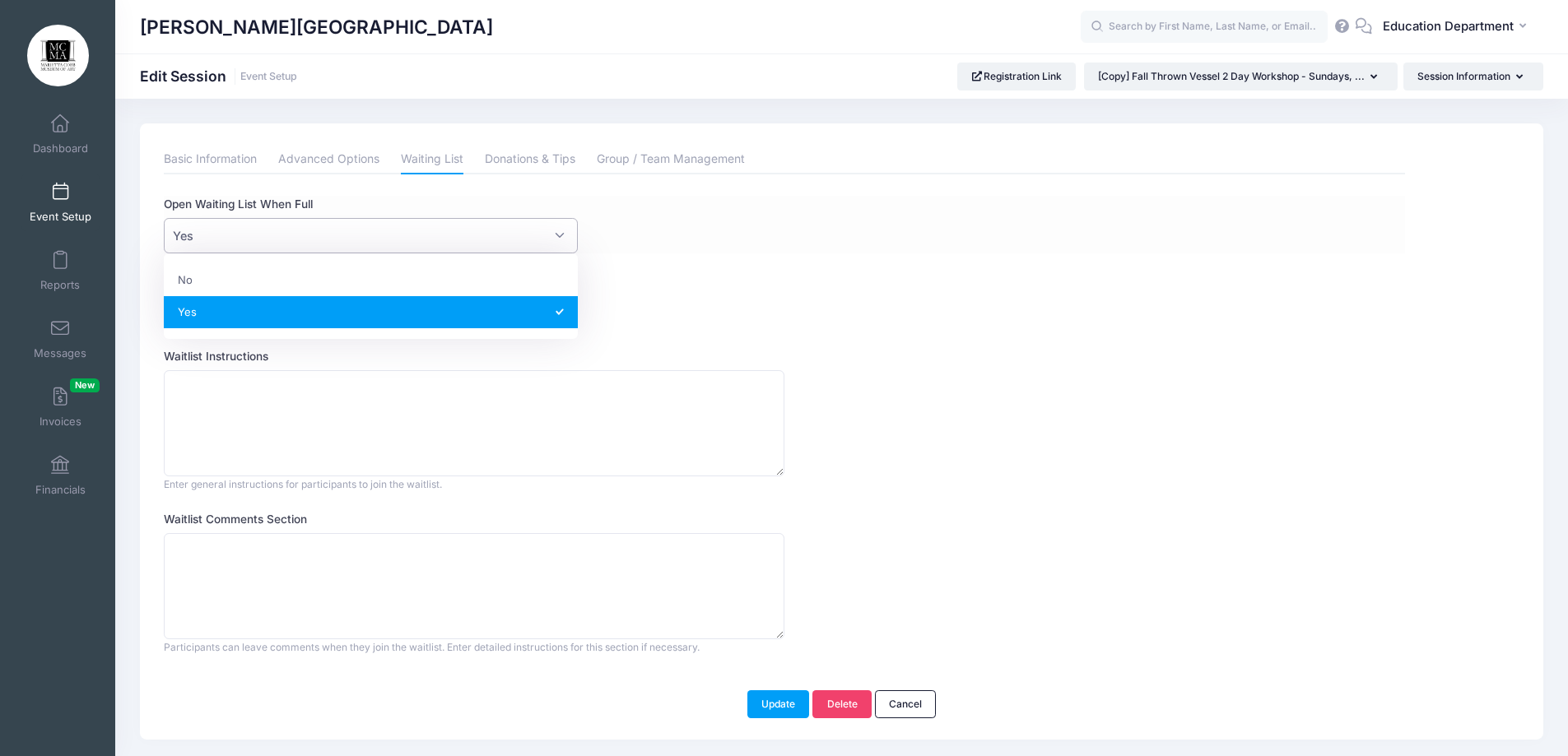
click at [329, 258] on body "Processing Request Please wait... Processing Request Please wait... Processing …" at bounding box center [784, 378] width 1568 height 756
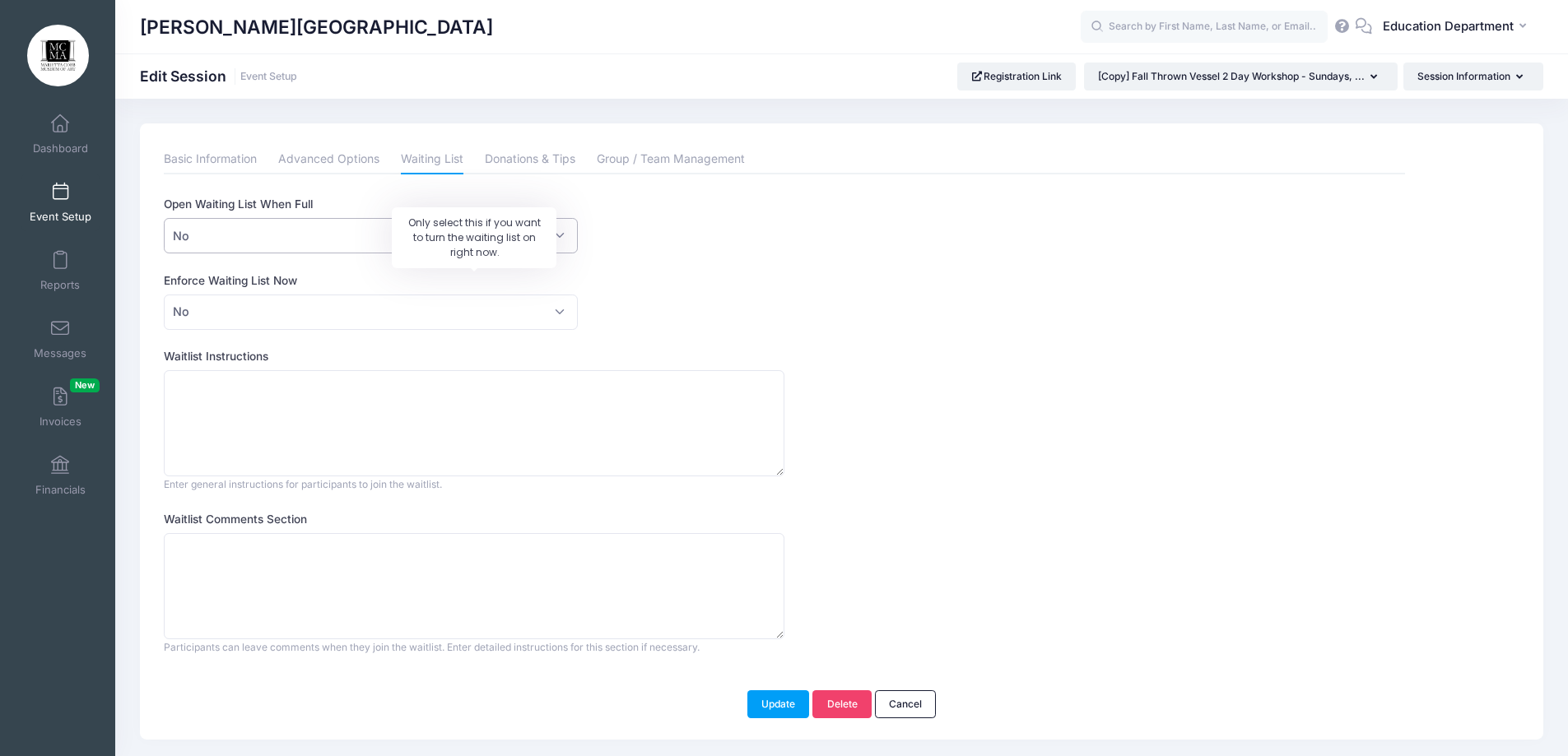
select select "0"
click at [775, 298] on div "Enforce Waiting List Now Please Select No Yes No" at bounding box center [784, 300] width 1241 height 58
click at [784, 713] on button "Update" at bounding box center [779, 704] width 62 height 28
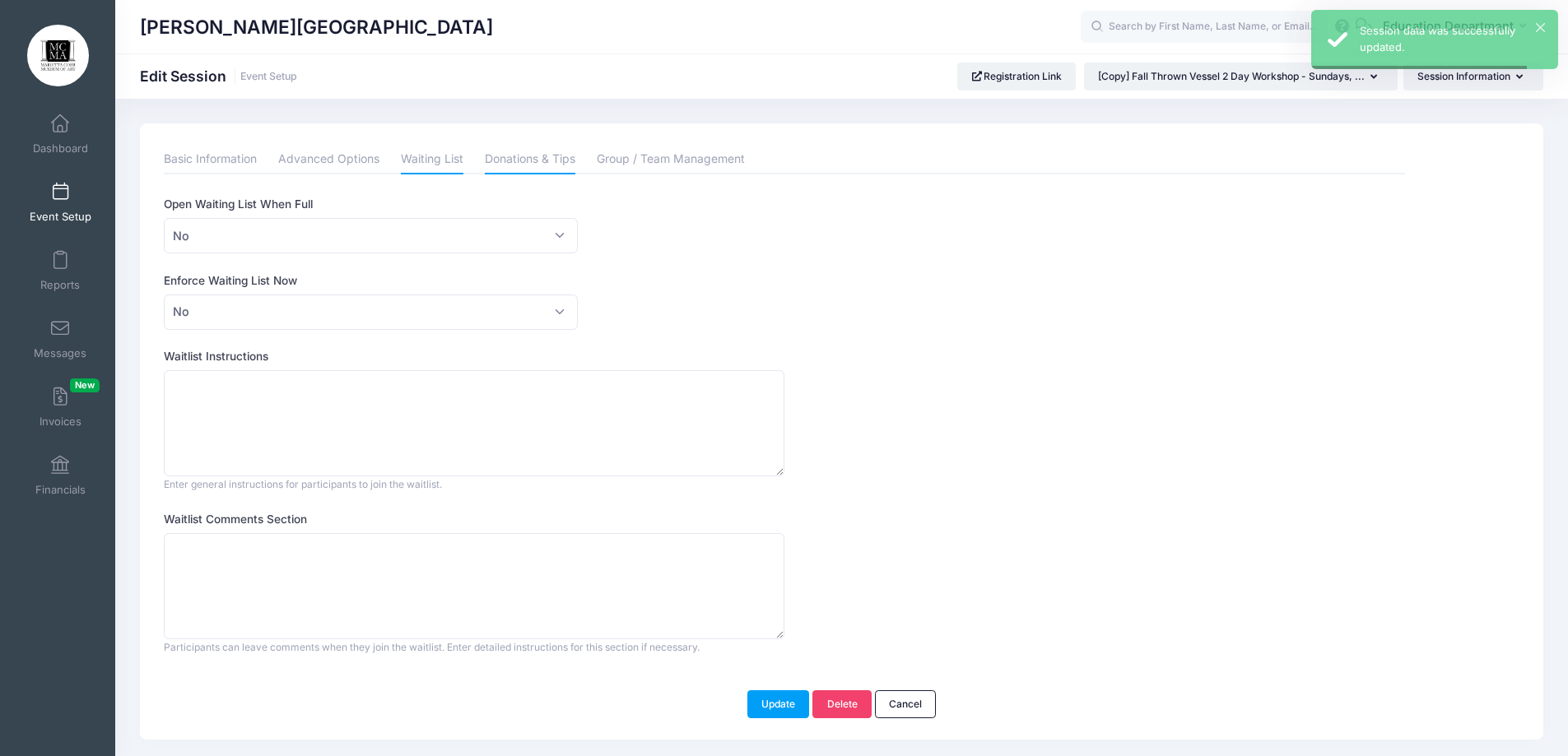
click at [516, 169] on link "Donations & Tips" at bounding box center [530, 159] width 91 height 29
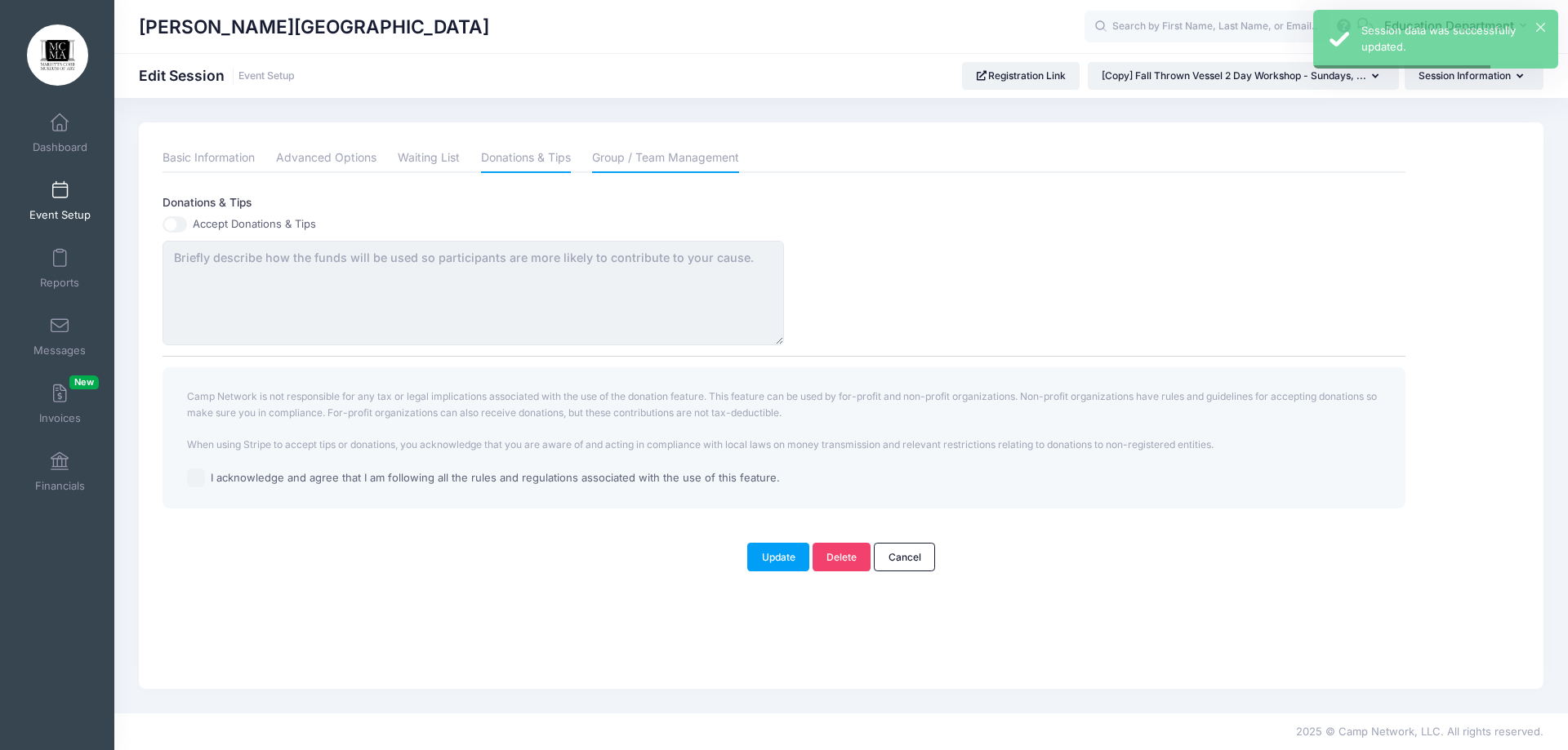
click at [620, 158] on link "Group / Team Management" at bounding box center [666, 158] width 147 height 29
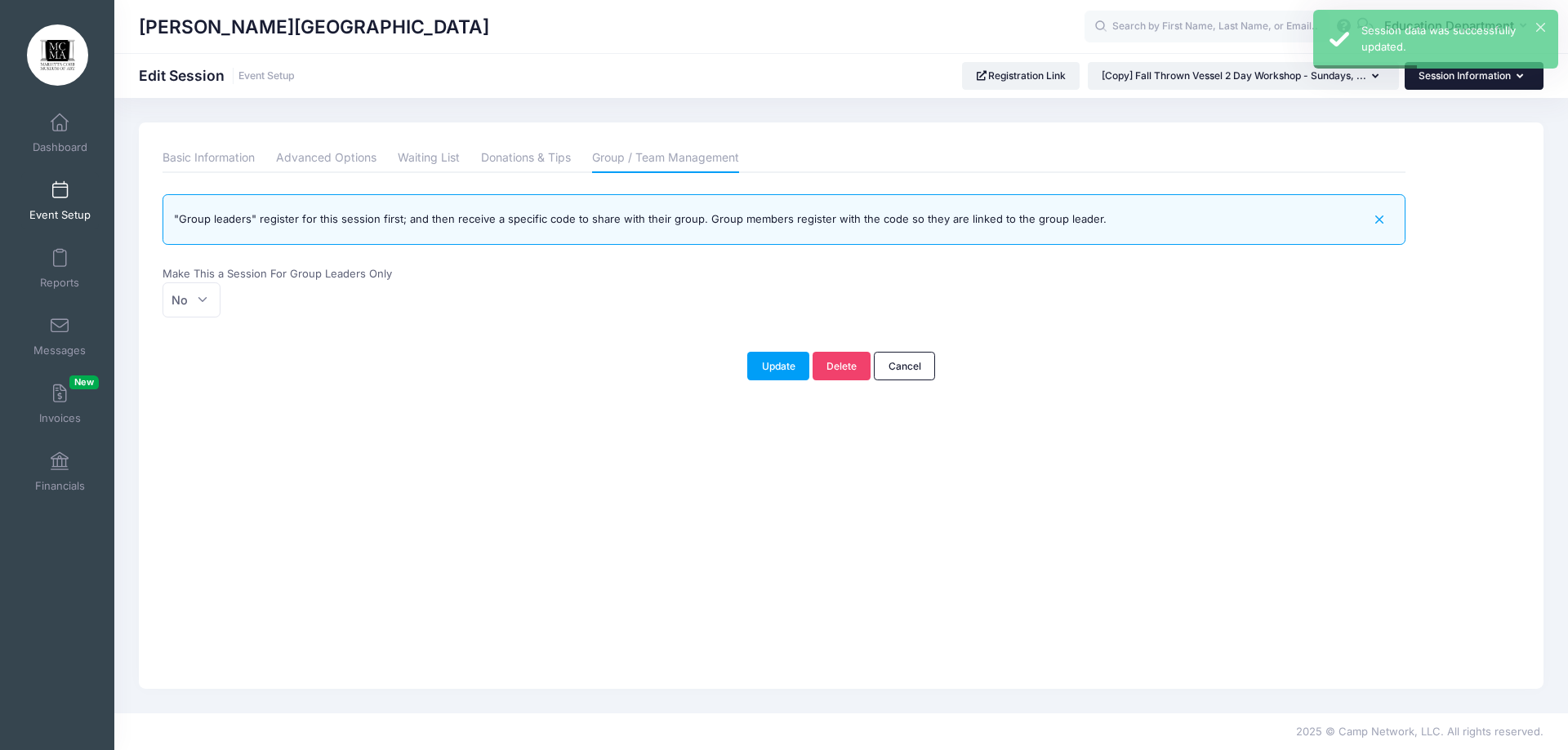
click at [1431, 80] on button "Session Information" at bounding box center [1473, 75] width 138 height 28
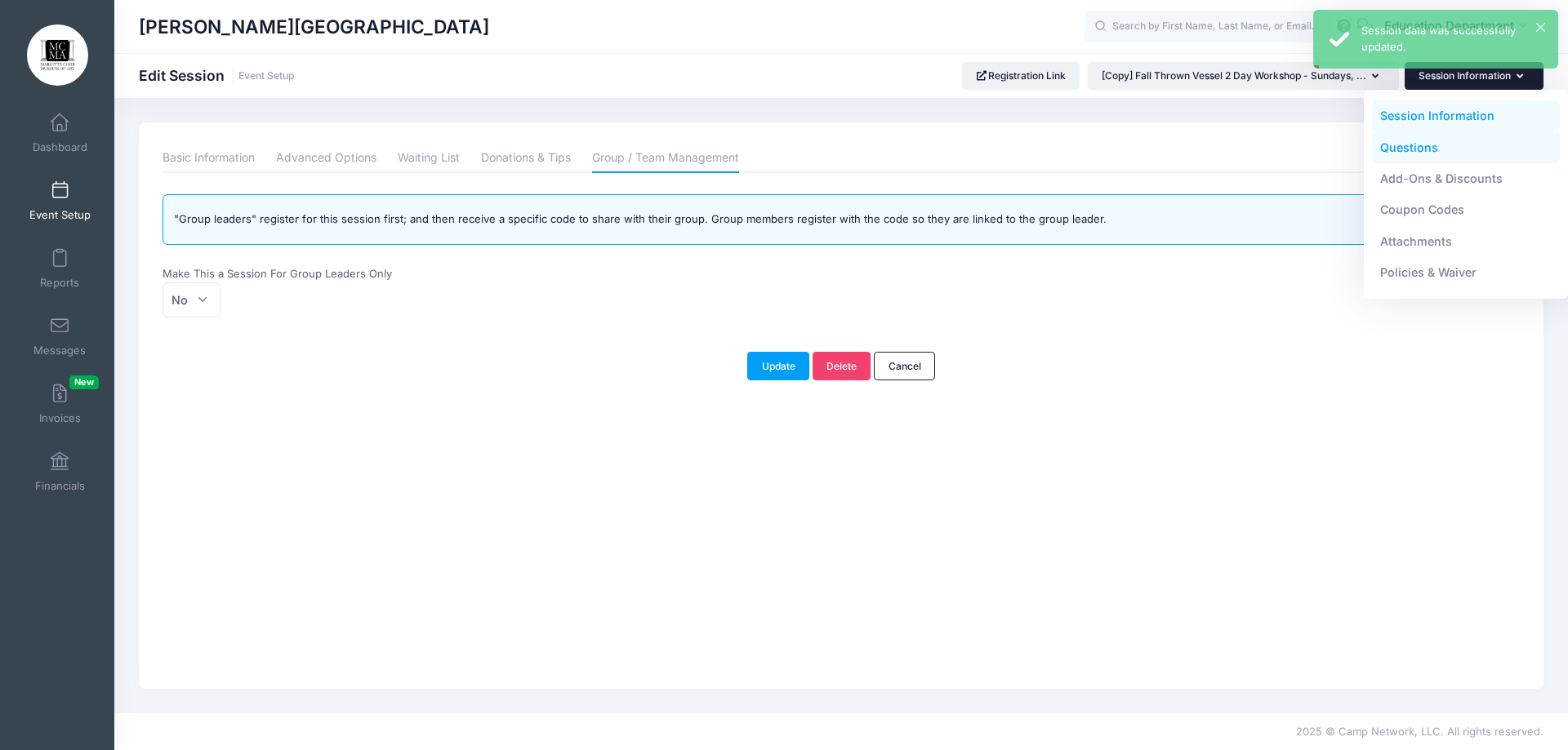
click at [1387, 154] on link "Questions" at bounding box center [1465, 147] width 189 height 31
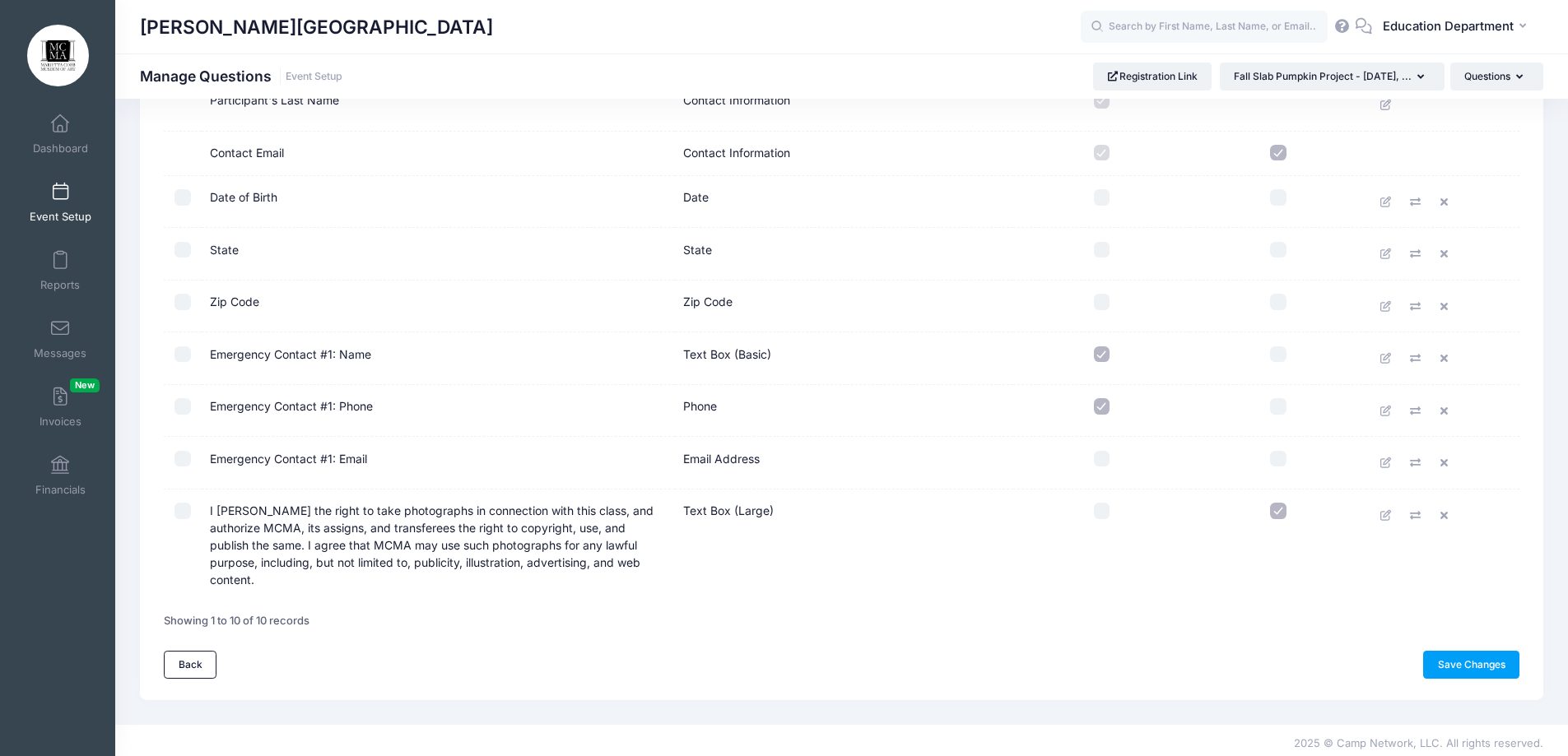
scroll to position [240, 0]
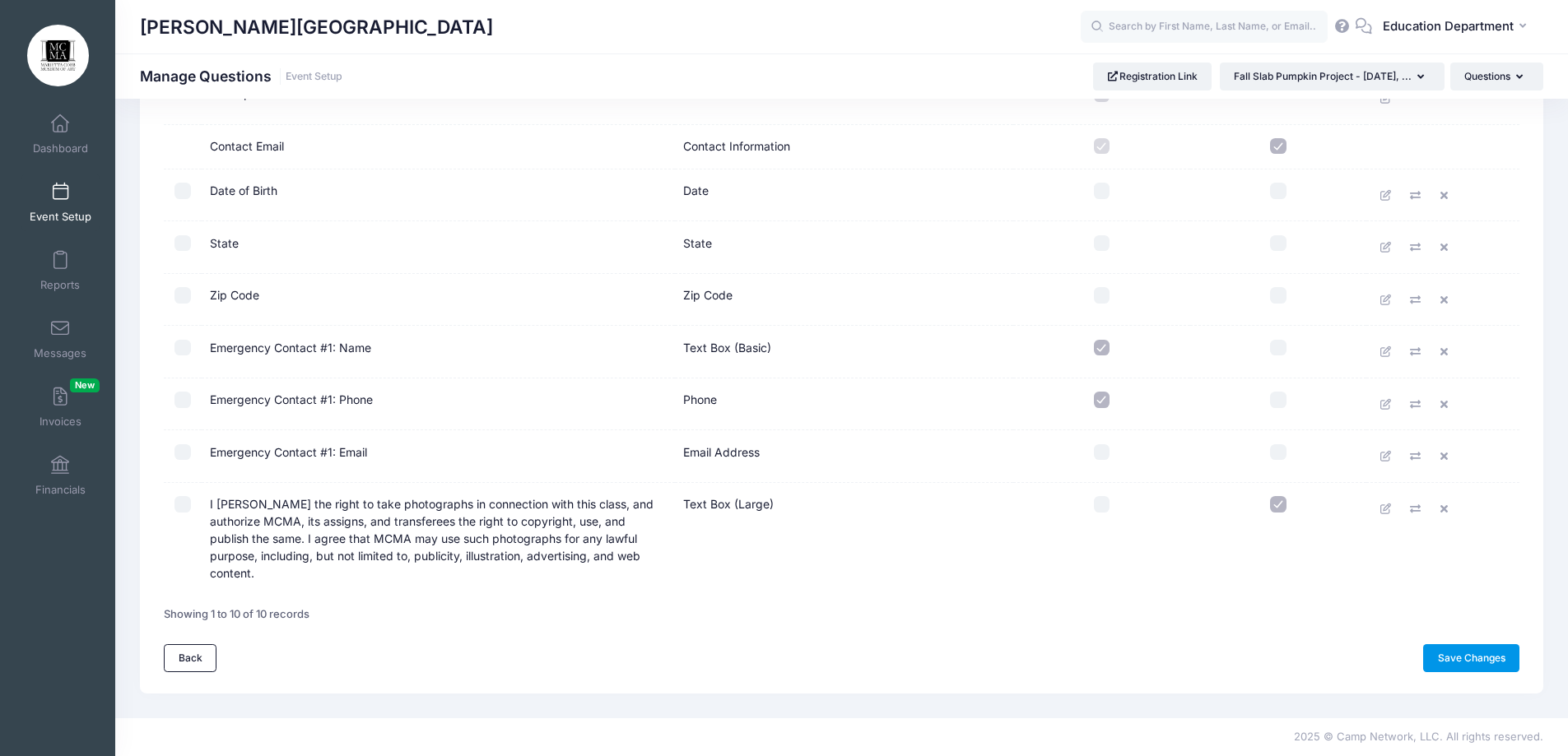
click at [1458, 656] on link "Save Changes" at bounding box center [1471, 658] width 97 height 28
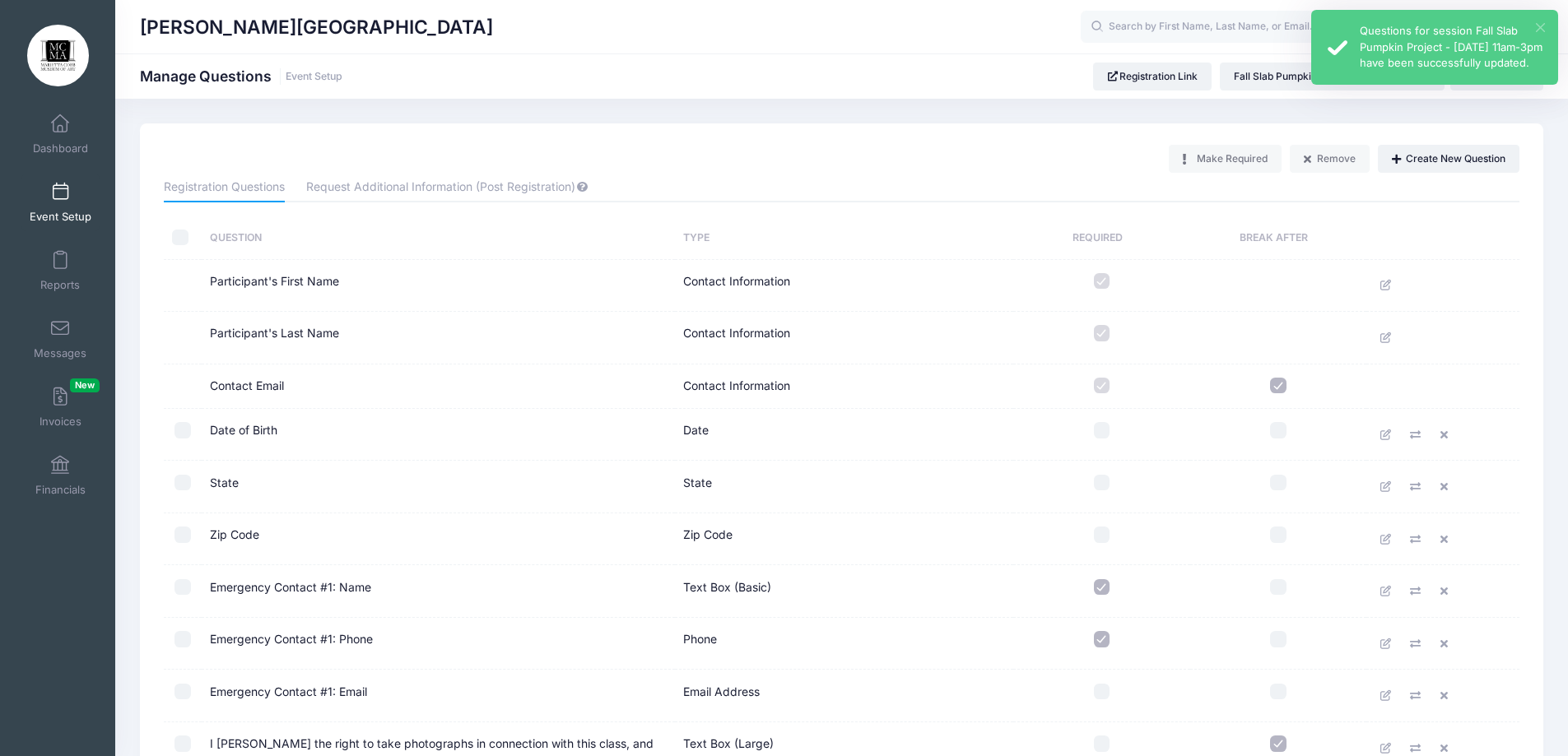
click at [1540, 26] on button "×" at bounding box center [1540, 27] width 9 height 9
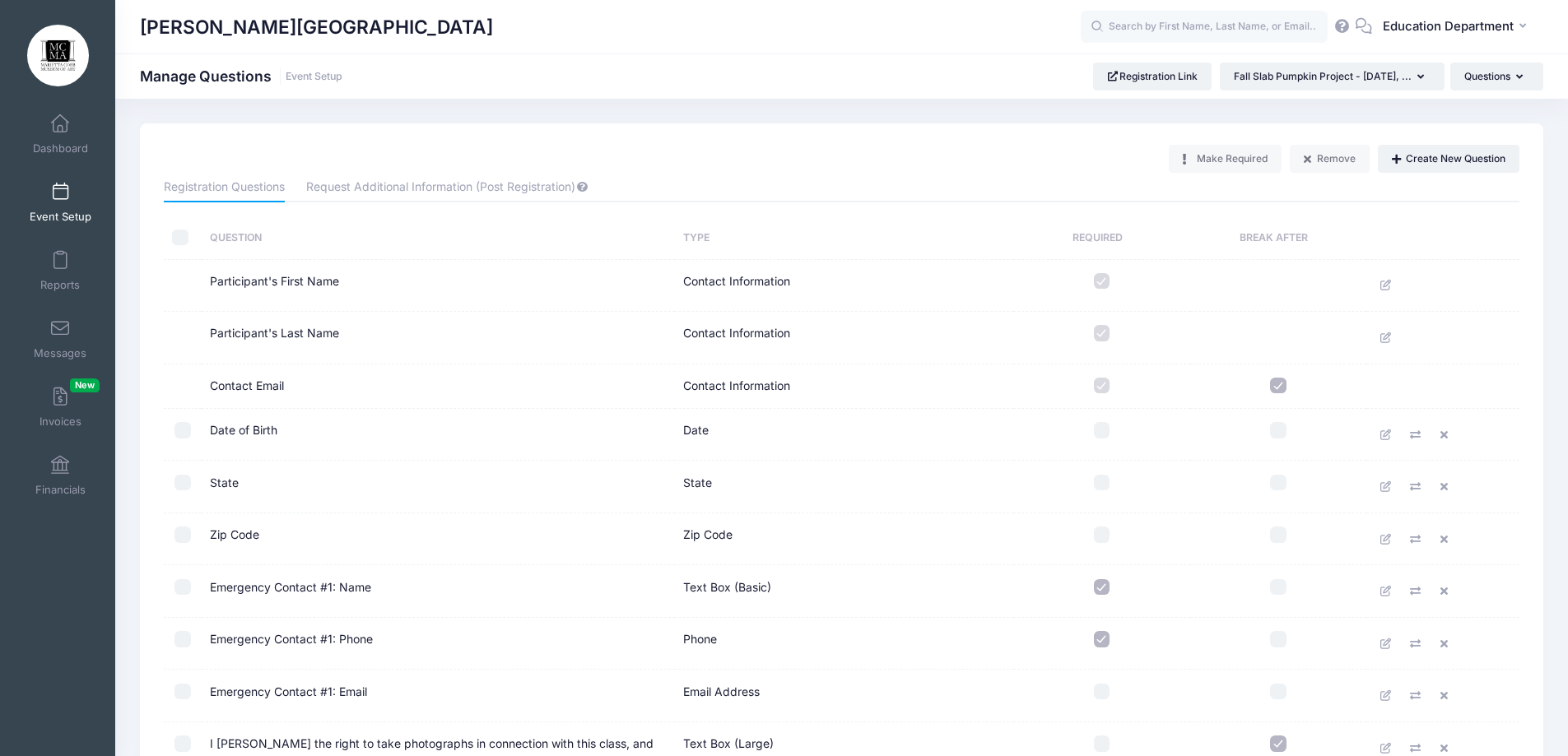
click at [1508, 92] on div "[PERSON_NAME][GEOGRAPHIC_DATA] Manage Questions Event Setup Registration Link" at bounding box center [841, 76] width 1453 height 45
click at [1508, 90] on button "Questions" at bounding box center [1497, 76] width 93 height 28
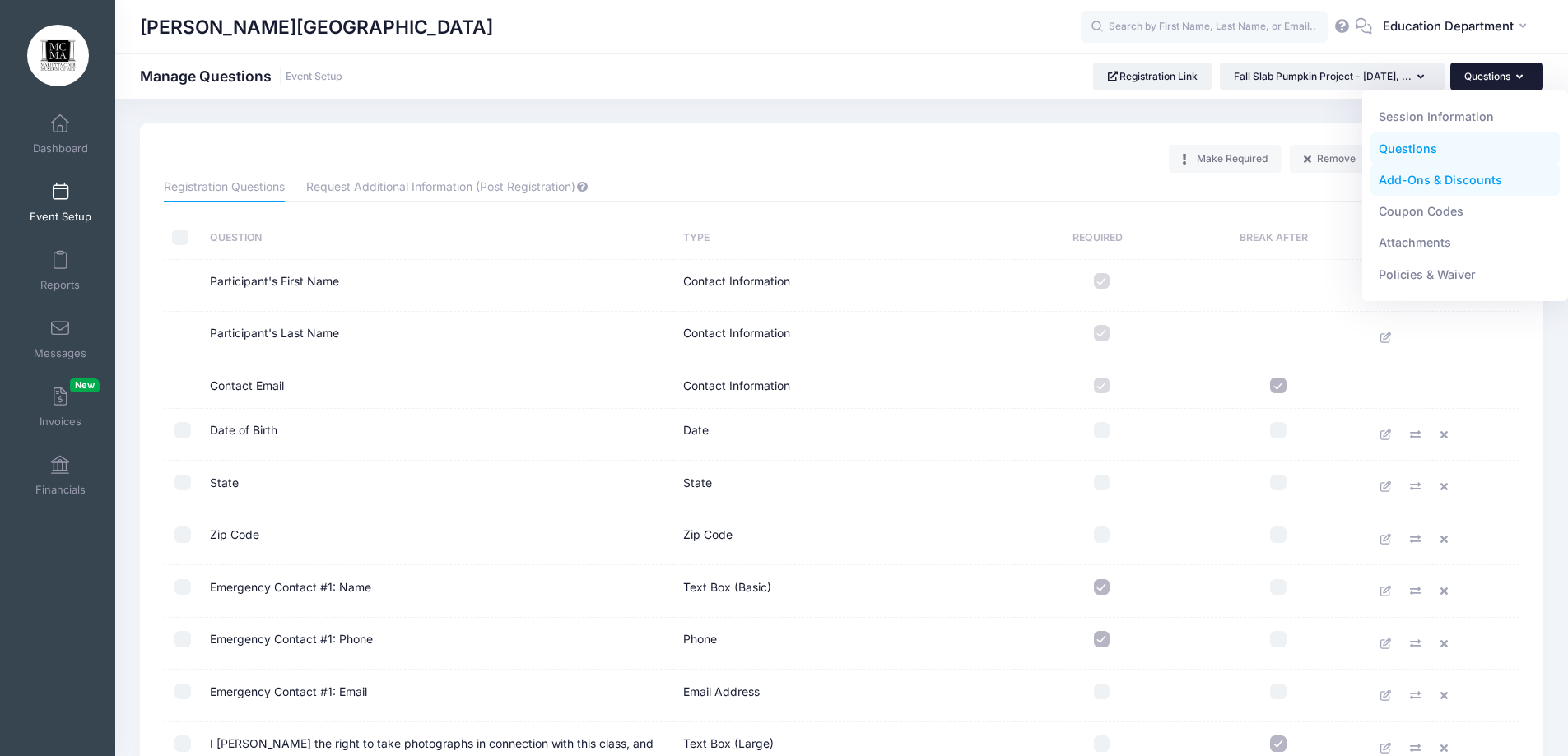
click at [1445, 184] on link "Add-Ons & Discounts" at bounding box center [1466, 180] width 190 height 31
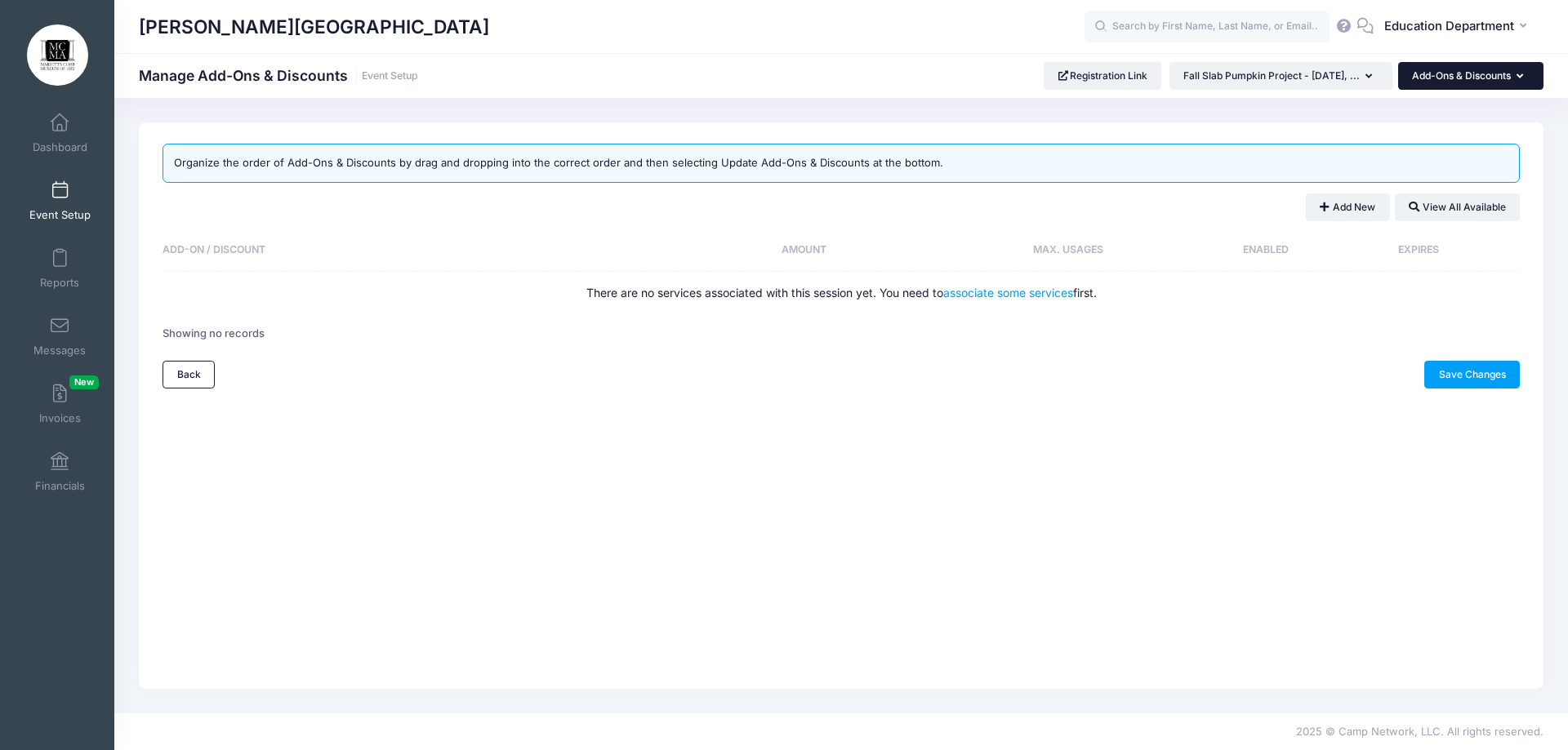
click at [1448, 82] on button "Add-Ons & Discounts" at bounding box center [1470, 75] width 145 height 28
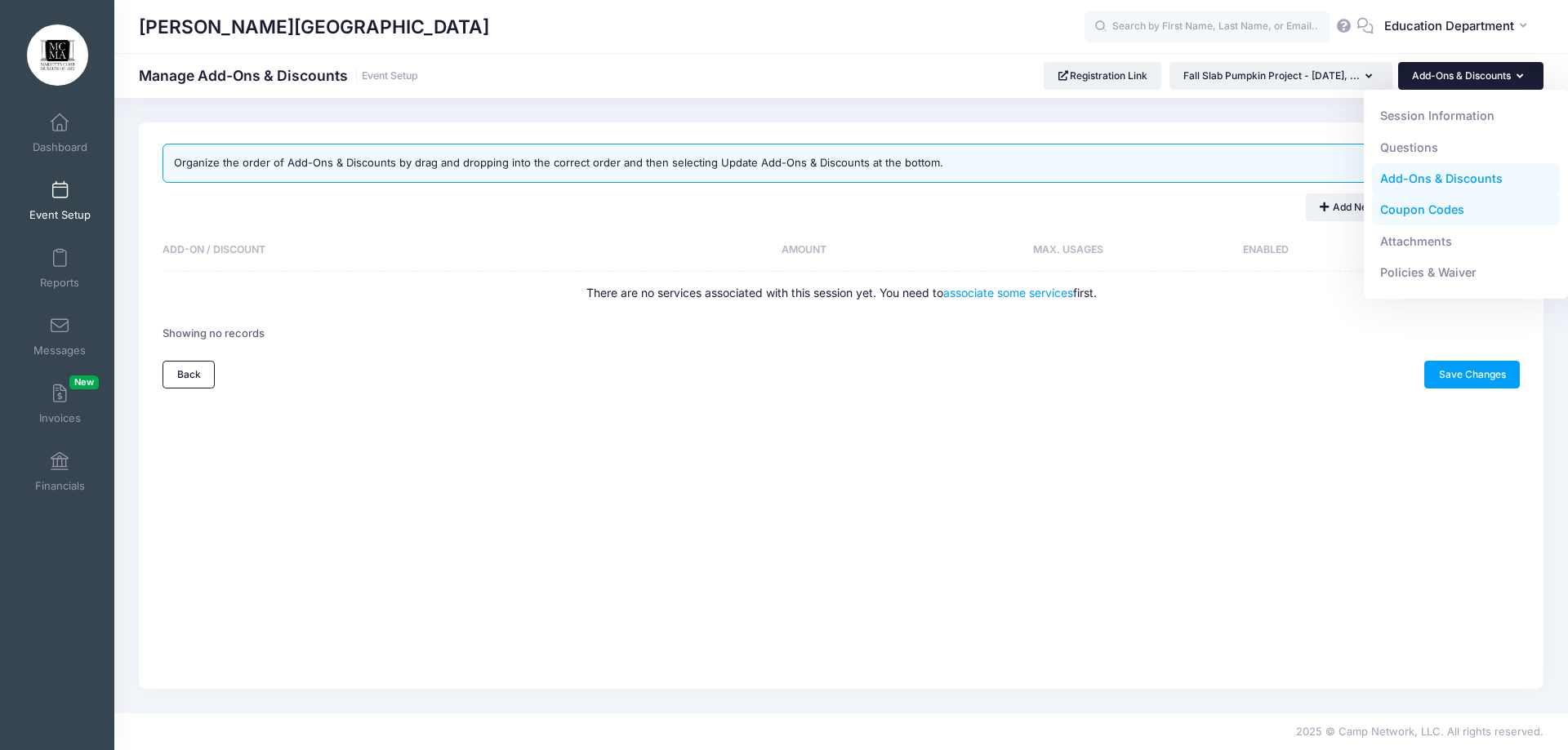
click at [1400, 195] on link "Coupon Codes" at bounding box center [1465, 210] width 189 height 31
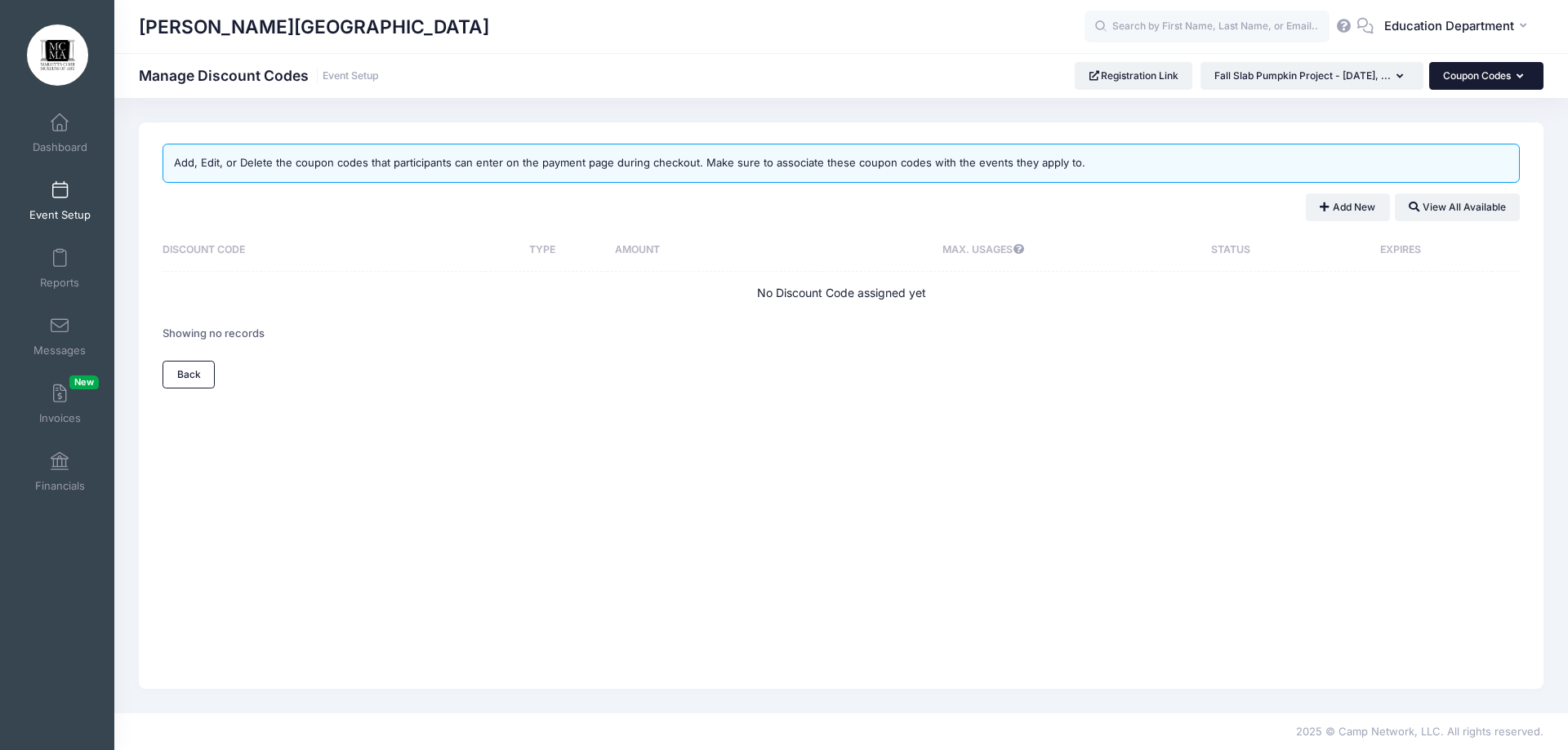
click at [1463, 87] on button "Coupon Codes" at bounding box center [1486, 75] width 114 height 28
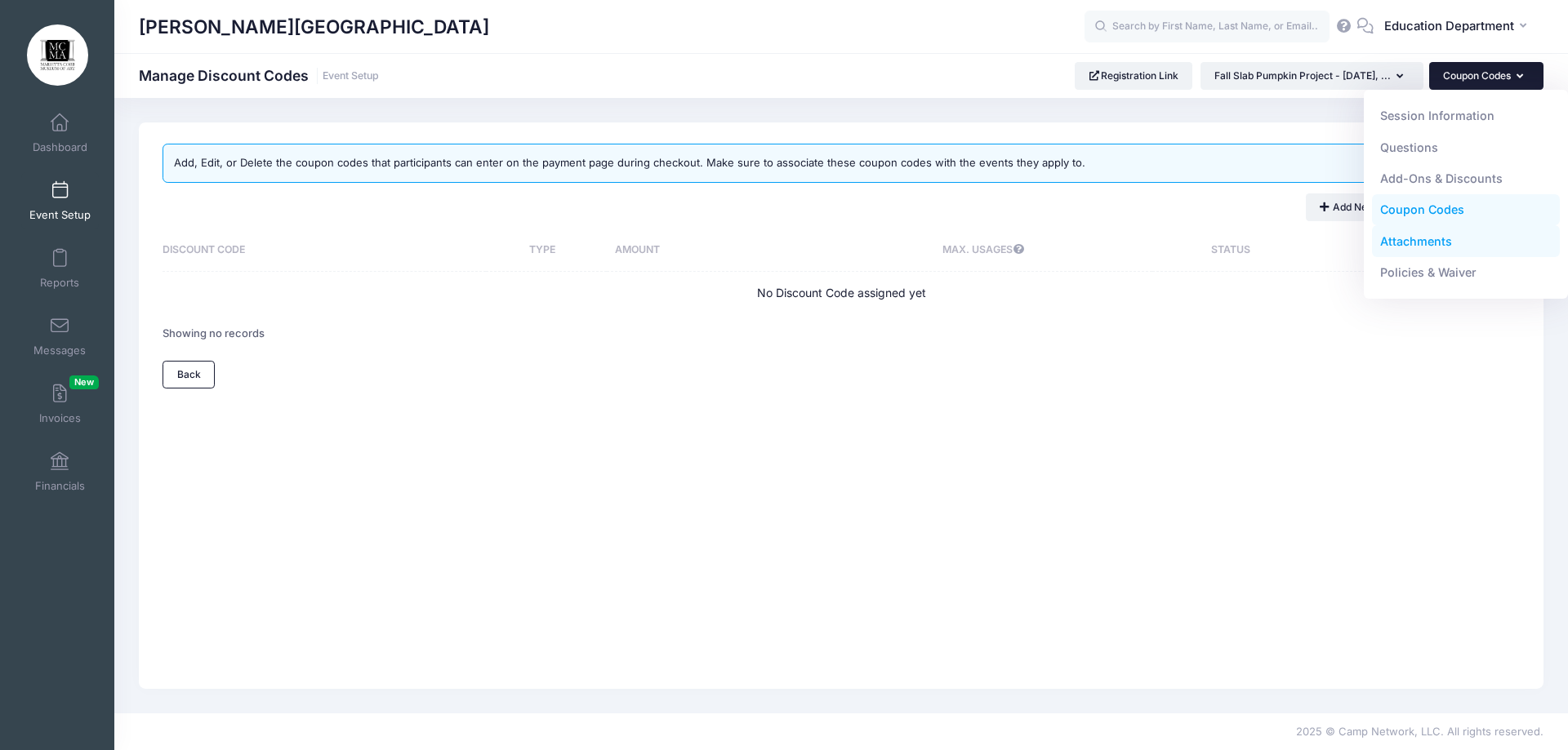
click at [1443, 237] on link "Attachments" at bounding box center [1465, 241] width 189 height 31
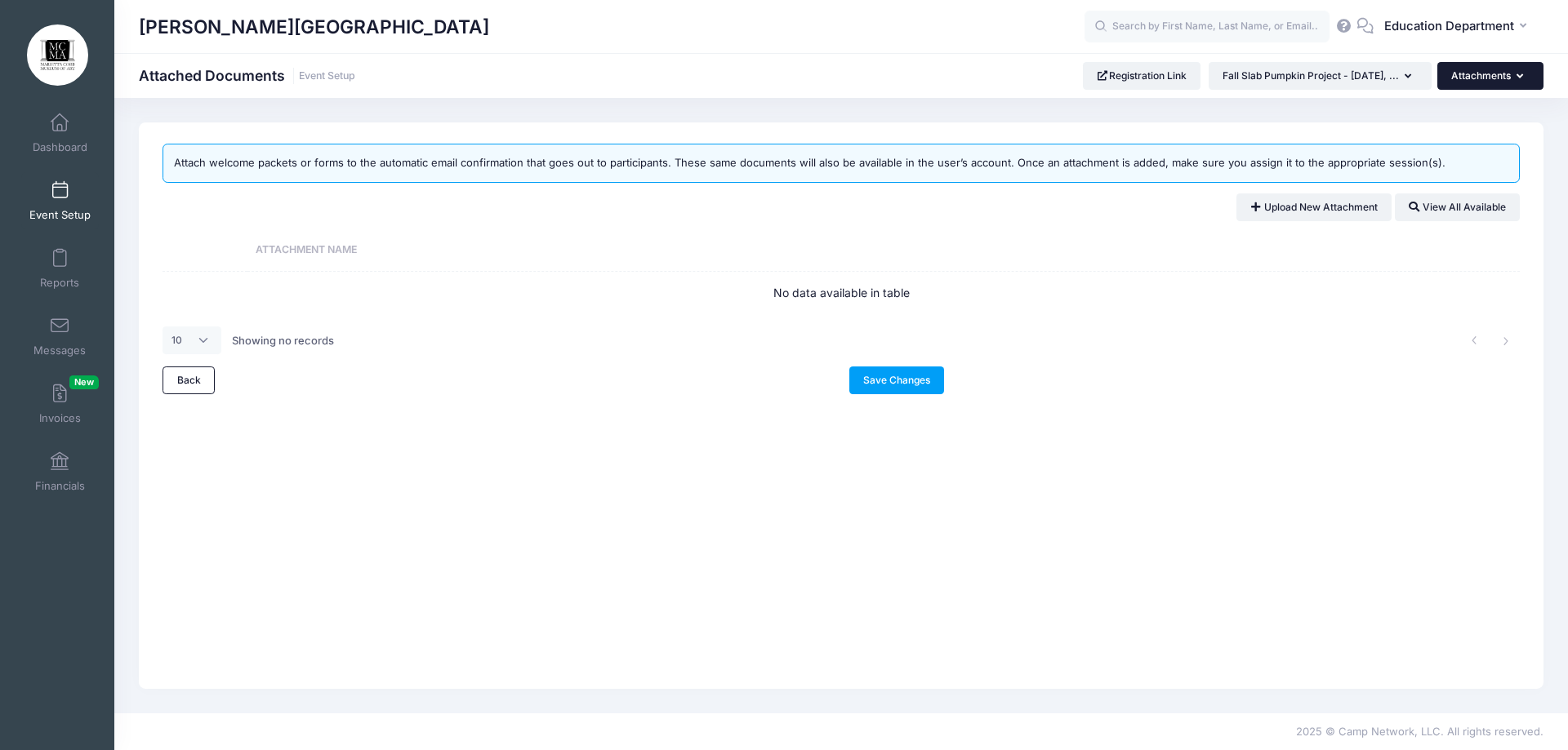
click at [1494, 85] on button "Attachments" at bounding box center [1491, 75] width 106 height 28
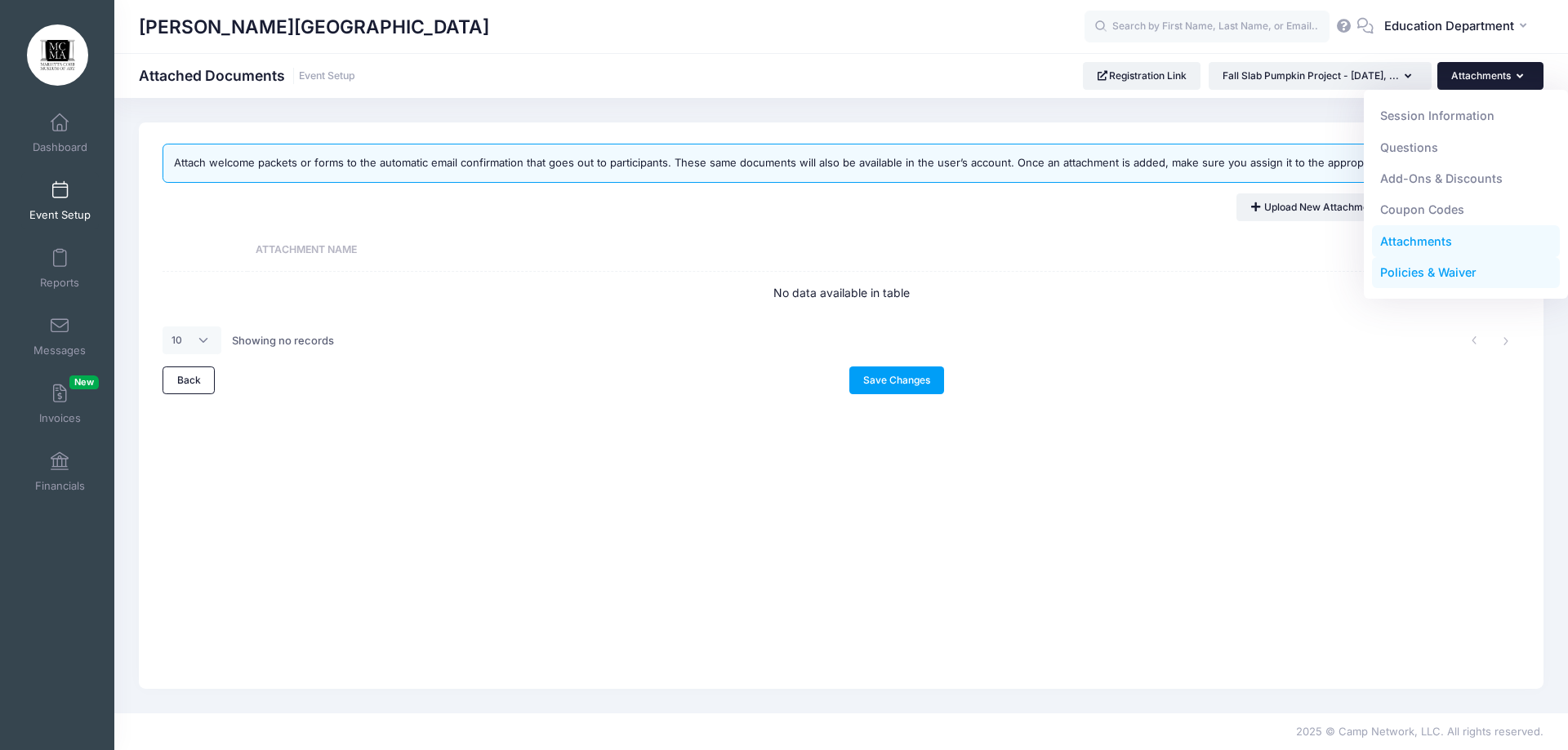
click at [1411, 274] on link "Policies & Waiver" at bounding box center [1465, 273] width 189 height 31
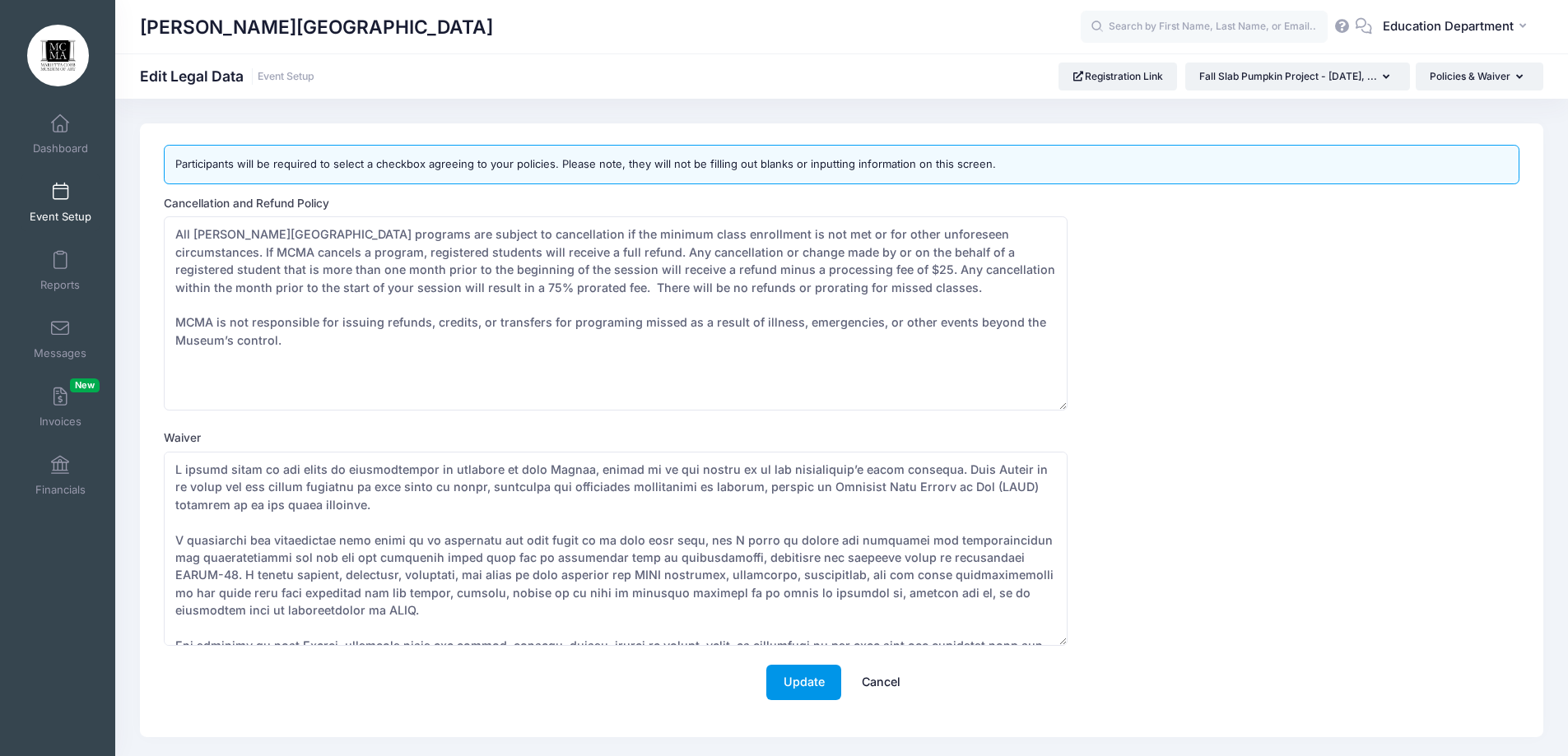
click at [798, 695] on button "Update" at bounding box center [803, 683] width 75 height 35
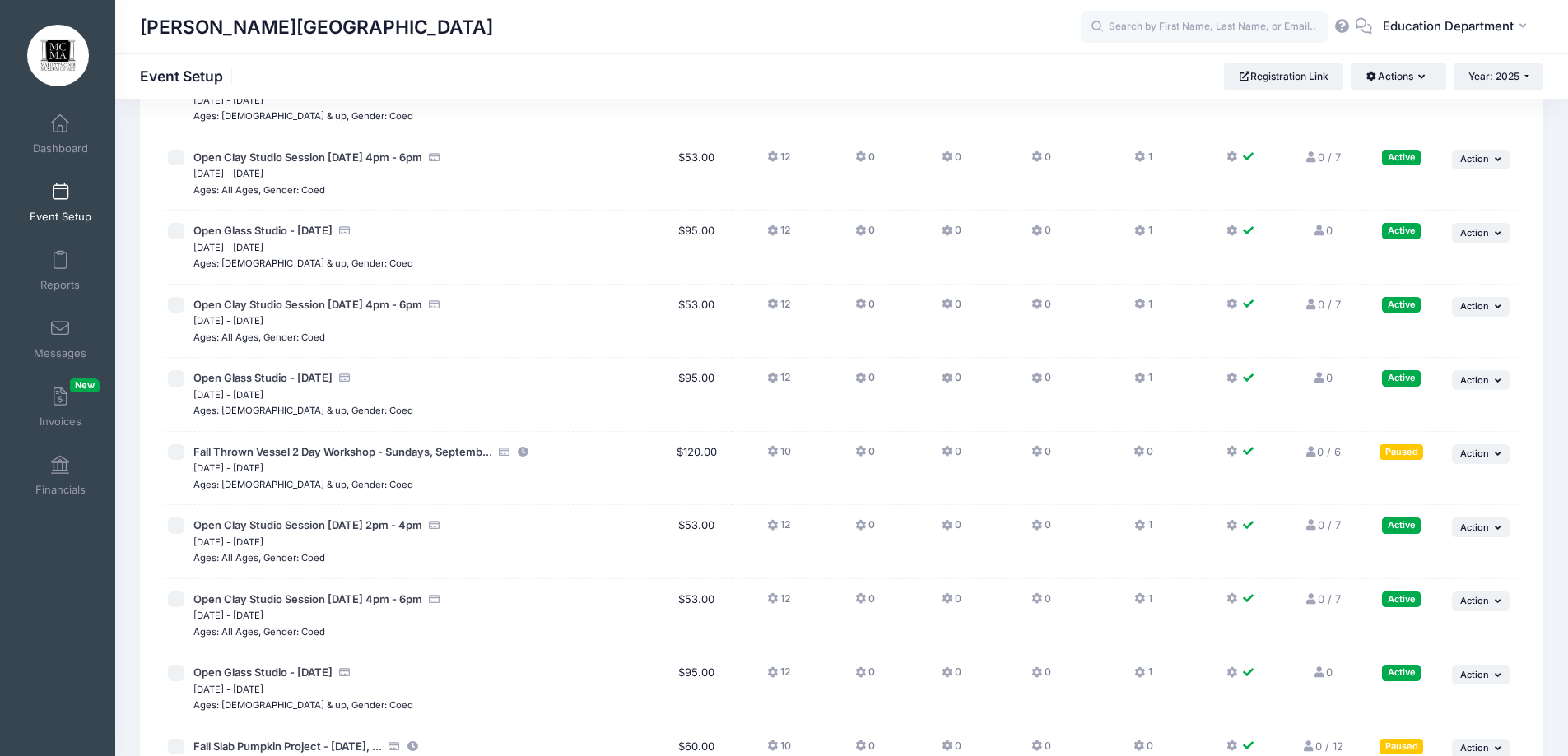
scroll to position [13203, 0]
click at [410, 449] on span "Fall Thrown Vessel 2 Day Workshop - Sundays, Septemb..." at bounding box center [342, 451] width 299 height 13
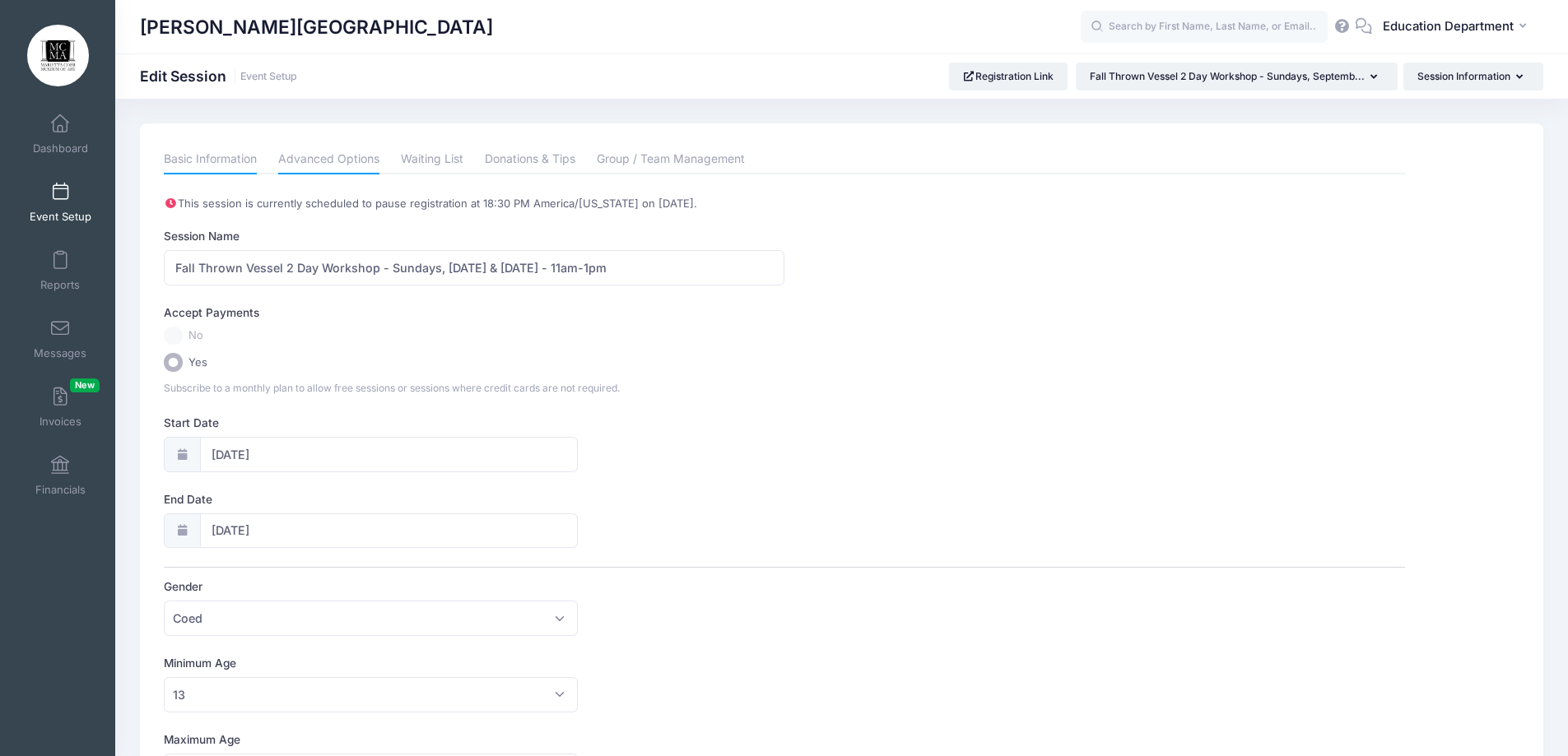
click at [318, 153] on link "Advanced Options" at bounding box center [329, 159] width 101 height 29
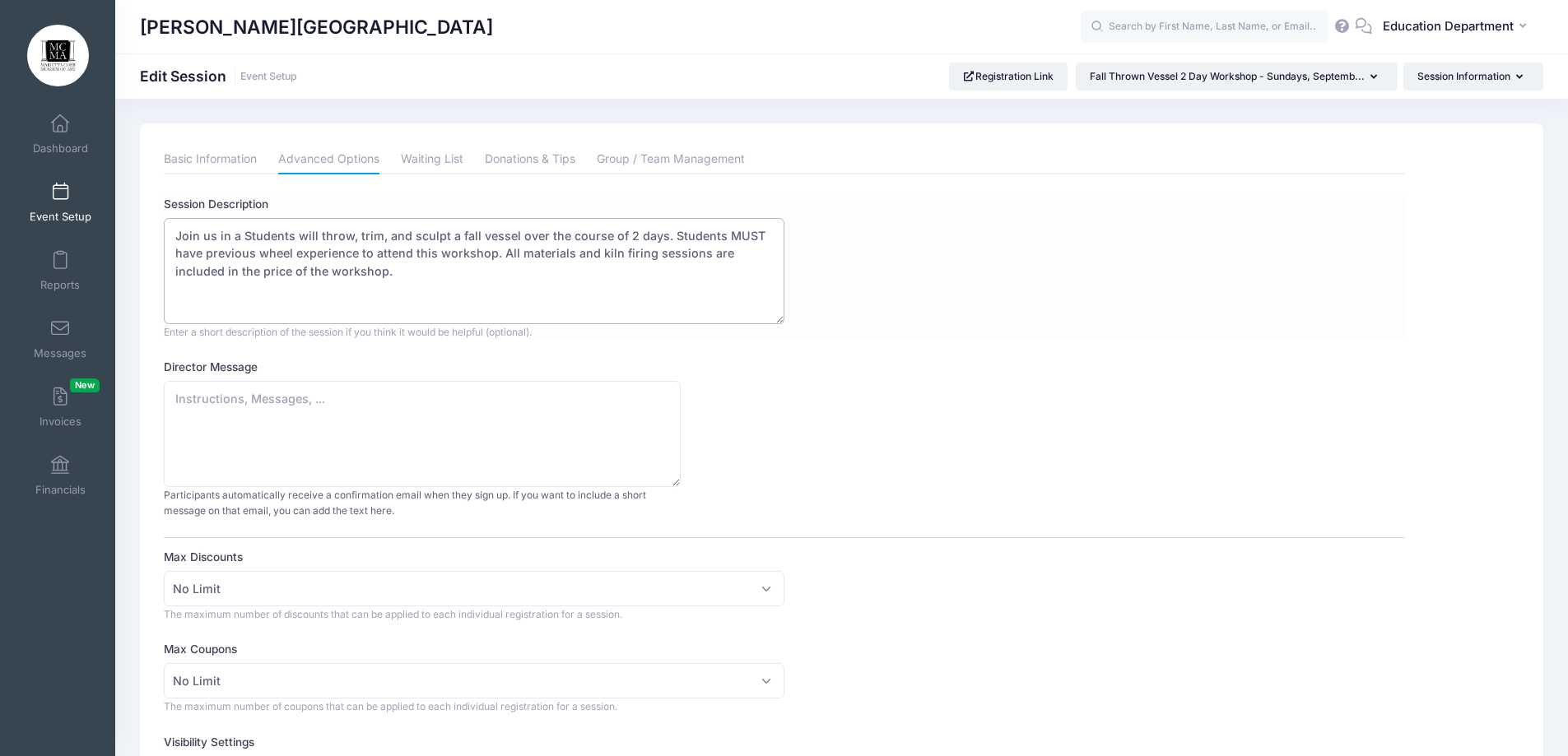
click at [230, 236] on textarea "Join us in a Students will throw, trim, and sculpt a fall vessel over the cours…" at bounding box center [474, 271] width 621 height 106
drag, startPoint x: 366, startPoint y: 273, endPoint x: 494, endPoint y: 277, distance: 128.1
click at [494, 277] on textarea "Join us in a Students will throw, trim, and sculpt a fall vessel over the cours…" at bounding box center [474, 271] width 621 height 106
drag, startPoint x: 404, startPoint y: 255, endPoint x: 441, endPoint y: 260, distance: 37.3
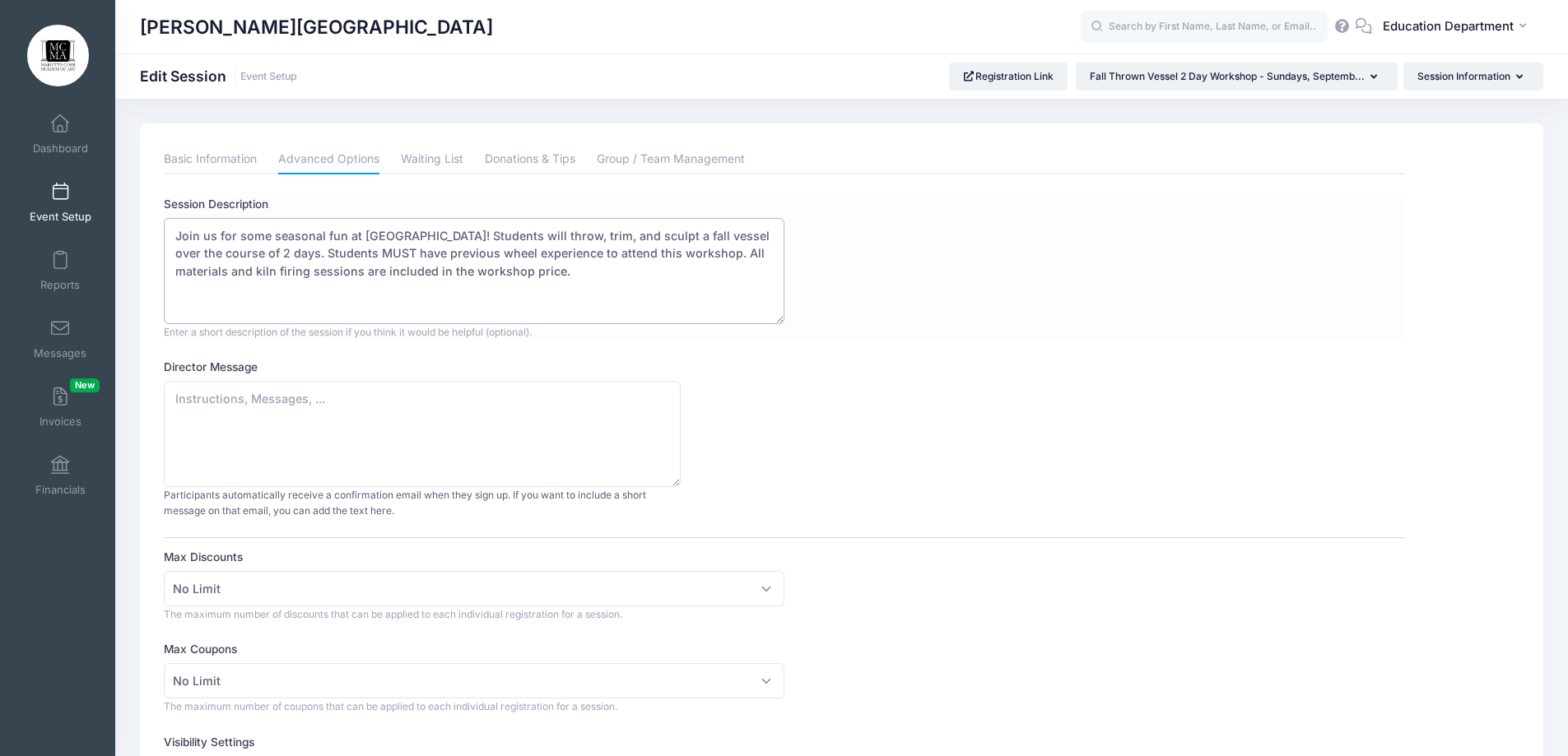
click at [441, 260] on textarea "Join us in a Students will throw, trim, and sculpt a fall vessel over the cours…" at bounding box center [474, 271] width 621 height 106
click at [471, 245] on textarea "Join us in a Students will throw, trim, and sculpt a fall vessel over the cours…" at bounding box center [474, 271] width 621 height 106
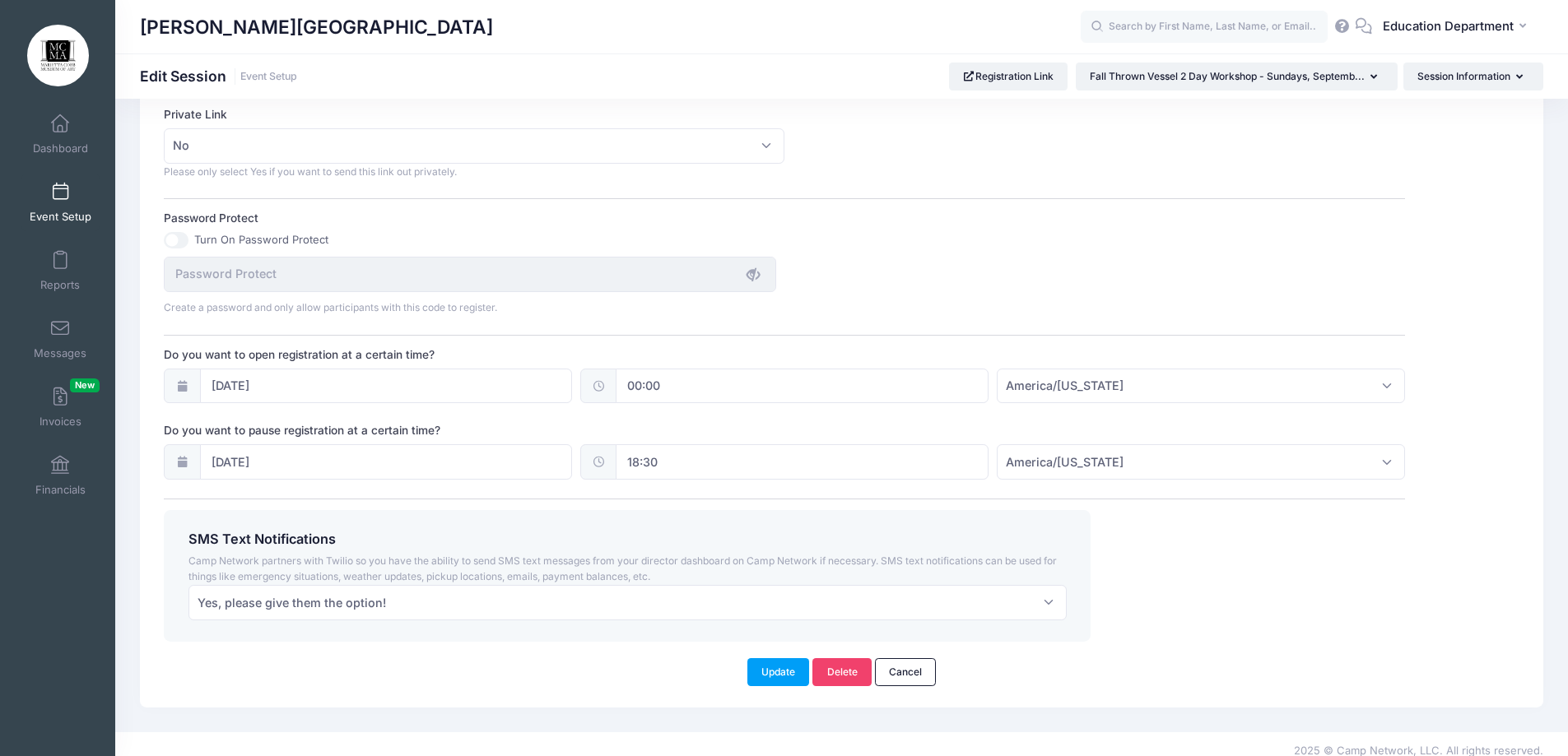
scroll to position [1015, 0]
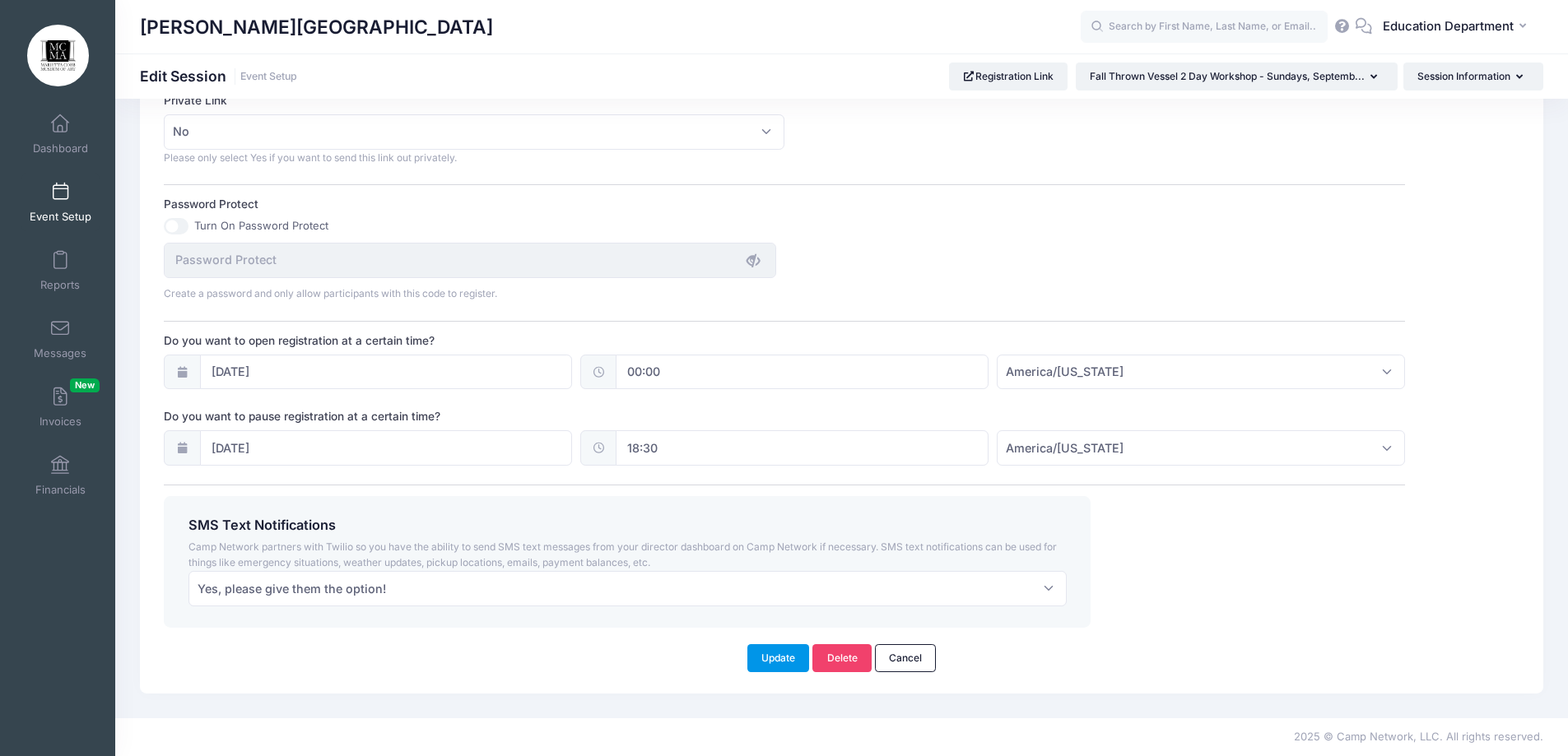
type textarea "Join us for some seasonal fun at [GEOGRAPHIC_DATA]! Students will throw, trim, …"
click at [764, 658] on button "Update" at bounding box center [779, 658] width 62 height 28
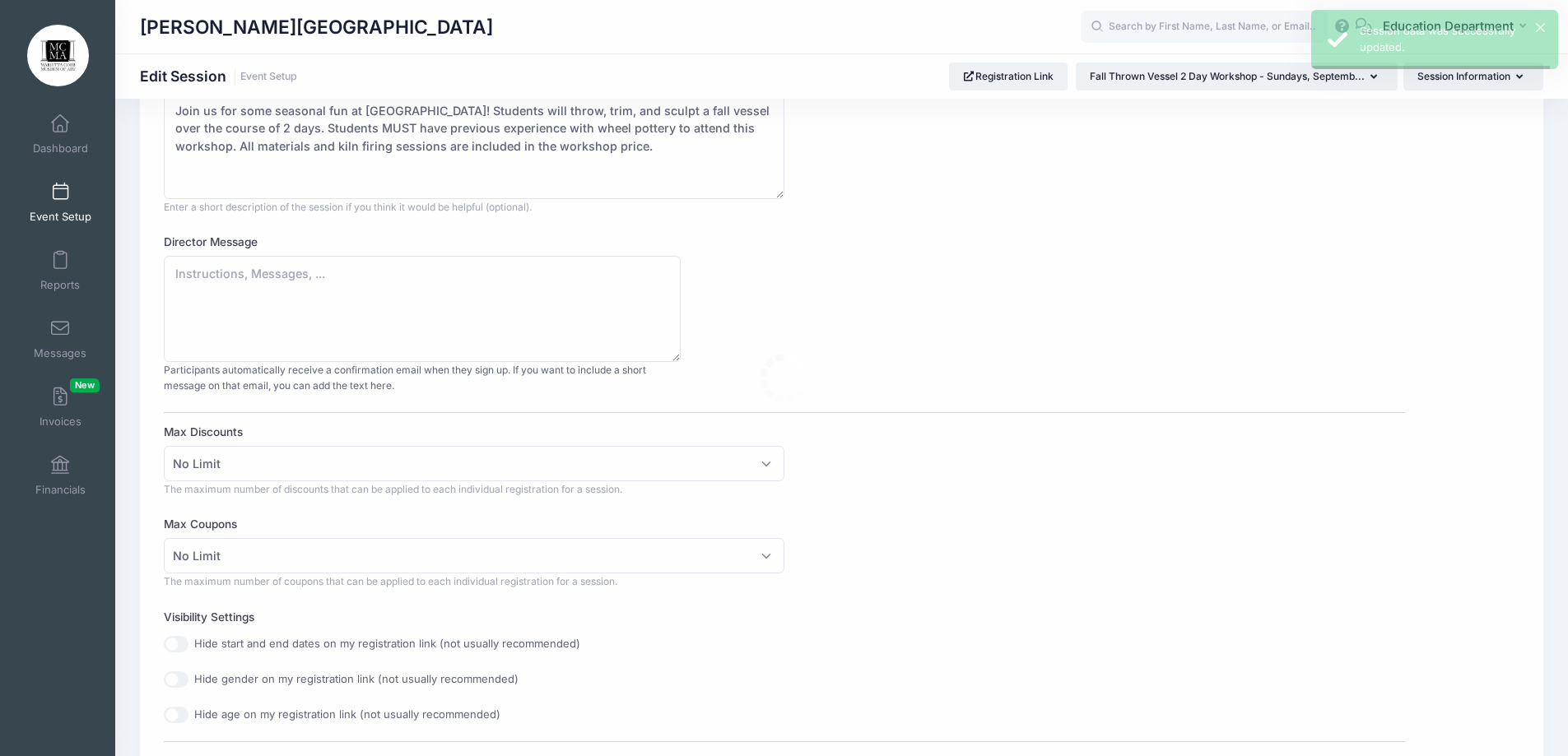
scroll to position [0, 0]
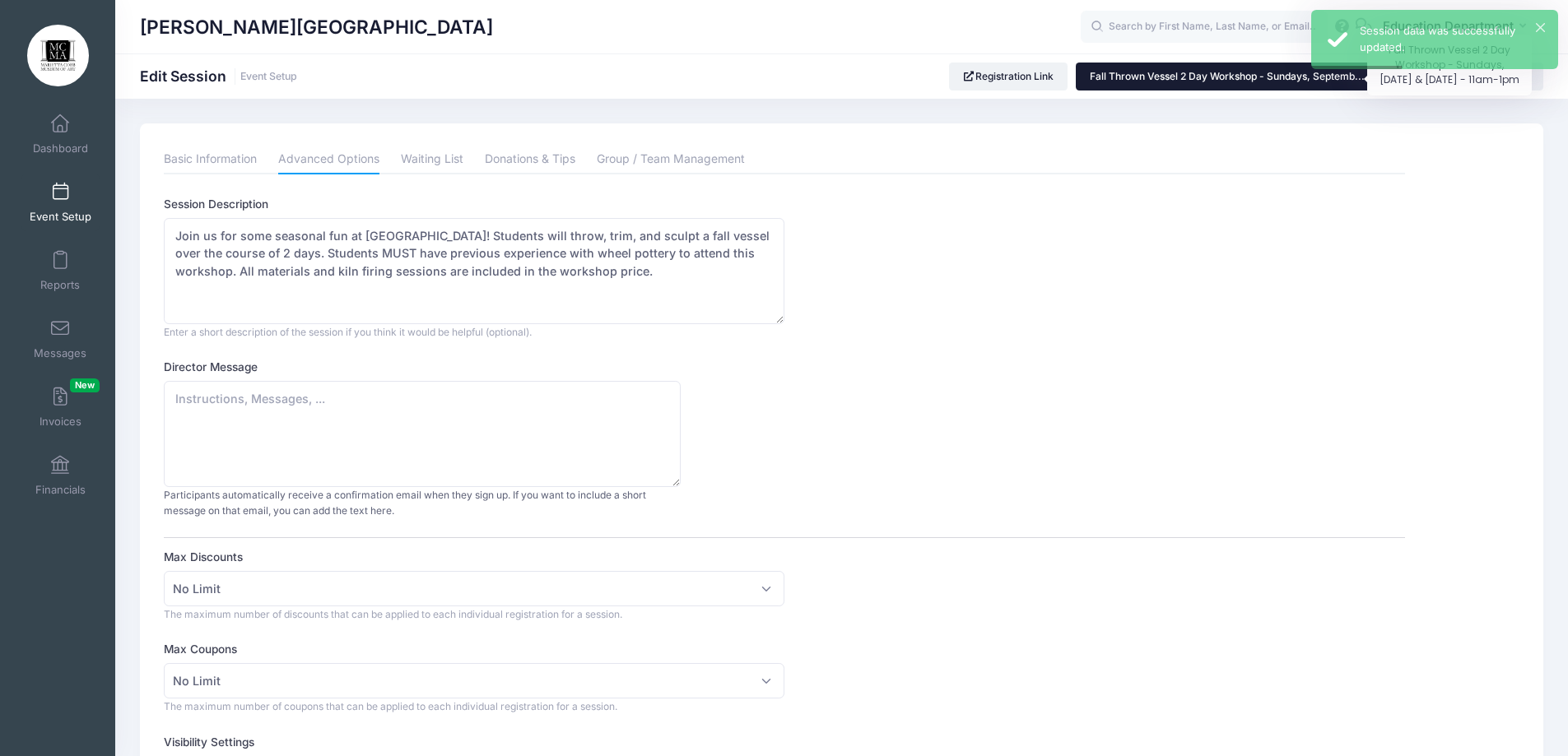
click at [1178, 72] on span "Fall Thrown Vessel 2 Day Workshop - Sundays, Septemb..." at bounding box center [1227, 76] width 275 height 13
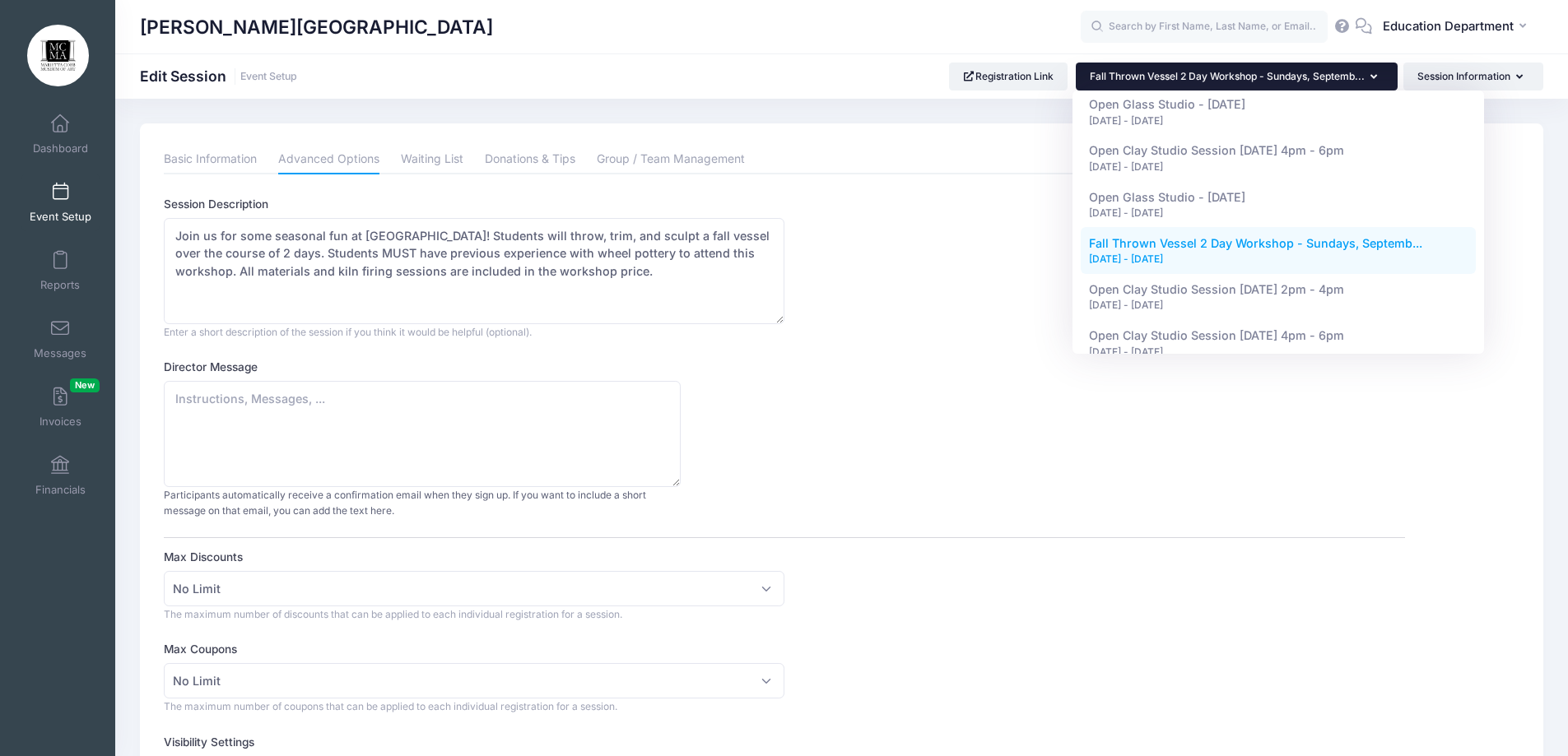
scroll to position [8590, 0]
click at [1205, 420] on span "Fall Slab Pumpkin Project - [DATE], ..." at bounding box center [1194, 427] width 212 height 14
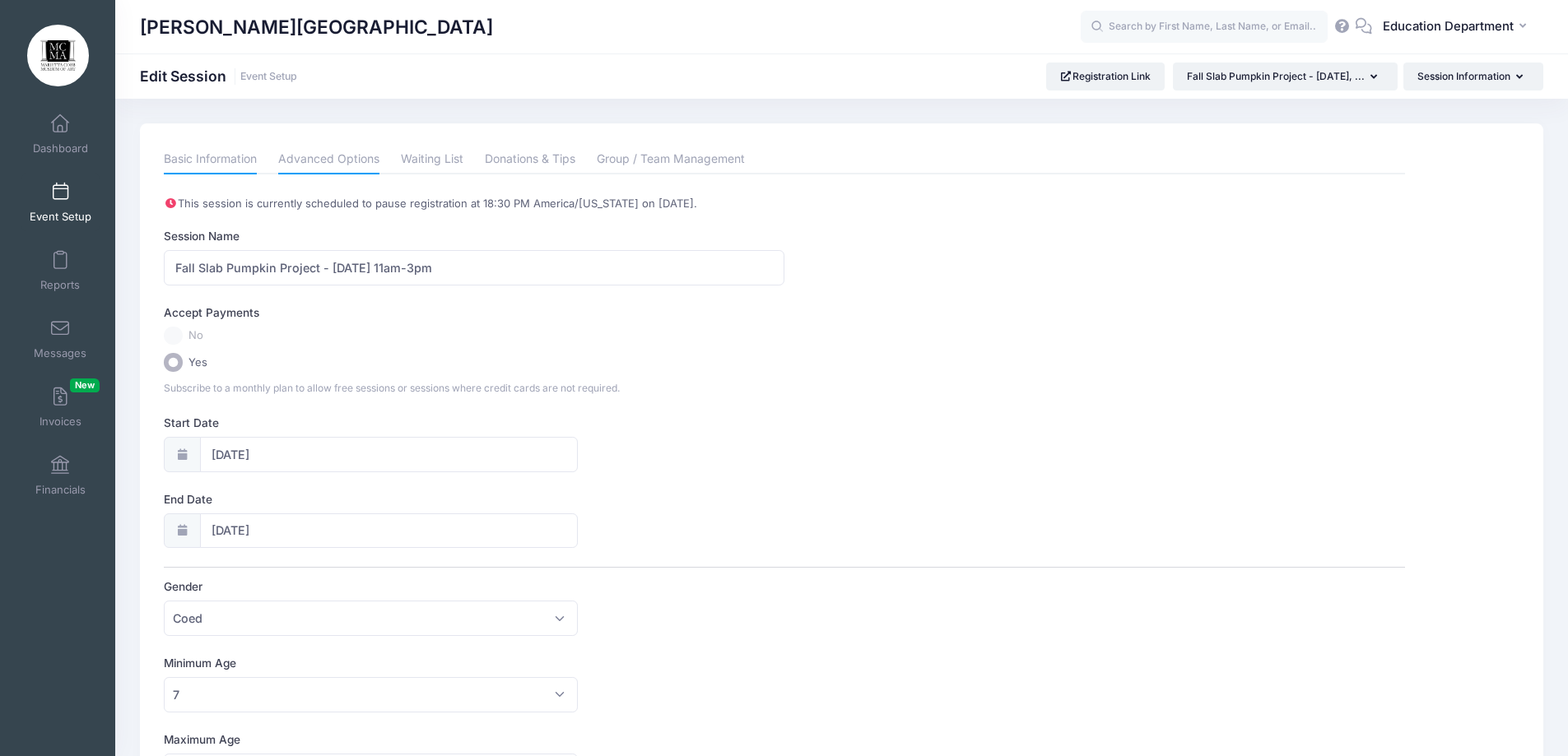
click at [325, 164] on link "Advanced Options" at bounding box center [329, 159] width 101 height 29
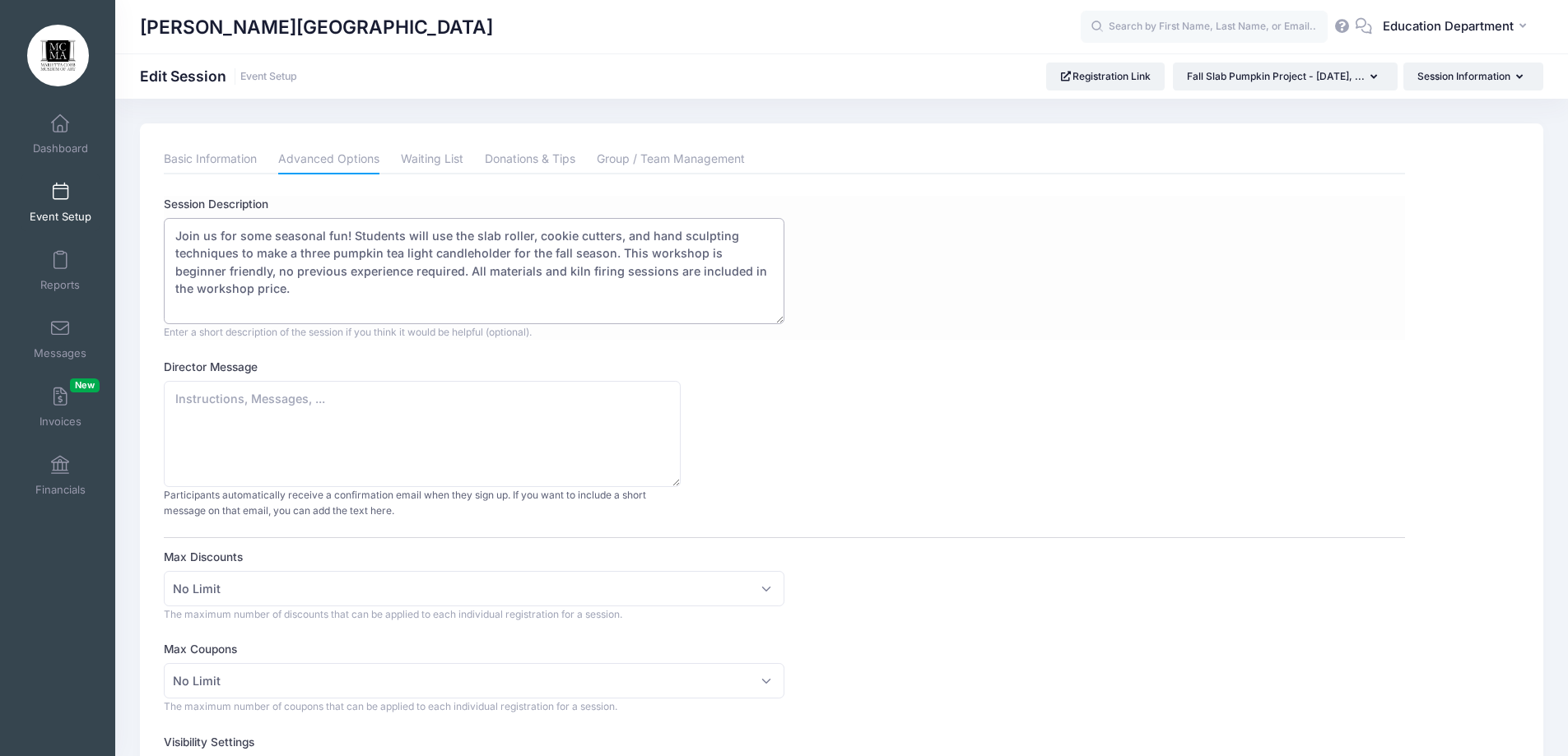
click at [340, 236] on textarea "Join us for some seasonal fun! Students will use the slab roller, cookie cutter…" at bounding box center [474, 271] width 621 height 106
click at [666, 250] on textarea "Join us for some seasonal fun! Students will use the slab roller, cookie cutter…" at bounding box center [474, 271] width 621 height 106
click at [362, 278] on textarea "Join us for some seasonal fun! Students will use the slab roller, cookie cutter…" at bounding box center [474, 271] width 621 height 106
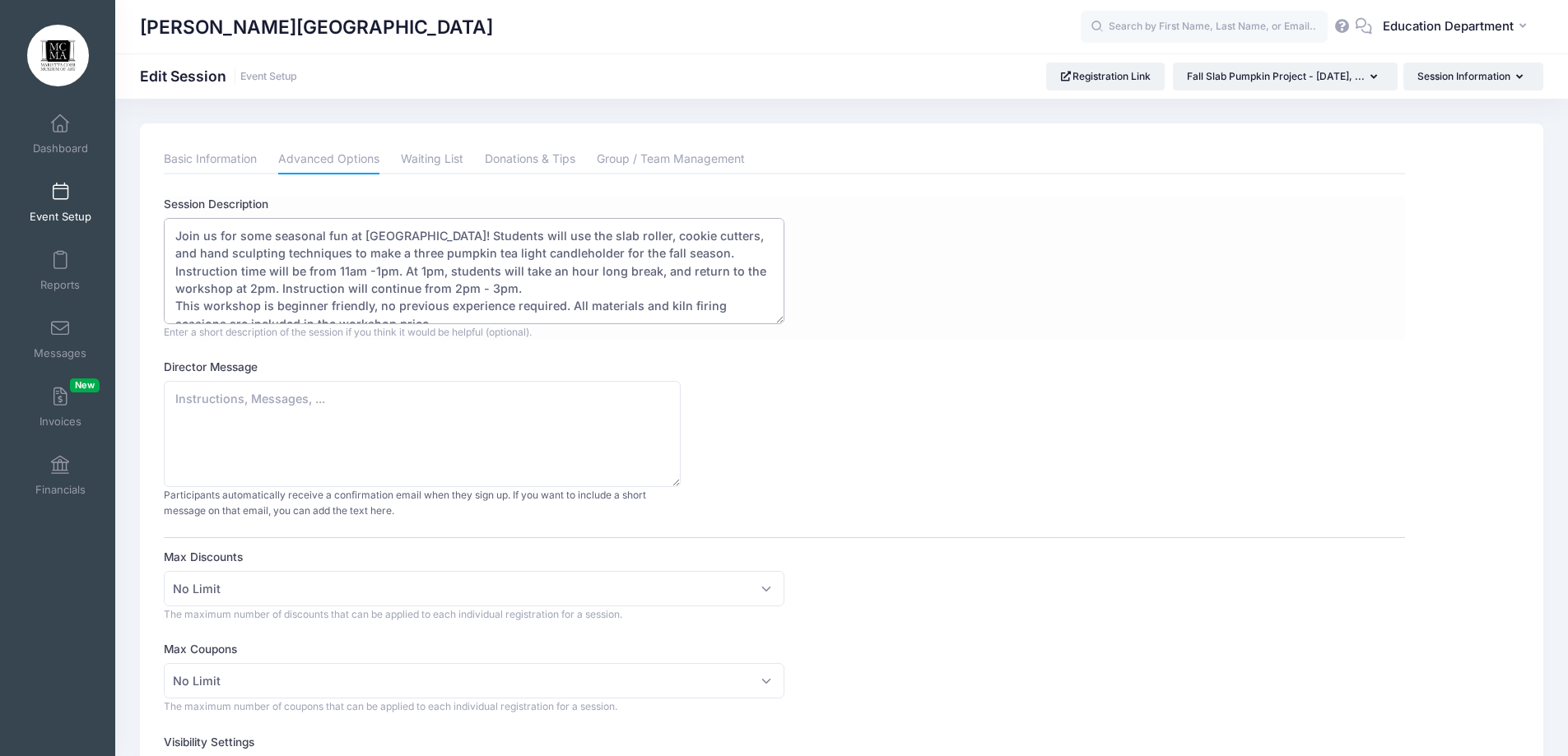
click at [370, 269] on textarea "Join us for some seasonal fun! Students will use the slab roller, cookie cutter…" at bounding box center [474, 271] width 621 height 106
click at [259, 289] on textarea "Join us for some seasonal fun! Students will use the slab roller, cookie cutter…" at bounding box center [474, 271] width 621 height 106
click at [340, 266] on textarea "Join us for some seasonal fun! Students will use the slab roller, cookie cutter…" at bounding box center [474, 271] width 621 height 106
click at [458, 270] on textarea "Join us for some seasonal fun! Students will use the slab roller, cookie cutter…" at bounding box center [474, 271] width 621 height 106
click at [545, 288] on textarea "Join us for some seasonal fun! Students will use the slab roller, cookie cutter…" at bounding box center [474, 271] width 621 height 106
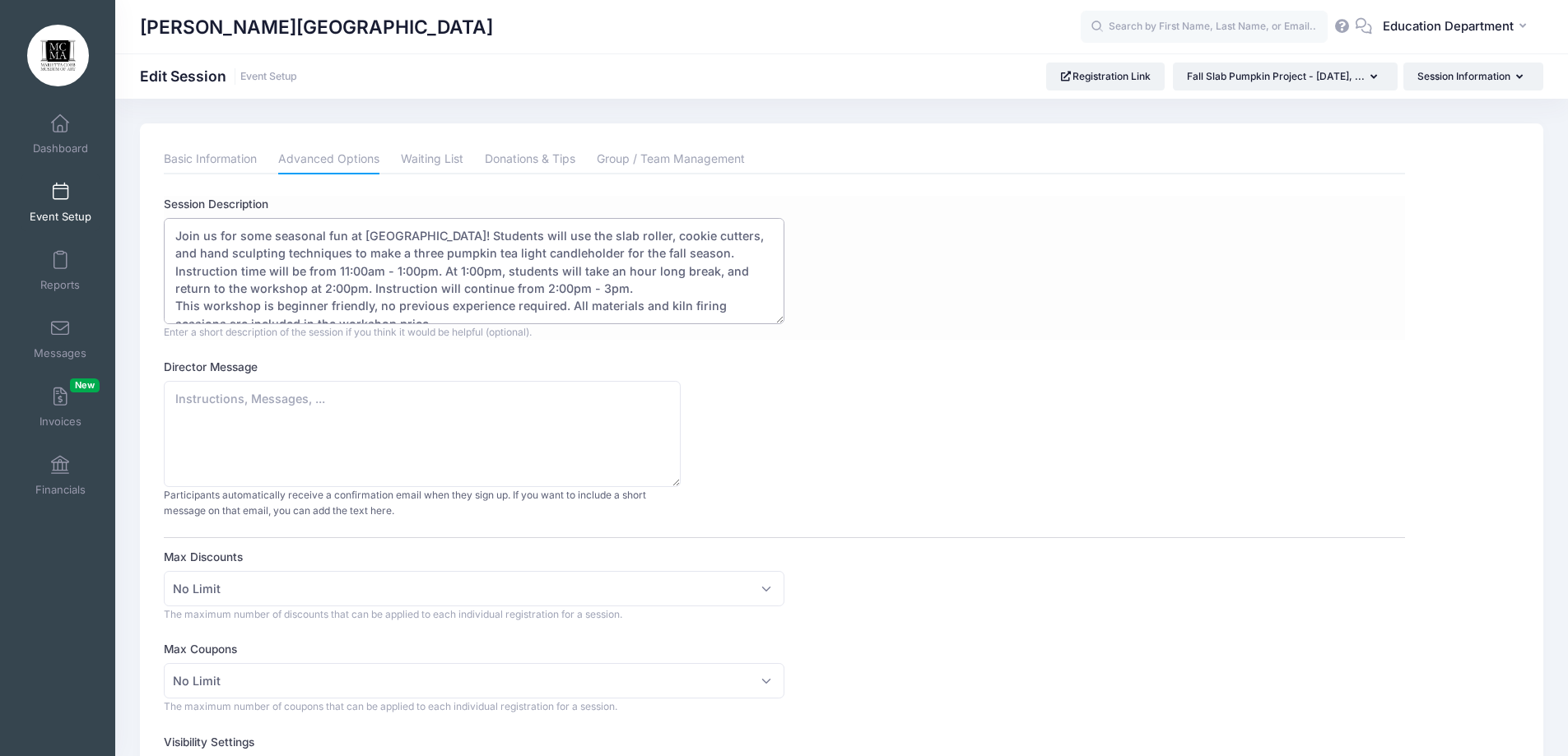
click at [604, 293] on textarea "Join us for some seasonal fun! Students will use the slab roller, cookie cutter…" at bounding box center [474, 271] width 621 height 106
click at [685, 259] on textarea "Join us for some seasonal fun! Students will use the slab roller, cookie cutter…" at bounding box center [474, 271] width 621 height 106
click at [657, 308] on textarea "Join us for some seasonal fun! Students will use the slab roller, cookie cutter…" at bounding box center [474, 271] width 621 height 106
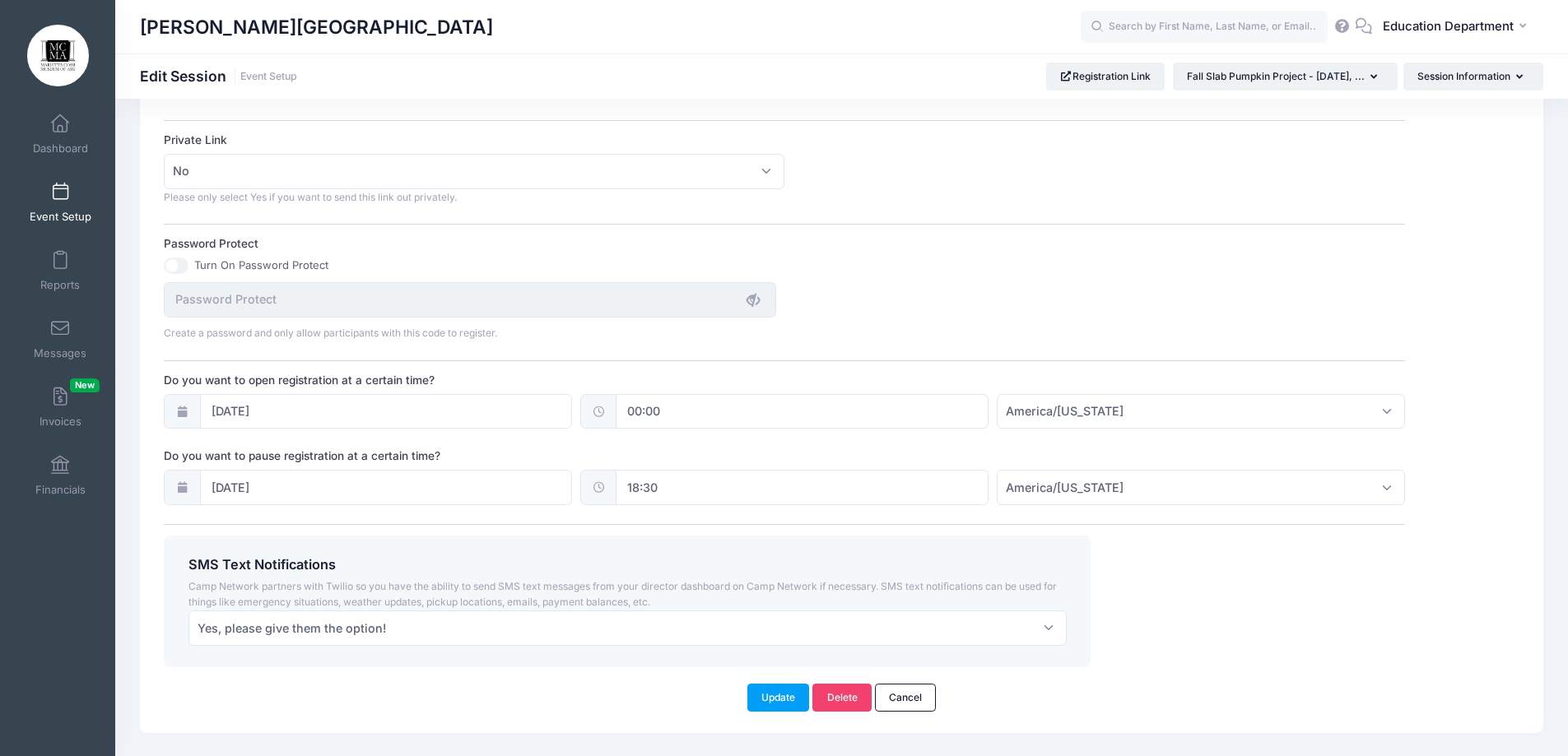
scroll to position [1015, 0]
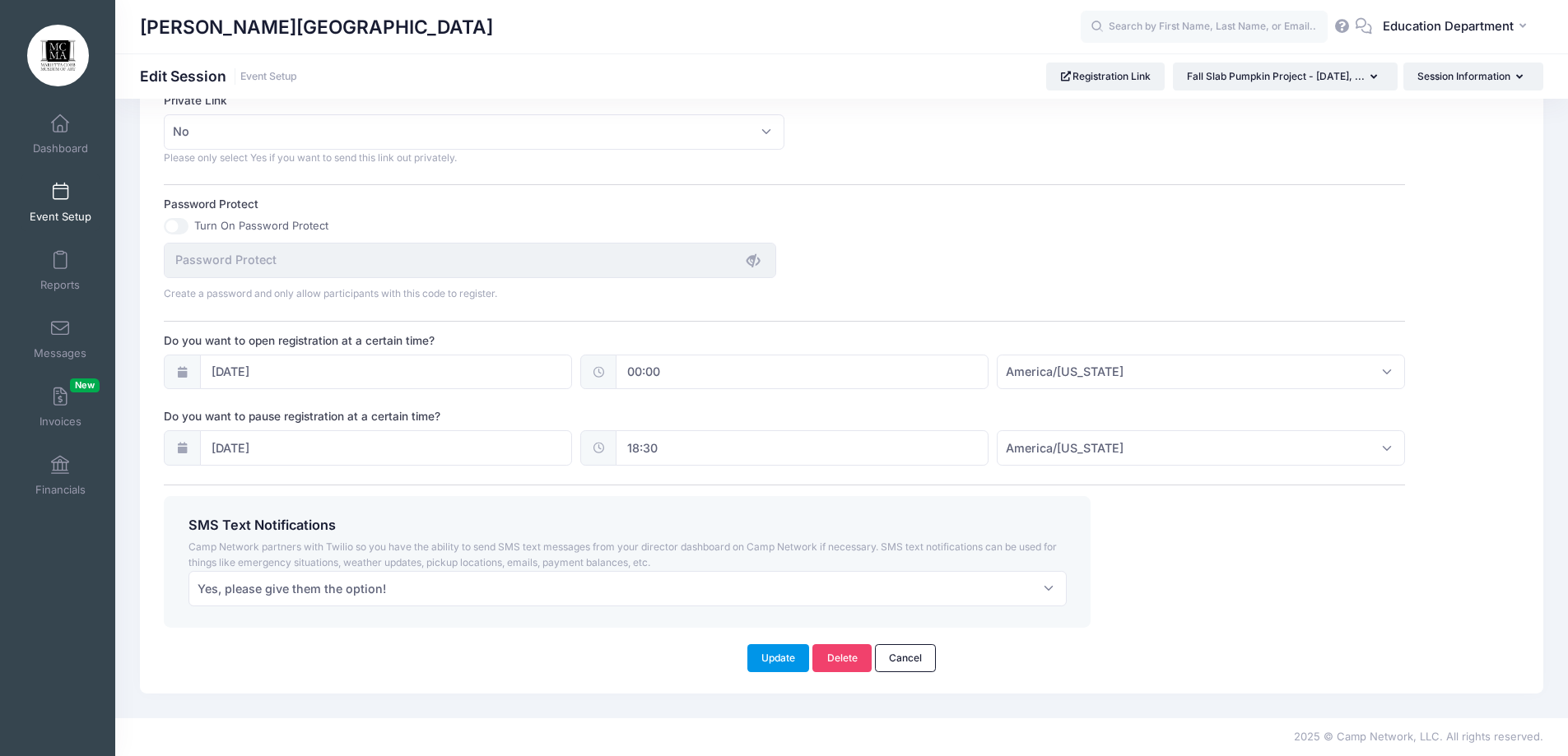
type textarea "Join us for some seasonal fun at MCMA! Students will use the slab roller, cooki…"
click at [756, 664] on button "Update" at bounding box center [779, 658] width 62 height 28
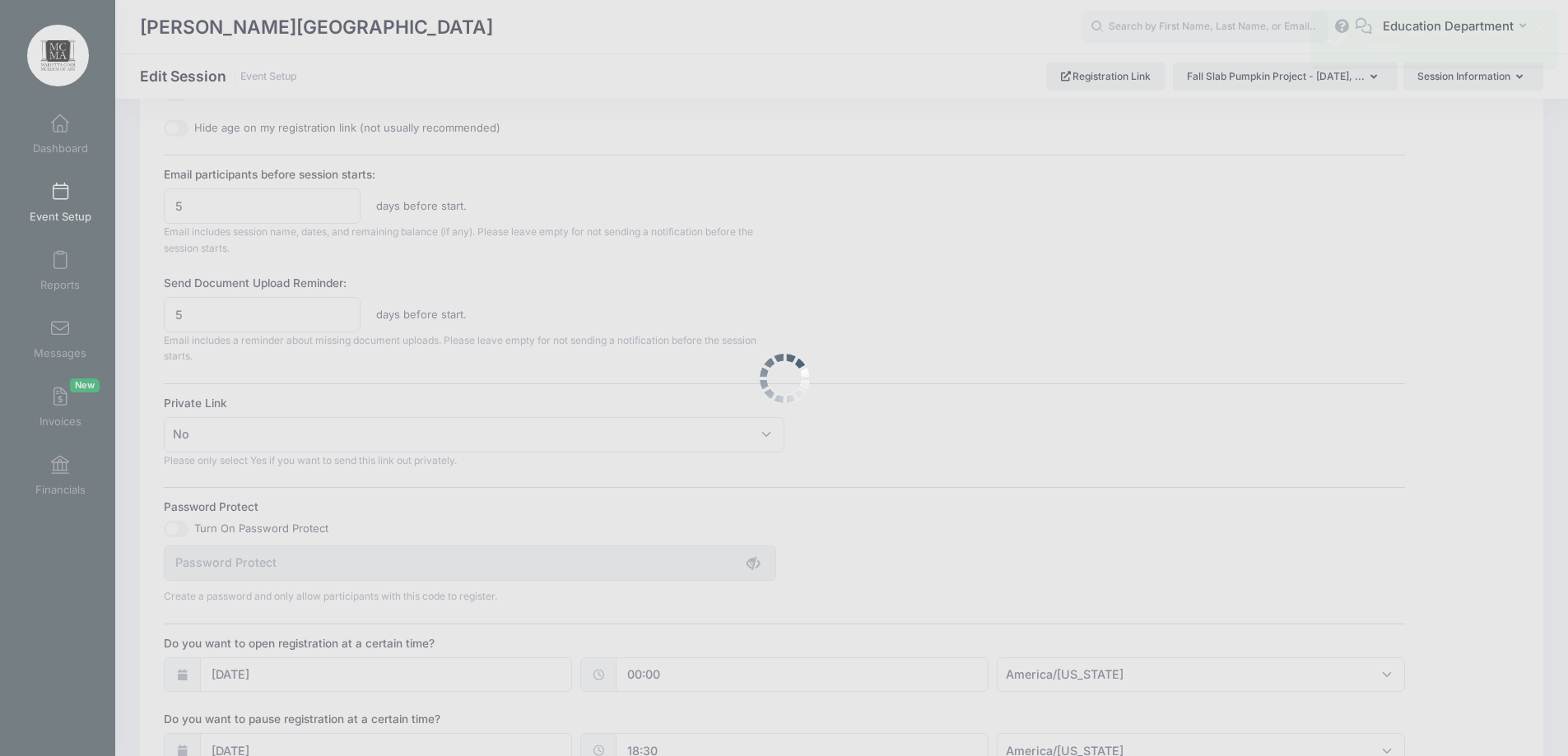
scroll to position [0, 0]
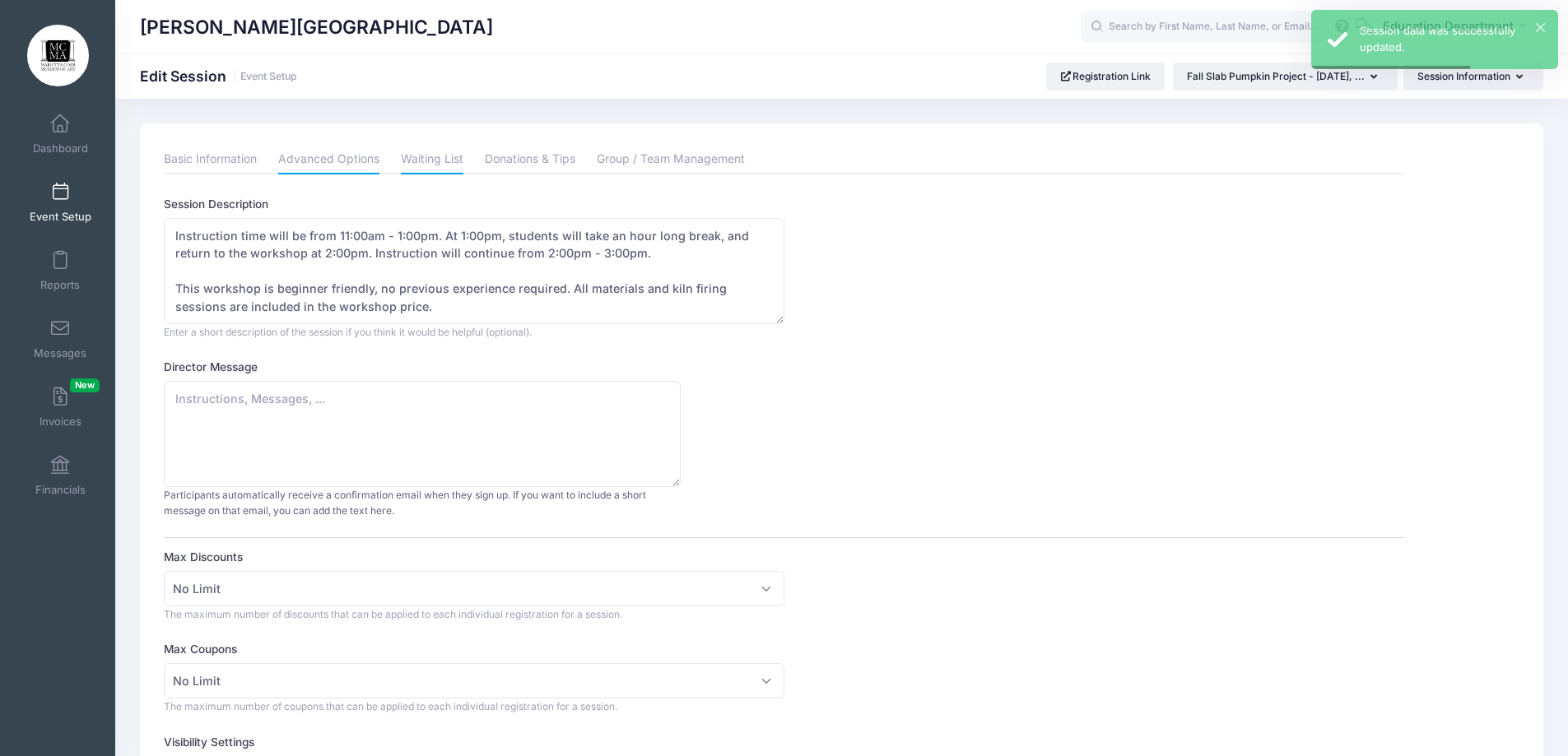
click at [422, 161] on link "Waiting List" at bounding box center [432, 159] width 62 height 29
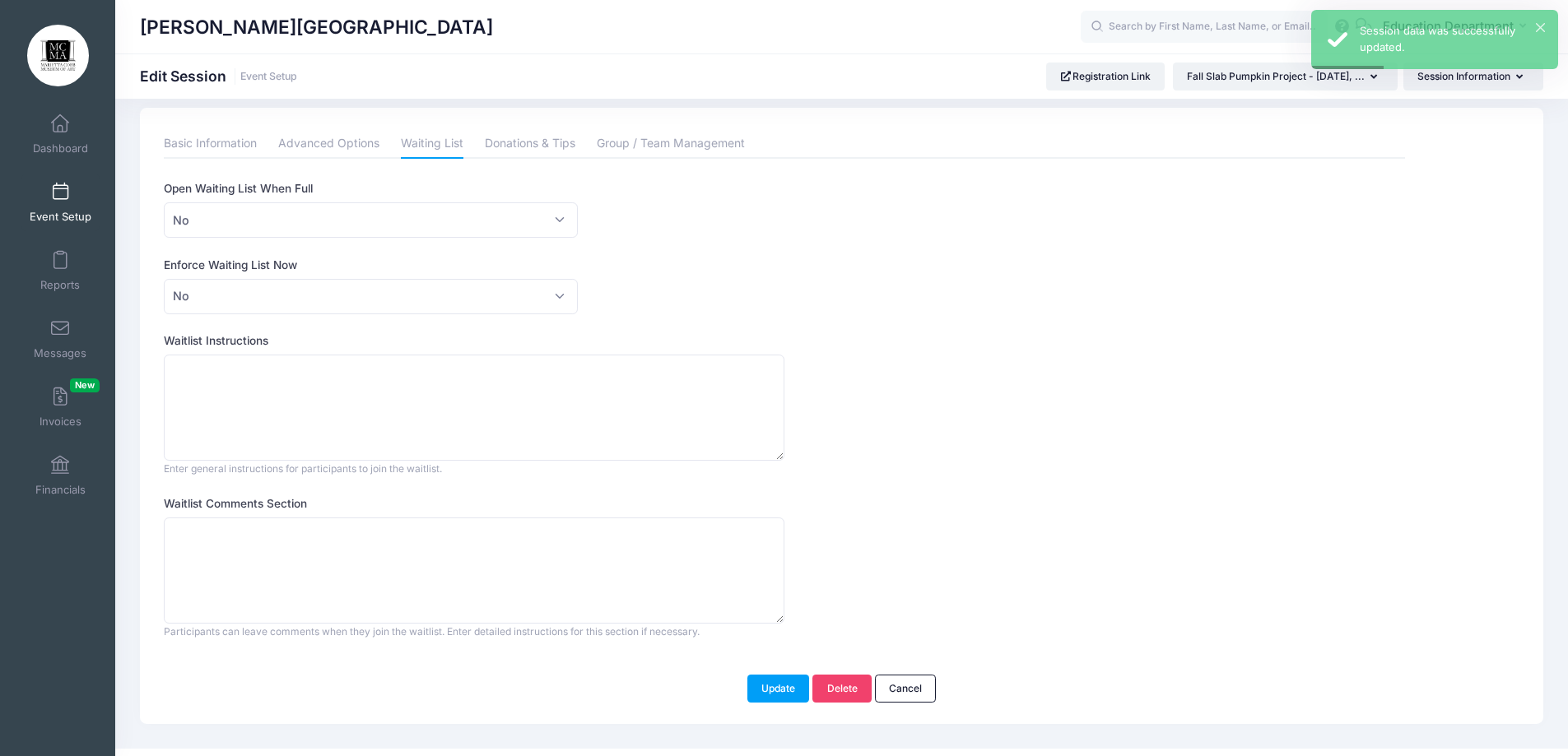
scroll to position [46, 0]
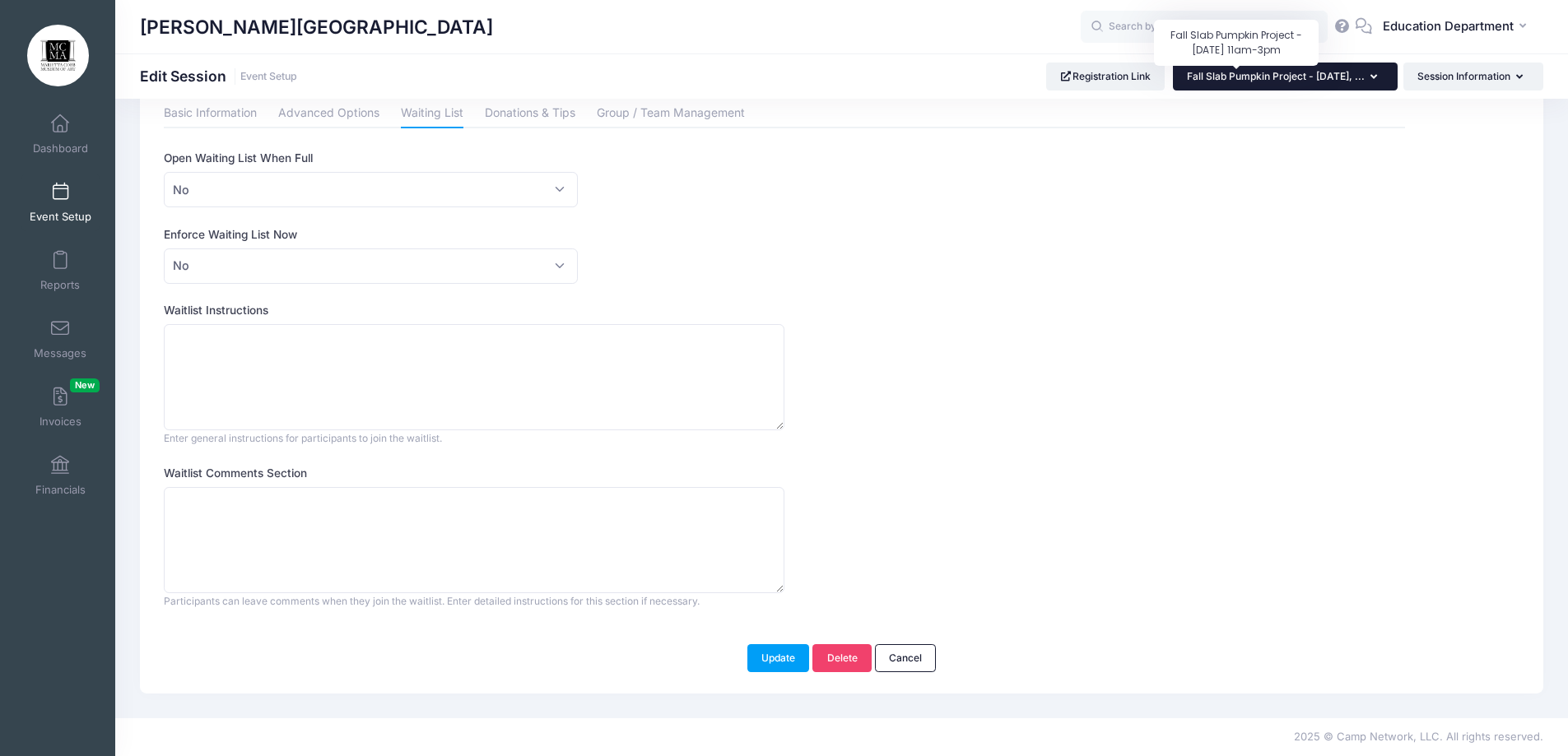
click at [1324, 74] on span "Fall Slab Pumpkin Project - [DATE], ..." at bounding box center [1276, 76] width 178 height 13
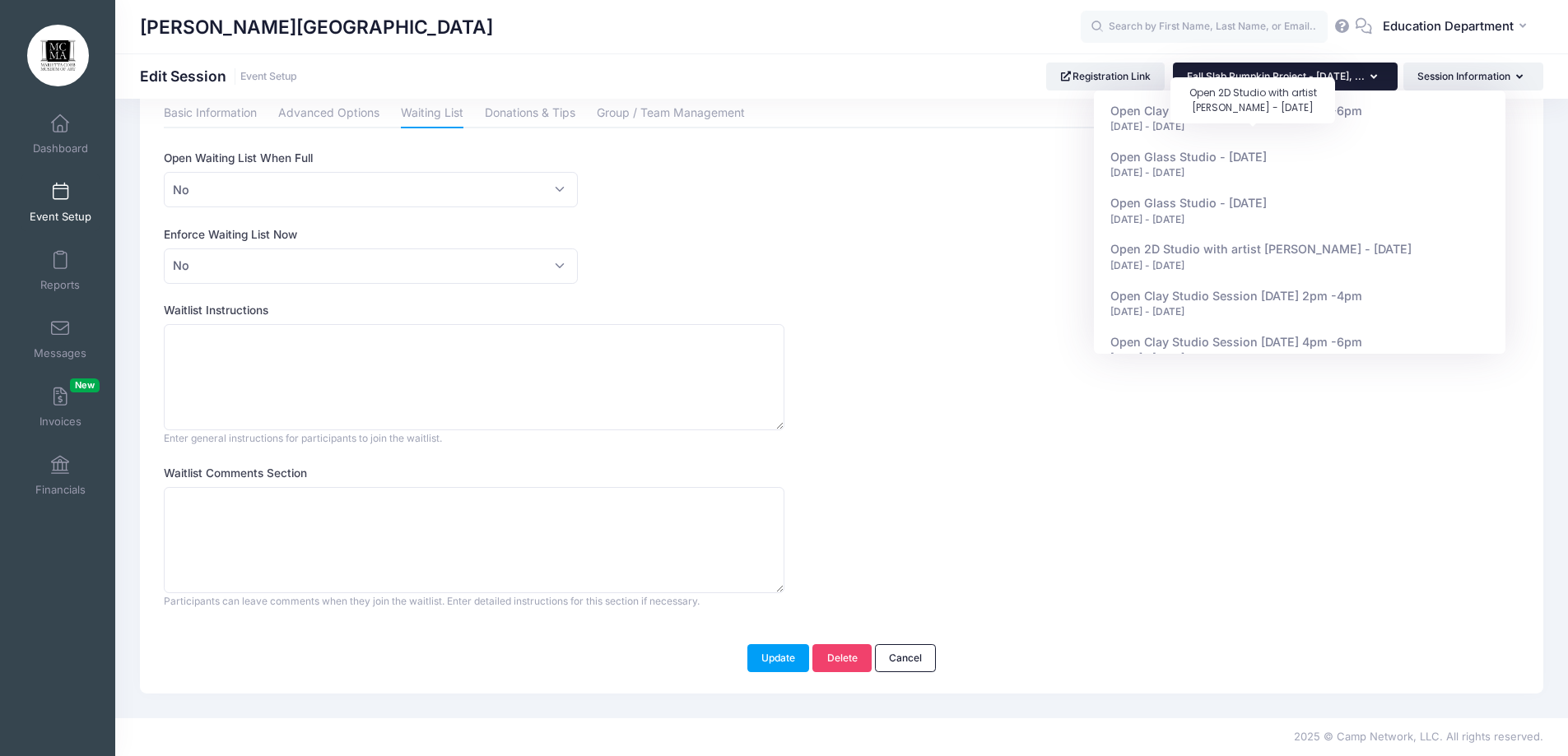
scroll to position [3704, 0]
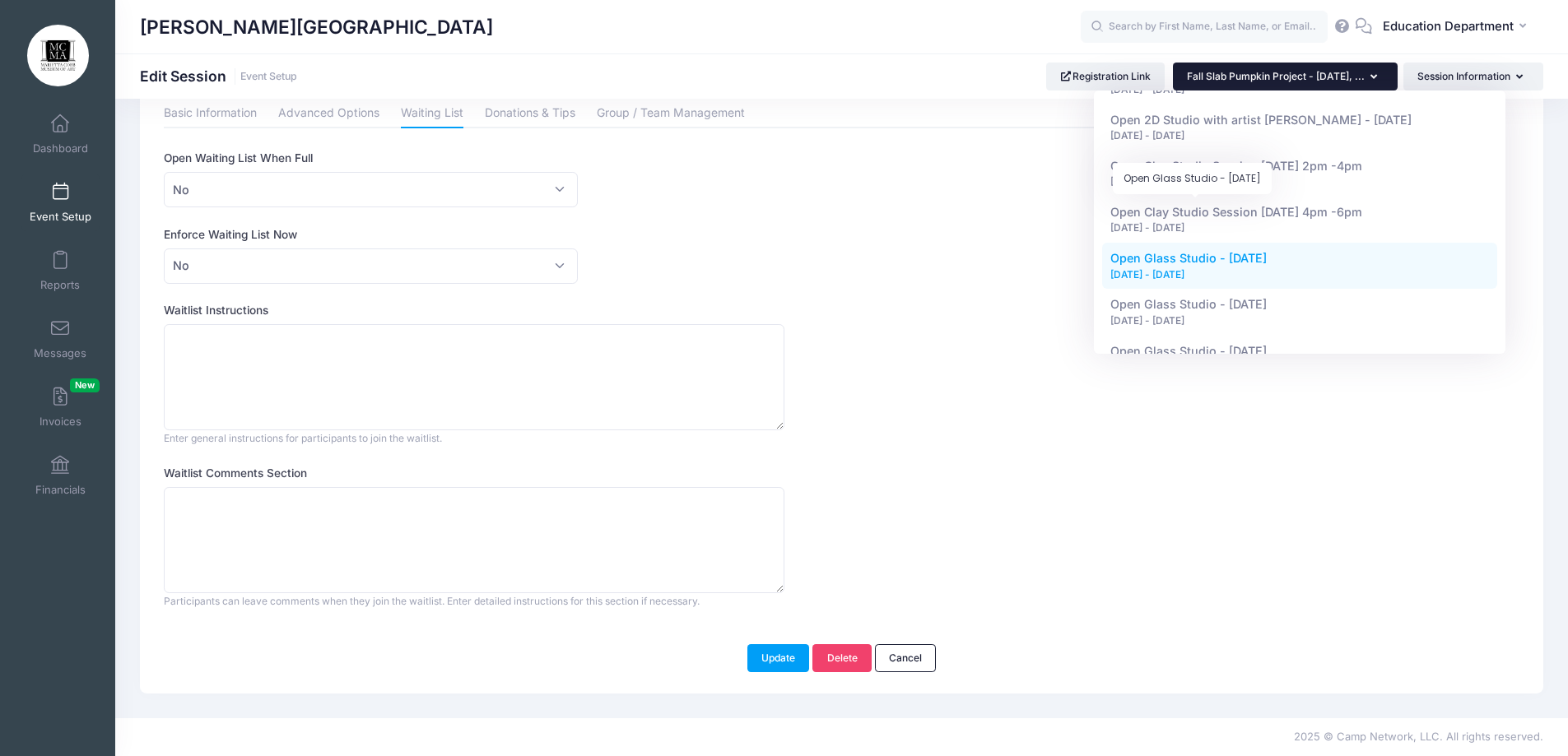
click at [1246, 251] on span "Open Glass Studio - [DATE]" at bounding box center [1188, 258] width 156 height 14
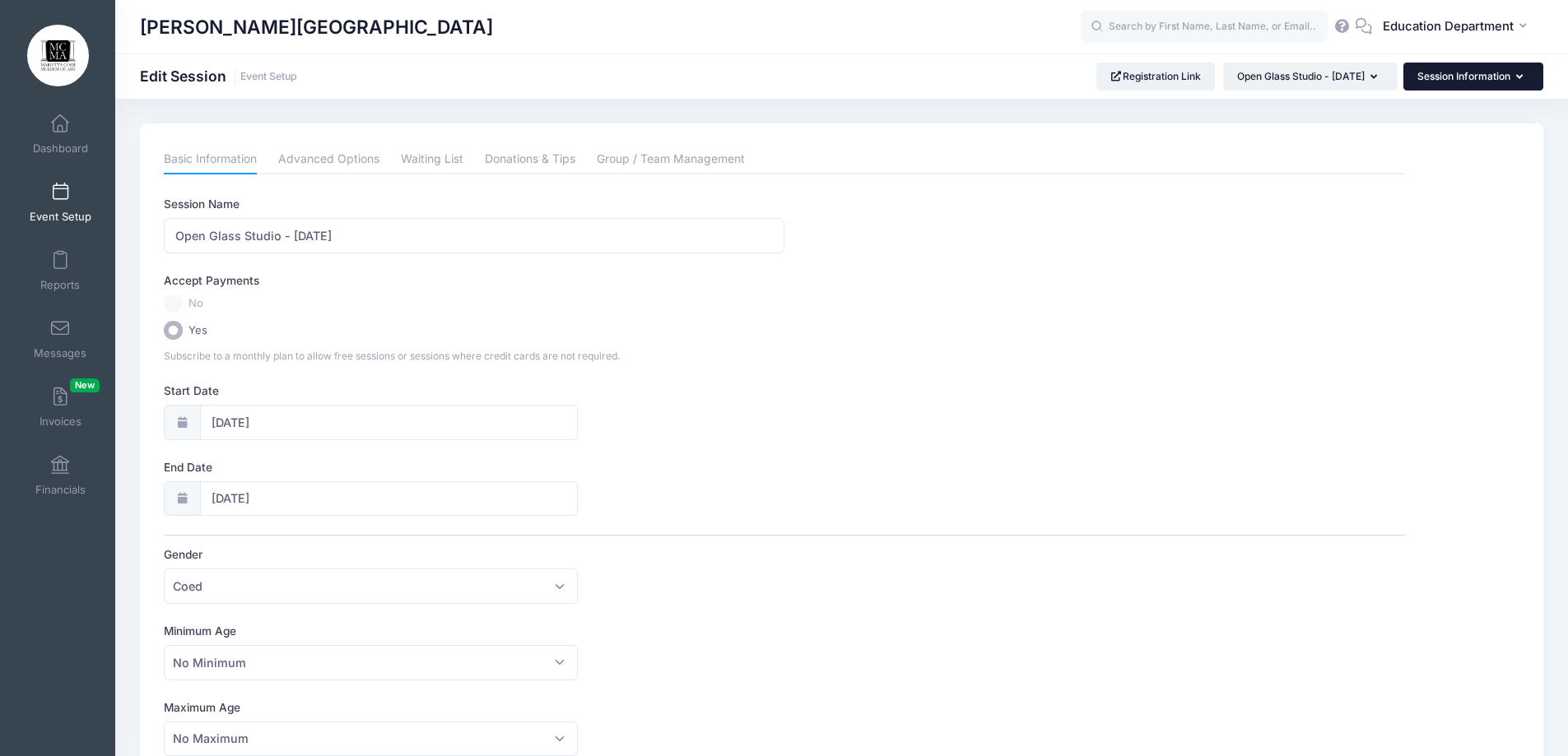
click at [1468, 79] on button "Session Information" at bounding box center [1473, 76] width 140 height 28
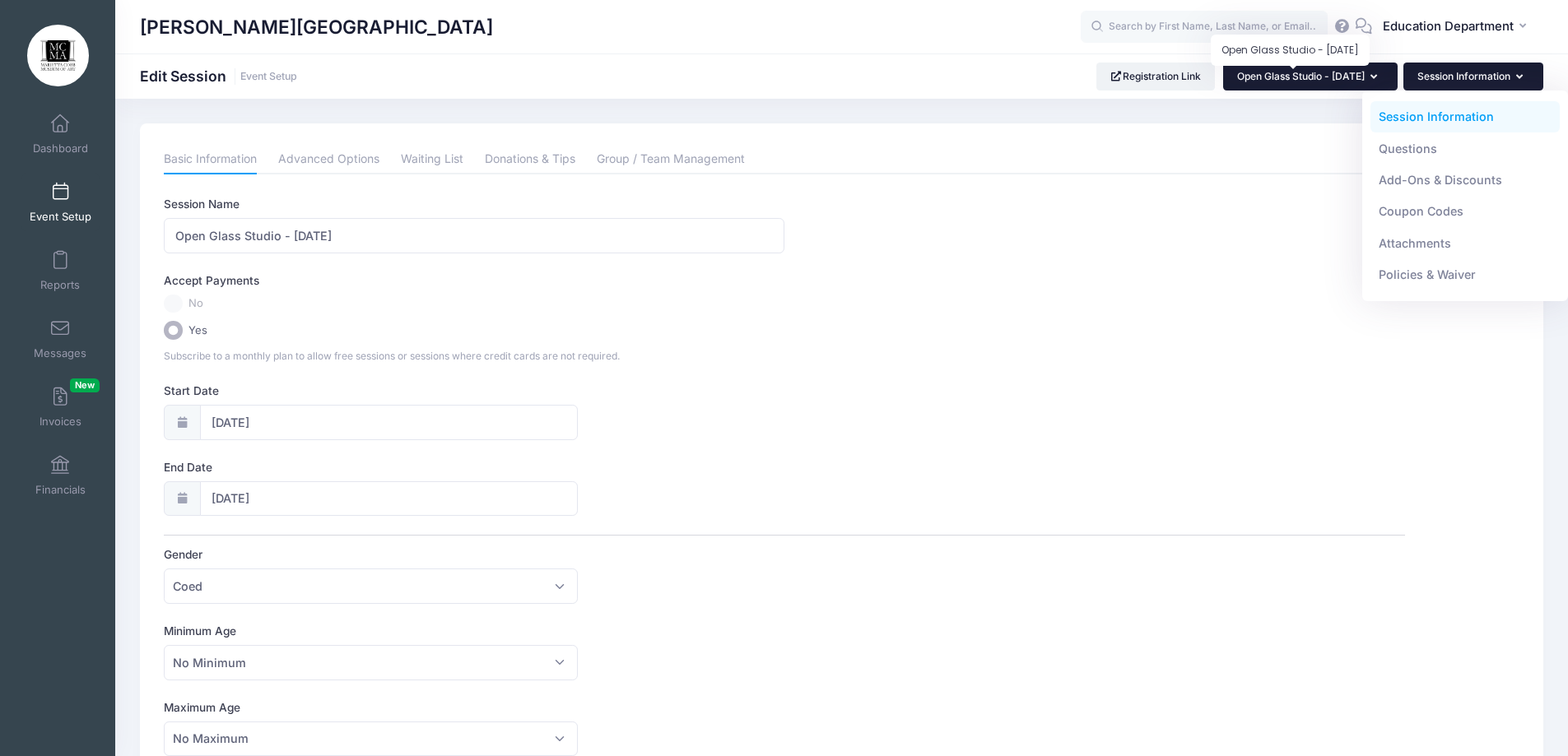
click at [1285, 74] on span "Open Glass Studio - [DATE]" at bounding box center [1301, 76] width 128 height 13
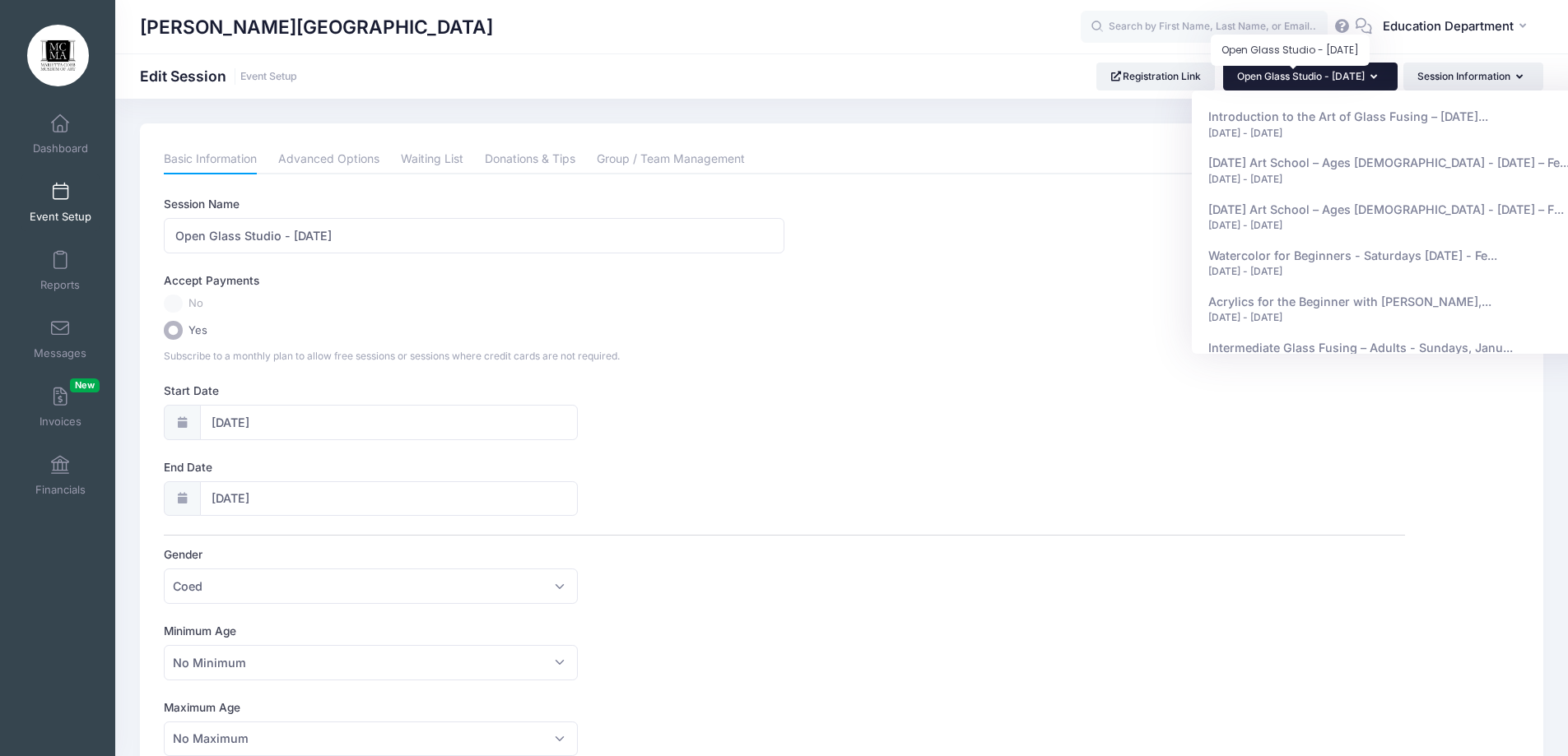
click at [1285, 74] on span "Open Glass Studio - [DATE]" at bounding box center [1301, 76] width 128 height 13
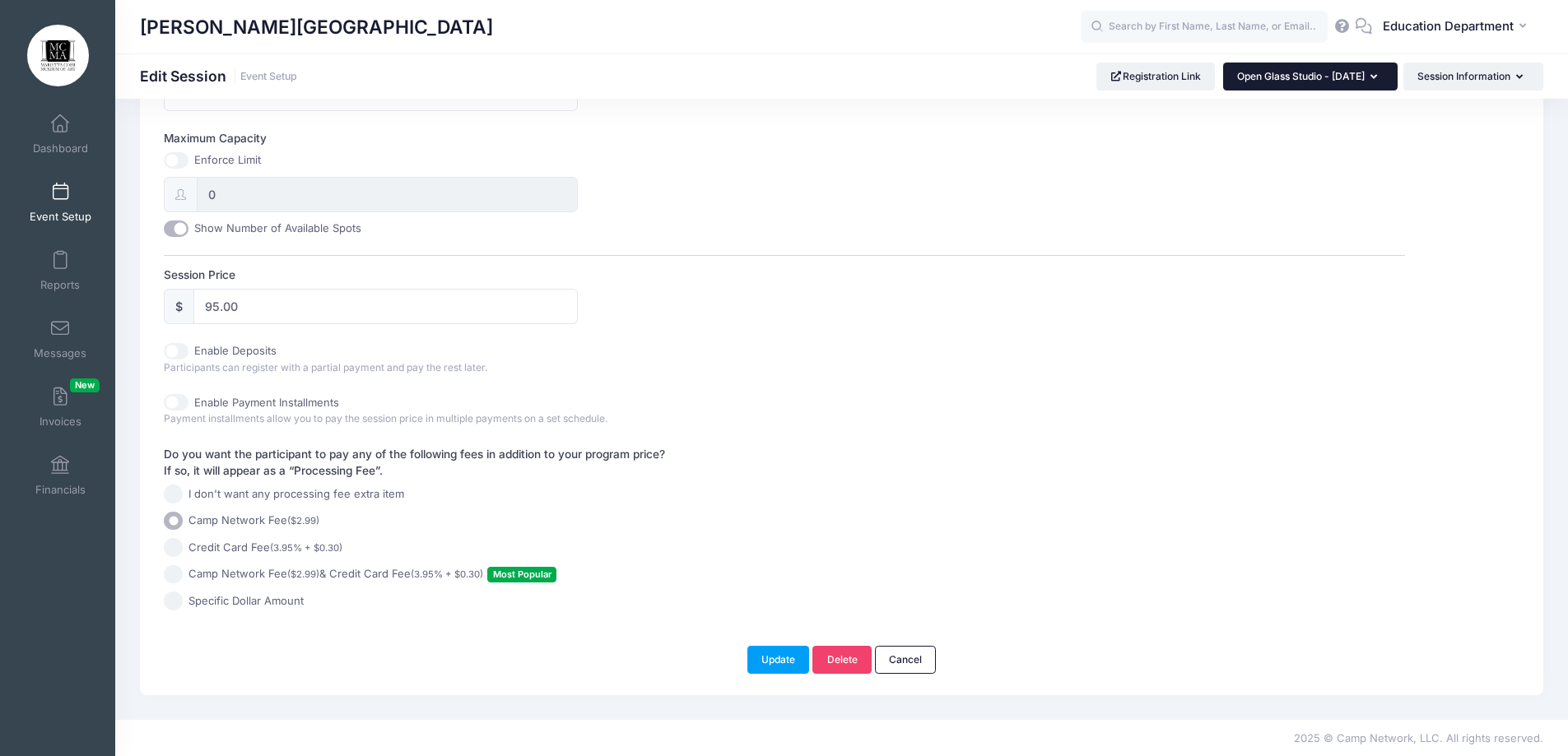
scroll to position [646, 0]
click at [924, 677] on div "Please update the information for this particular session. Basic Information Ad…" at bounding box center [841, 86] width 1404 height 1217
click at [924, 659] on link "Cancel" at bounding box center [905, 658] width 61 height 28
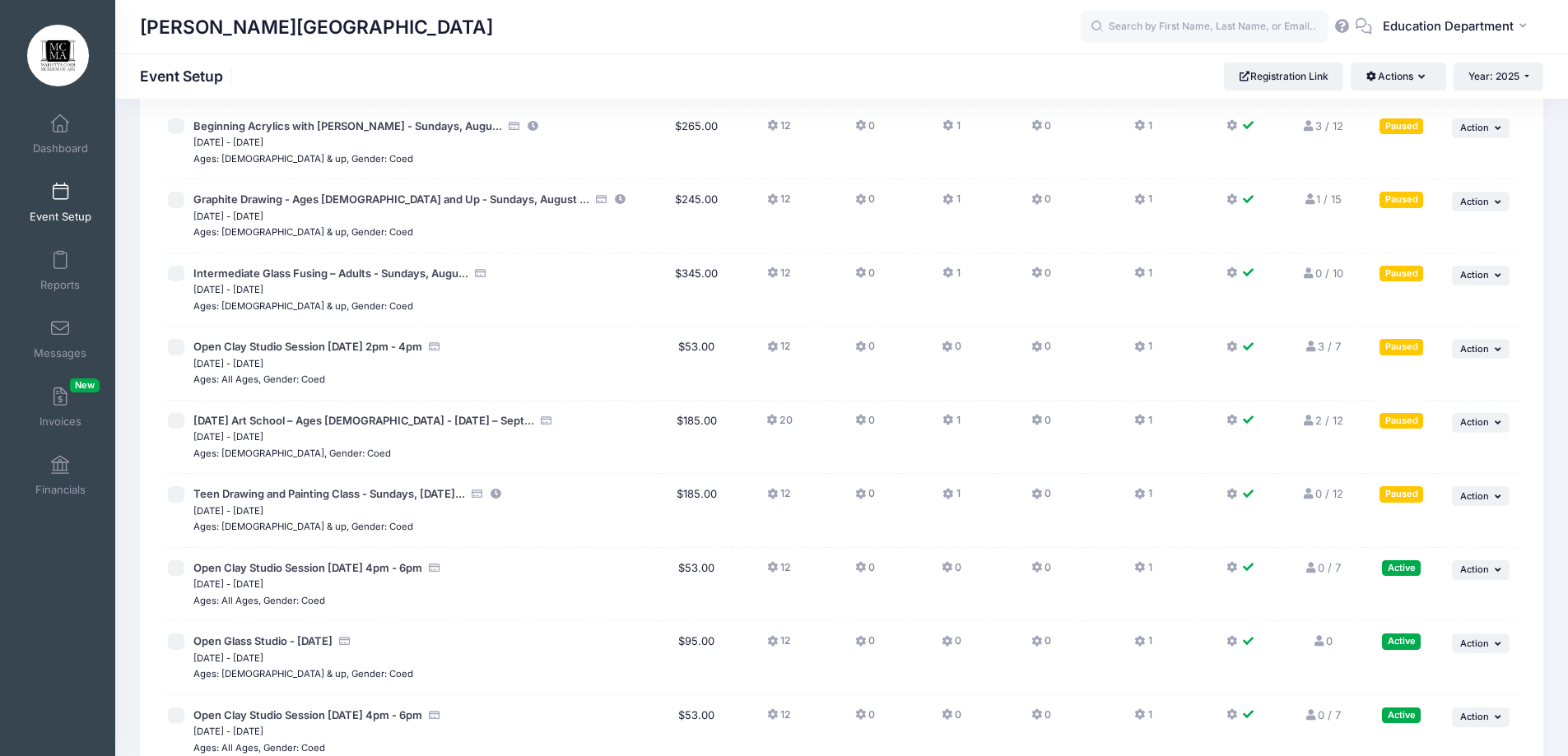
scroll to position [12873, 0]
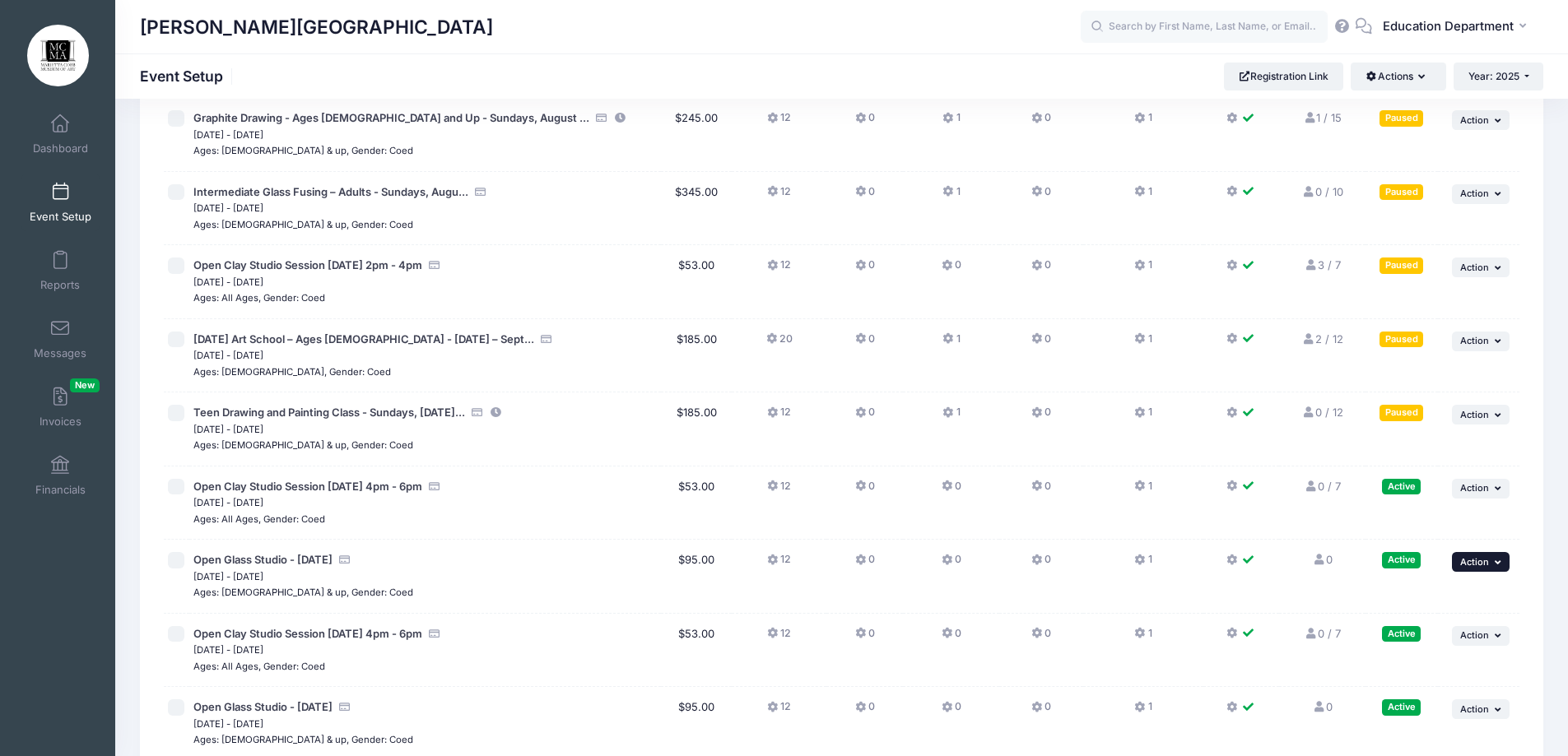
click at [1473, 561] on span "Action" at bounding box center [1475, 562] width 29 height 12
click at [1386, 664] on link "Duplicate Session" at bounding box center [1427, 661] width 149 height 31
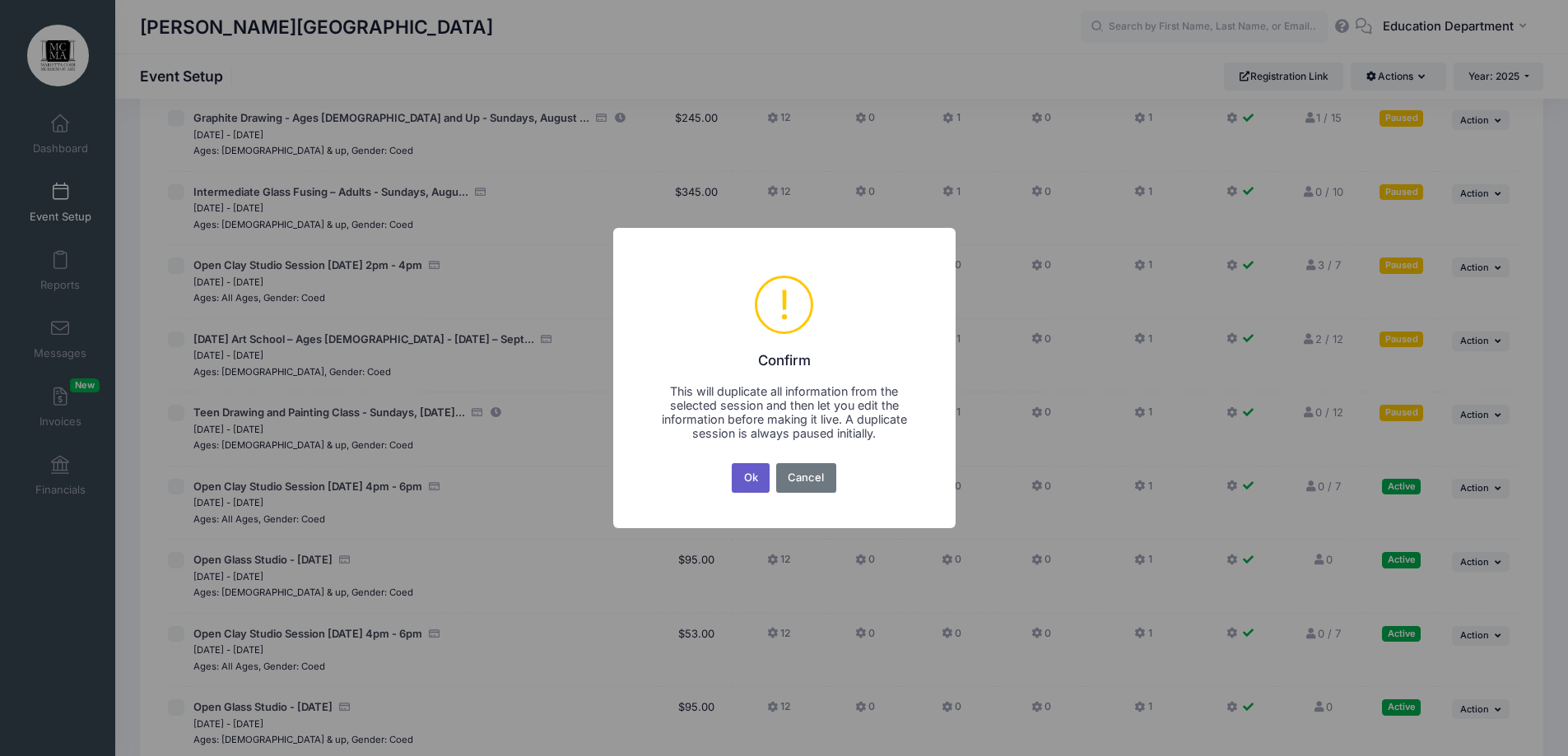
click at [744, 486] on button "Ok" at bounding box center [750, 478] width 38 height 29
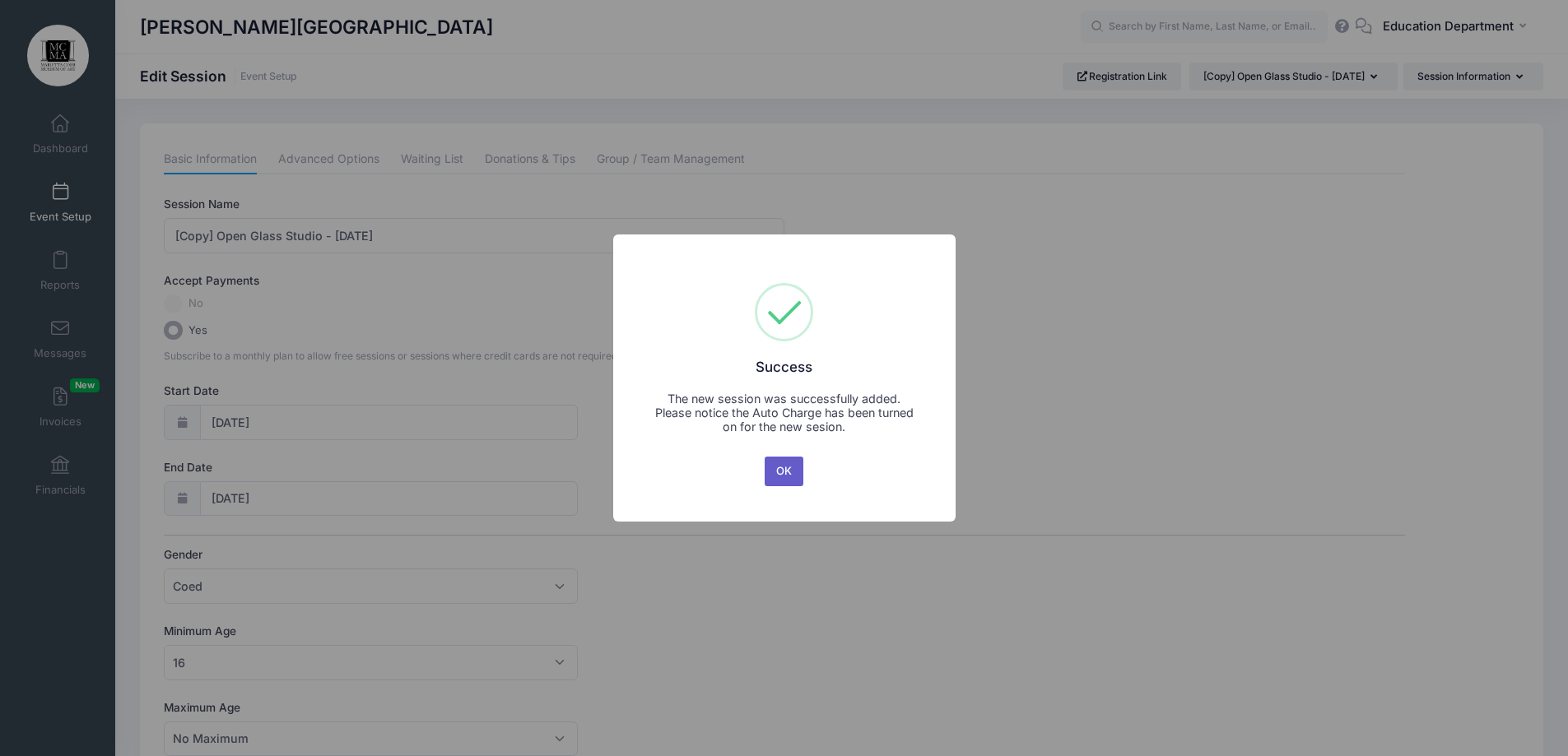
click at [791, 465] on button "OK" at bounding box center [784, 471] width 39 height 29
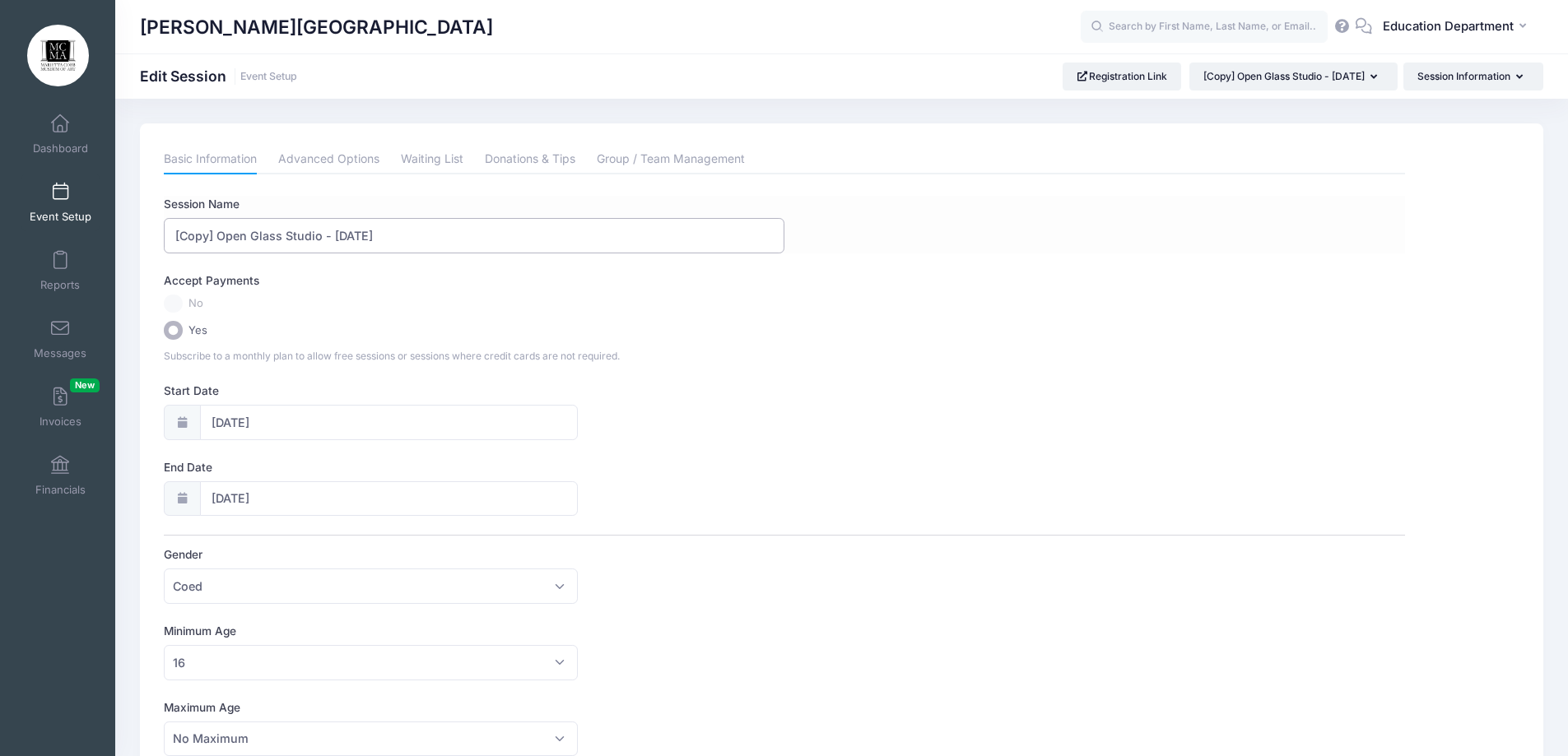
click at [221, 236] on input "[Copy] Open Glass Studio - [DATE]" at bounding box center [474, 236] width 621 height 35
drag, startPoint x: 282, startPoint y: 233, endPoint x: 98, endPoint y: 242, distance: 184.2
click at [98, 242] on div "My Events Dashboard Reports" at bounding box center [784, 701] width 1568 height 1403
drag, startPoint x: 329, startPoint y: 234, endPoint x: 387, endPoint y: 248, distance: 59.7
click at [387, 248] on input "Glass Pendant Workshop - [DATE]" at bounding box center [474, 236] width 621 height 35
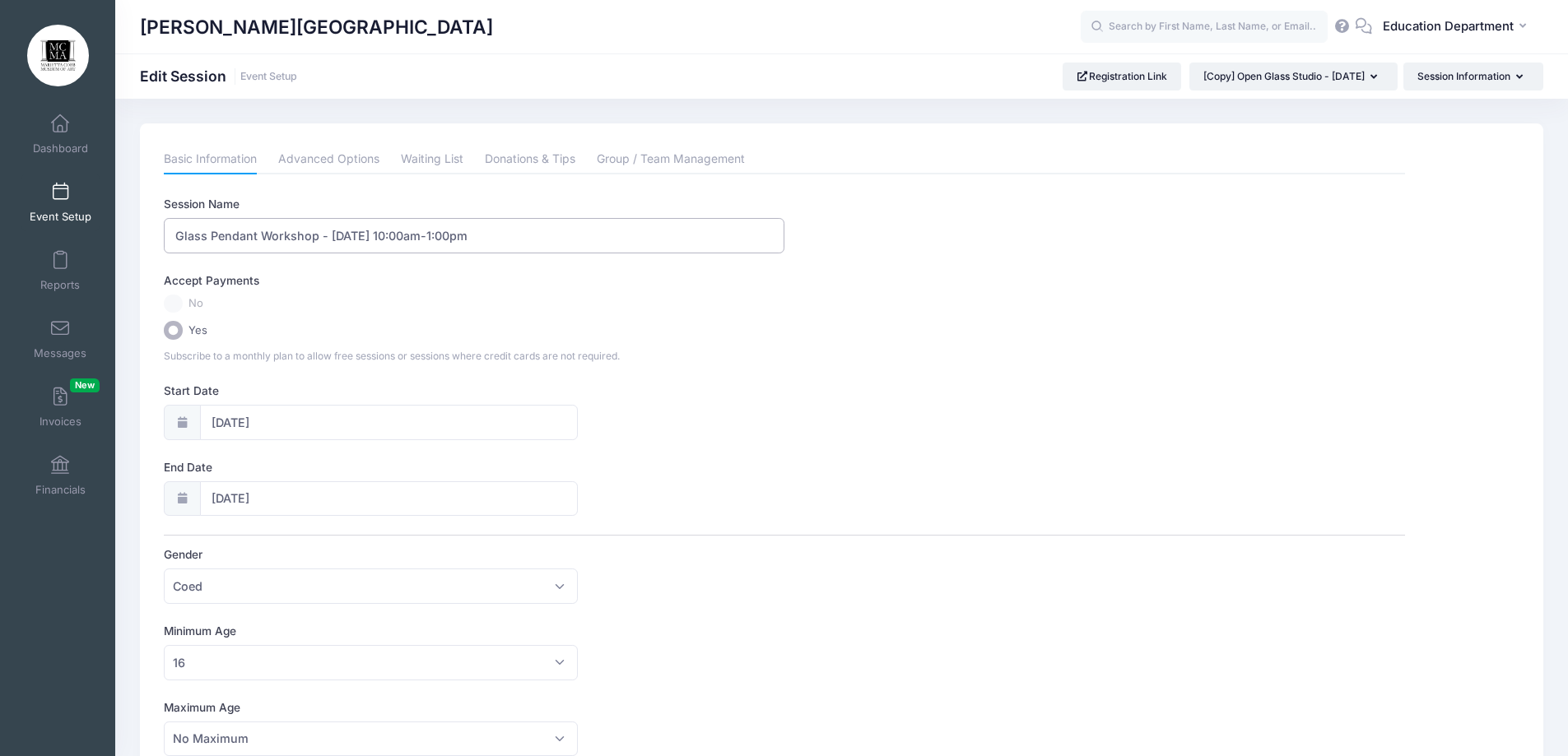
type input "Glass Pendant Workshop - [DATE] 10:00am-1:00pm"
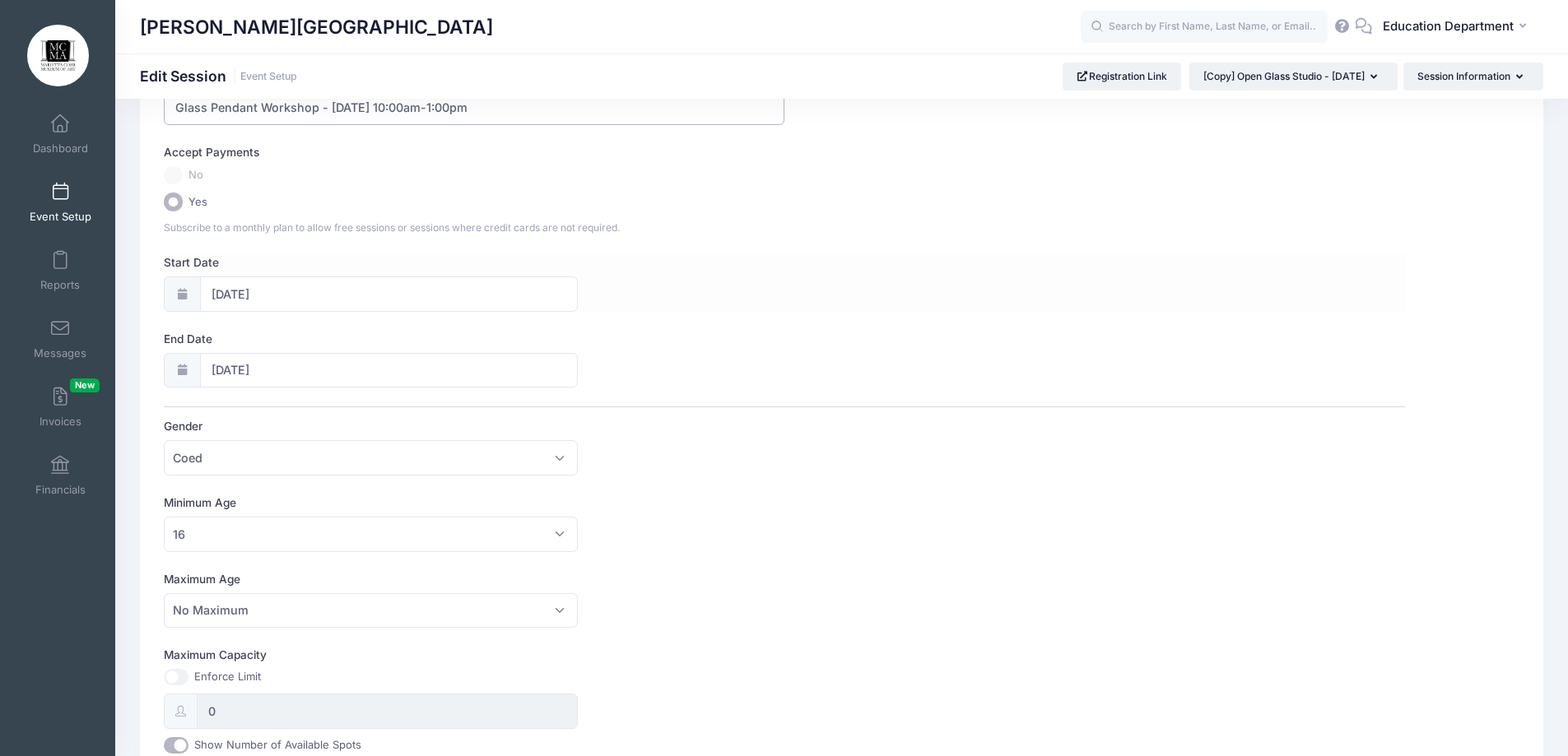
scroll to position [165, 0]
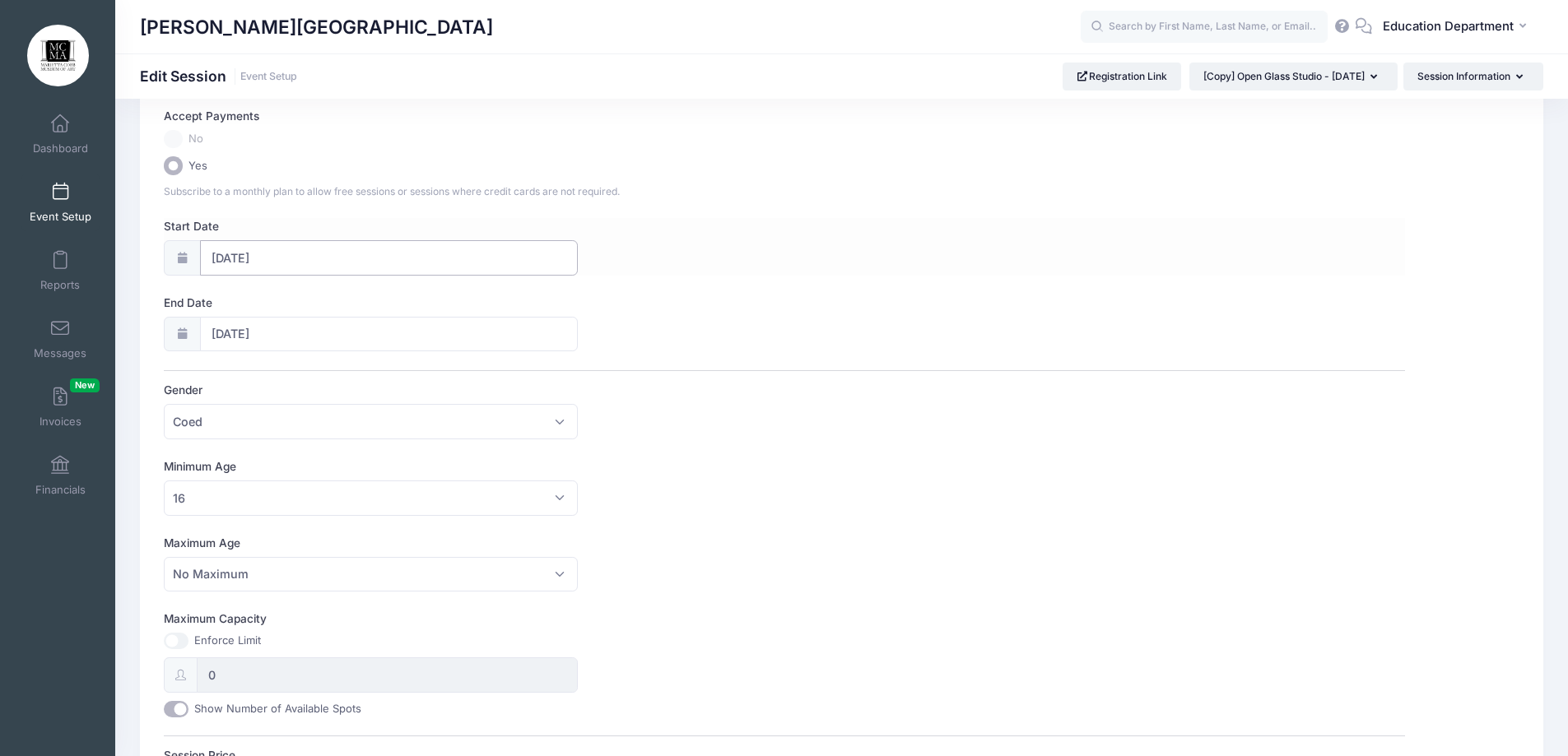
click at [271, 249] on input "[DATE]" at bounding box center [388, 258] width 378 height 35
click at [406, 312] on span at bounding box center [406, 301] width 27 height 28
click at [235, 311] on span at bounding box center [224, 301] width 27 height 28
select select "8"
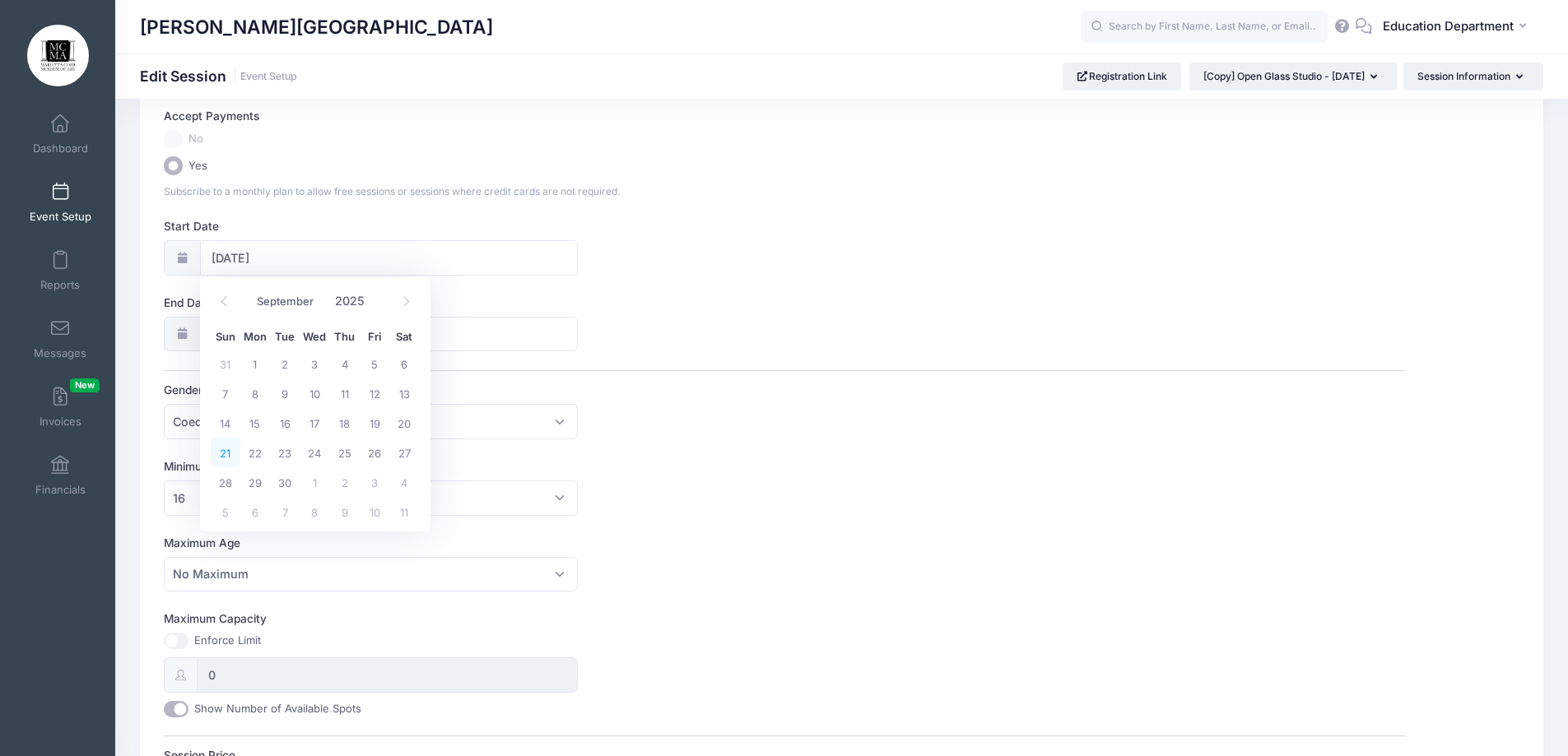
click at [223, 449] on span "21" at bounding box center [225, 453] width 29 height 29
type input "[DATE]"
select select "8"
click at [231, 529] on span "21" at bounding box center [225, 529] width 29 height 29
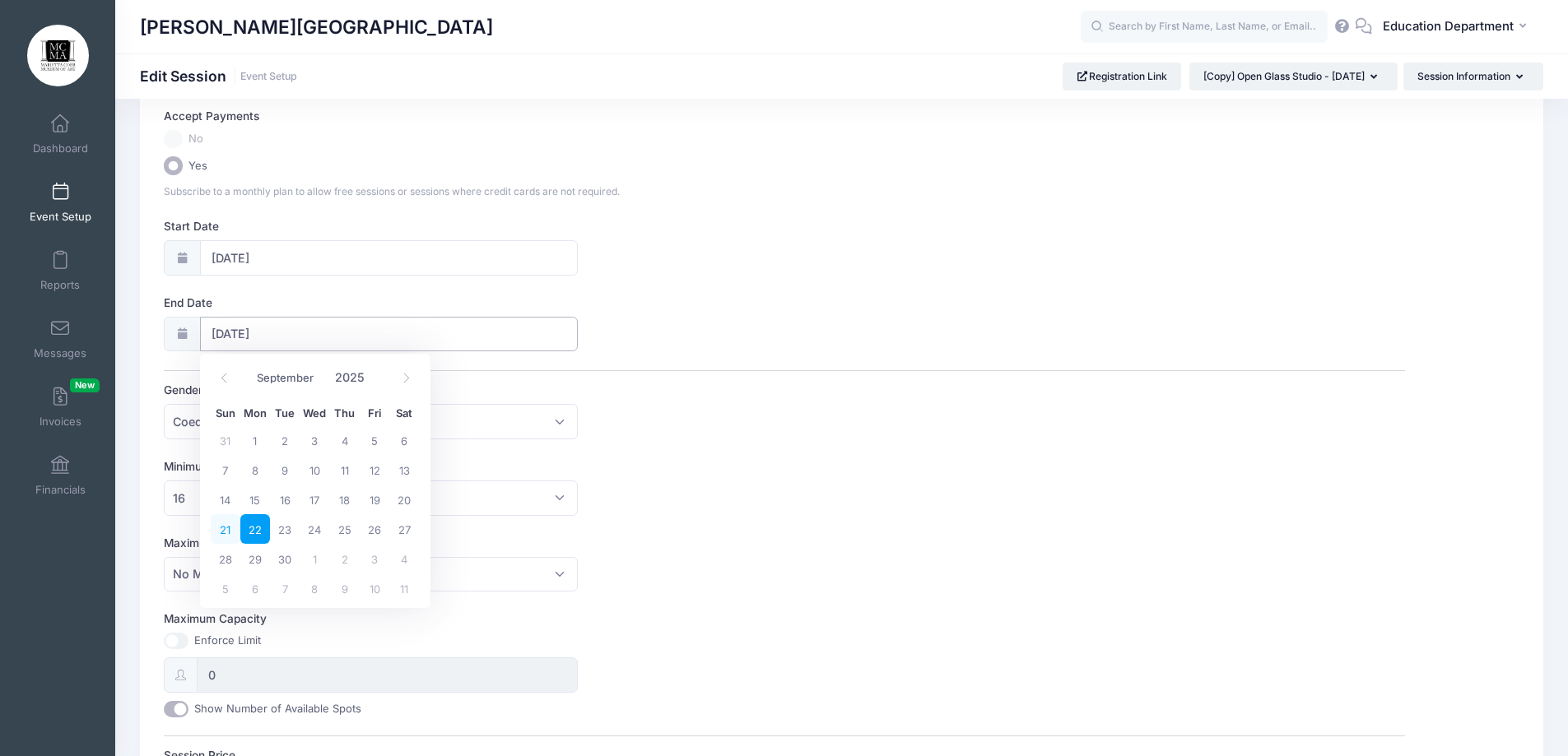
type input "09/21/2025"
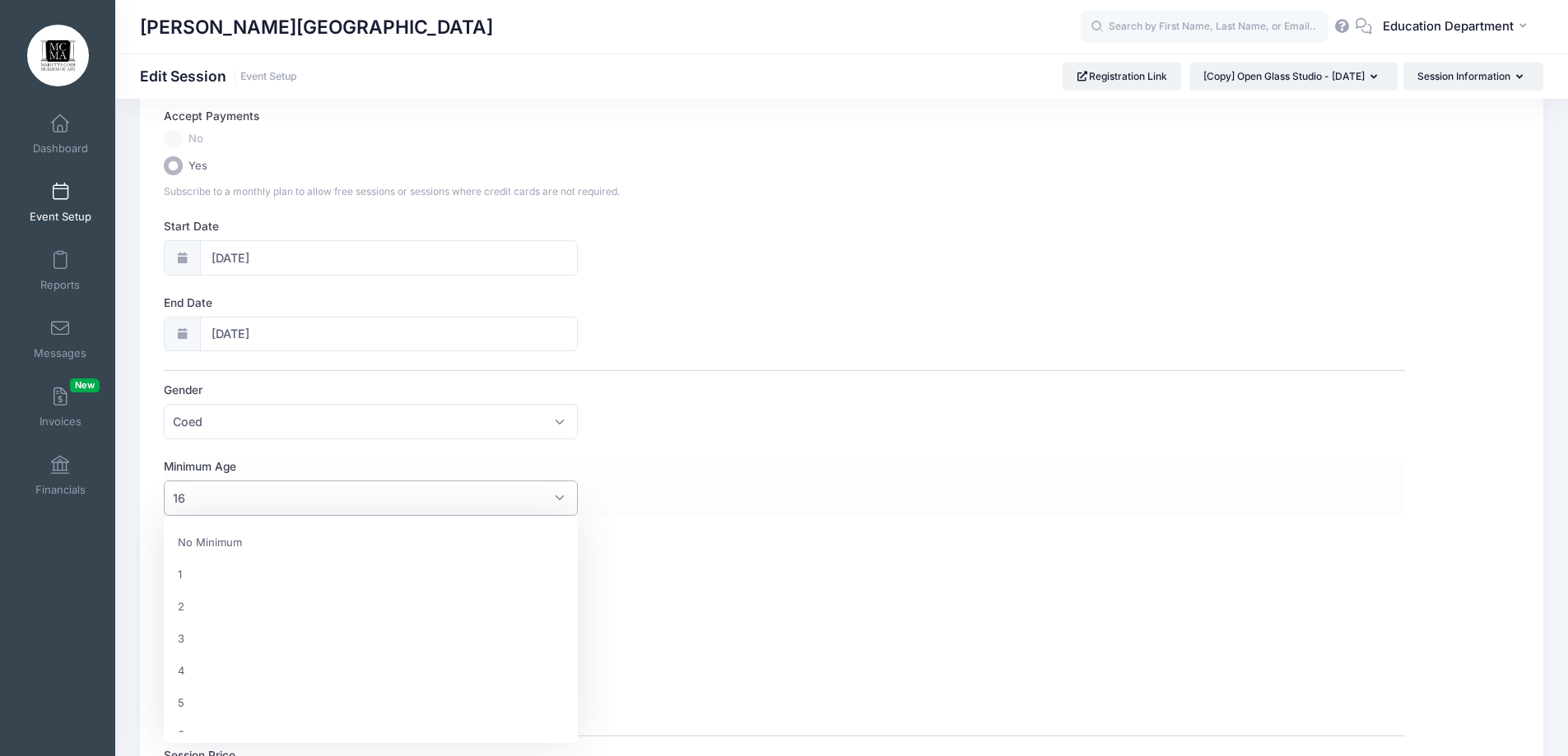
click at [288, 495] on span "16" at bounding box center [371, 498] width 414 height 35
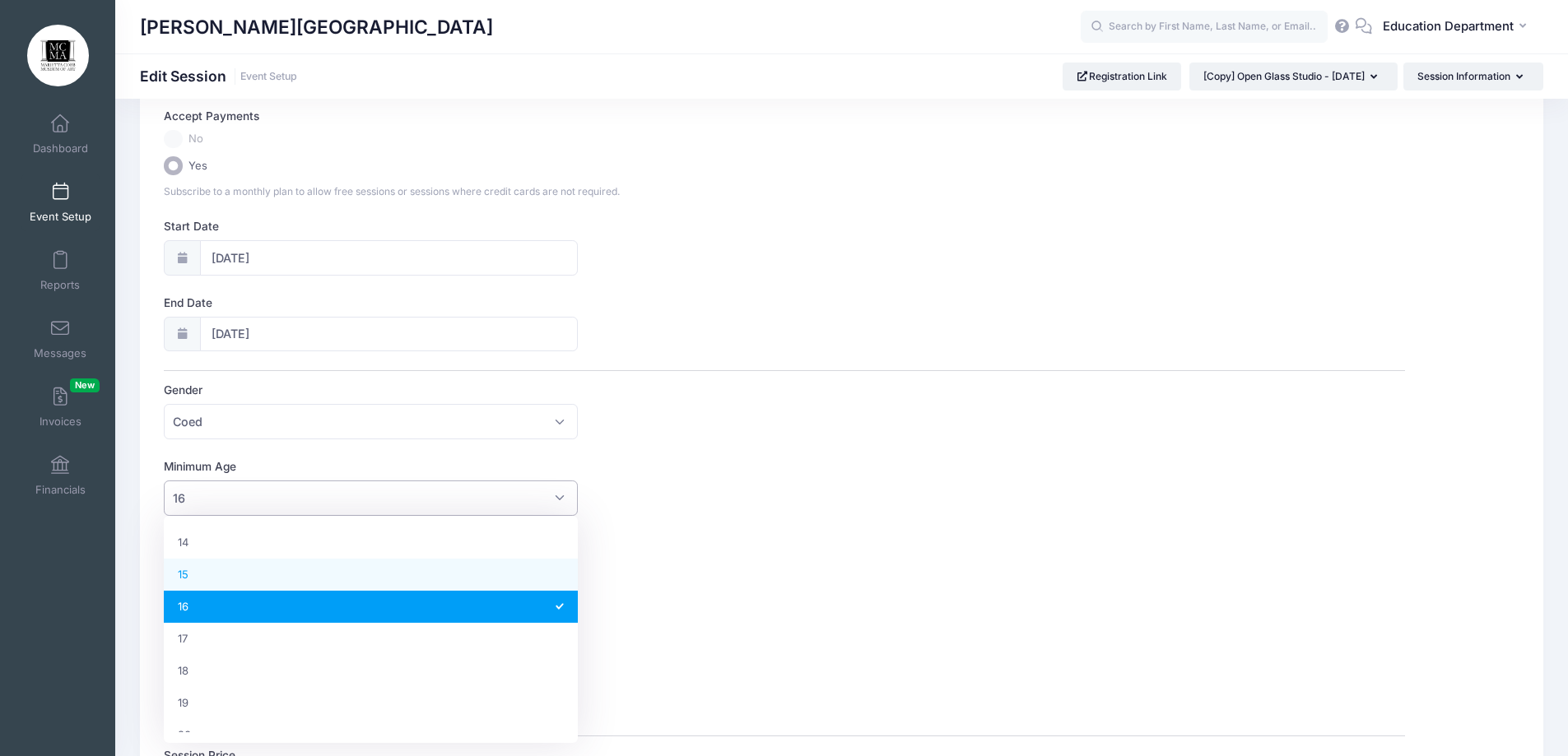
select select "15"
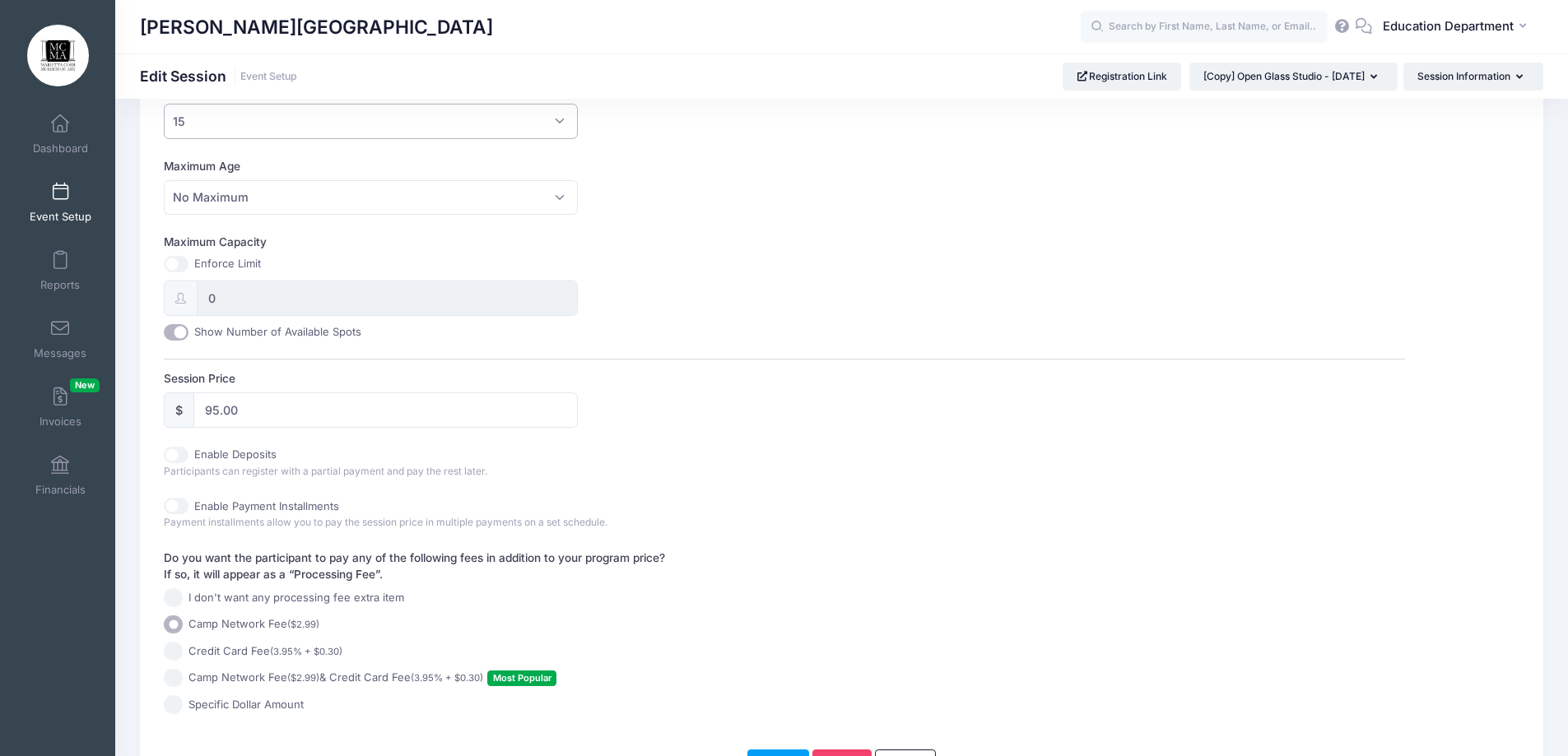
scroll to position [577, 0]
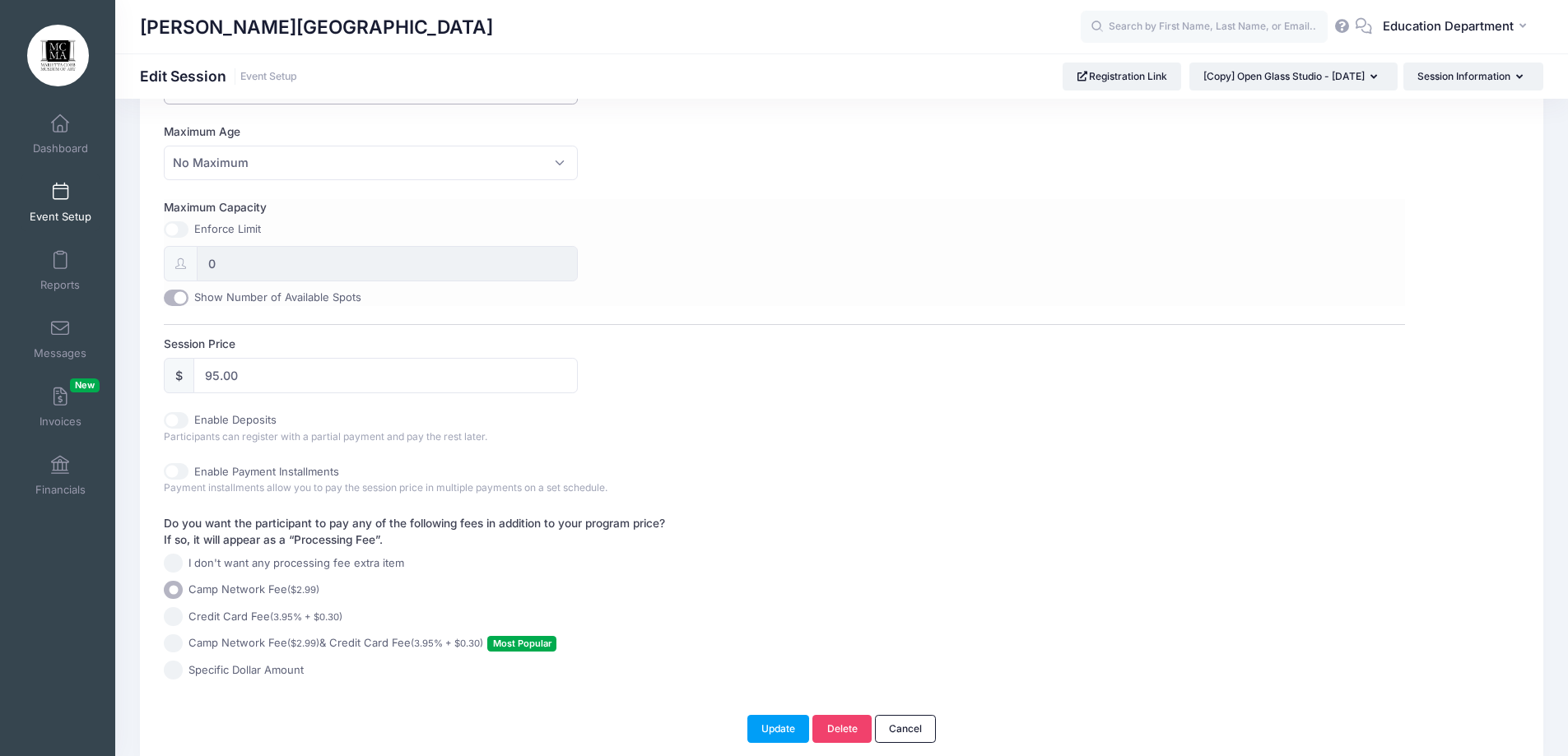
click at [173, 234] on input "Maximum Capacity" at bounding box center [176, 229] width 24 height 17
checkbox input "true"
click at [219, 270] on input "0" at bounding box center [387, 263] width 382 height 35
type input "15"
click at [255, 377] on input "95.00" at bounding box center [385, 376] width 384 height 35
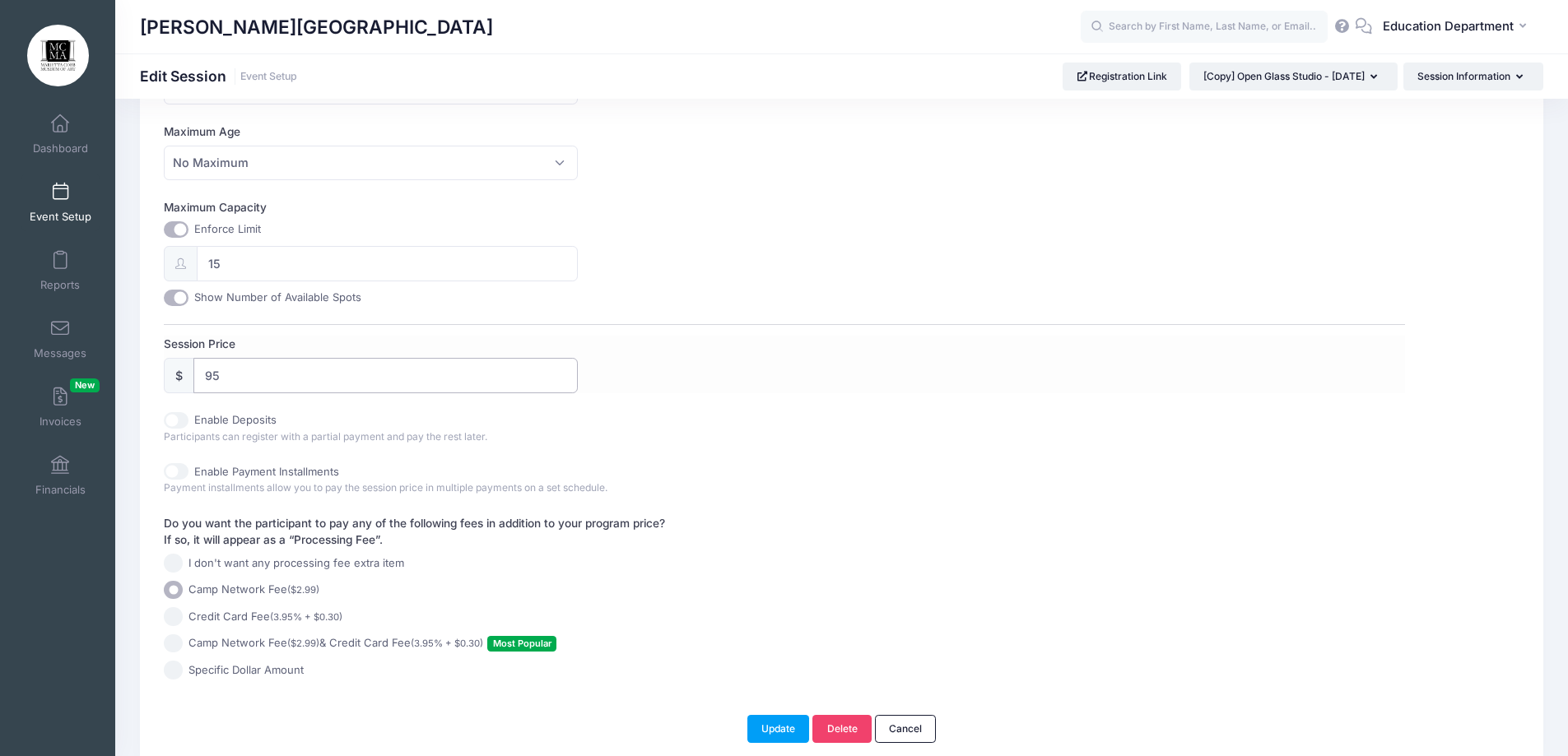
type input "9"
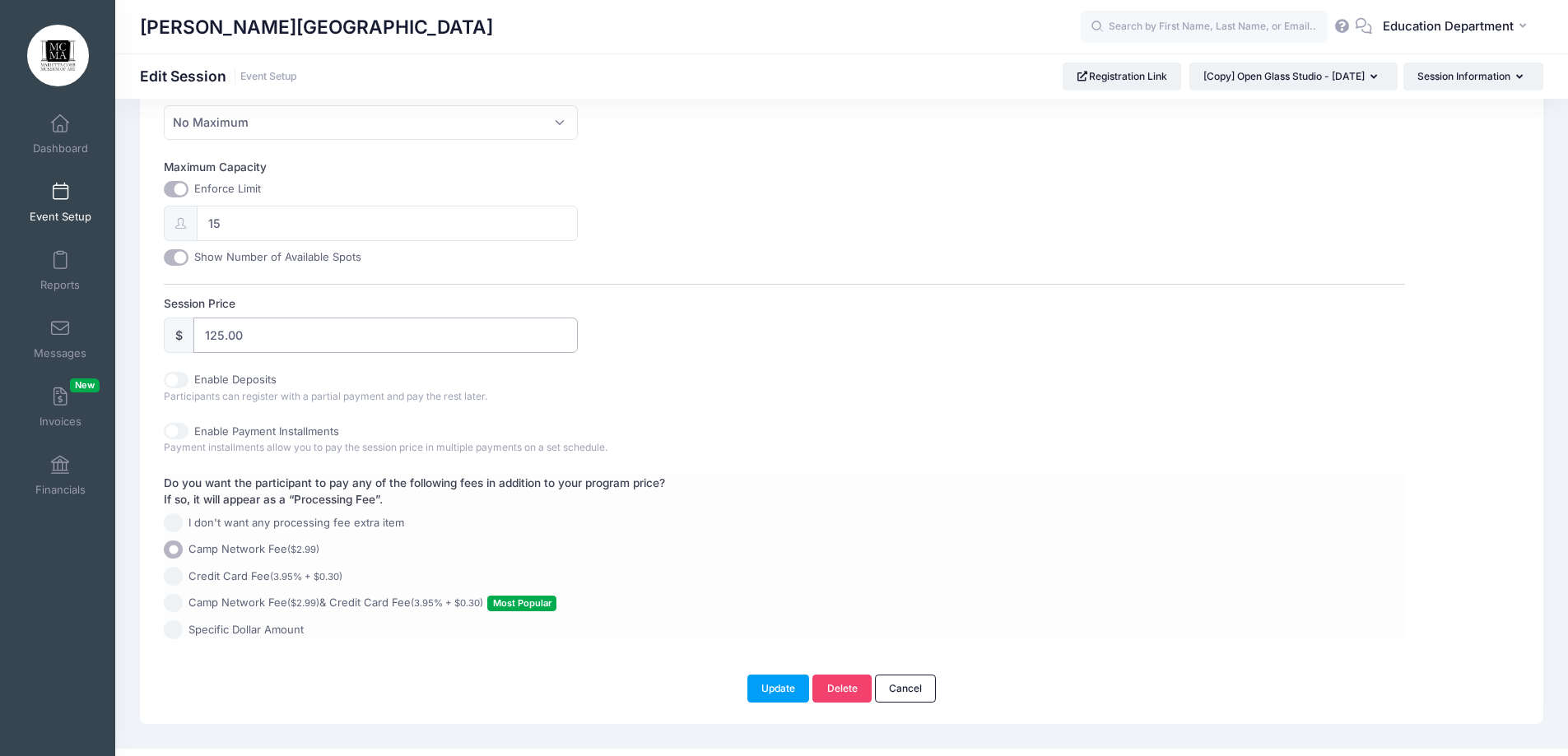
scroll to position [646, 0]
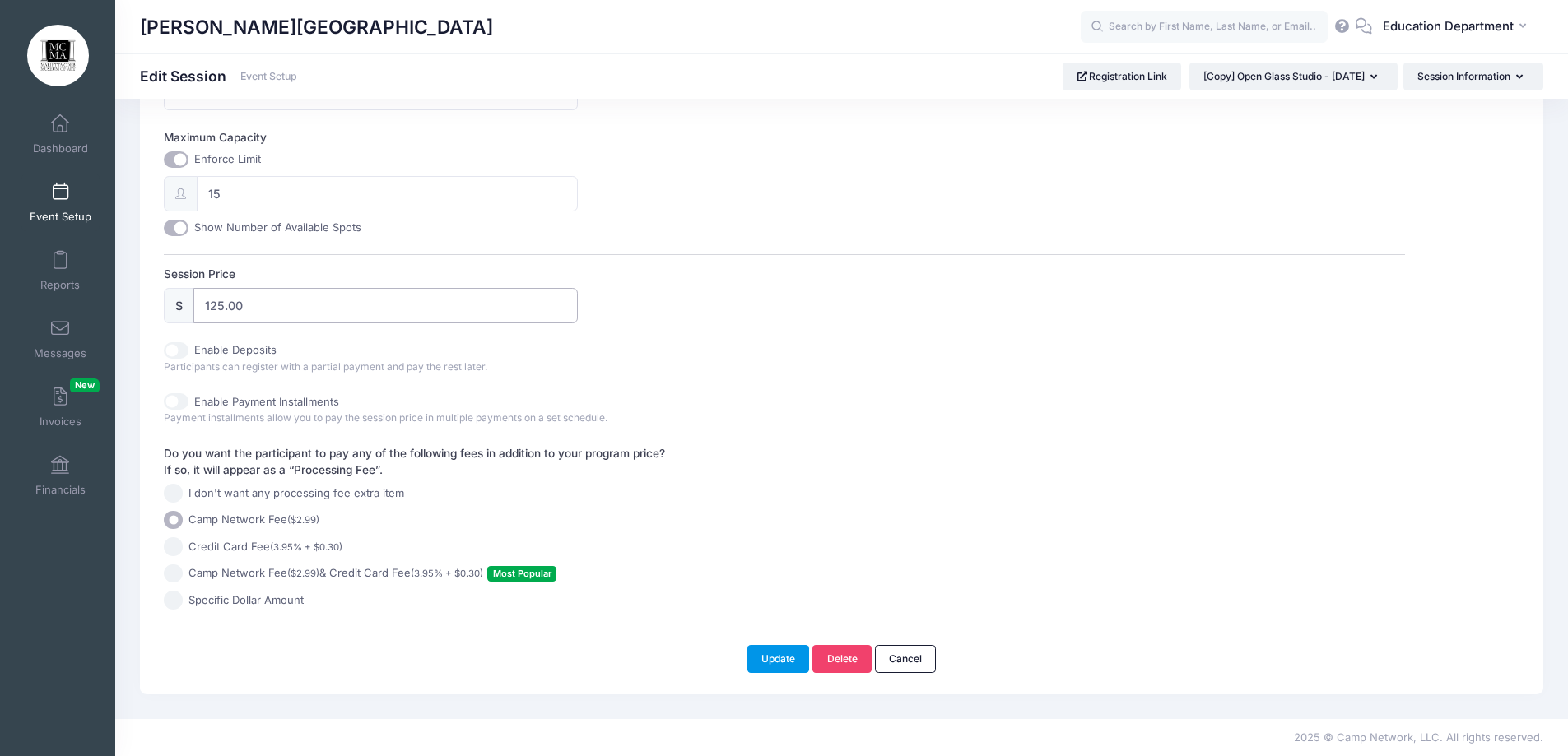
type input "125.00"
click at [766, 654] on button "Update" at bounding box center [779, 658] width 62 height 28
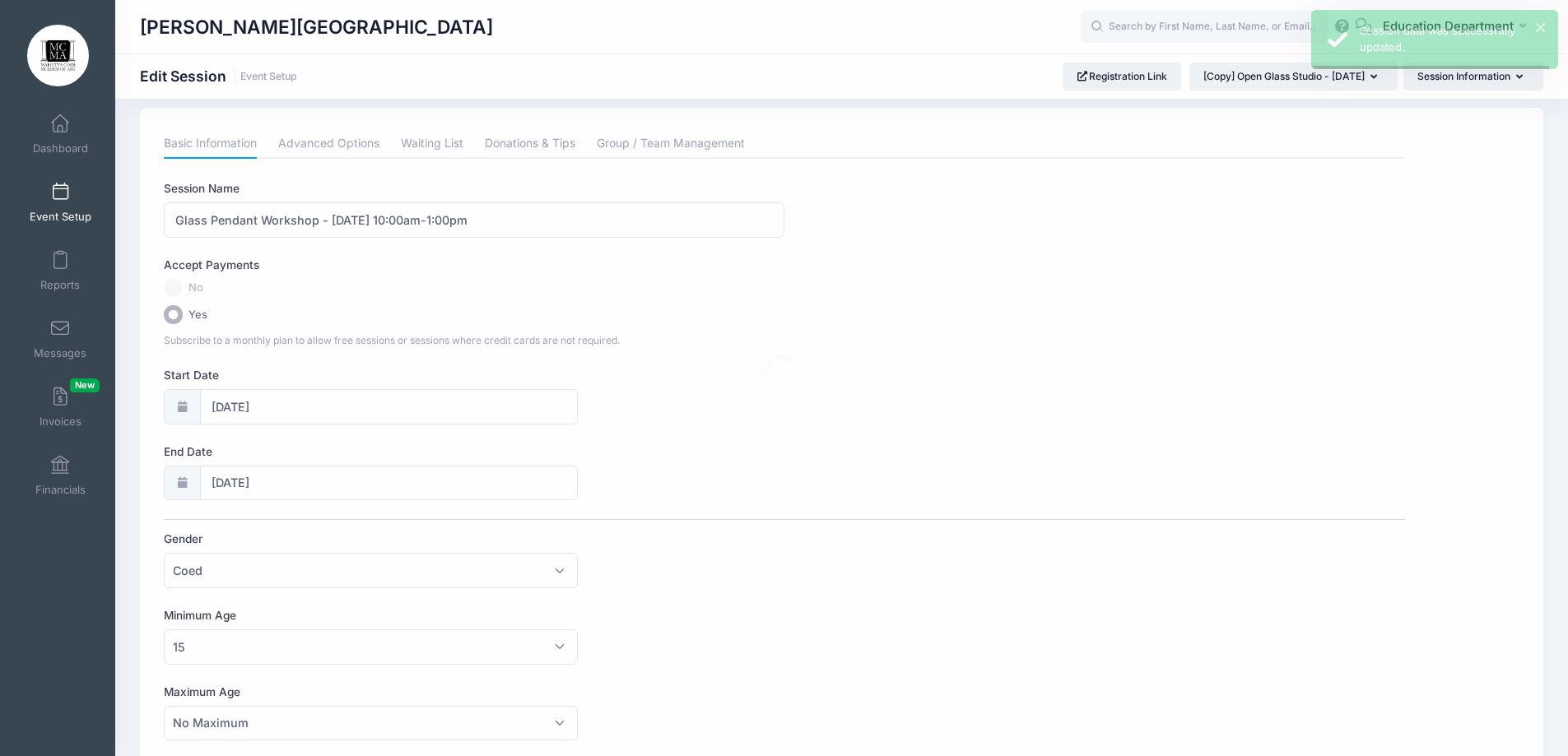
scroll to position [0, 0]
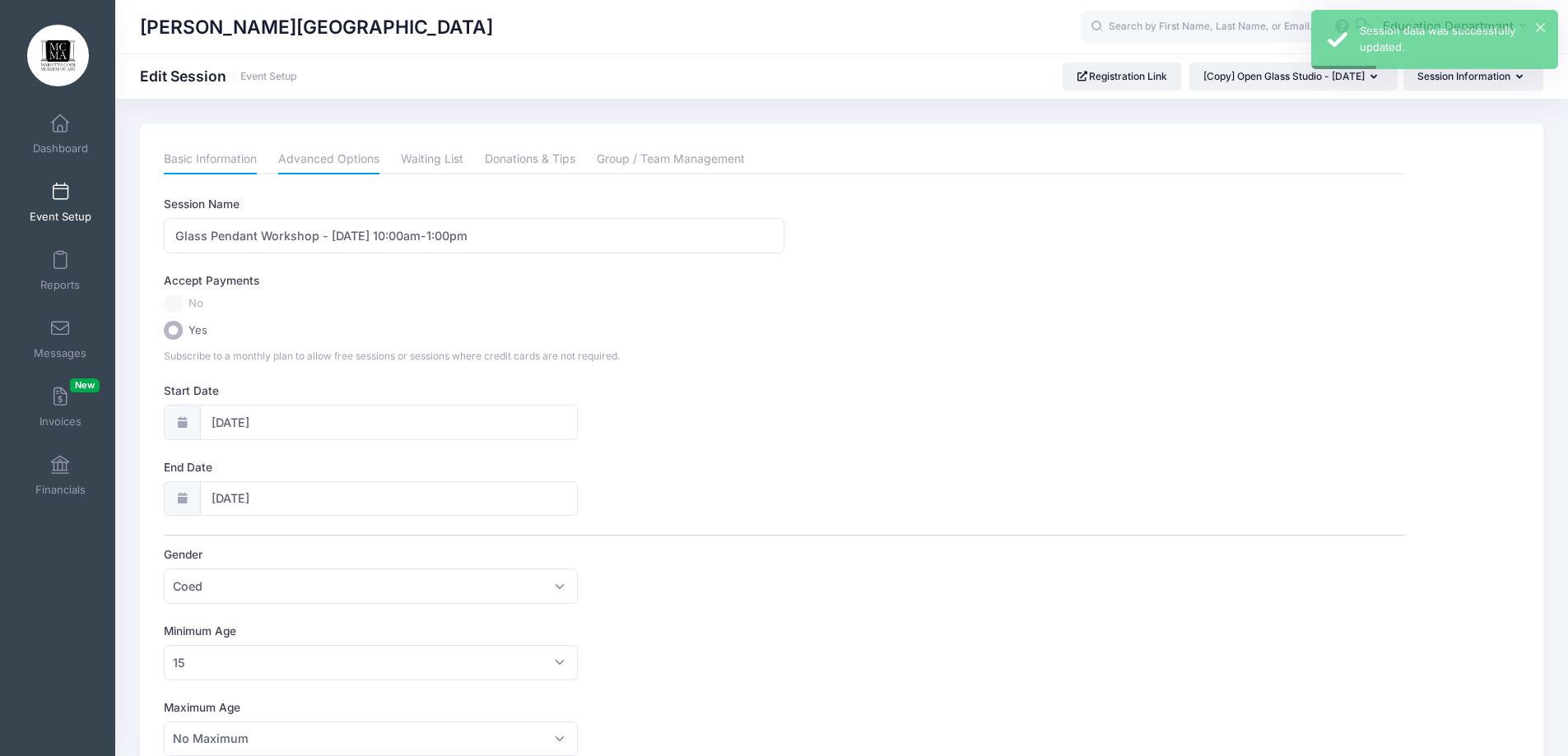
click at [300, 147] on link "Advanced Options" at bounding box center [329, 159] width 101 height 29
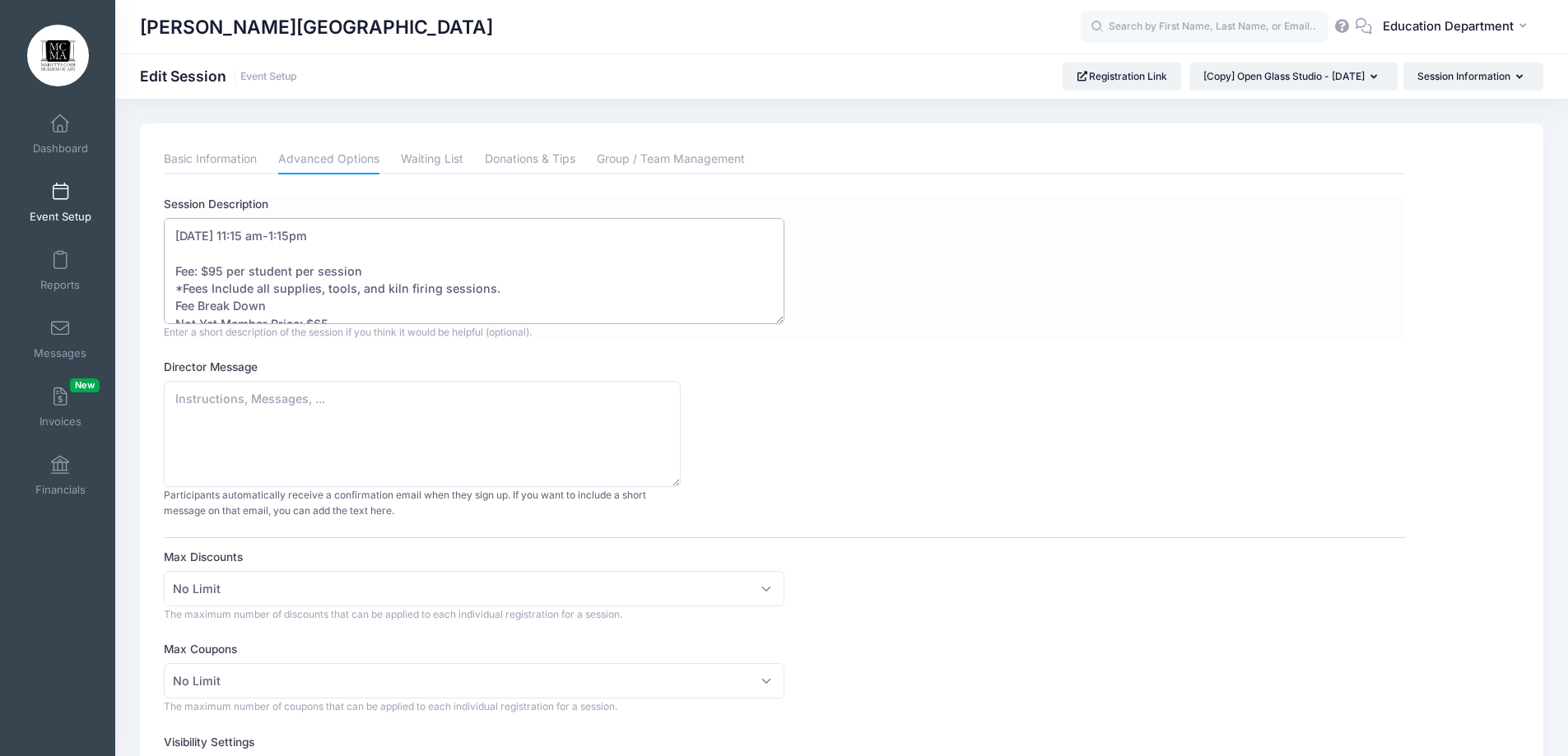
drag, startPoint x: 177, startPoint y: 235, endPoint x: 229, endPoint y: 233, distance: 52.0
click at [229, 233] on textarea "August 27 - 11:15 am-1:15pm Fee: $95 per student per session *Fees Include all …" at bounding box center [474, 271] width 621 height 106
click at [324, 234] on textarea "August 27 - 11:15 am-1:15pm Fee: $95 per student per session *Fees Include all …" at bounding box center [474, 271] width 621 height 106
click at [225, 272] on textarea "August 27 - 11:15 am-1:15pm Fee: $95 per student per session *Fees Include all …" at bounding box center [474, 271] width 621 height 106
click at [213, 293] on textarea "August 27 - 11:15 am-1:15pm Fee: $95 per student per session *Fees Include all …" at bounding box center [474, 271] width 621 height 106
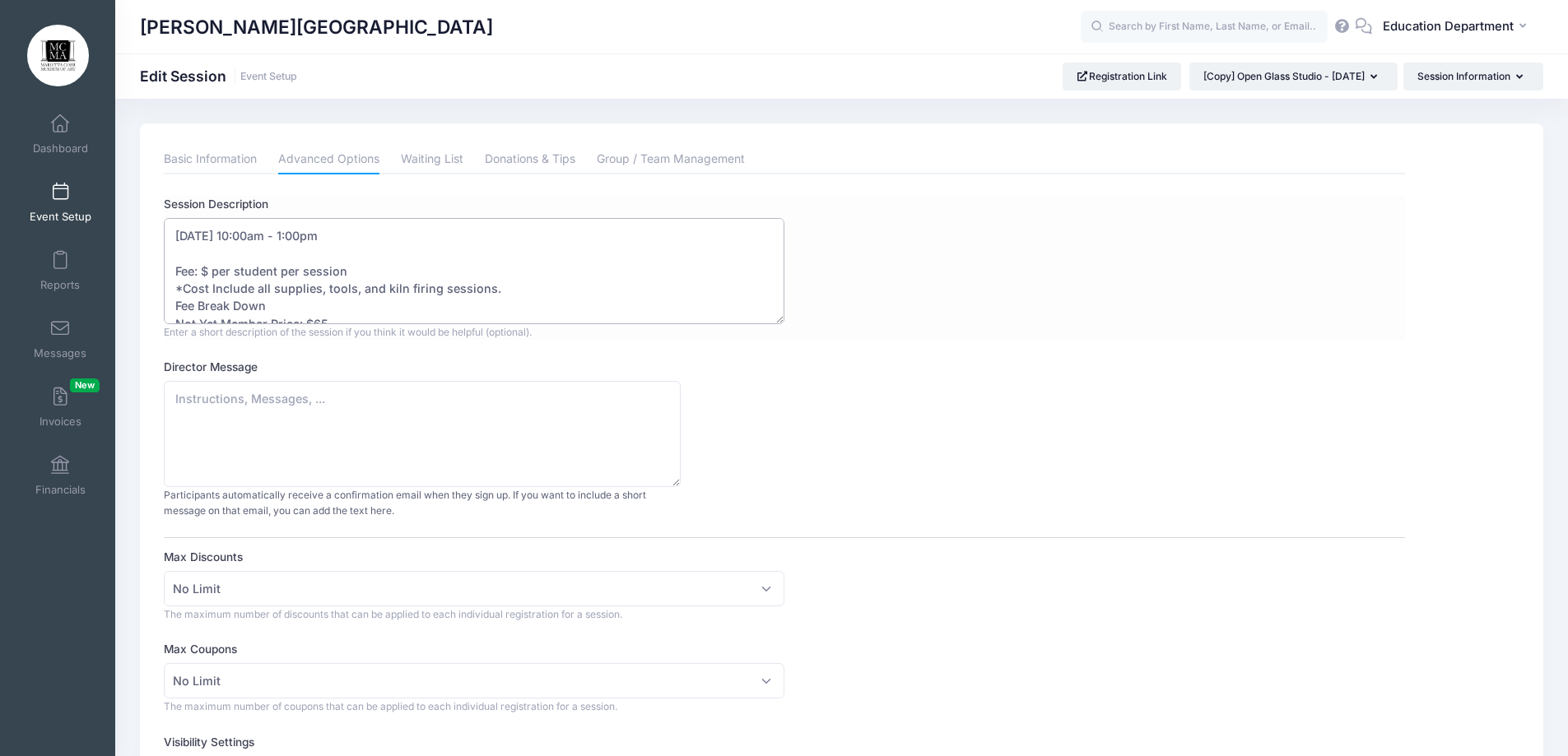
click at [215, 287] on textarea "August 27 - 11:15 am-1:15pm Fee: $95 per student per session *Fees Include all …" at bounding box center [474, 271] width 621 height 106
click at [251, 291] on textarea "August 27 - 11:15 am-1:15pm Fee: $95 per student per session *Fees Include all …" at bounding box center [474, 271] width 621 height 106
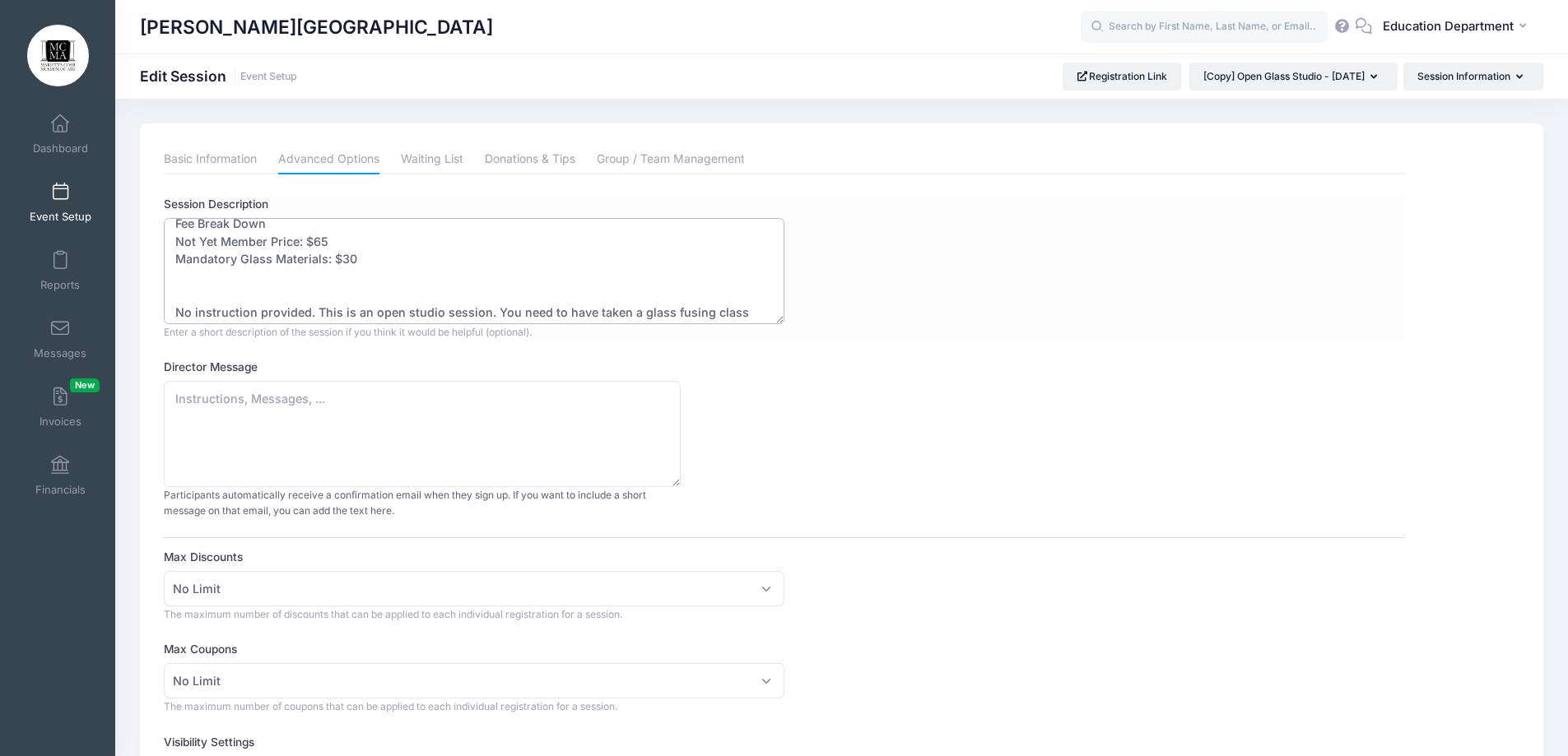
scroll to position [68, 0]
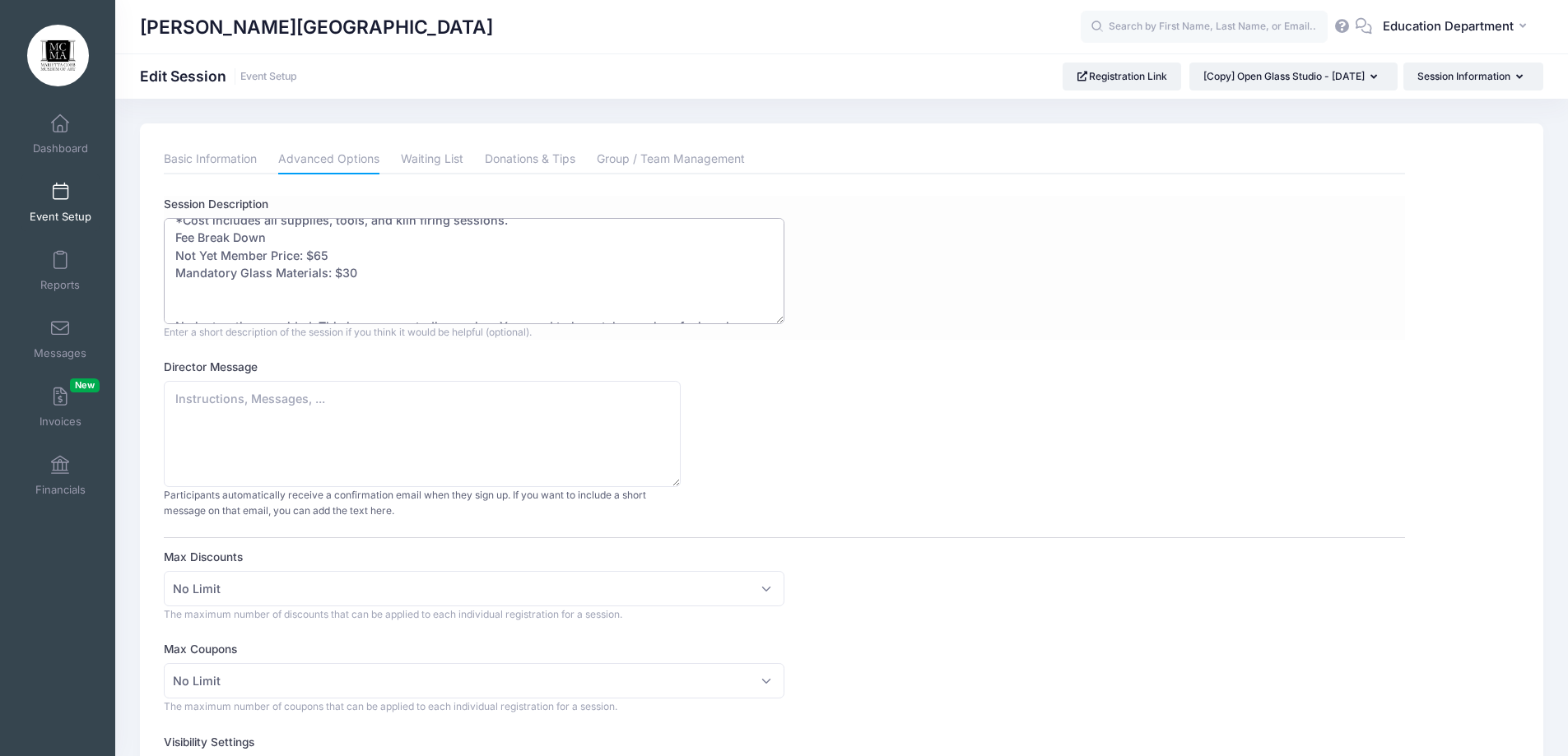
drag, startPoint x: 176, startPoint y: 226, endPoint x: 328, endPoint y: 283, distance: 162.3
click at [328, 283] on textarea "August 27 - 11:15 am-1:15pm Fee: $95 per student per session *Fees Include all …" at bounding box center [474, 271] width 621 height 106
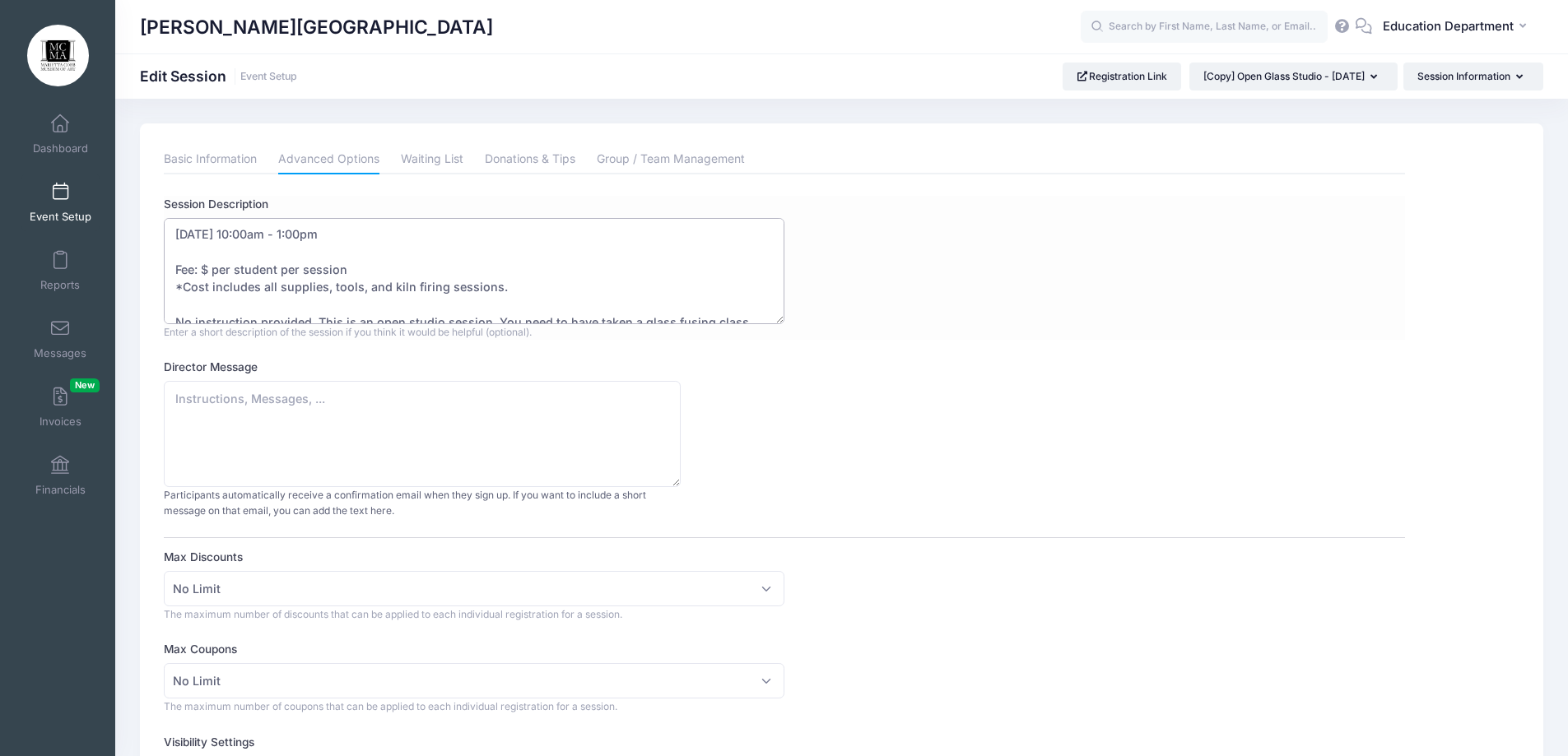
scroll to position [0, 0]
click at [342, 269] on textarea "August 27 - 11:15 am-1:15pm Fee: $95 per student per session *Fees Include all …" at bounding box center [474, 271] width 621 height 106
drag, startPoint x: 350, startPoint y: 271, endPoint x: 151, endPoint y: 271, distance: 199.0
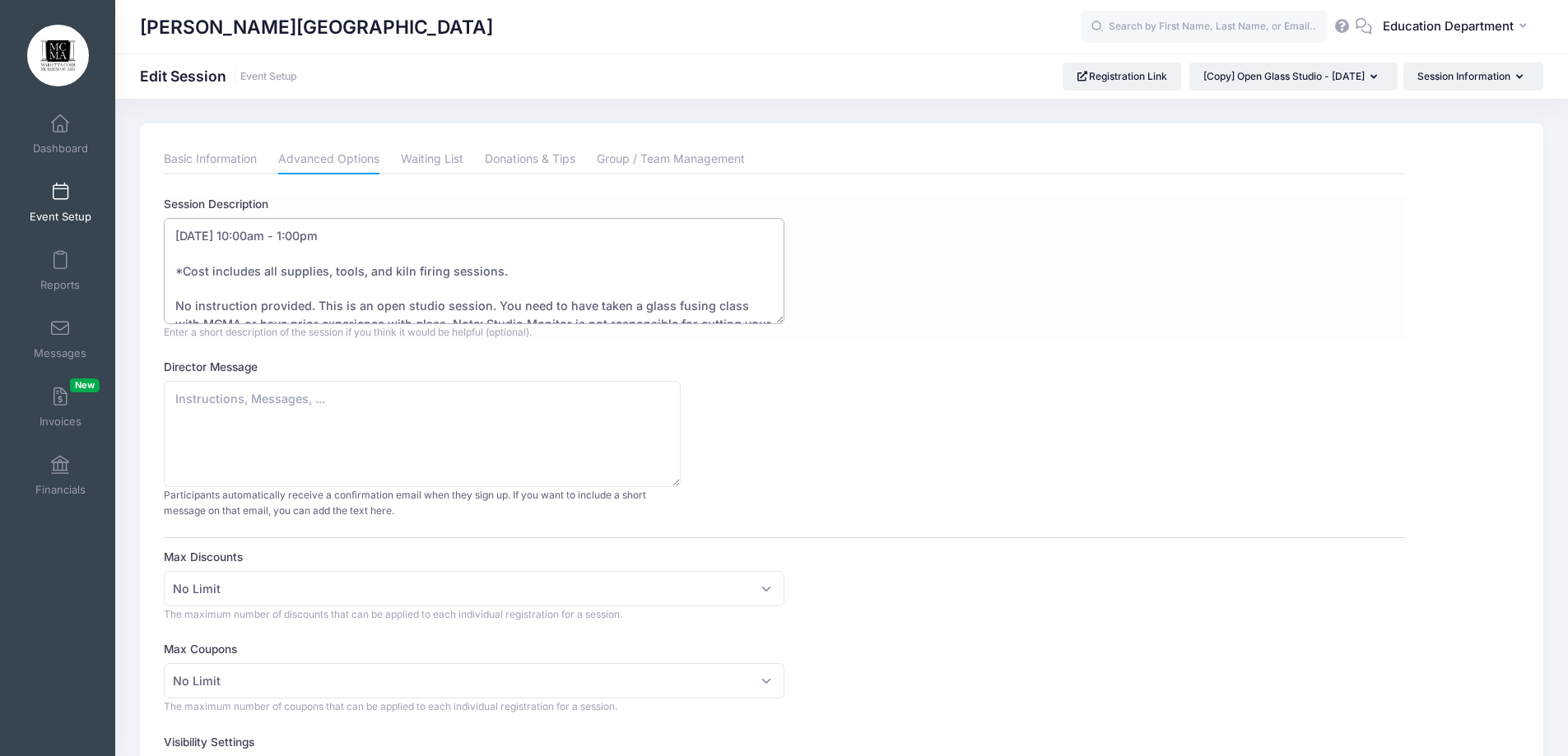
scroll to position [32, 0]
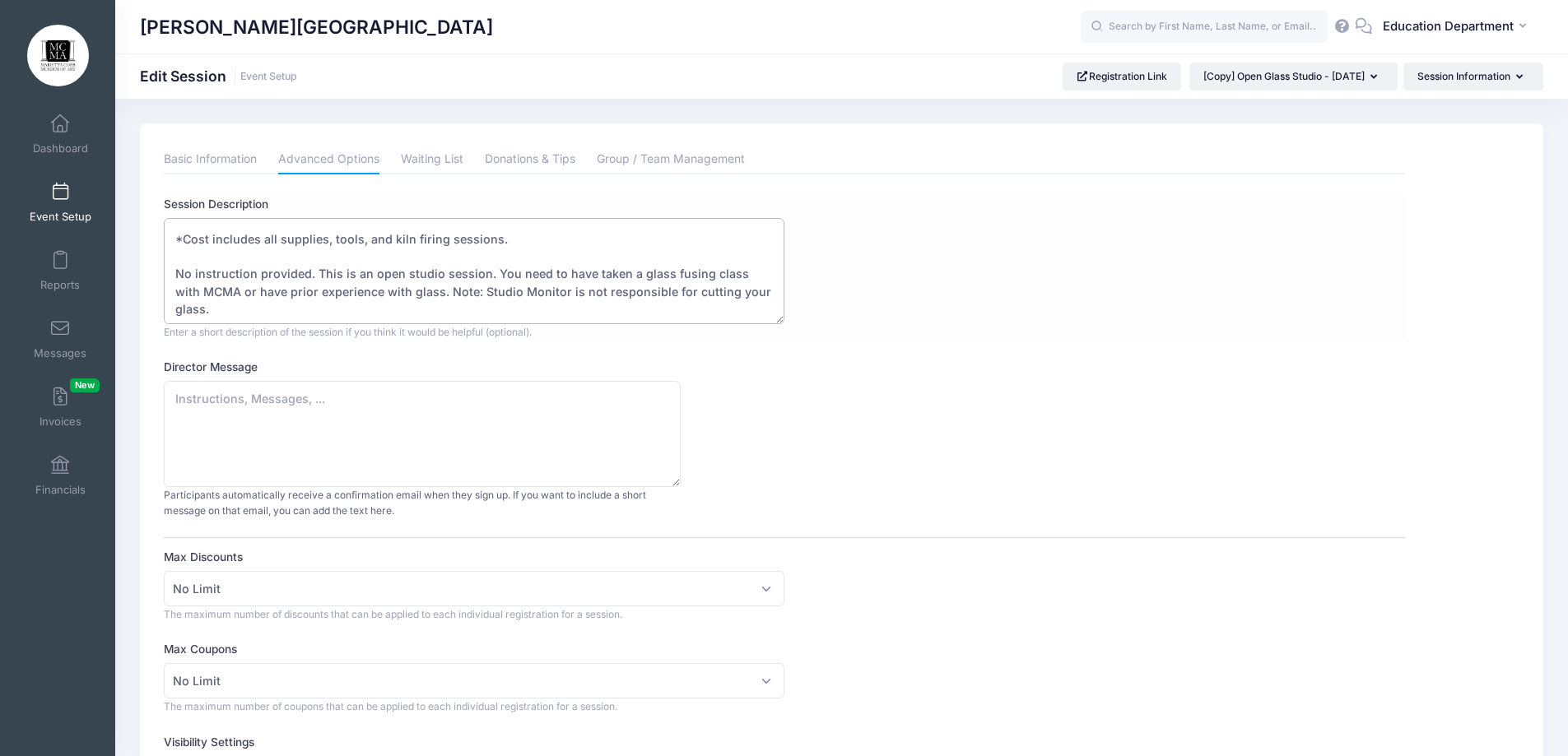
drag, startPoint x: 177, startPoint y: 298, endPoint x: 420, endPoint y: 266, distance: 245.1
click at [420, 266] on textarea "August 27 - 11:15 am-1:15pm Fee: $95 per student per session *Fees Include all …" at bounding box center [474, 271] width 621 height 106
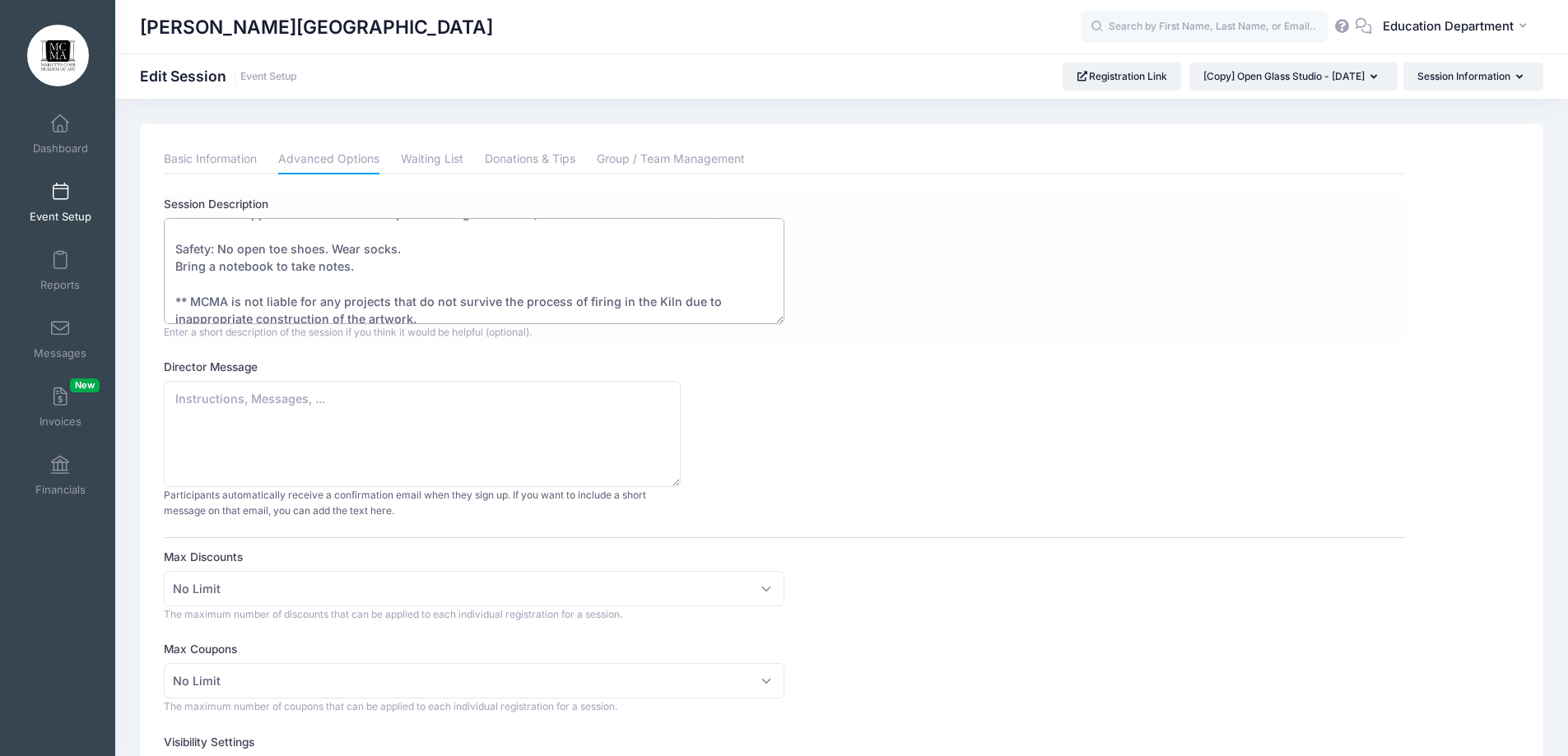
drag, startPoint x: 177, startPoint y: 260, endPoint x: 433, endPoint y: 317, distance: 262.3
click at [433, 317] on textarea "August 27 - 11:15 am-1:15pm Fee: $95 per student per session *Fees Include all …" at bounding box center [474, 271] width 621 height 106
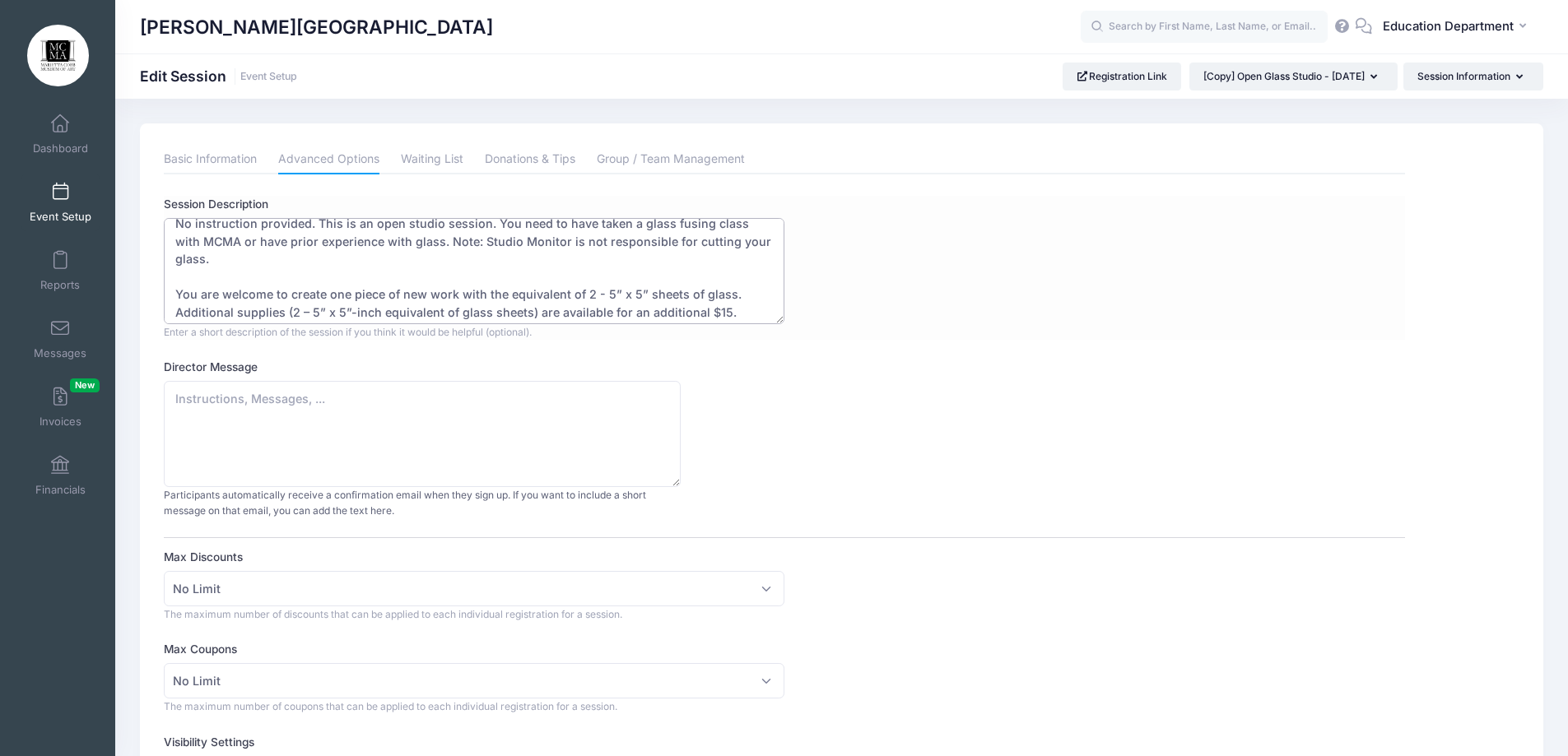
scroll to position [0, 0]
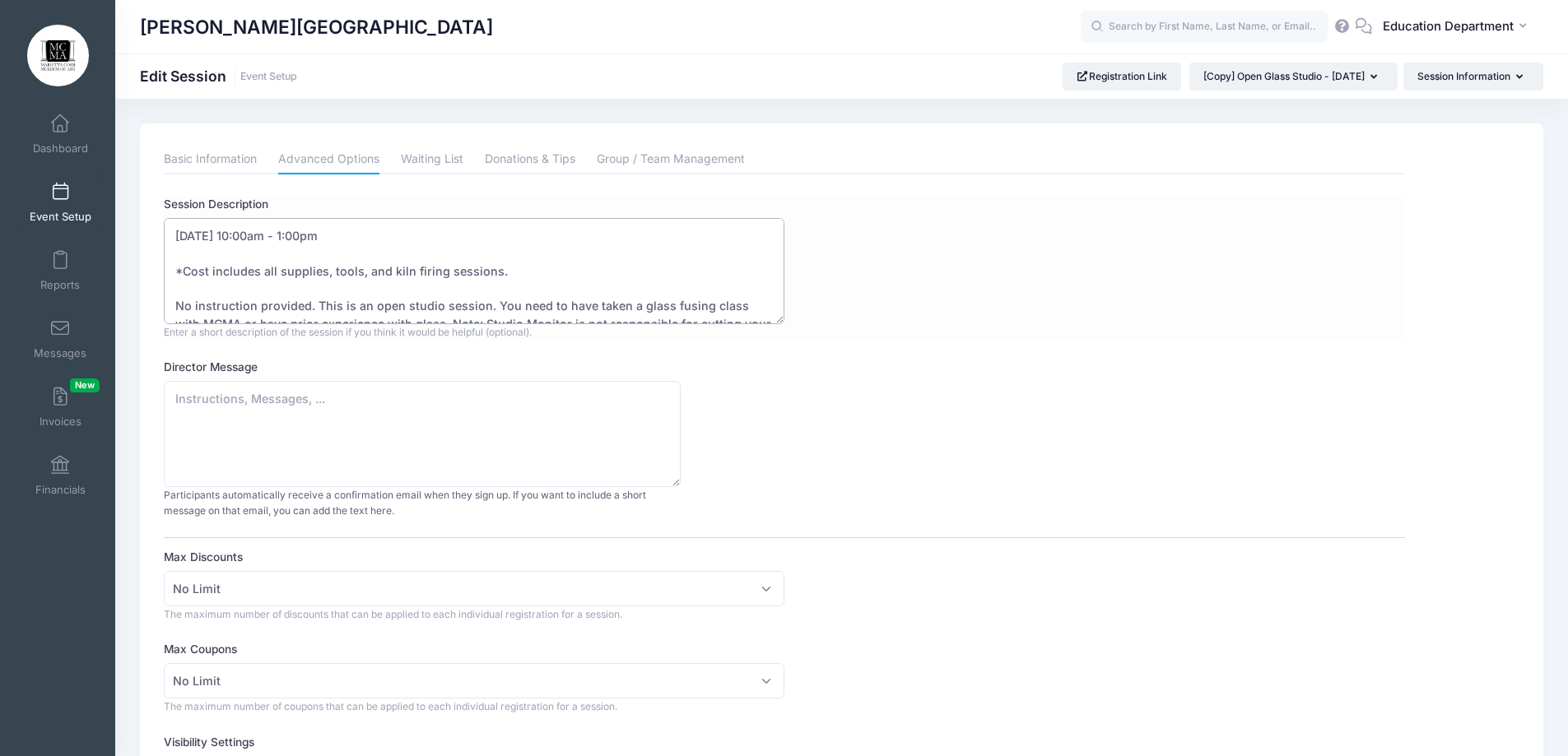
click at [171, 288] on textarea "August 27 - 11:15 am-1:15pm Fee: $95 per student per session *Fees Include all …" at bounding box center [474, 271] width 621 height 106
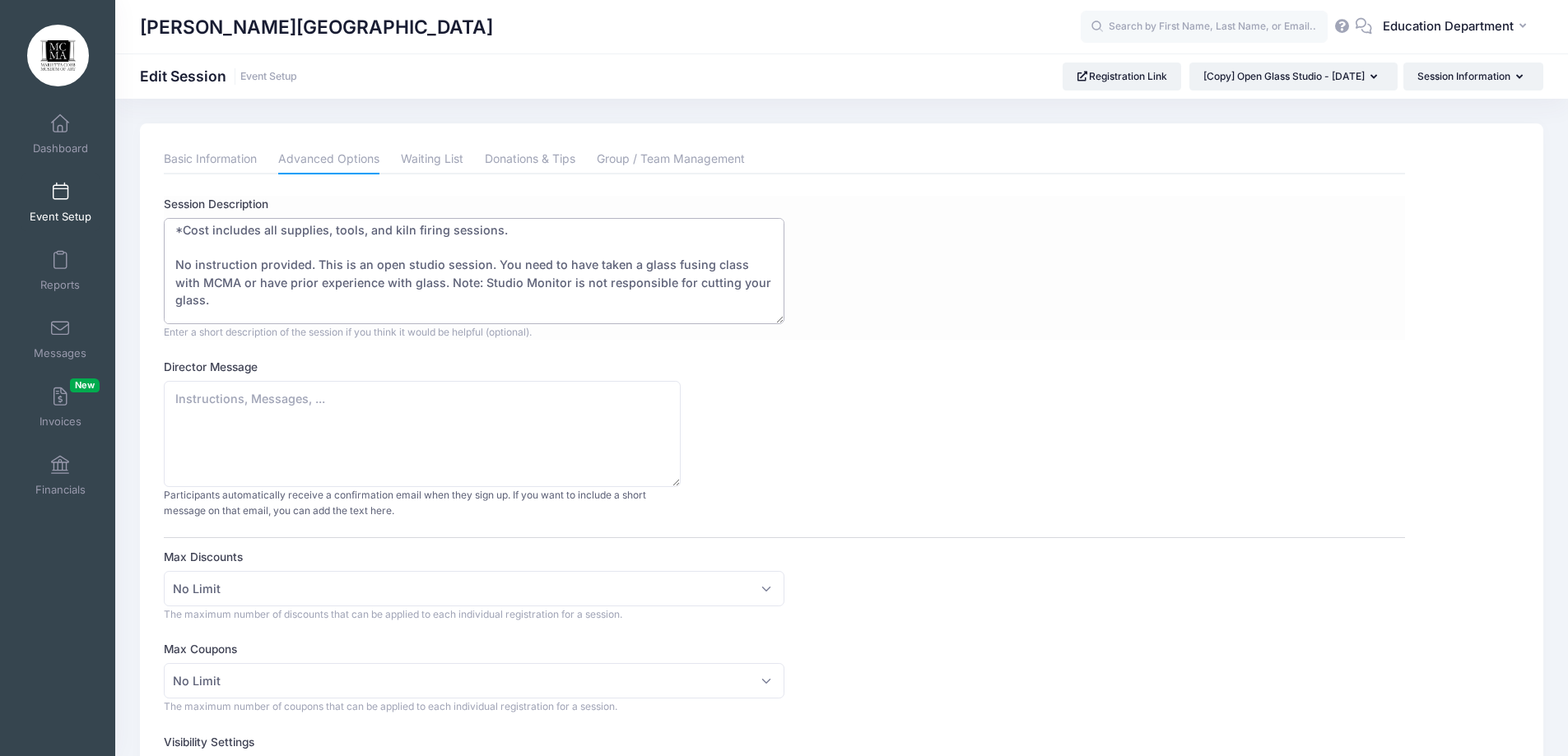
scroll to position [56, 0]
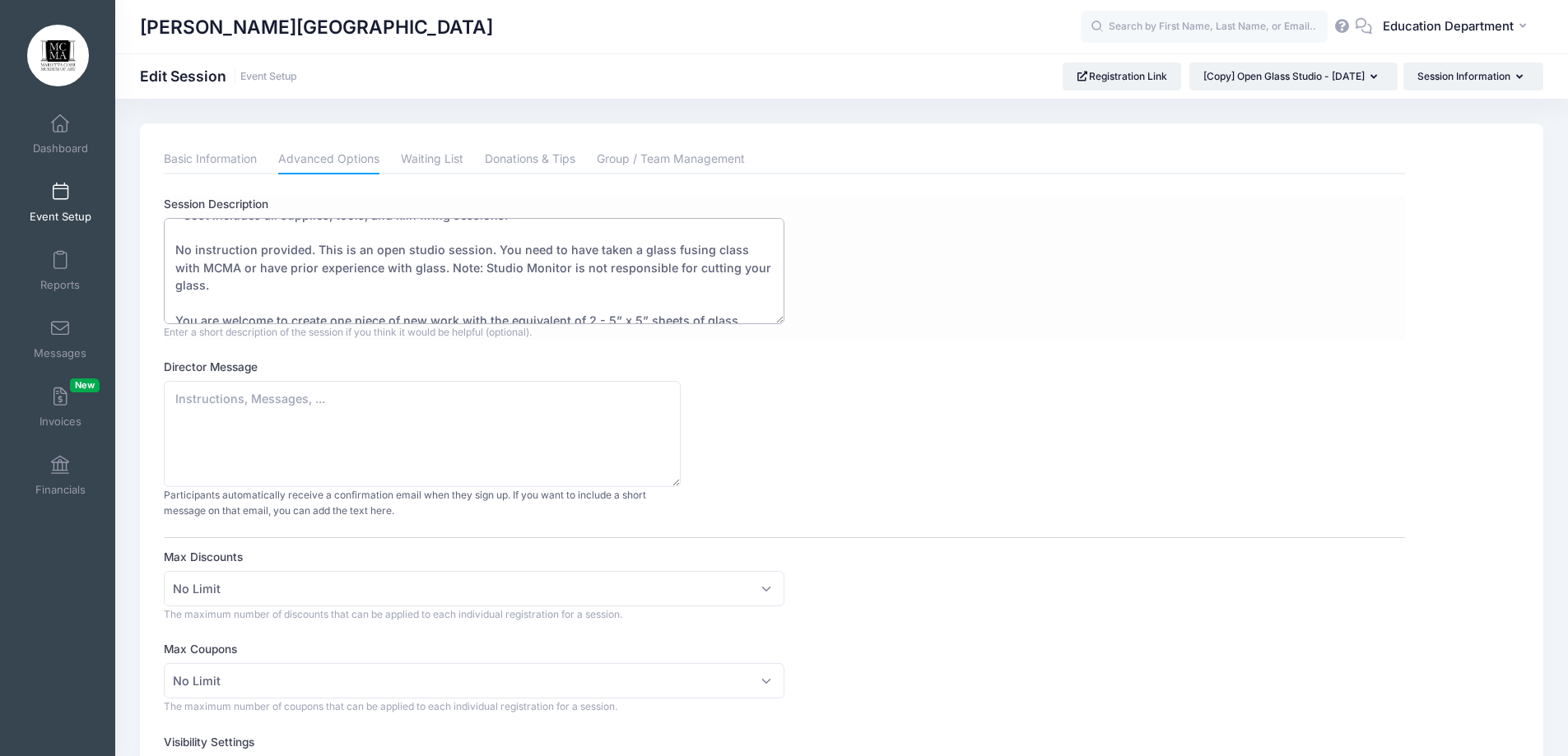
drag, startPoint x: 176, startPoint y: 288, endPoint x: 316, endPoint y: 298, distance: 140.4
click at [316, 298] on textarea "August 27 - 11:15 am-1:15pm Fee: $95 per student per session *Fees Include all …" at bounding box center [474, 271] width 621 height 106
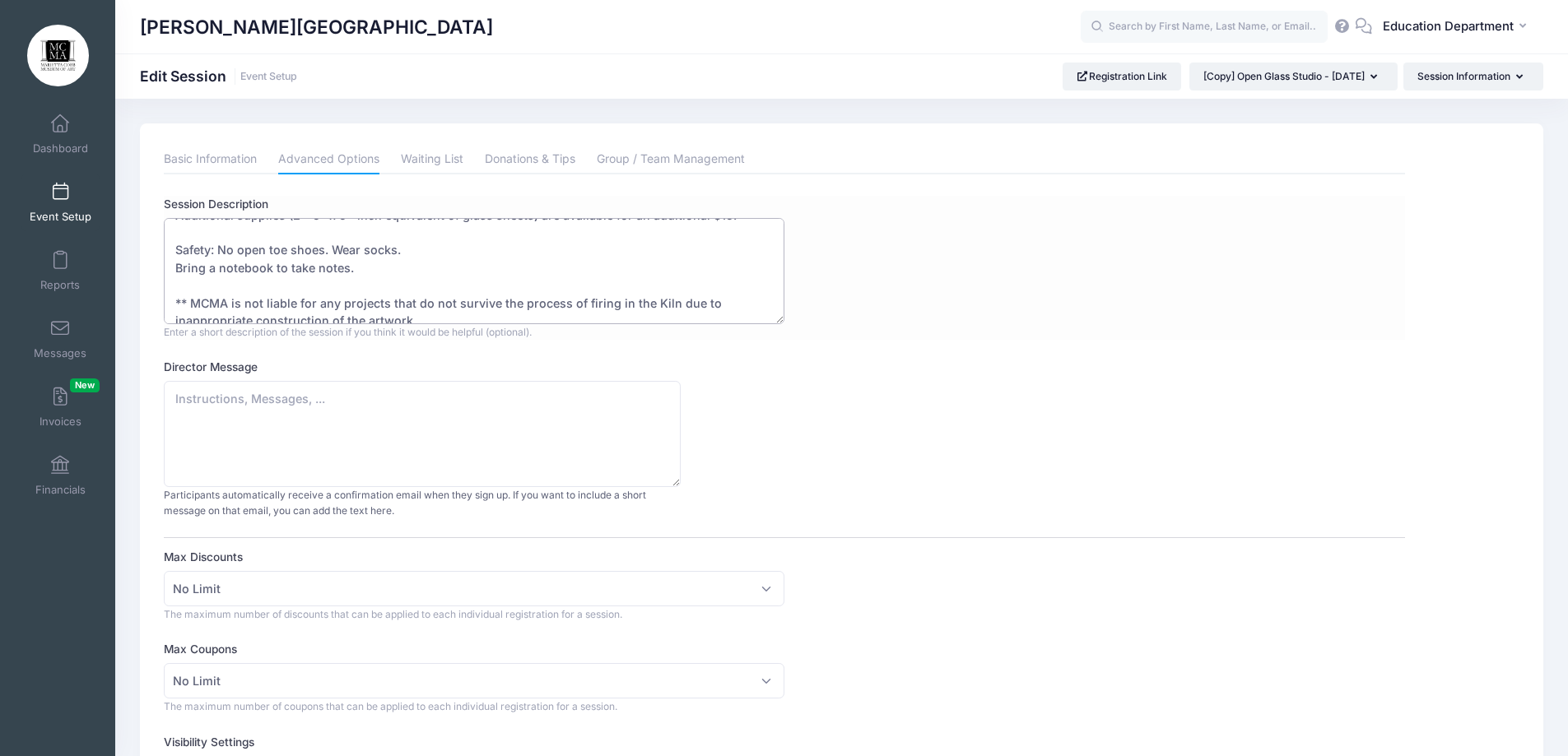
scroll to position [0, 0]
click at [218, 275] on textarea "August 27 - 11:15 am-1:15pm Fee: $95 per student per session *Fees Include all …" at bounding box center [474, 271] width 621 height 106
drag, startPoint x: 175, startPoint y: 271, endPoint x: 455, endPoint y: 275, distance: 280.0
click at [455, 275] on textarea "August 27 - 11:15 am-1:15pm Fee: $95 per student per session *Fees Include all …" at bounding box center [474, 271] width 621 height 106
drag, startPoint x: 181, startPoint y: 305, endPoint x: 203, endPoint y: 309, distance: 22.4
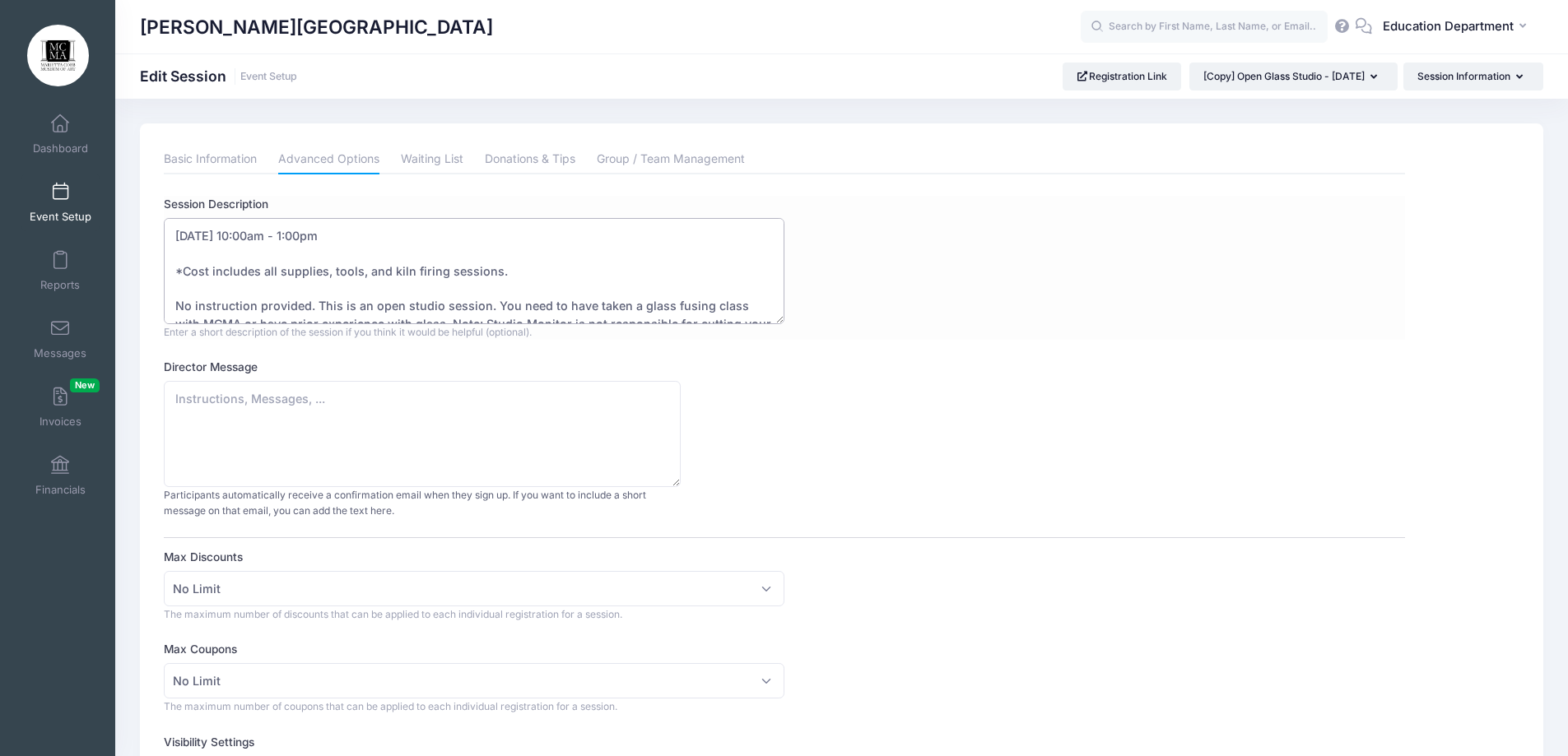
click at [211, 308] on textarea "August 27 - 11:15 am-1:15pm Fee: $95 per student per session *Fees Include all …" at bounding box center [474, 271] width 621 height 106
drag, startPoint x: 256, startPoint y: 259, endPoint x: 175, endPoint y: 292, distance: 87.5
click at [175, 292] on textarea "August 27 - 11:15 am-1:15pm Fee: $95 per student per session *Fees Include all …" at bounding box center [474, 271] width 621 height 106
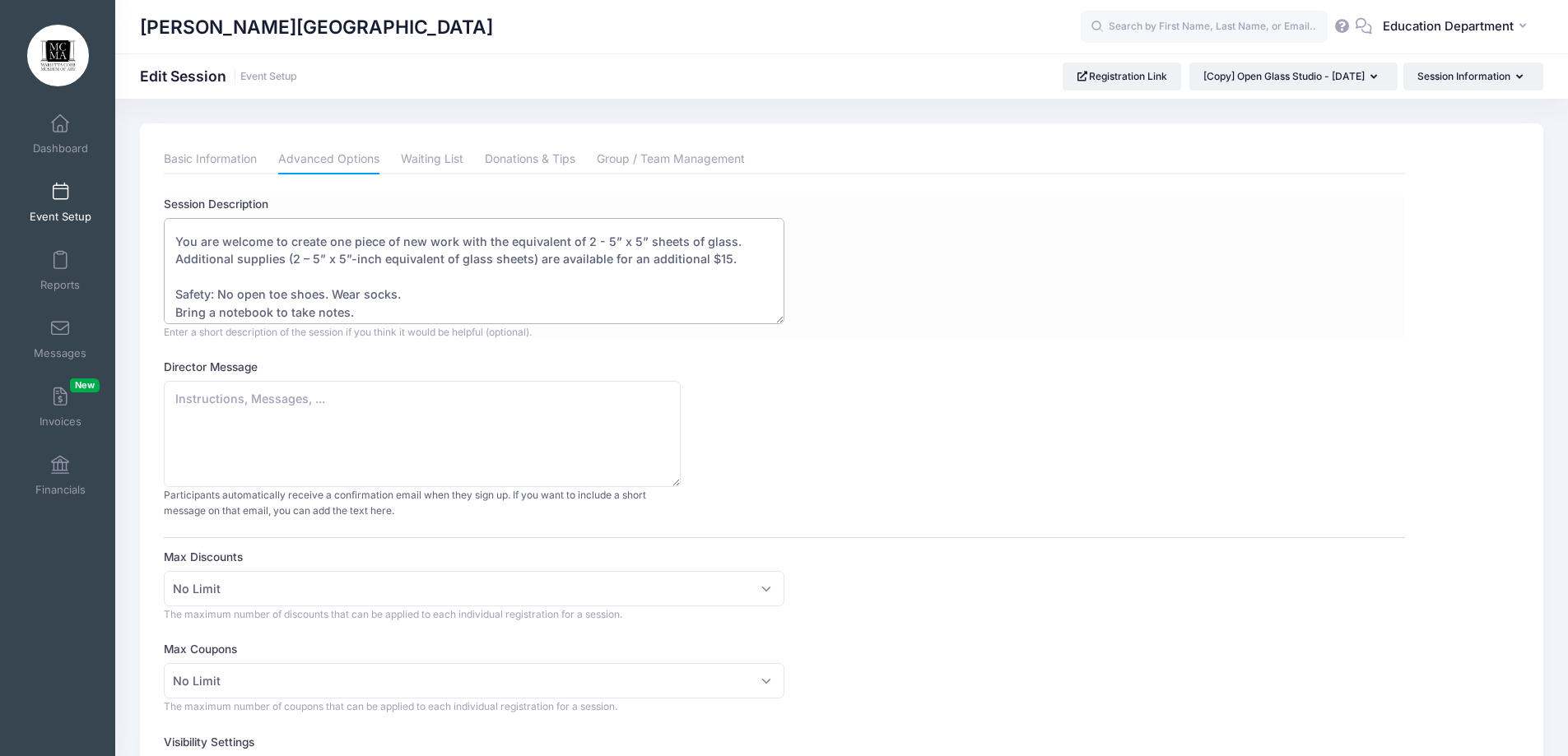
drag, startPoint x: 730, startPoint y: 256, endPoint x: 179, endPoint y: 245, distance: 551.1
click at [179, 245] on textarea "August 27 - 11:15 am-1:15pm Fee: $95 per student per session *Fees Include all …" at bounding box center [474, 271] width 621 height 106
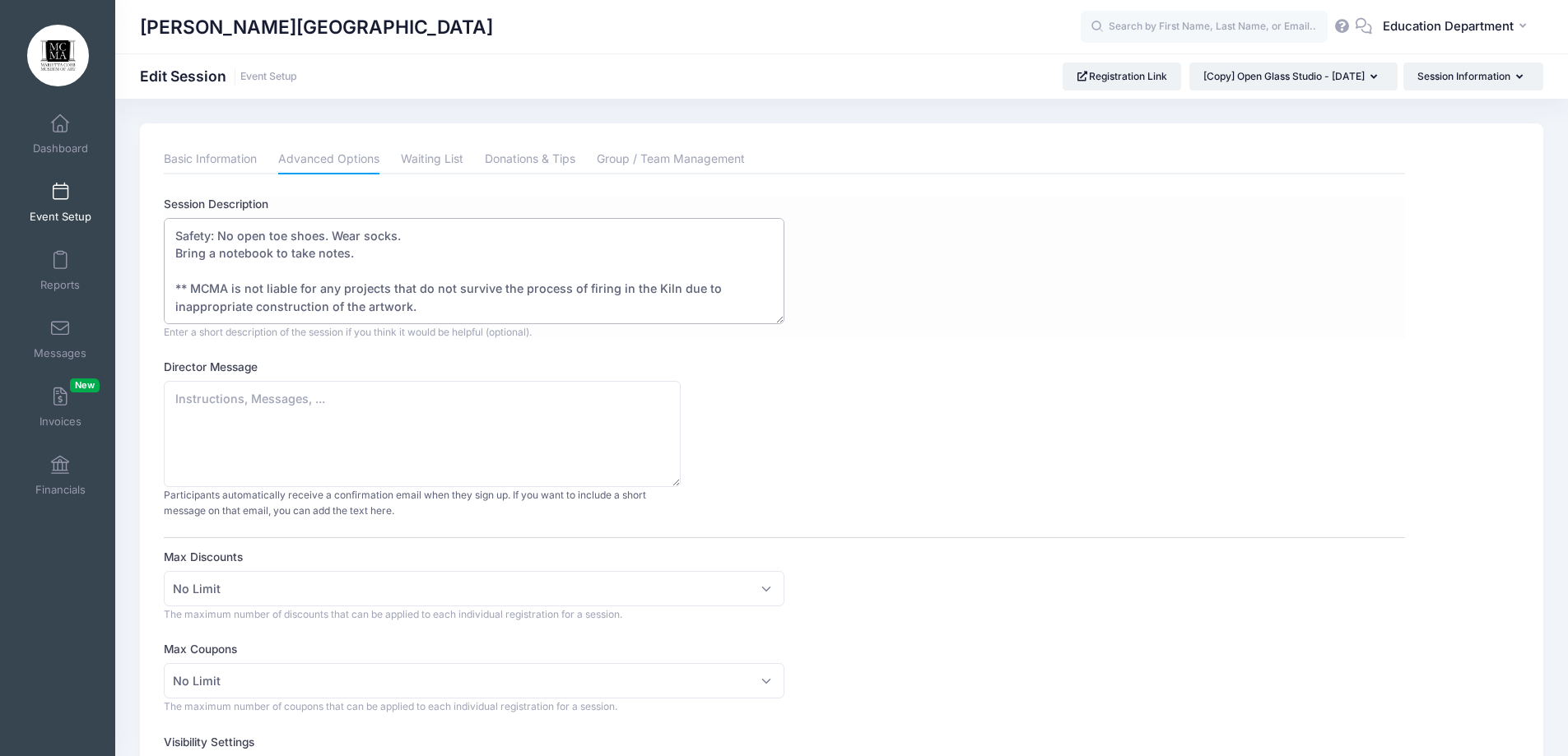
scroll to position [41, 0]
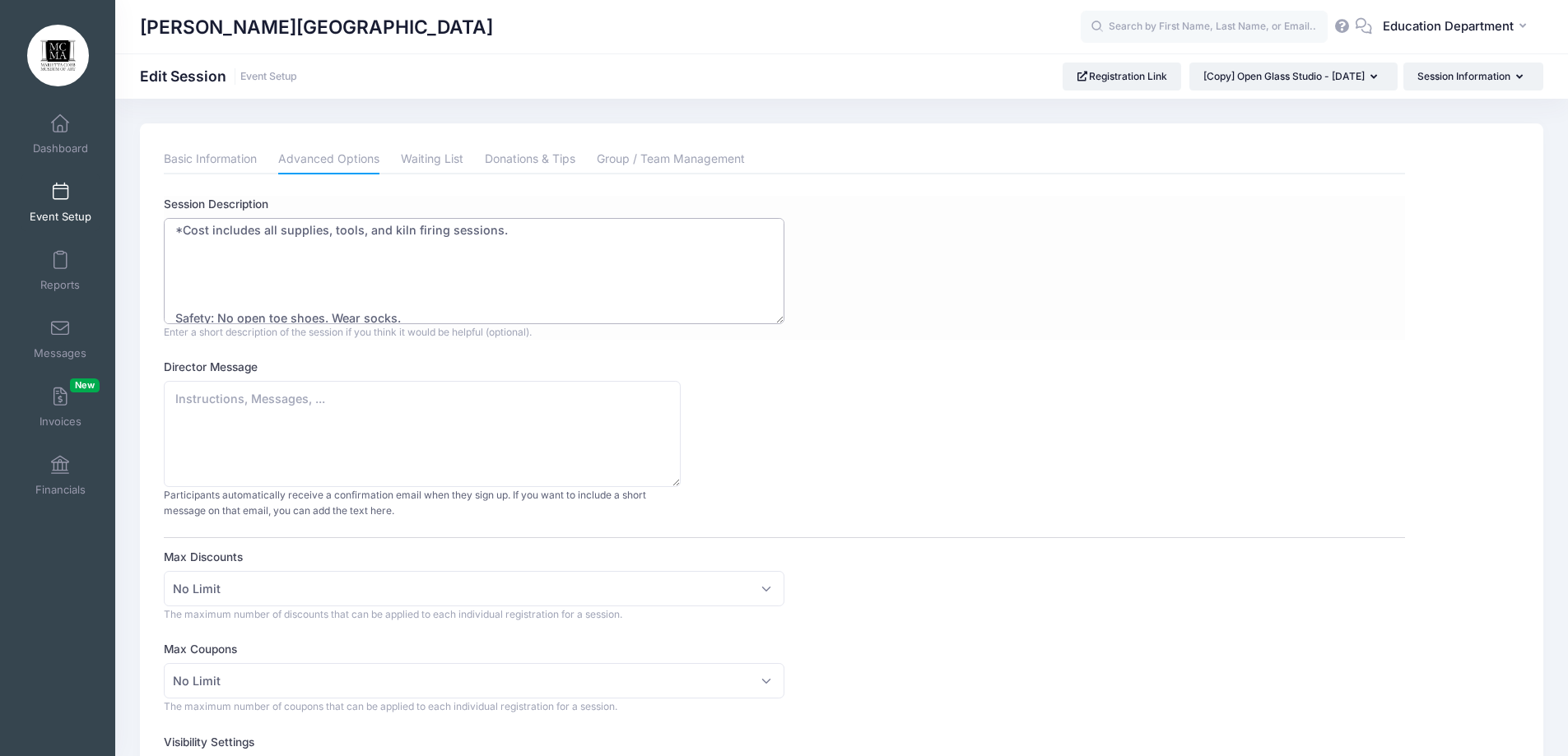
click at [176, 304] on textarea "August 27 - 11:15 am-1:15pm Fee: $95 per student per session *Fees Include all …" at bounding box center [474, 271] width 621 height 106
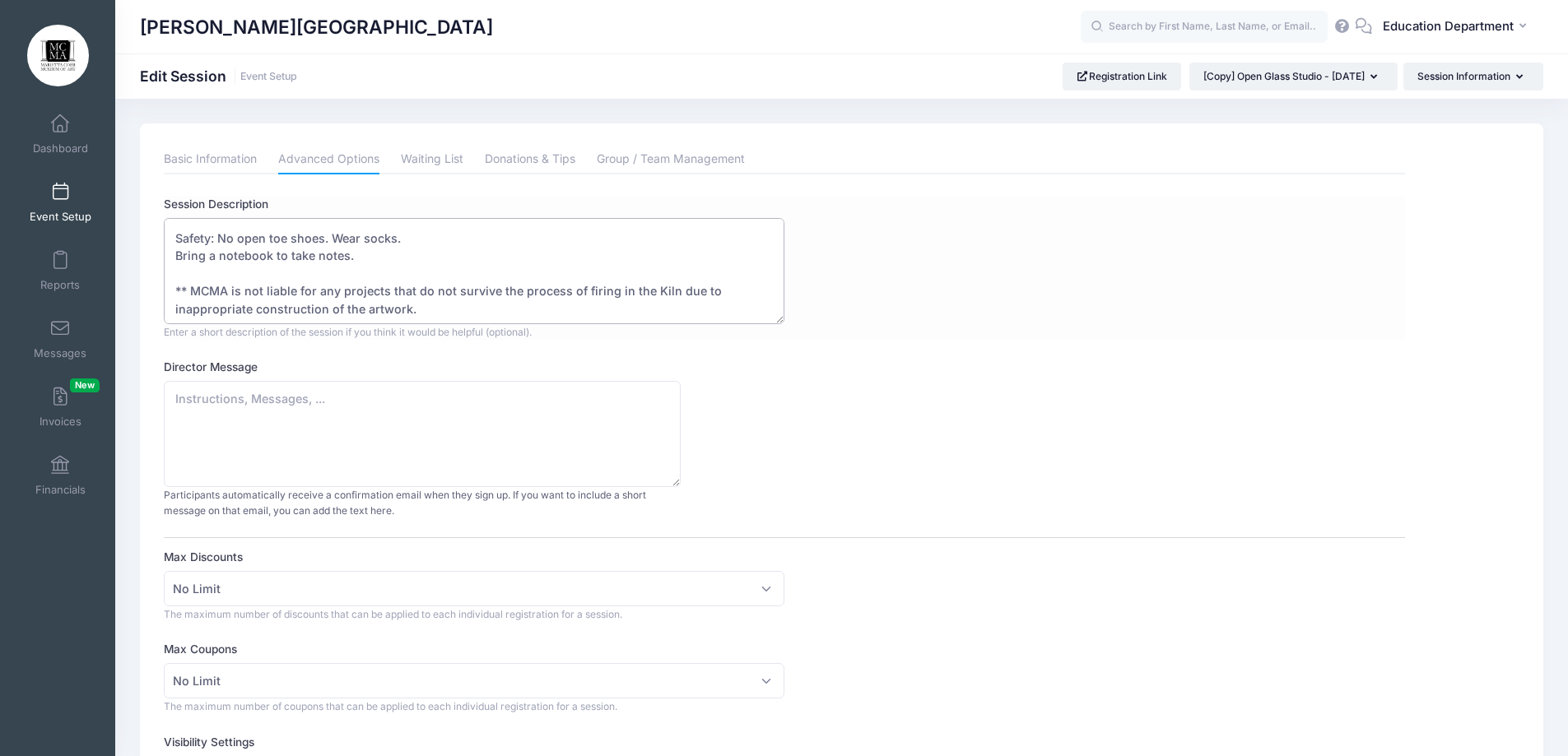
scroll to position [124, 0]
drag, startPoint x: 358, startPoint y: 251, endPoint x: 178, endPoint y: 258, distance: 180.1
click at [178, 258] on textarea "August 27 - 11:15 am-1:15pm Fee: $95 per student per session *Fees Include all …" at bounding box center [474, 271] width 621 height 106
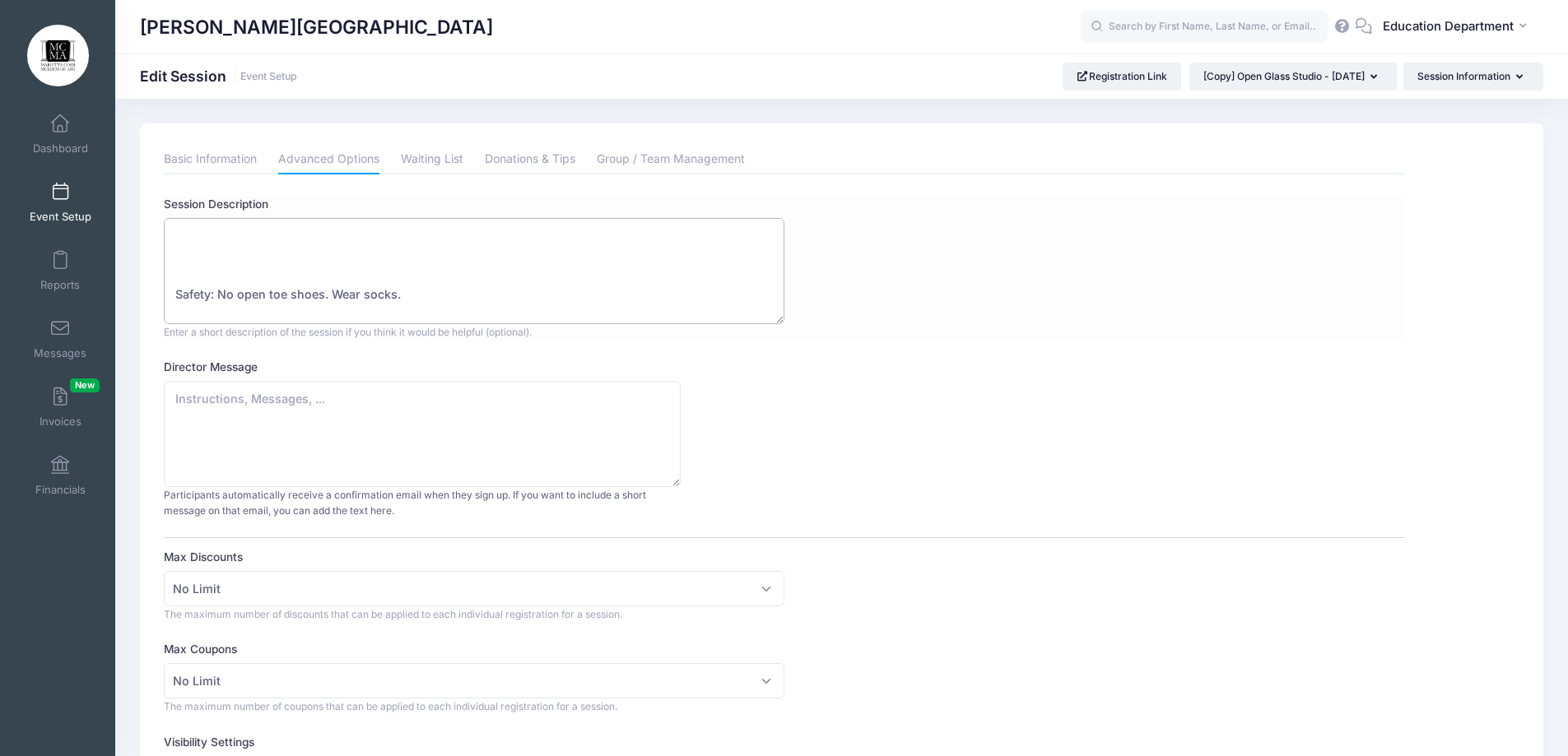
scroll to position [23, 0]
click at [224, 290] on textarea "August 27 - 11:15 am-1:15pm Fee: $95 per student per session *Fees Include all …" at bounding box center [474, 271] width 621 height 106
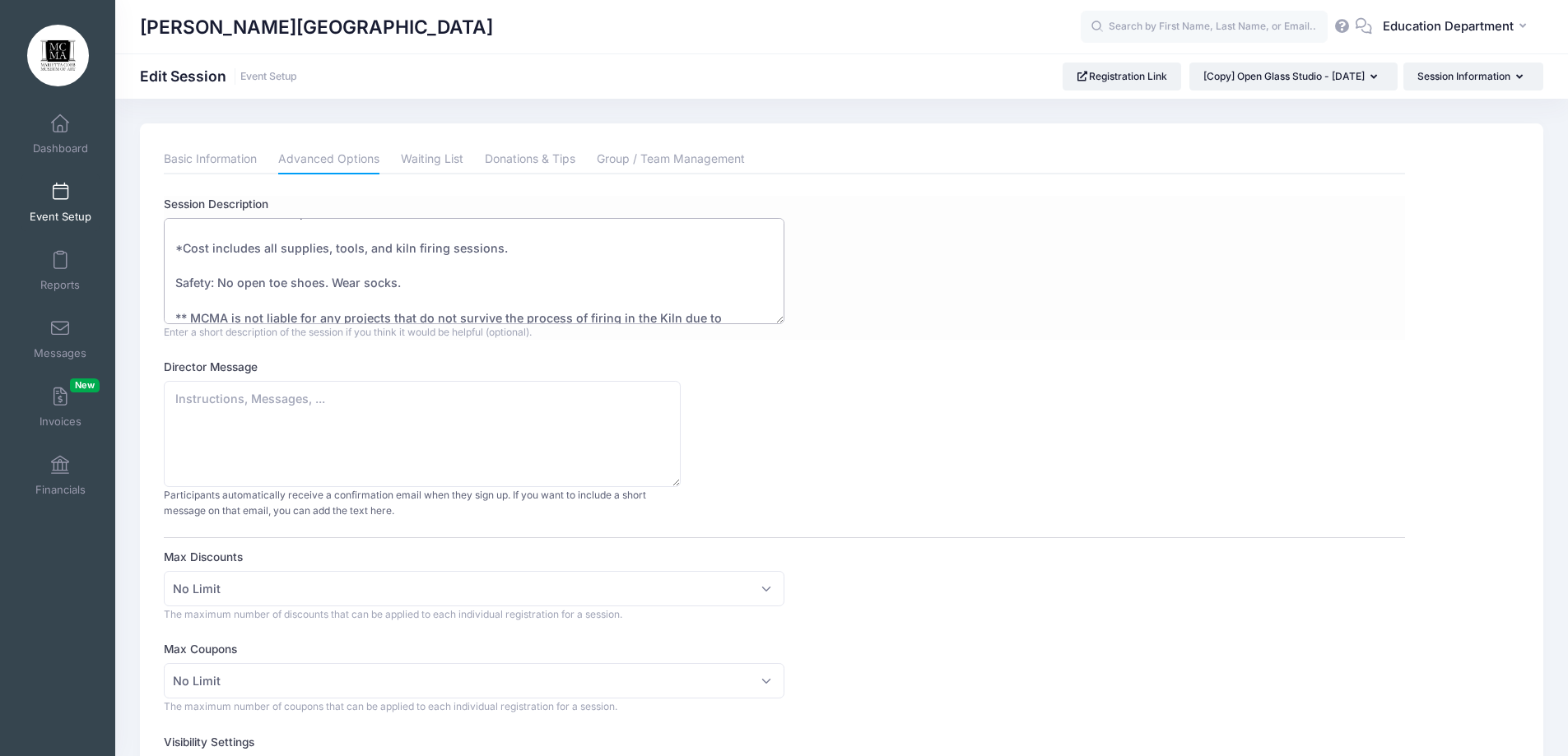
scroll to position [9, 0]
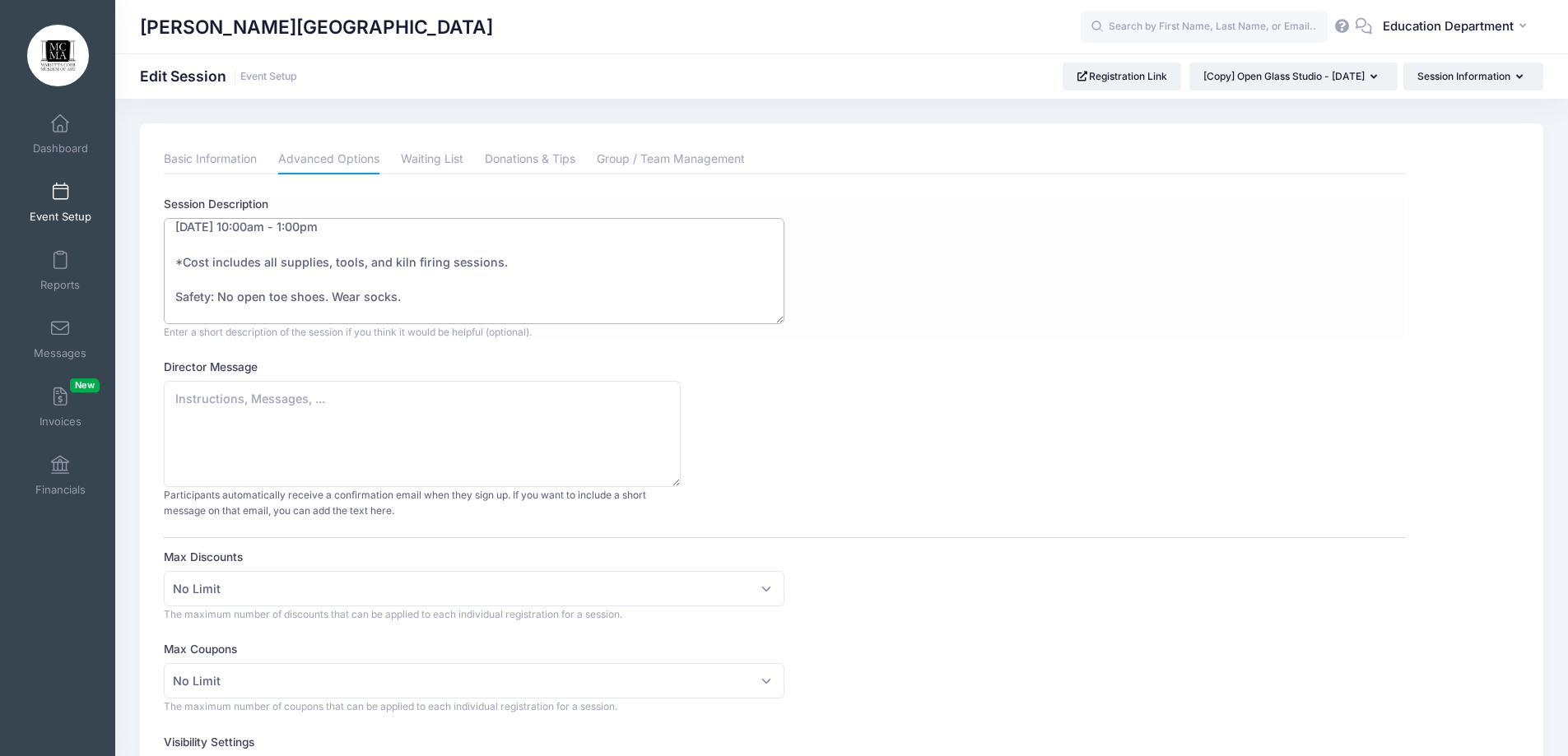
click at [256, 298] on textarea "August 27 - 11:15 am-1:15pm Fee: $95 per student per session *Fees Include all …" at bounding box center [474, 271] width 621 height 106
click at [255, 299] on textarea "August 27 - 11:15 am-1:15pm Fee: $95 per student per session *Fees Include all …" at bounding box center [474, 271] width 621 height 106
paste textarea "No open toe shoes or sandals to be worn in the classroom. Socks and closed shoe…"
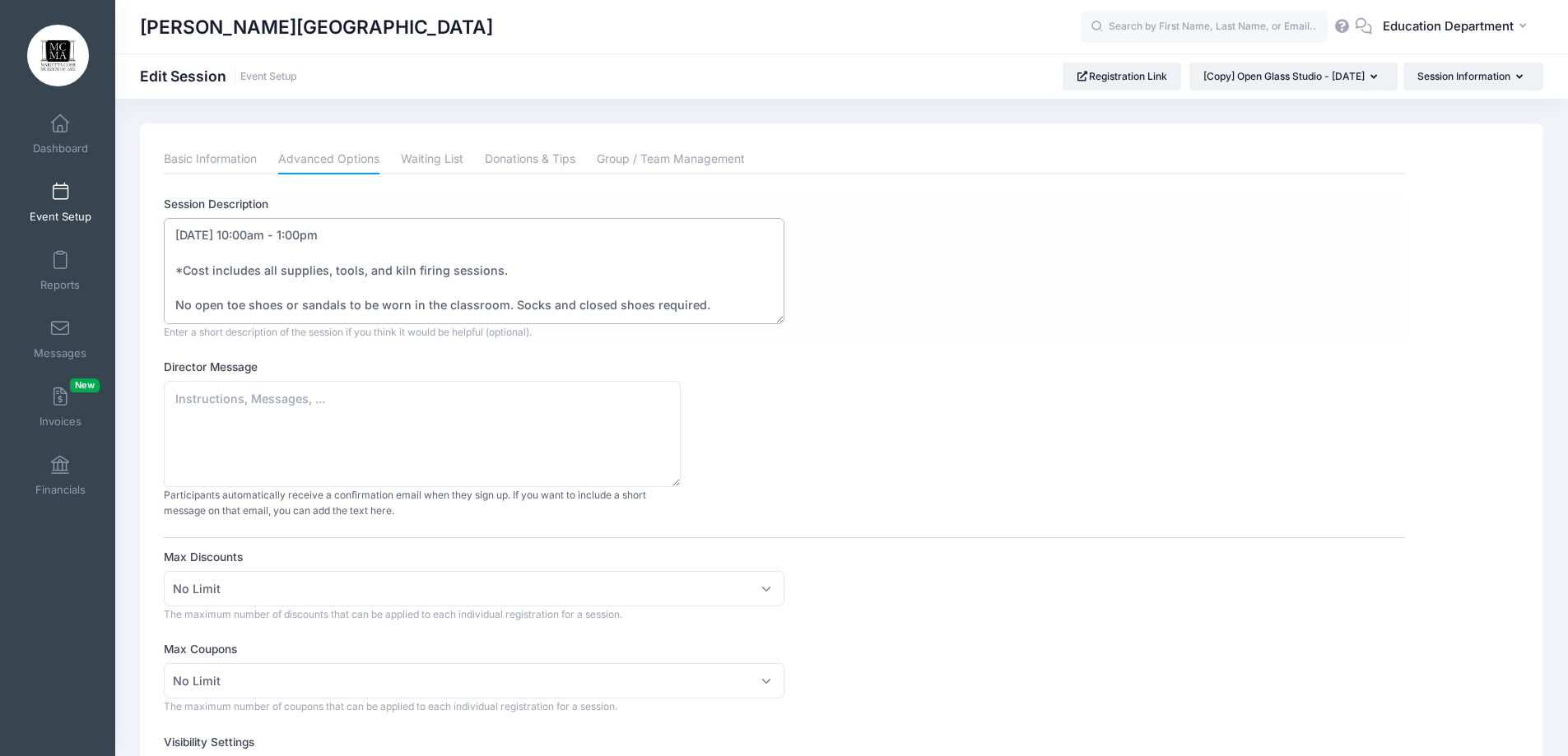
scroll to position [0, 0]
click at [467, 242] on textarea "August 27 - 11:15 am-1:15pm Fee: $95 per student per session *Fees Include all …" at bounding box center [474, 271] width 621 height 106
paste textarea "Join us for a hands-on workshop where you’ll create your own unique fused glass…"
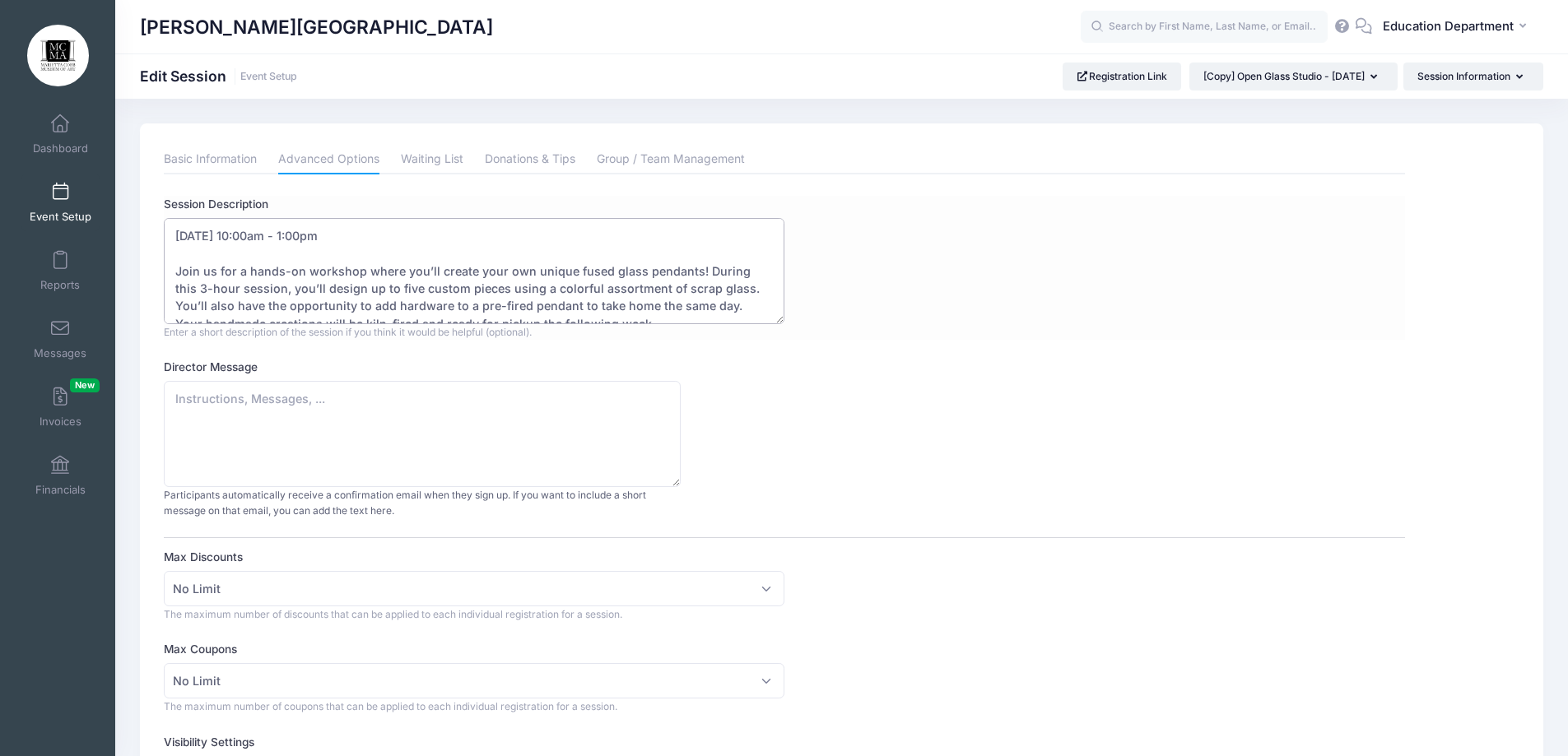
scroll to position [8, 0]
click at [196, 244] on textarea "August 27 - 11:15 am-1:15pm Fee: $95 per student per session *Fees Include all …" at bounding box center [474, 271] width 621 height 106
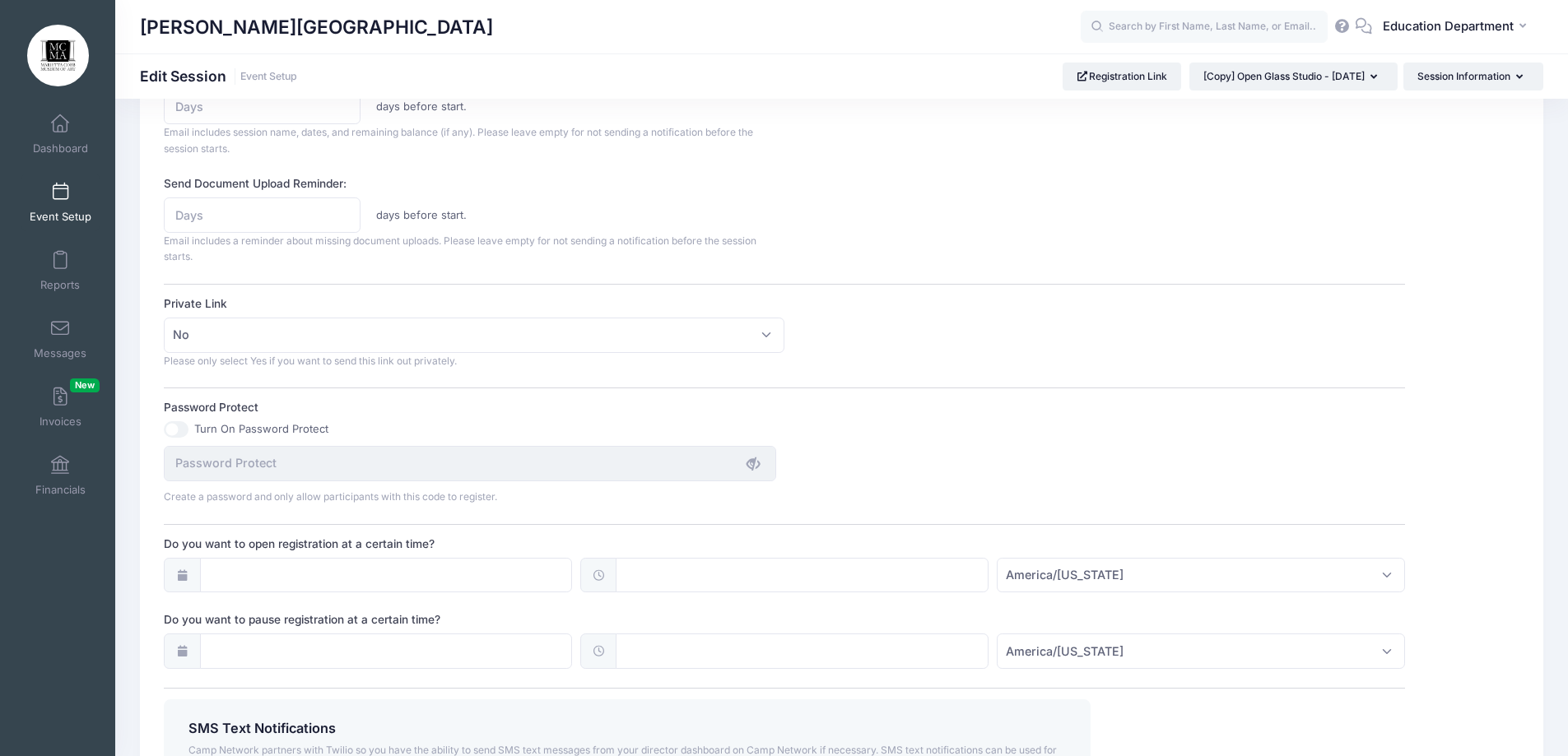
scroll to position [823, 0]
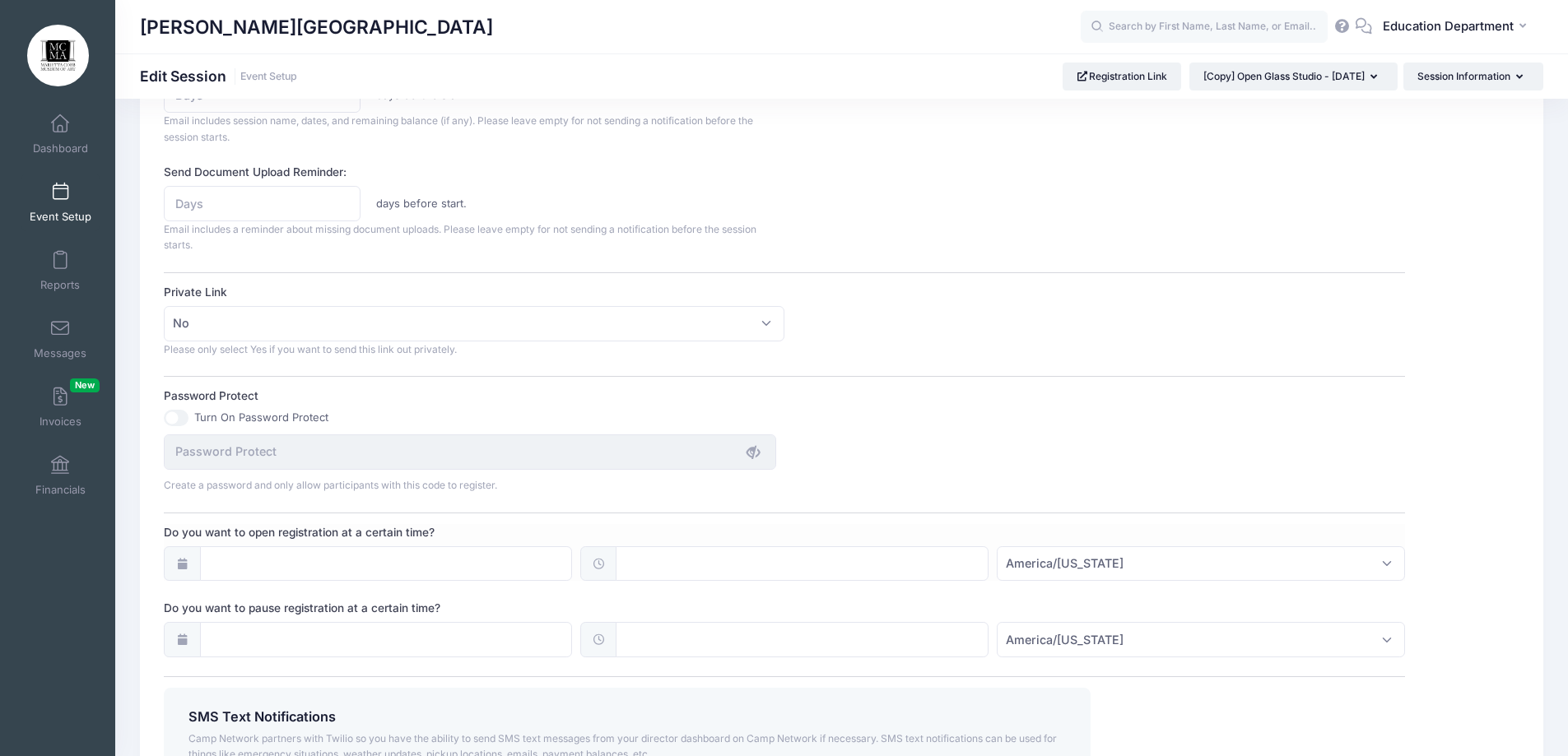
type textarea "September 21, 2025 - 10:00am - 1:00pm Join us for a hands-on workshop where you…"
click at [188, 571] on div at bounding box center [181, 564] width 36 height 35
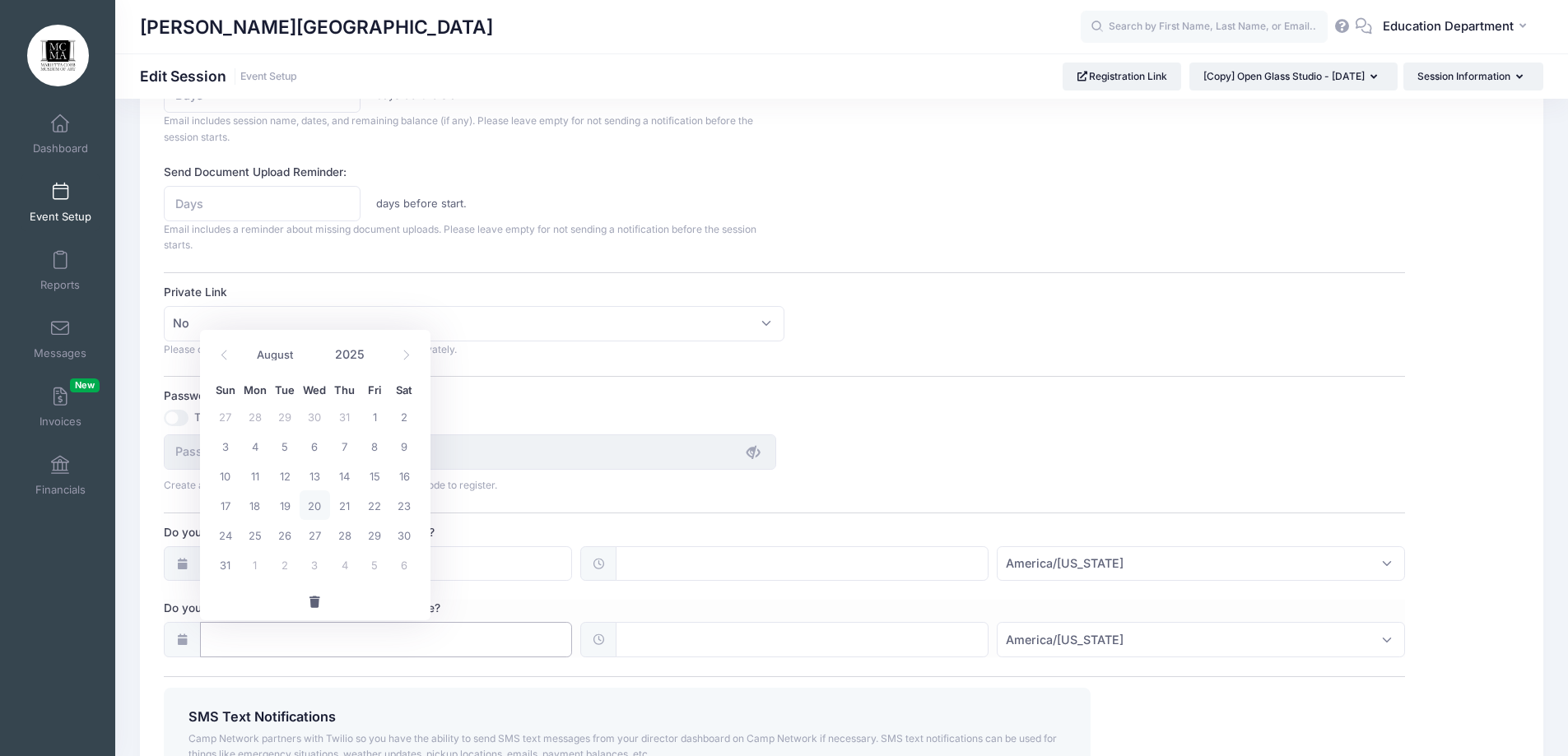
click at [271, 634] on input "Do you want to pause registration at a certain time?" at bounding box center [386, 640] width 373 height 35
click at [406, 357] on icon at bounding box center [406, 355] width 6 height 10
select select "8"
click at [375, 487] on span "19" at bounding box center [375, 475] width 29 height 29
type input "09/19/2025"
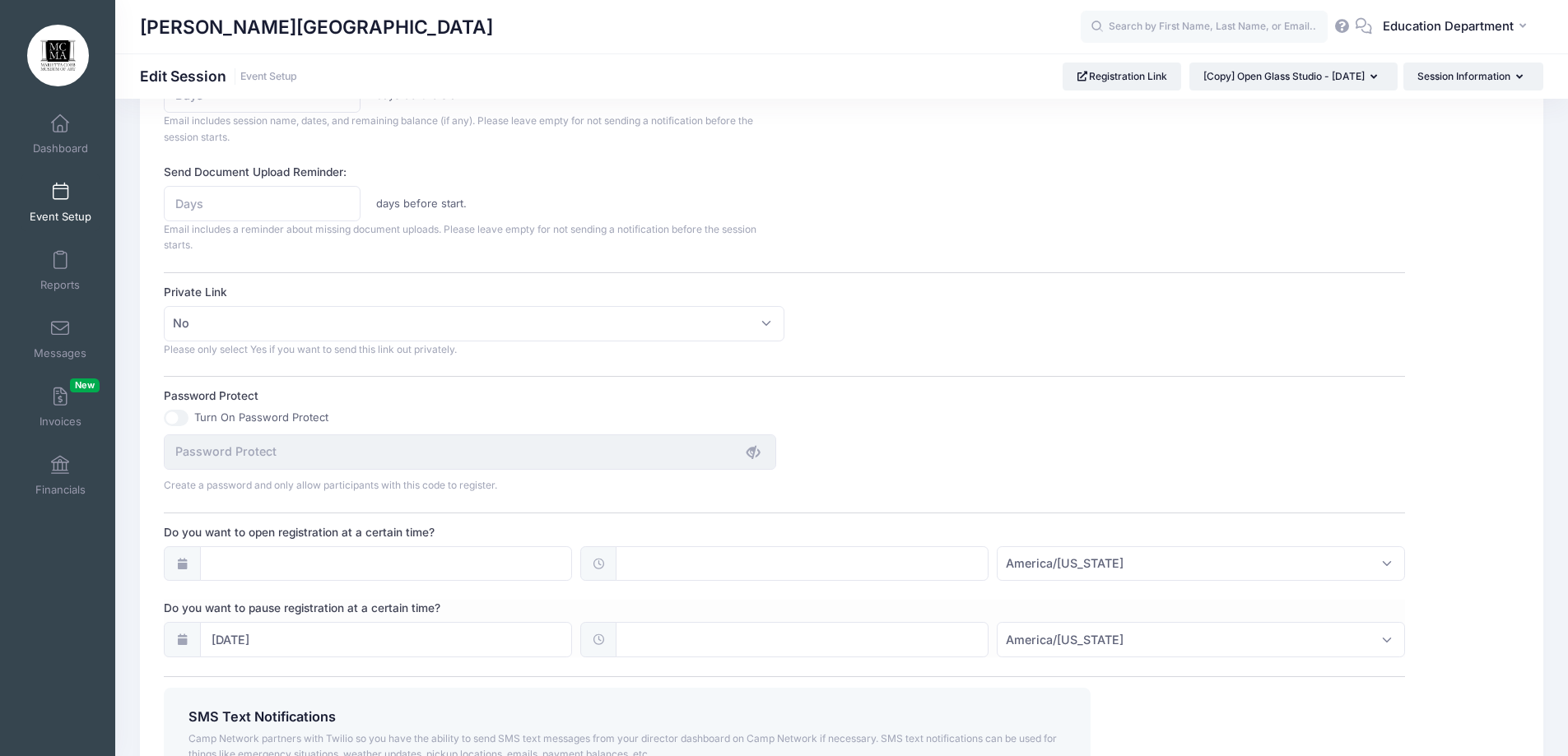
click at [584, 649] on span at bounding box center [598, 640] width 36 height 35
click at [624, 636] on input "text" at bounding box center [802, 640] width 373 height 35
click at [701, 667] on span at bounding box center [703, 668] width 12 height 17
type input "13:00"
type input "01"
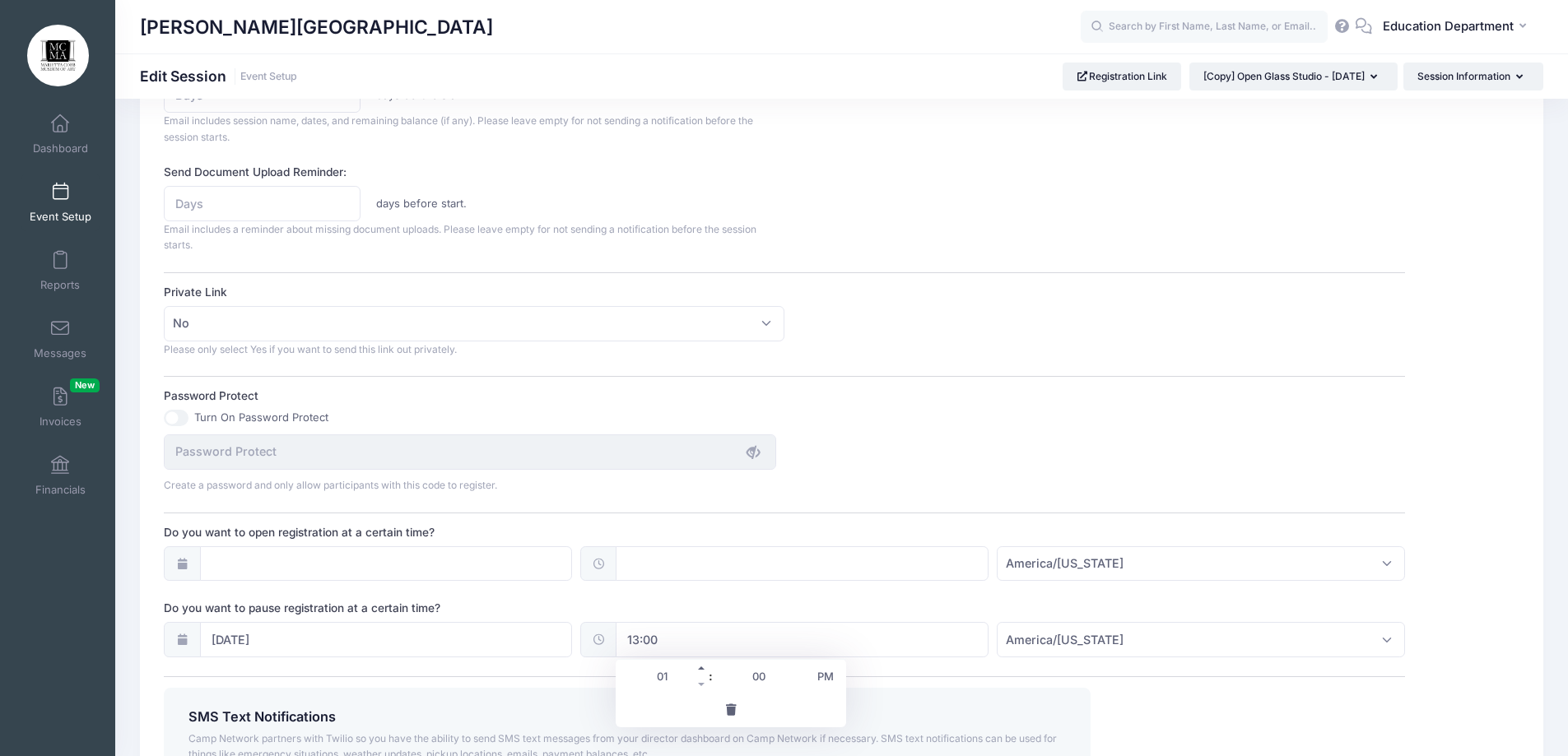
click at [701, 667] on span at bounding box center [703, 668] width 12 height 17
type input "14:00"
type input "02"
click at [701, 667] on span at bounding box center [703, 668] width 12 height 17
type input "15:00"
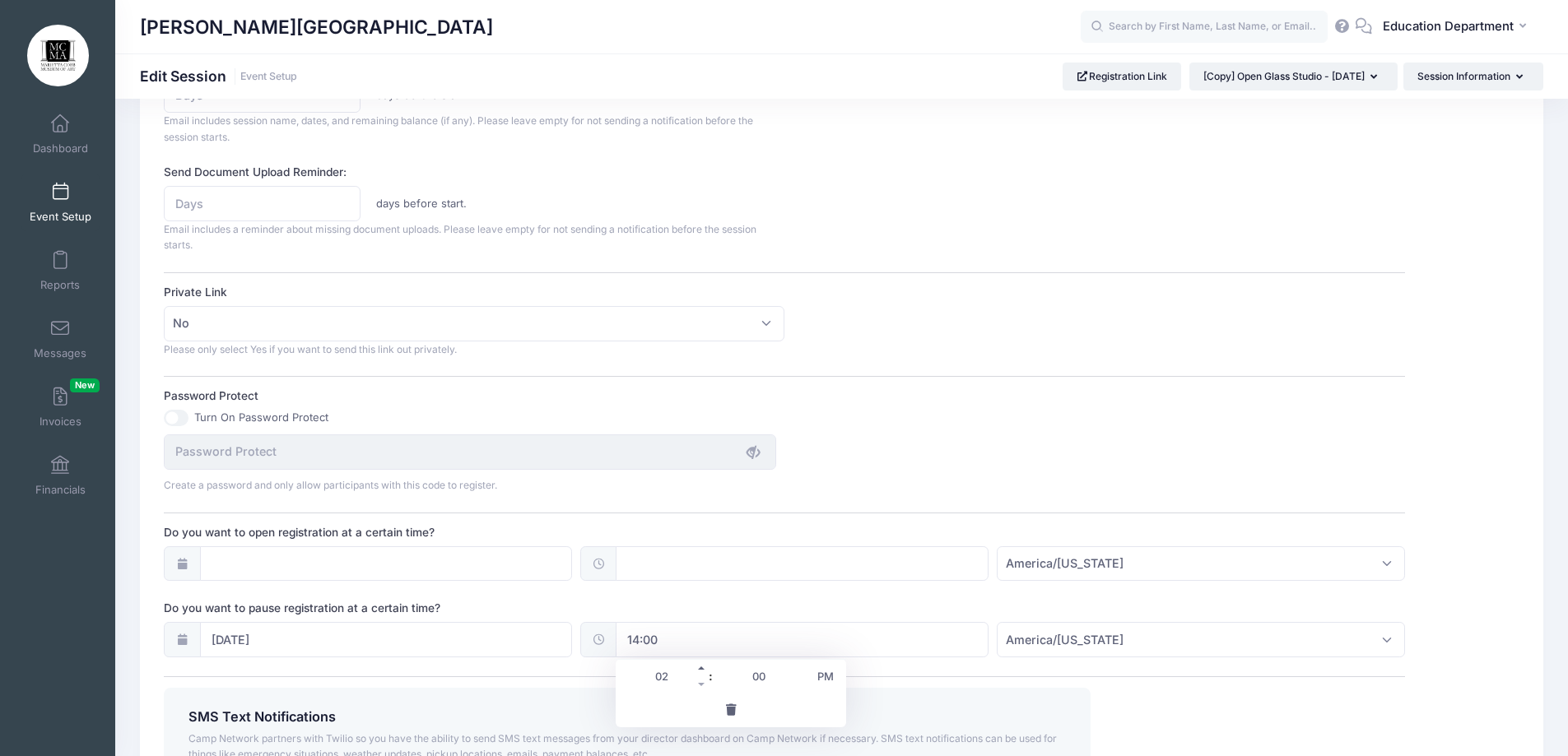
type input "03"
click at [701, 667] on span at bounding box center [703, 668] width 12 height 17
type input "16:00"
type input "04"
click at [701, 667] on span at bounding box center [703, 668] width 12 height 17
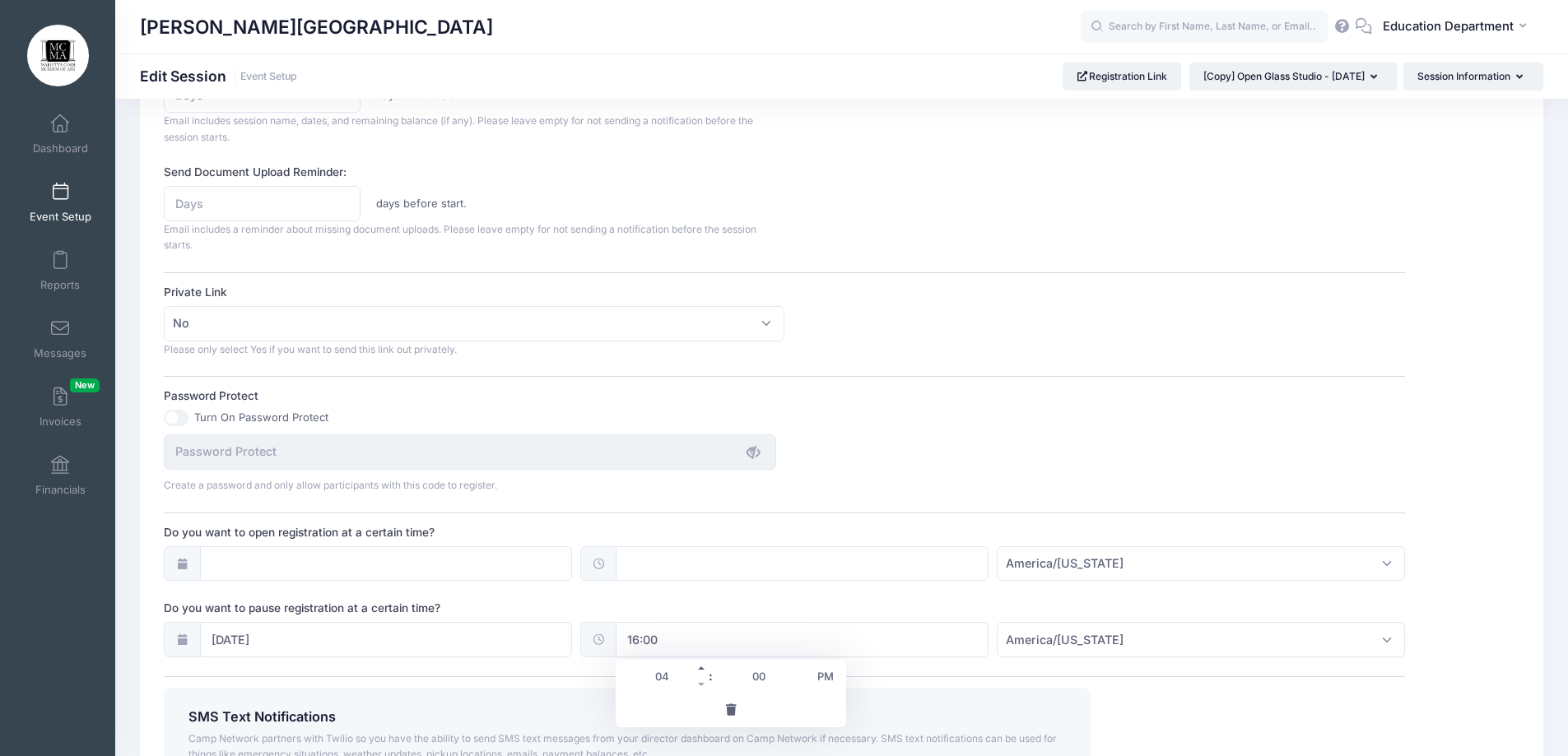
type input "17:00"
type input "05"
click at [701, 667] on span at bounding box center [703, 668] width 12 height 17
type input "18:00"
type input "06"
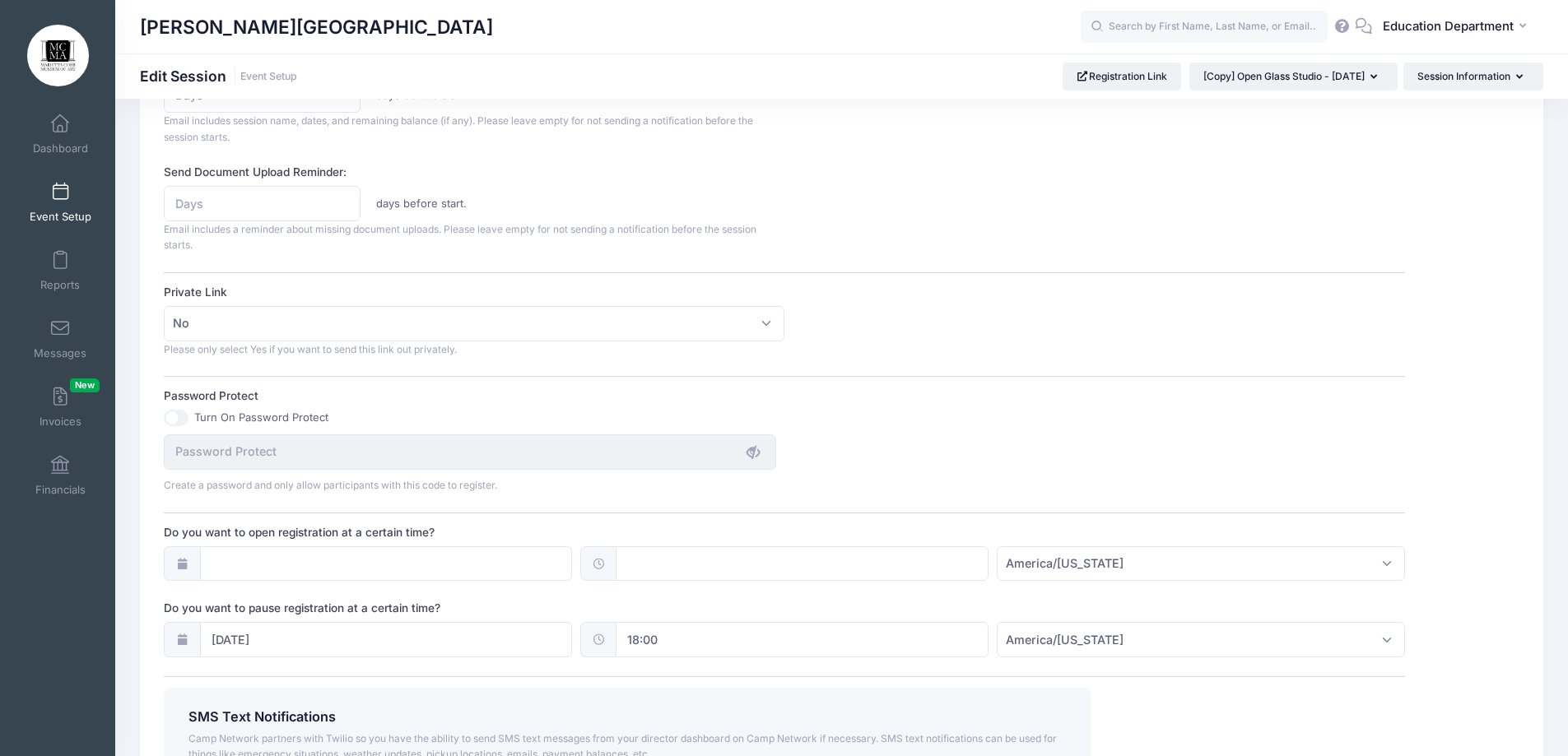
click at [713, 599] on div "Session Description August 27 - 11:15 am-1:15pm Fee: $95 per student per sessio…" at bounding box center [784, 96] width 1241 height 1447
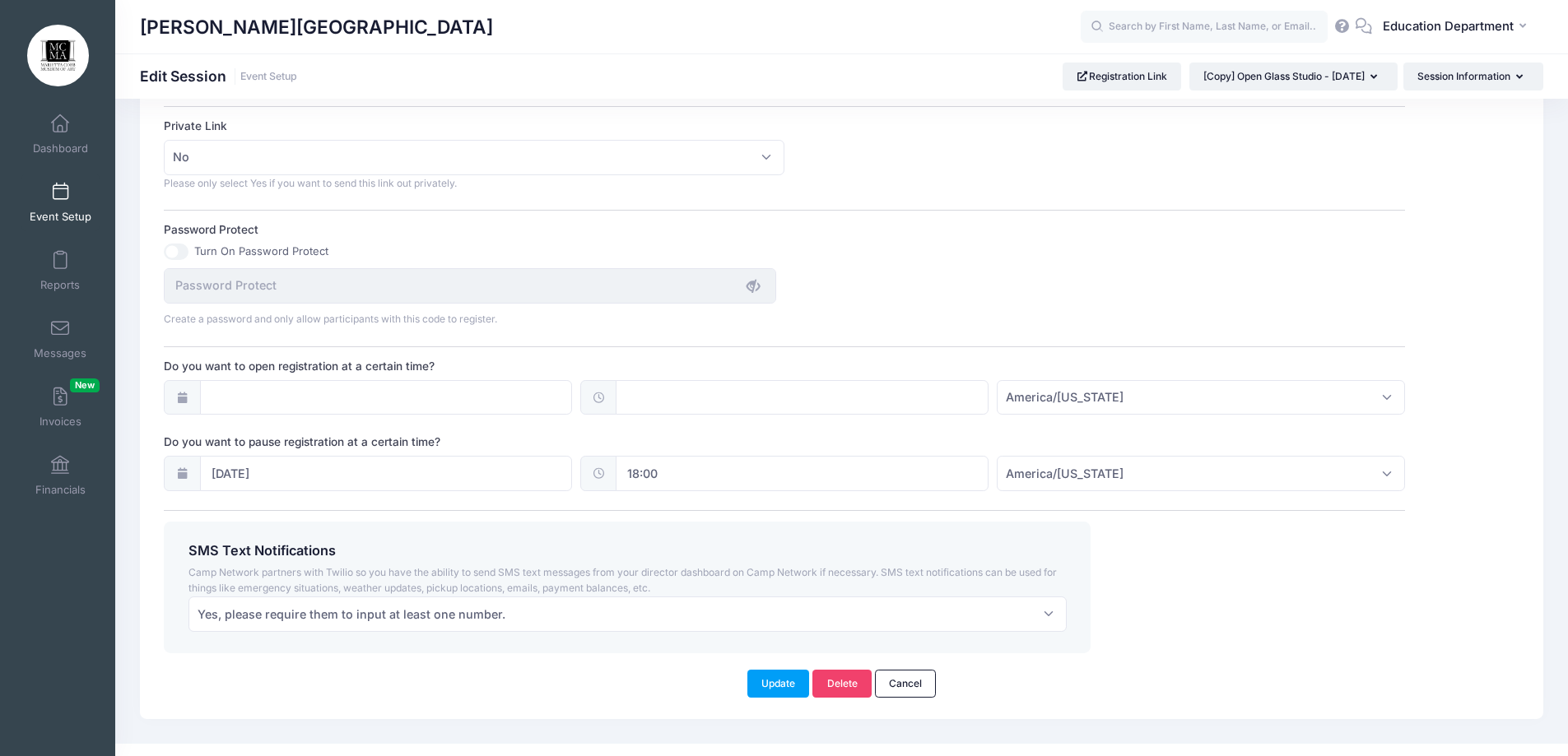
scroll to position [1015, 0]
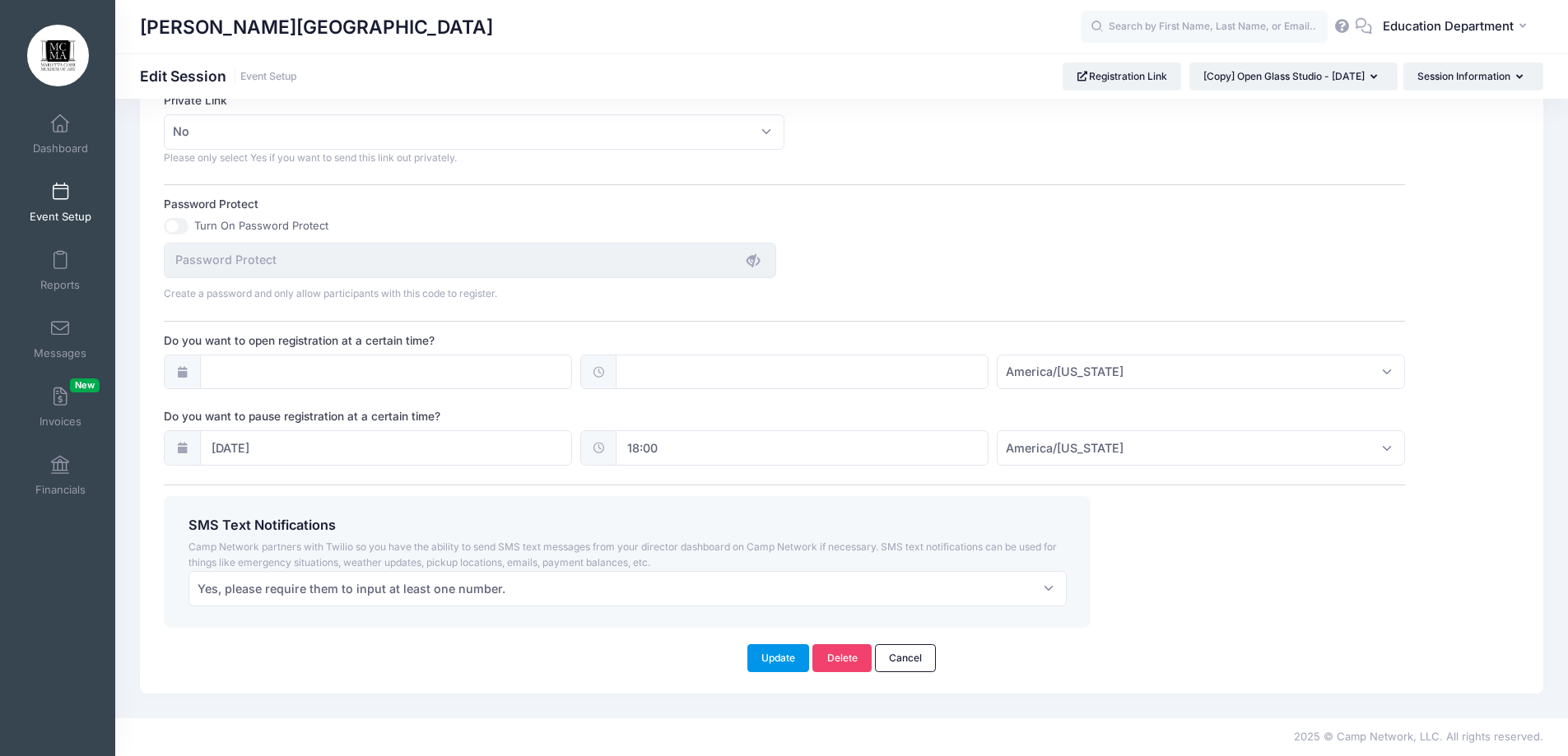
click at [783, 660] on button "Update" at bounding box center [779, 658] width 62 height 28
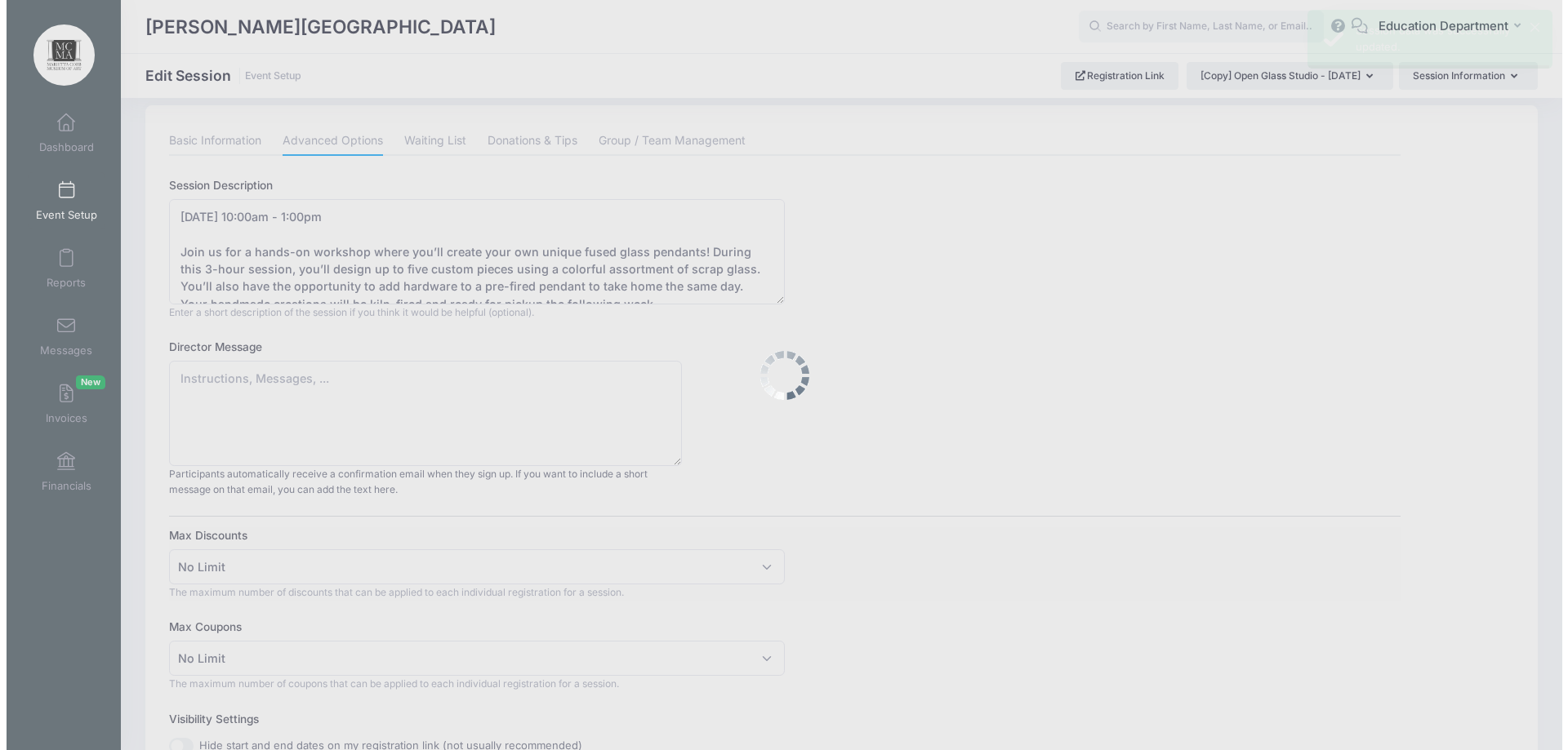
scroll to position [0, 0]
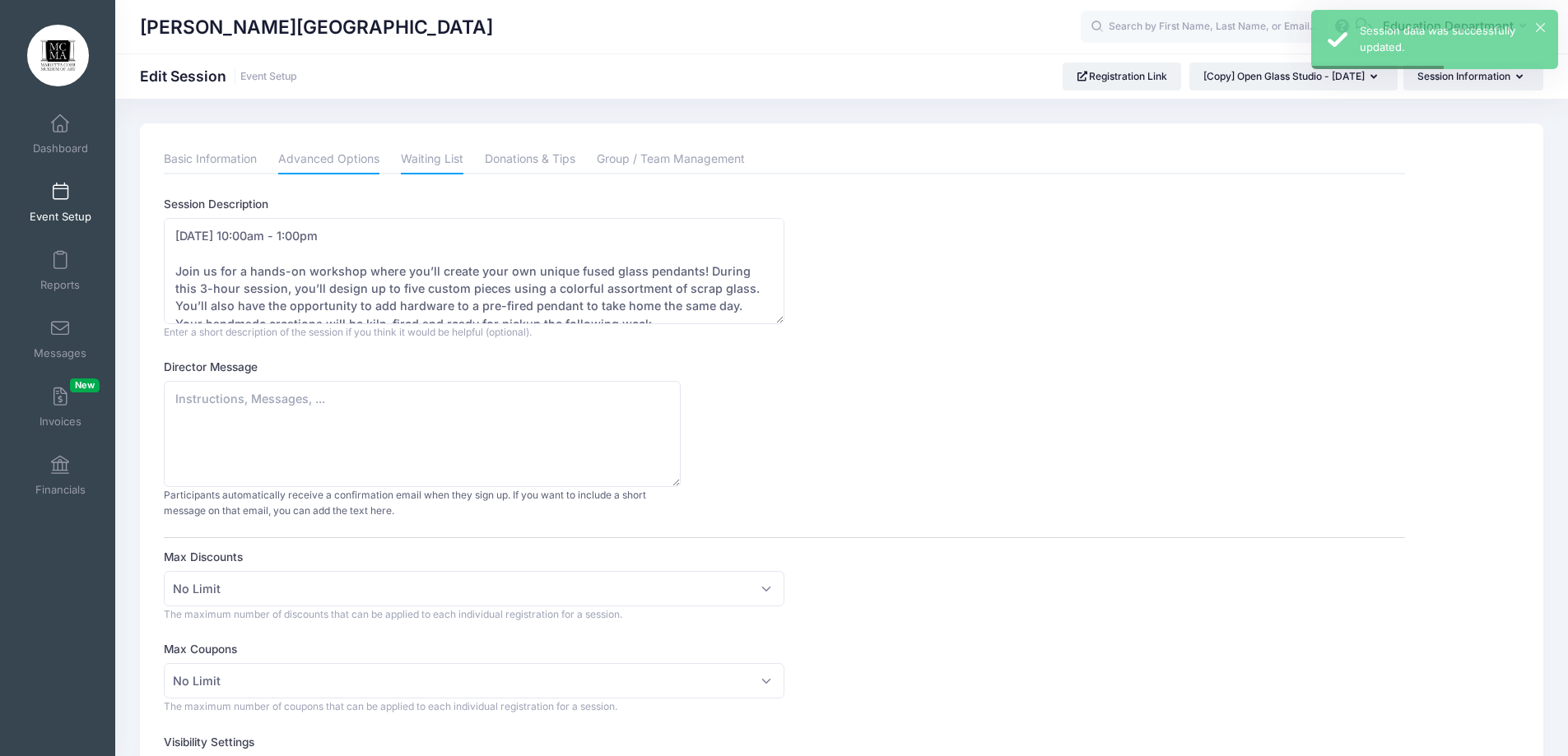
click at [414, 168] on link "Waiting List" at bounding box center [432, 159] width 62 height 29
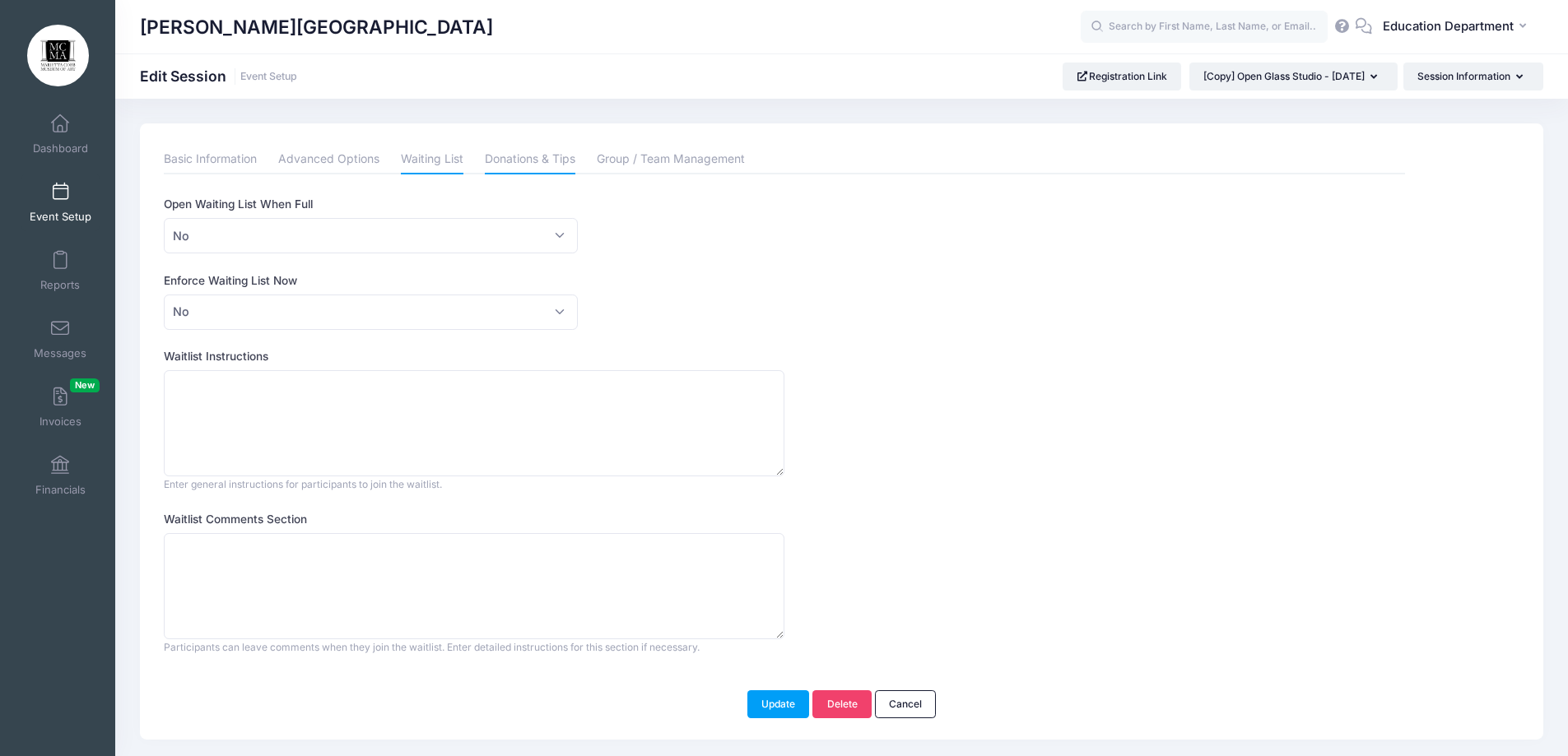
click at [542, 165] on link "Donations & Tips" at bounding box center [530, 159] width 91 height 29
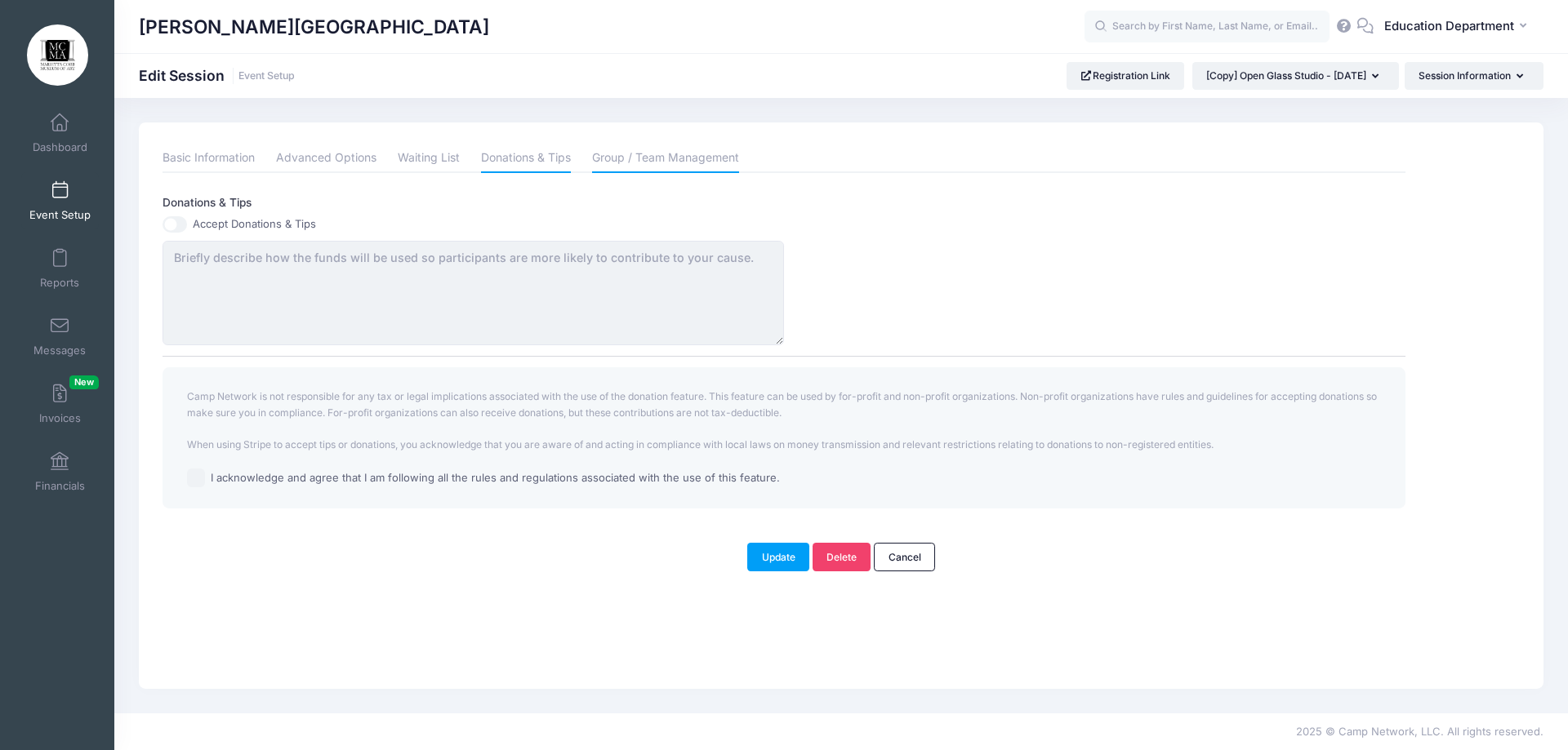
click at [647, 152] on link "Group / Team Management" at bounding box center [666, 158] width 147 height 29
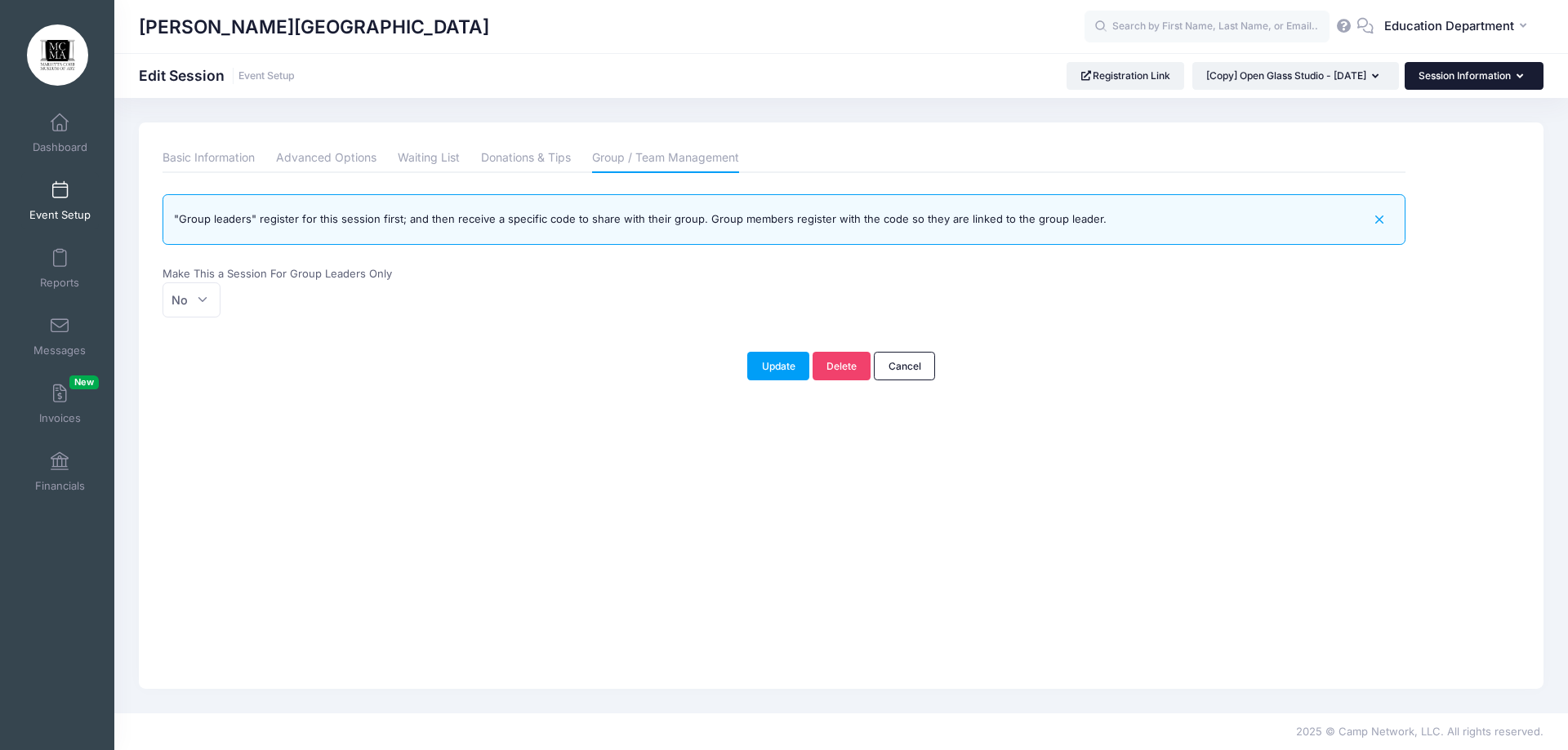
click at [1476, 71] on button "Session Information" at bounding box center [1473, 75] width 138 height 28
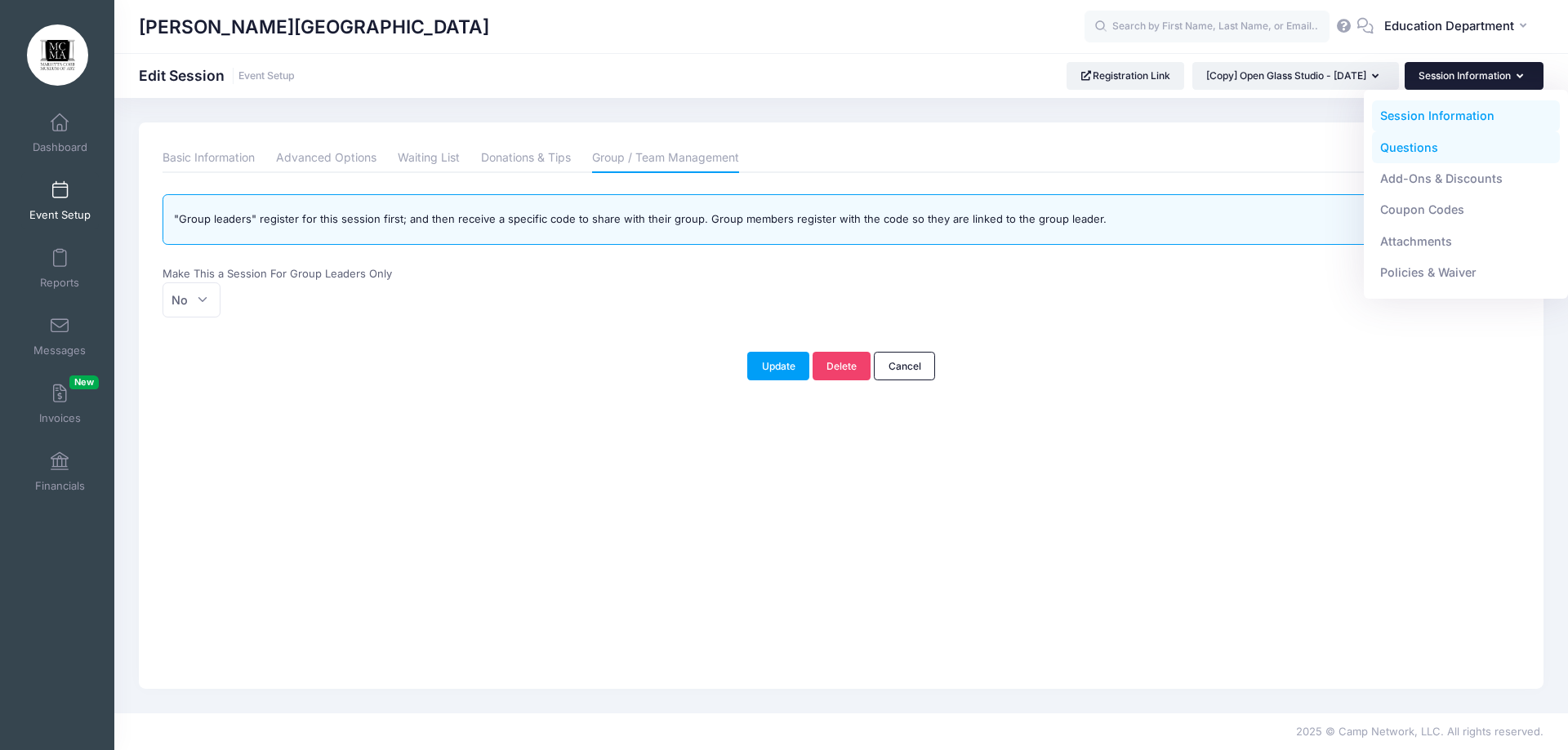
click at [1407, 154] on link "Questions" at bounding box center [1465, 147] width 189 height 31
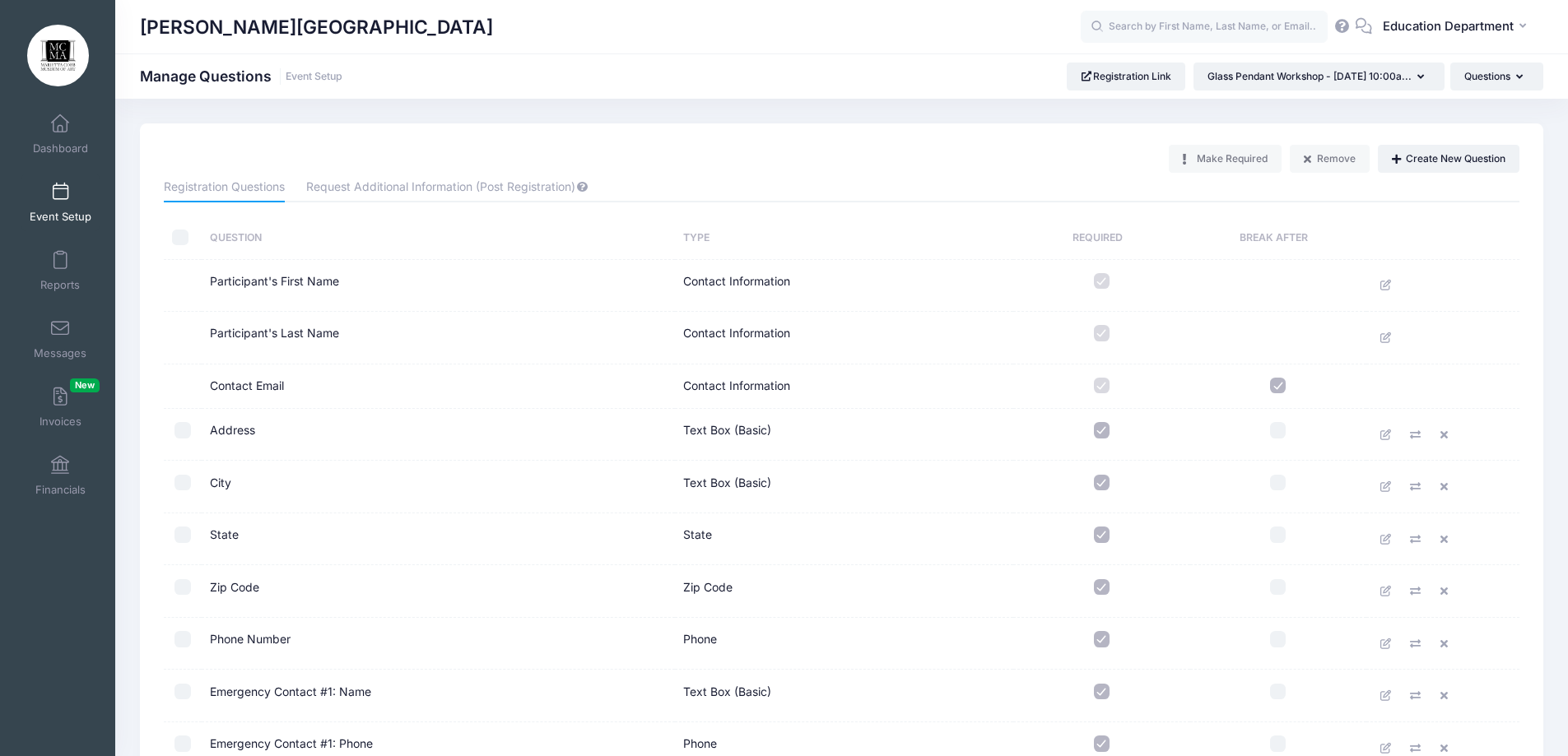
click at [1096, 432] on input "checkbox" at bounding box center [1102, 430] width 17 height 17
checkbox input "false"
click at [1104, 484] on input "checkbox" at bounding box center [1102, 483] width 17 height 17
checkbox input "false"
click at [1096, 551] on td at bounding box center [1102, 539] width 177 height 53
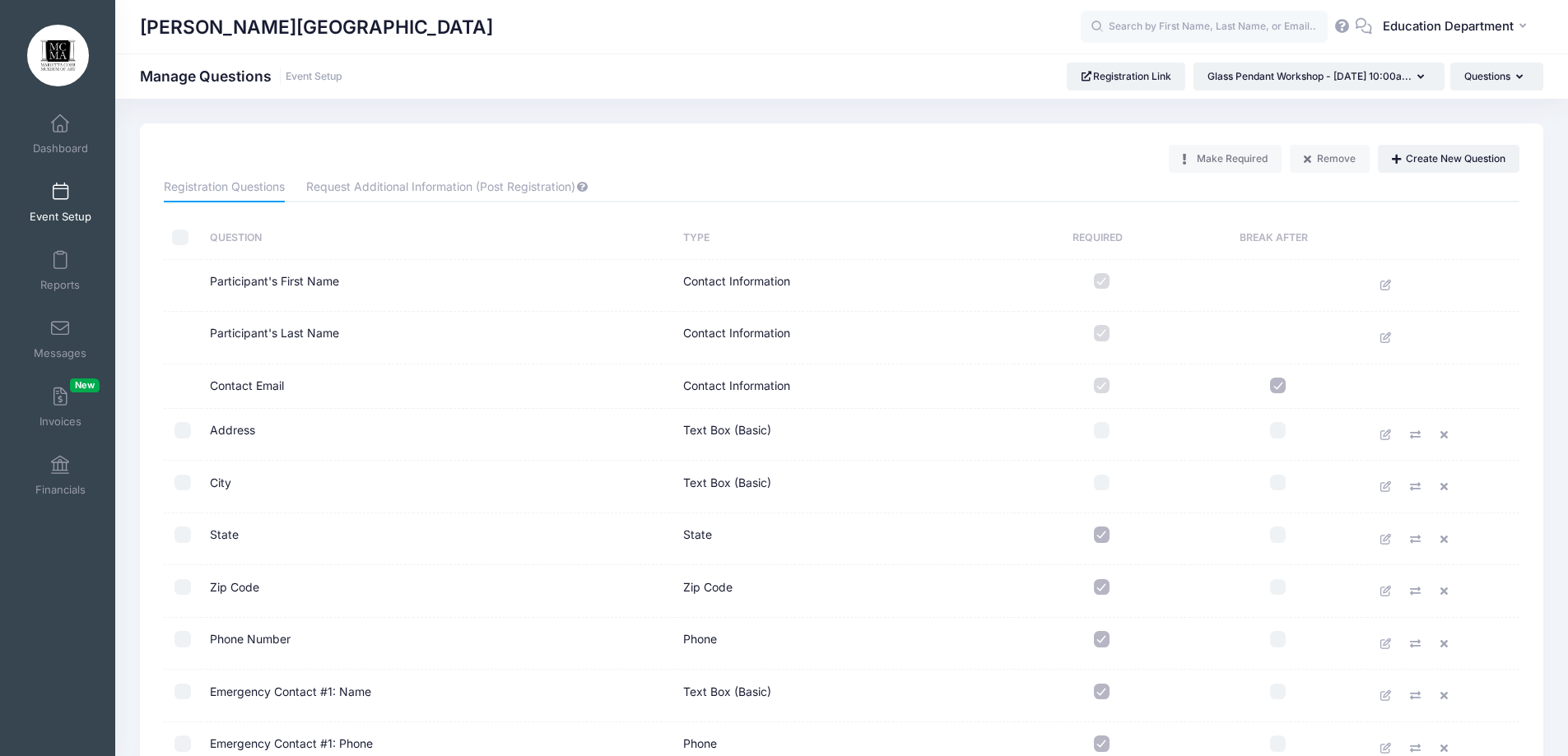
click at [1098, 539] on input "checkbox" at bounding box center [1102, 535] width 17 height 17
checkbox input "false"
click at [1098, 589] on input "checkbox" at bounding box center [1102, 587] width 17 height 17
checkbox input "false"
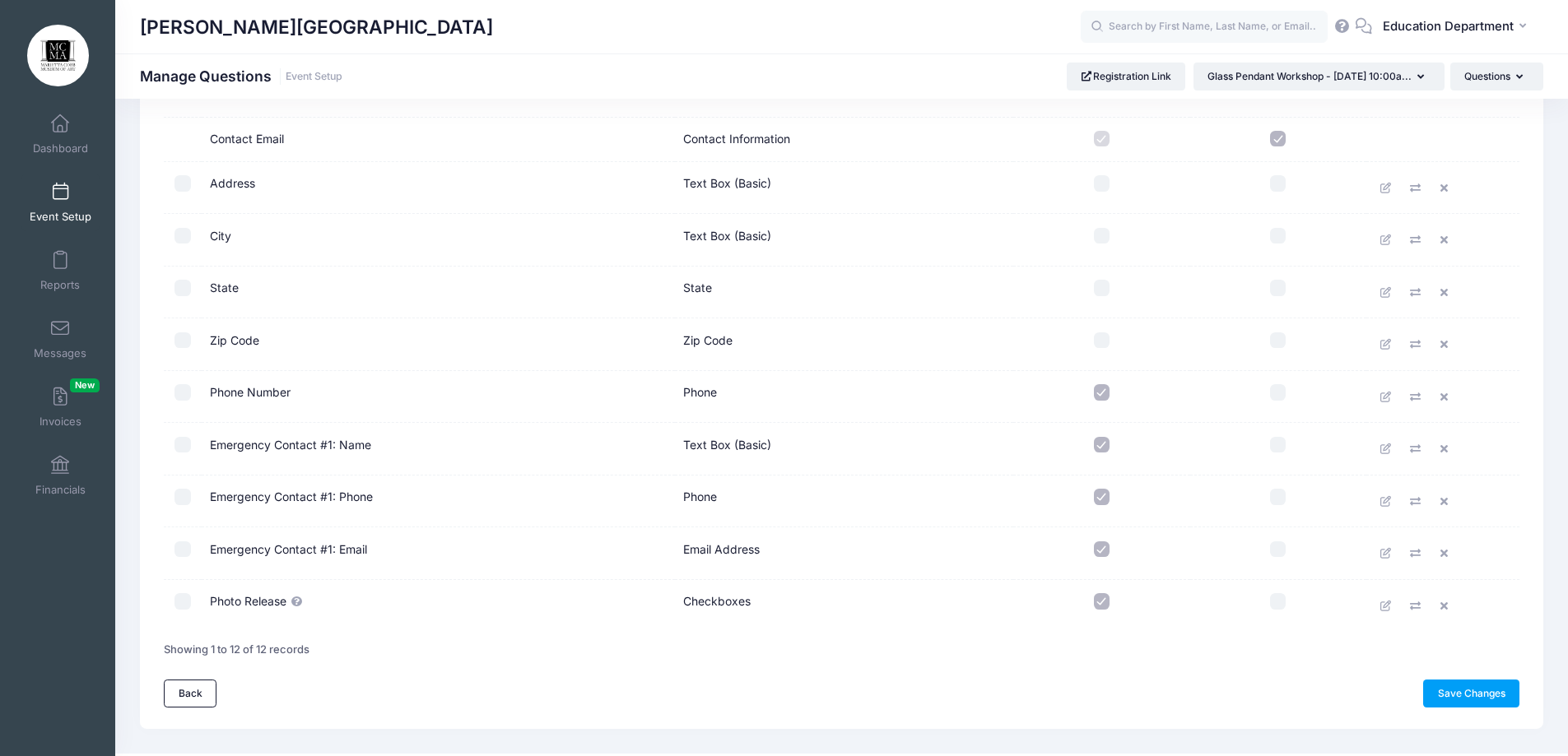
scroll to position [282, 0]
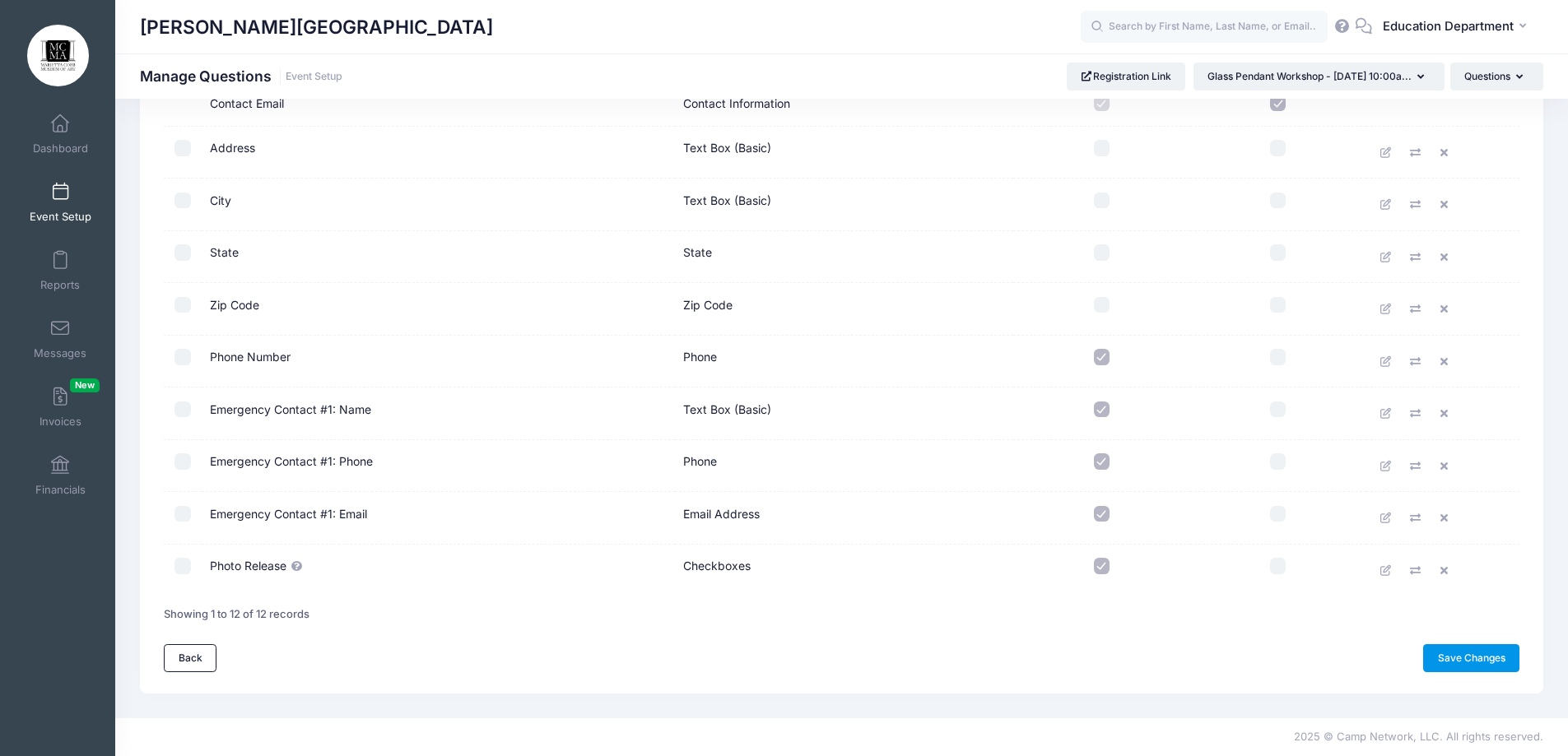
click at [1435, 656] on link "Save Changes" at bounding box center [1471, 658] width 97 height 28
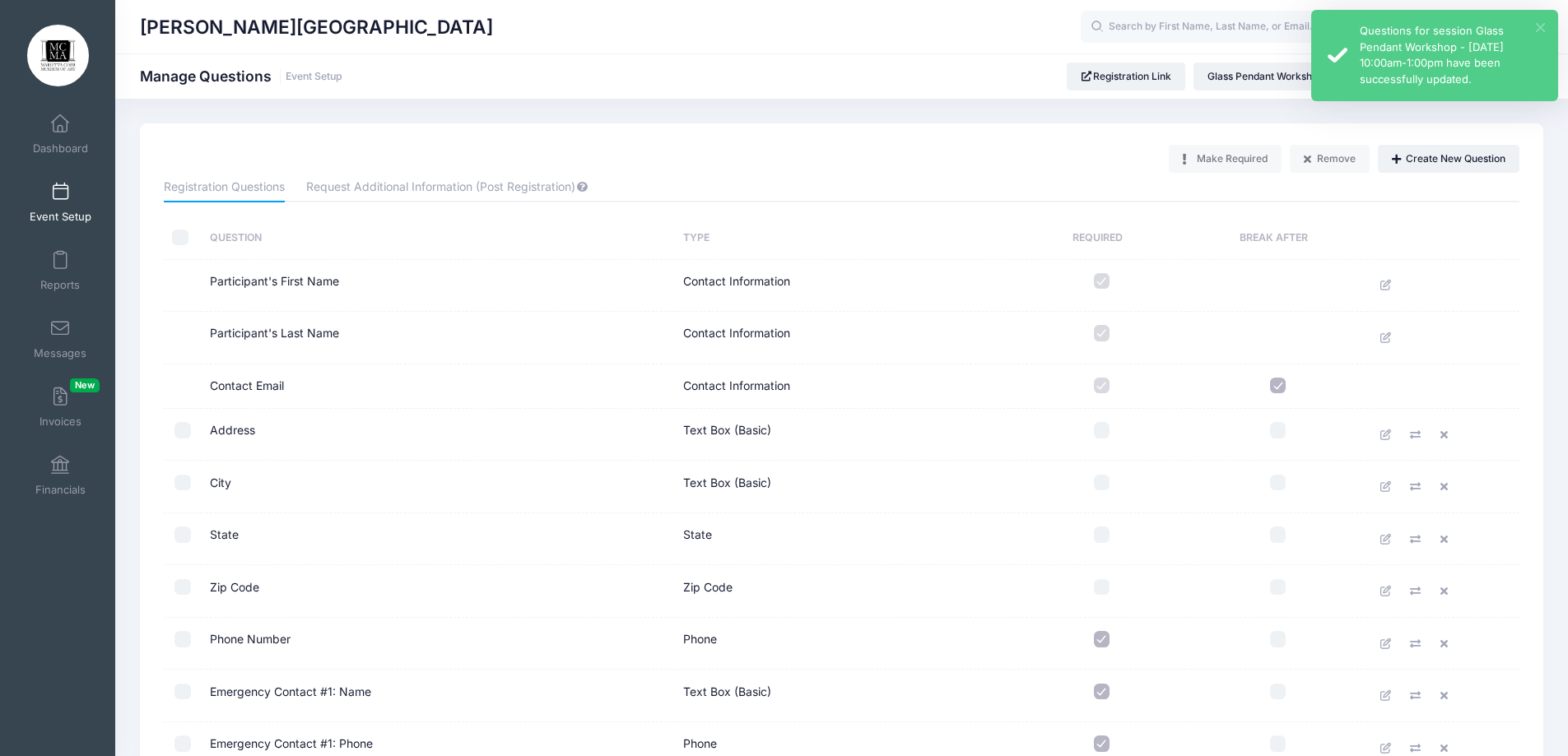
click at [1541, 29] on button "×" at bounding box center [1540, 27] width 9 height 9
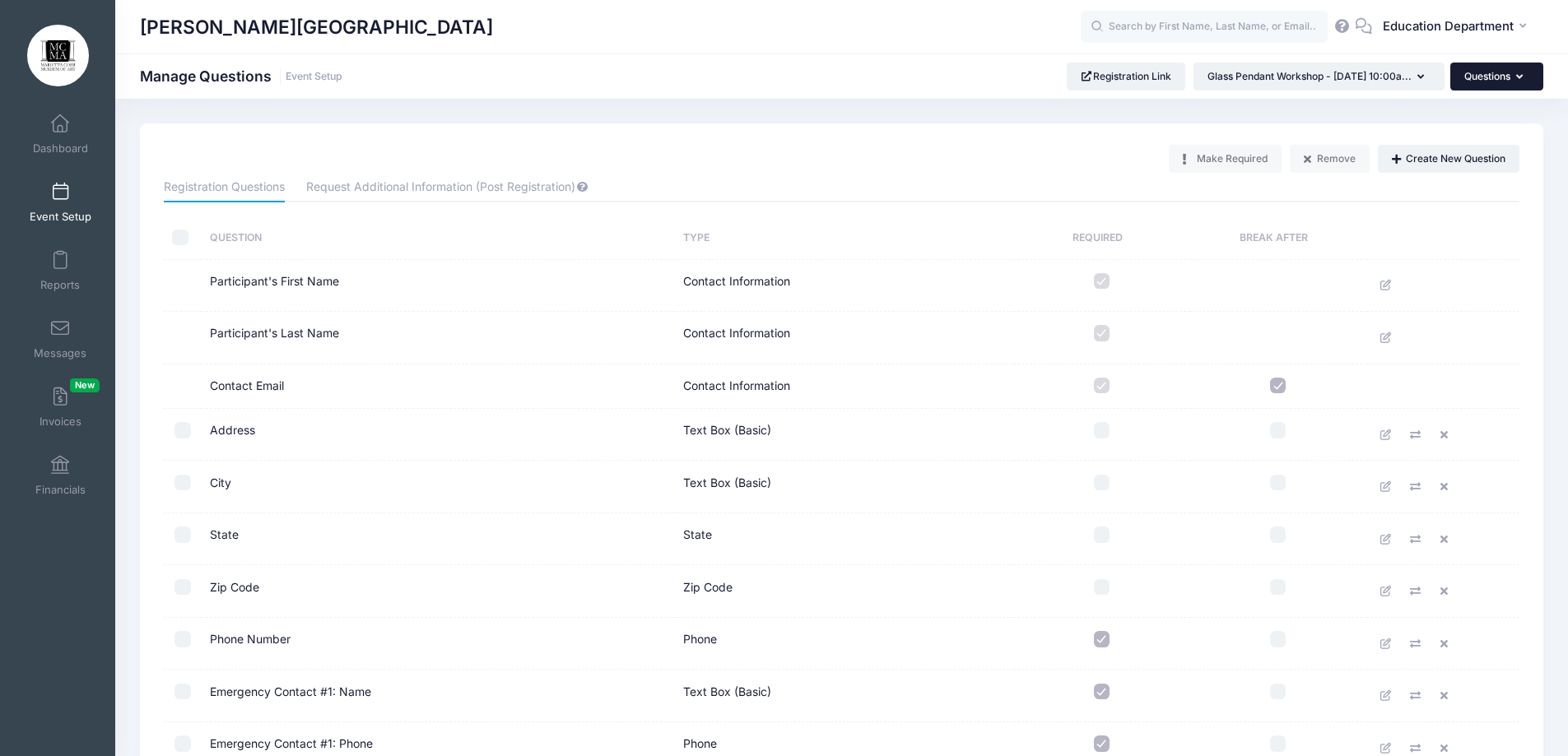
click at [1495, 78] on button "Questions" at bounding box center [1497, 76] width 93 height 28
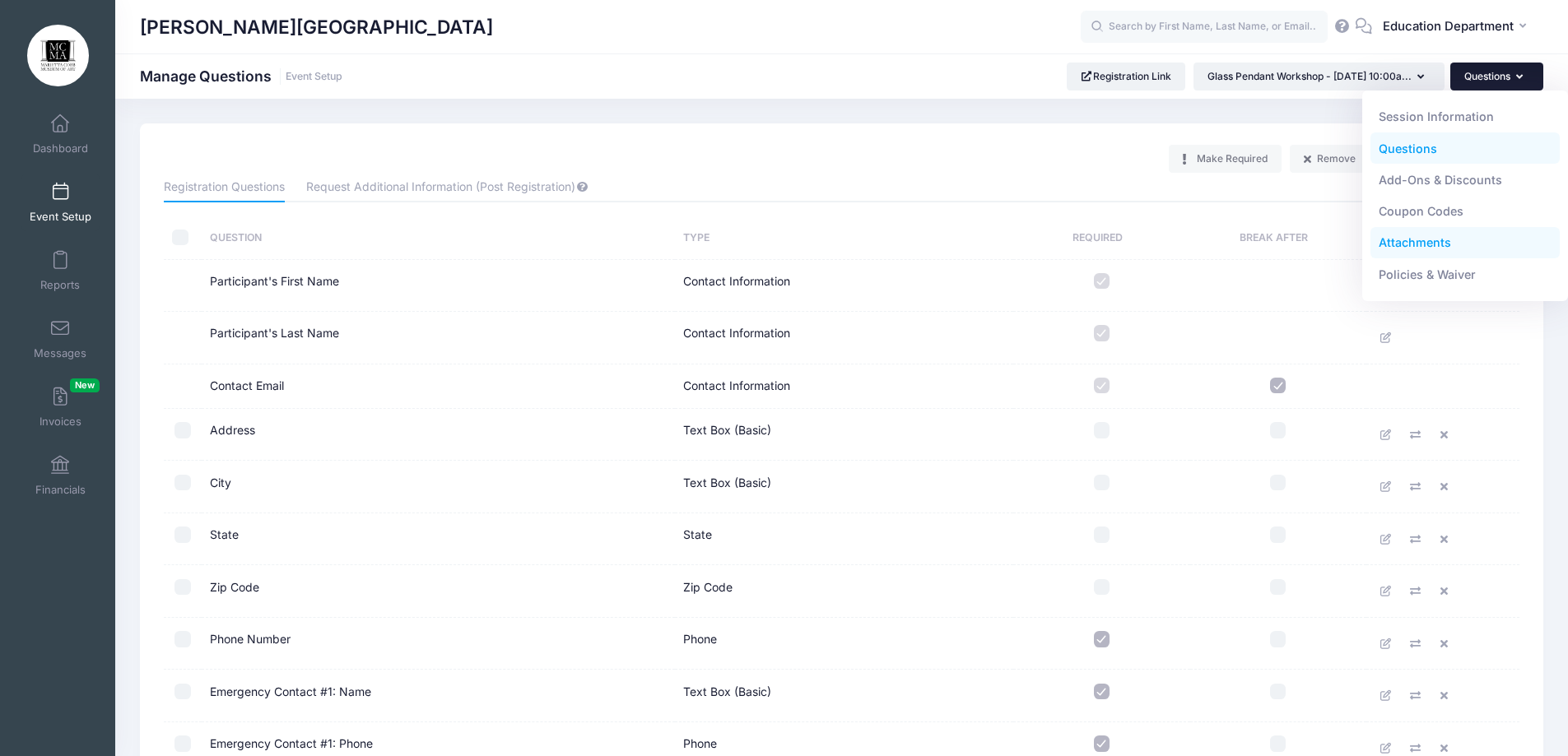
click at [1409, 243] on link "Attachments" at bounding box center [1466, 243] width 190 height 31
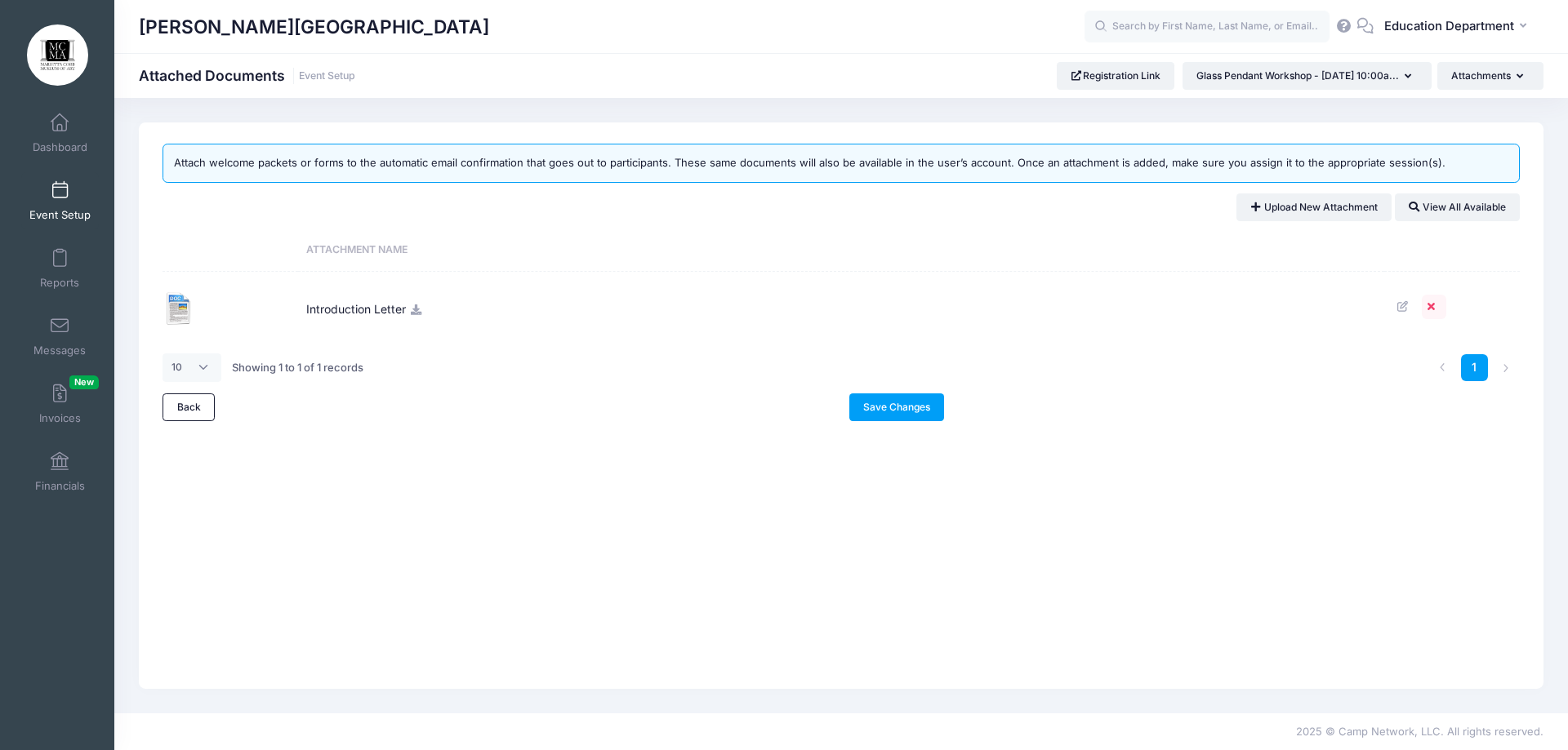
click at [1430, 309] on icon at bounding box center [1433, 306] width 13 height 11
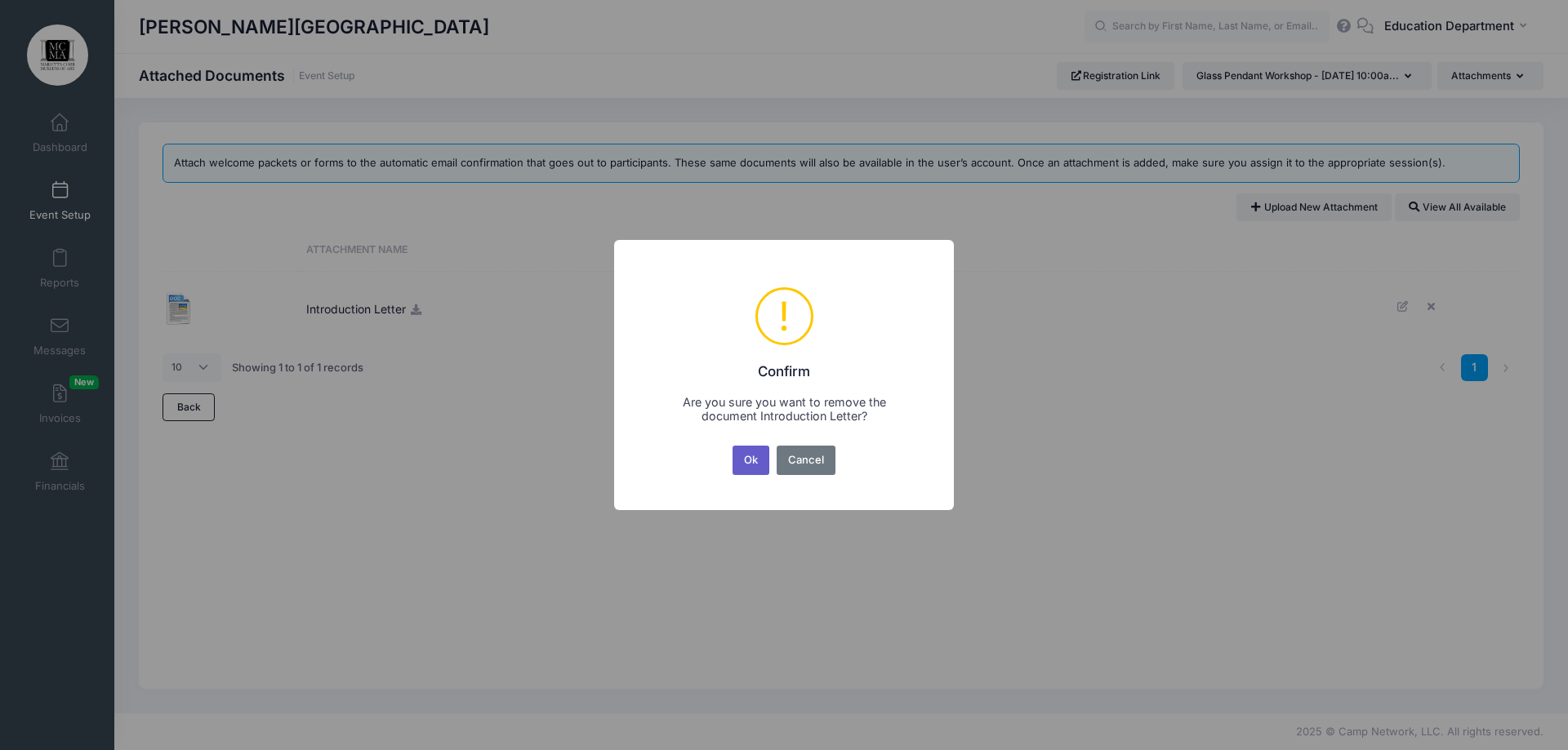
click at [744, 468] on button "Ok" at bounding box center [751, 461] width 38 height 29
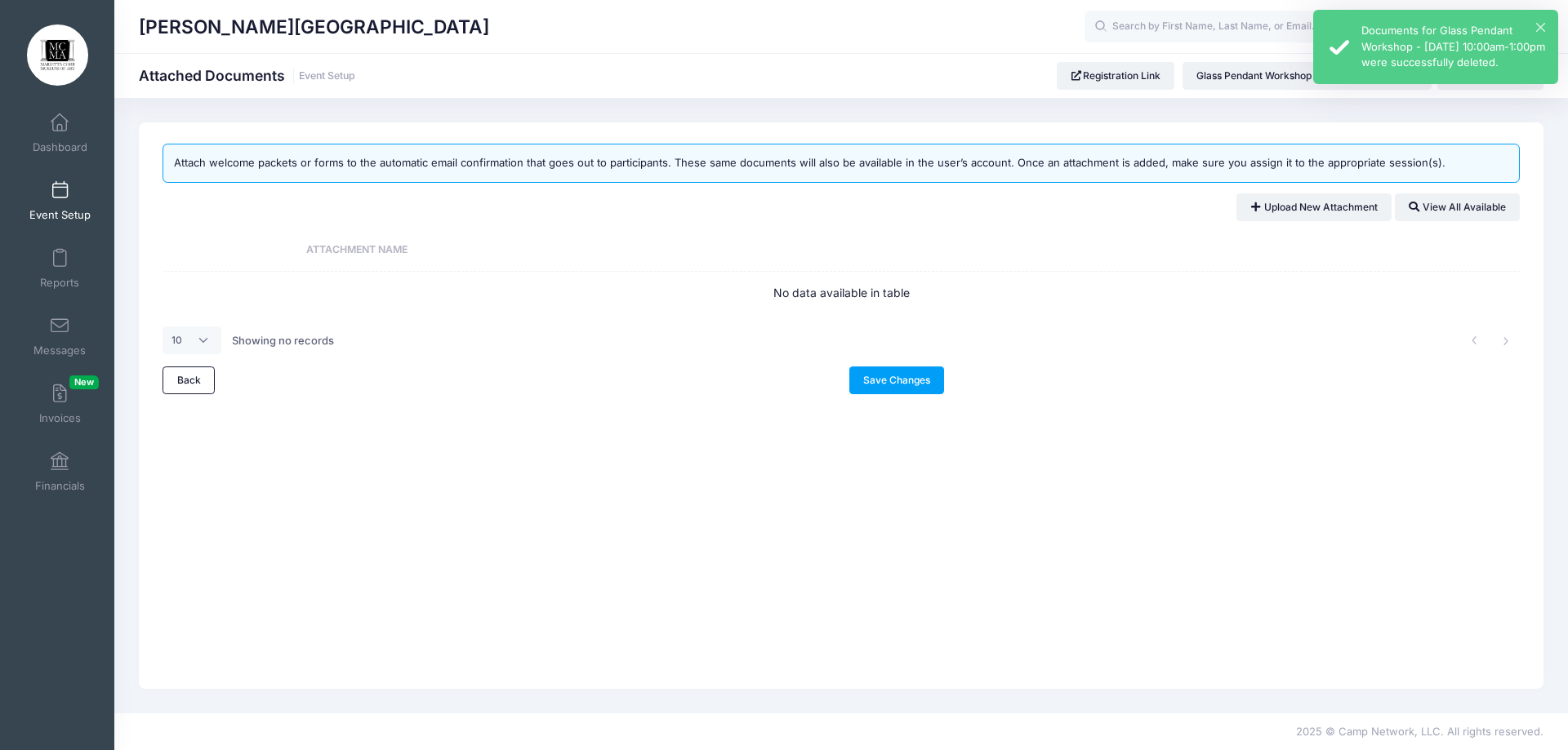
click at [1534, 24] on div "Documents for Glass Pendant Workshop - [DATE] 10:00am-1:00pm were successfully …" at bounding box center [1453, 47] width 184 height 48
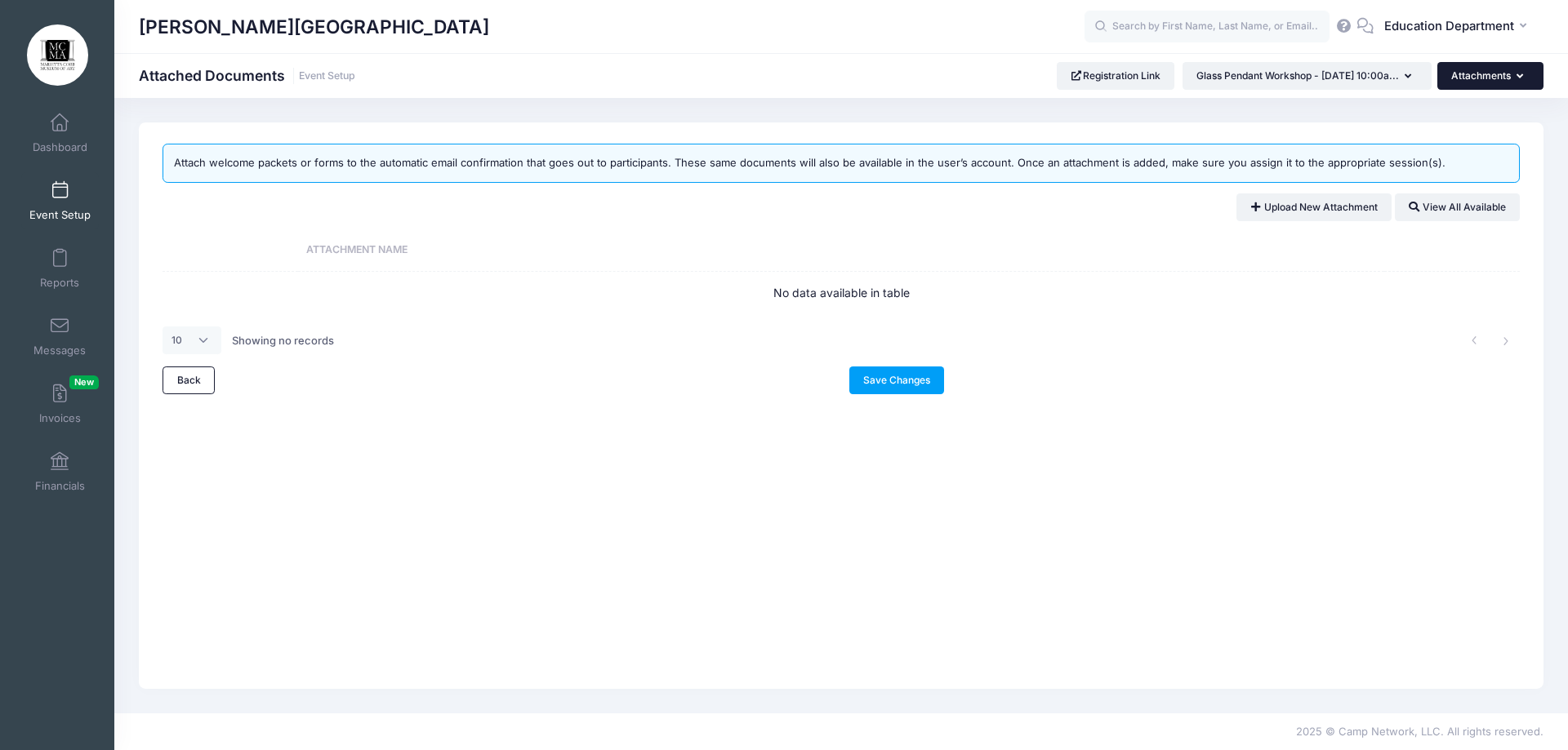
click at [1481, 79] on button "Attachments" at bounding box center [1491, 75] width 106 height 28
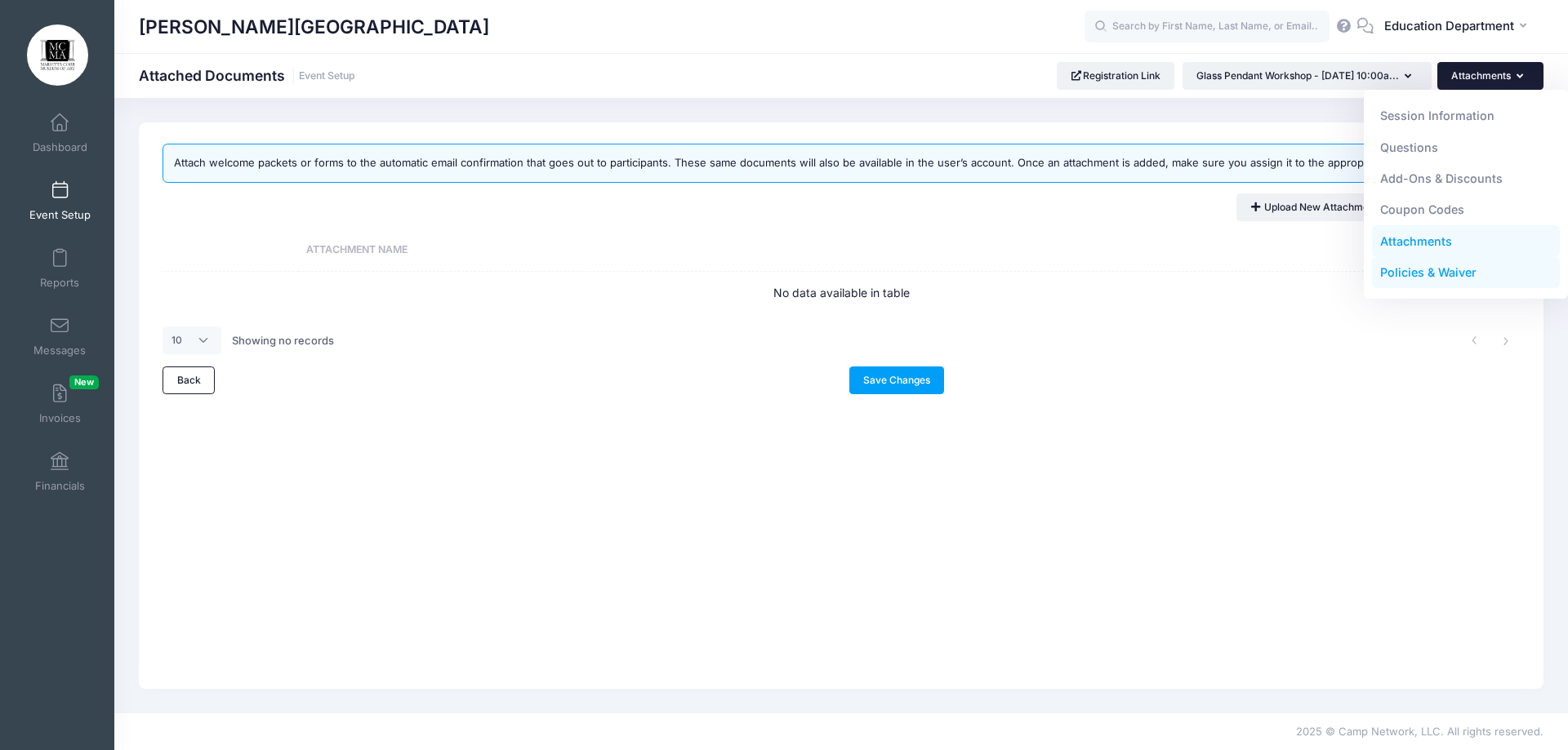
click at [1434, 268] on link "Policies & Waiver" at bounding box center [1465, 273] width 189 height 31
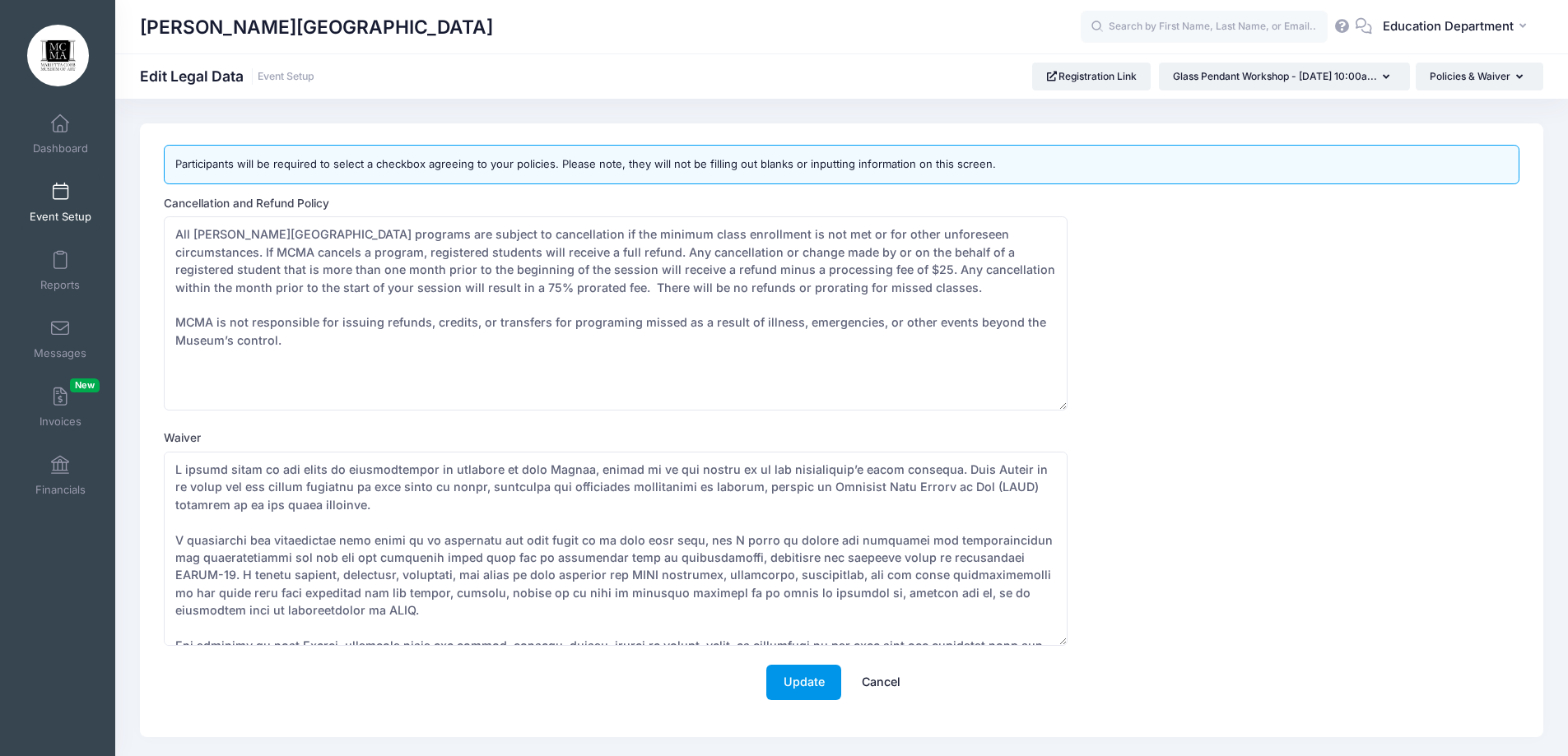
click at [790, 670] on button "Update" at bounding box center [803, 683] width 75 height 35
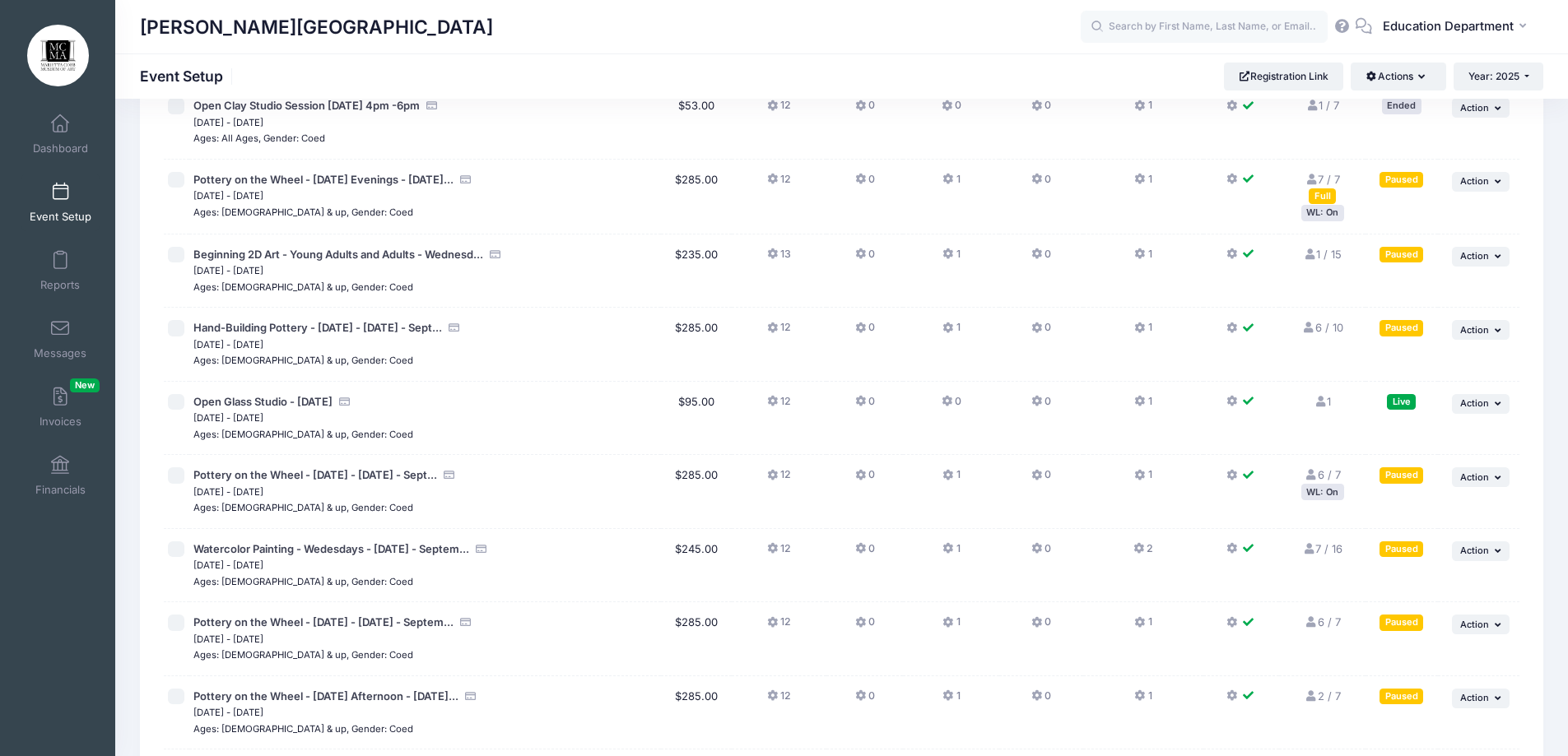
scroll to position [11907, 0]
